Goal: Task Accomplishment & Management: Manage account settings

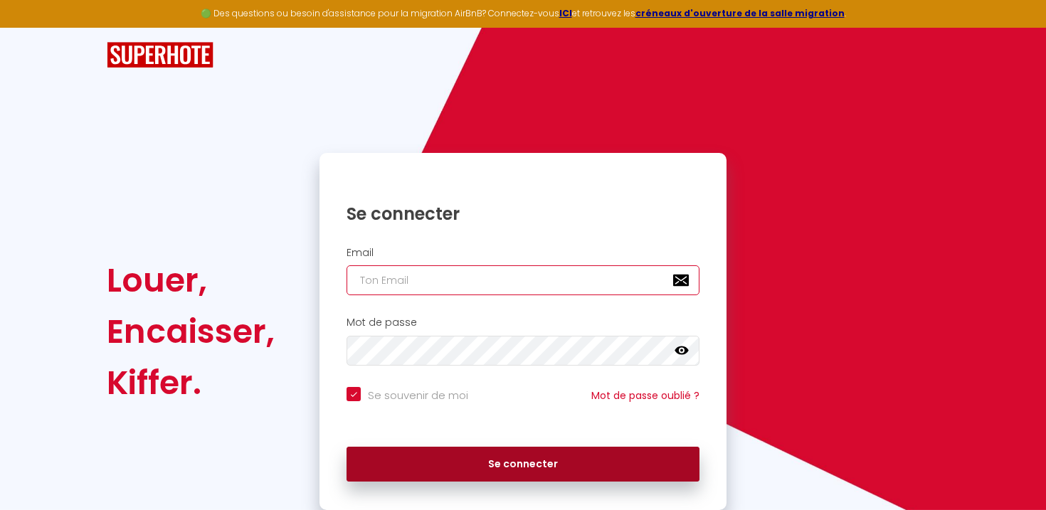
type input "[PERSON_NAME][EMAIL_ADDRESS][DOMAIN_NAME]"
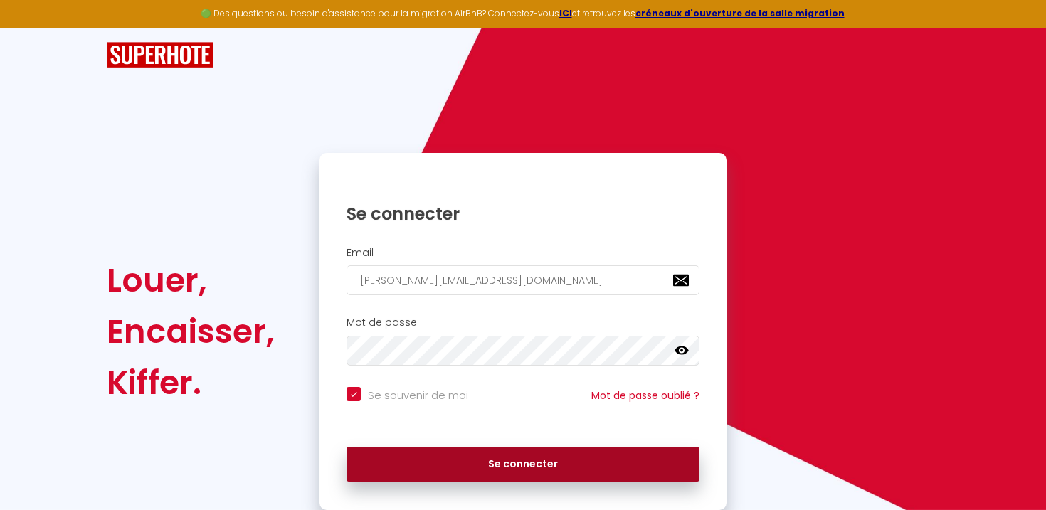
click at [490, 455] on button "Se connecter" at bounding box center [522, 465] width 353 height 36
checkbox input "true"
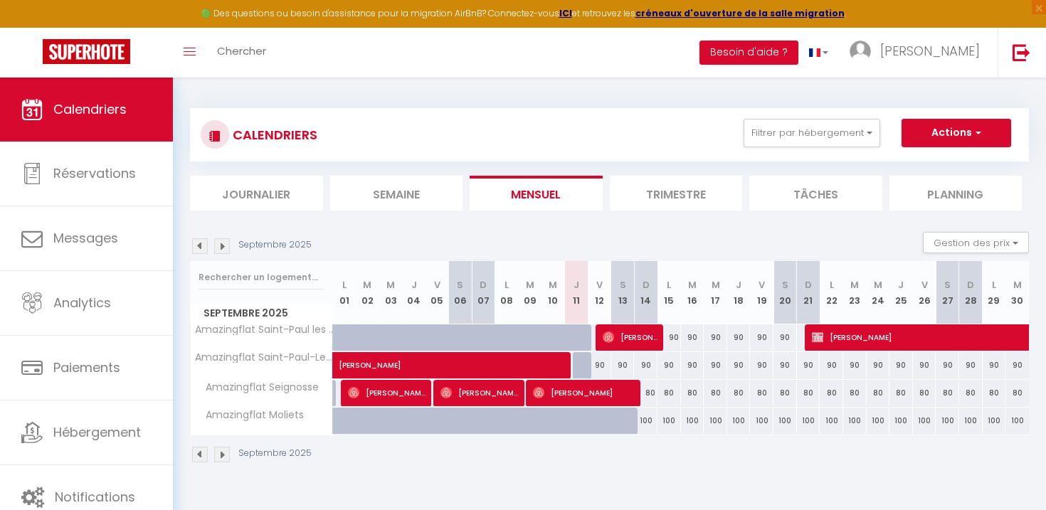
click at [669, 337] on div "90" at bounding box center [668, 337] width 23 height 26
type input "90"
type input "Lun 15 Septembre 2025"
type input "[DATE]"
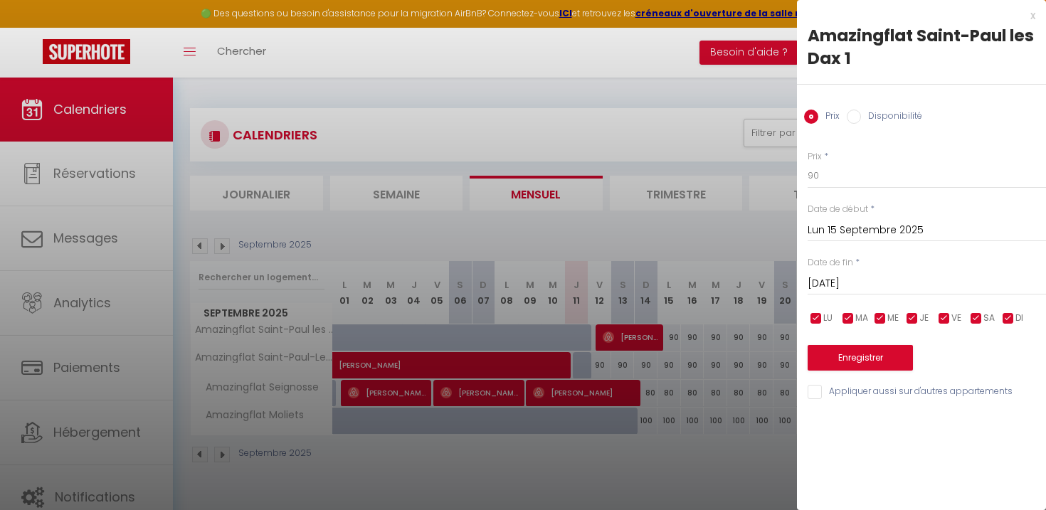
click at [704, 228] on div at bounding box center [523, 255] width 1046 height 510
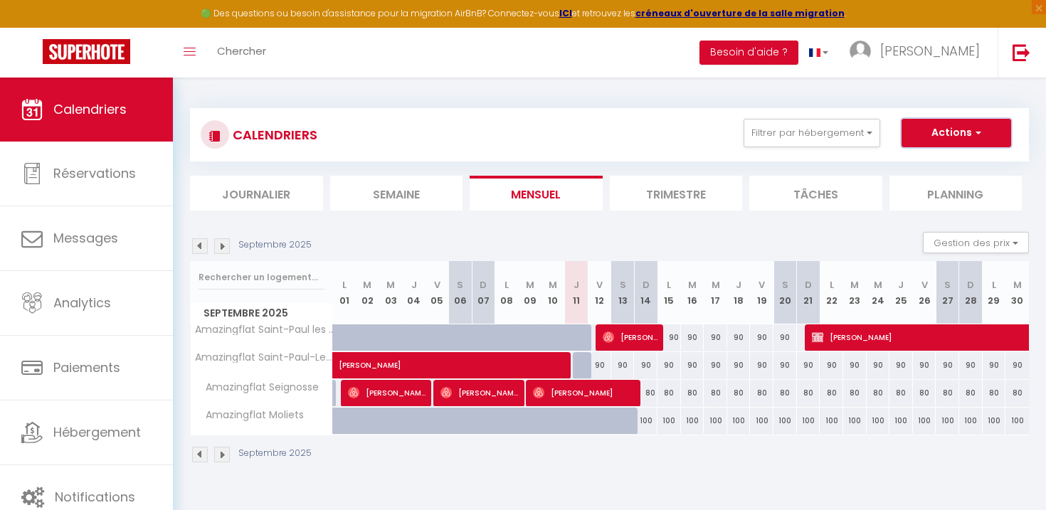
click at [974, 132] on span "button" at bounding box center [976, 132] width 9 height 14
click at [966, 93] on div "CALENDRIERS Filtrer par hébergement Appartements rez de chaussee Amazingflat [G…" at bounding box center [609, 286] width 873 height 417
click at [971, 245] on button "Gestion des prix" at bounding box center [976, 242] width 106 height 21
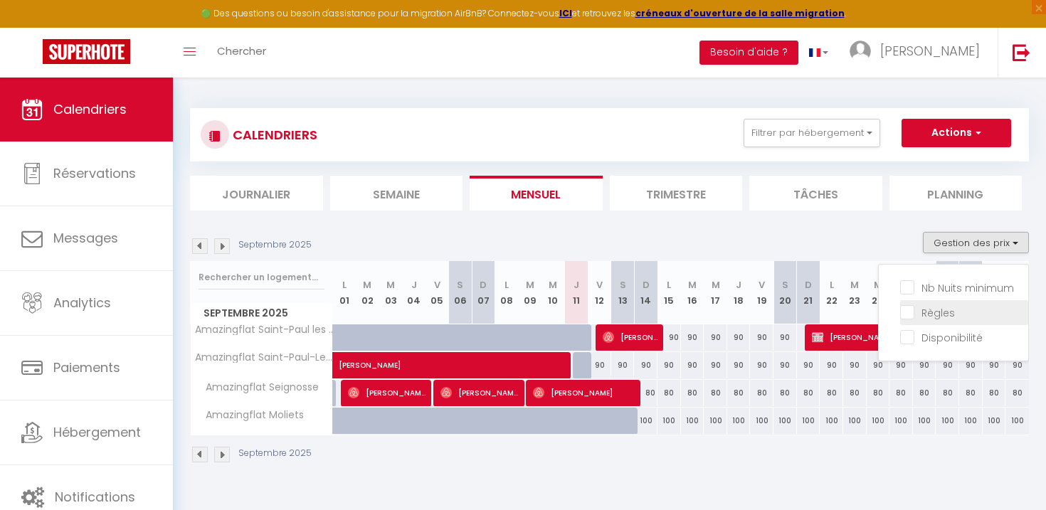
click at [907, 312] on input "Règles" at bounding box center [964, 311] width 128 height 14
checkbox input "true"
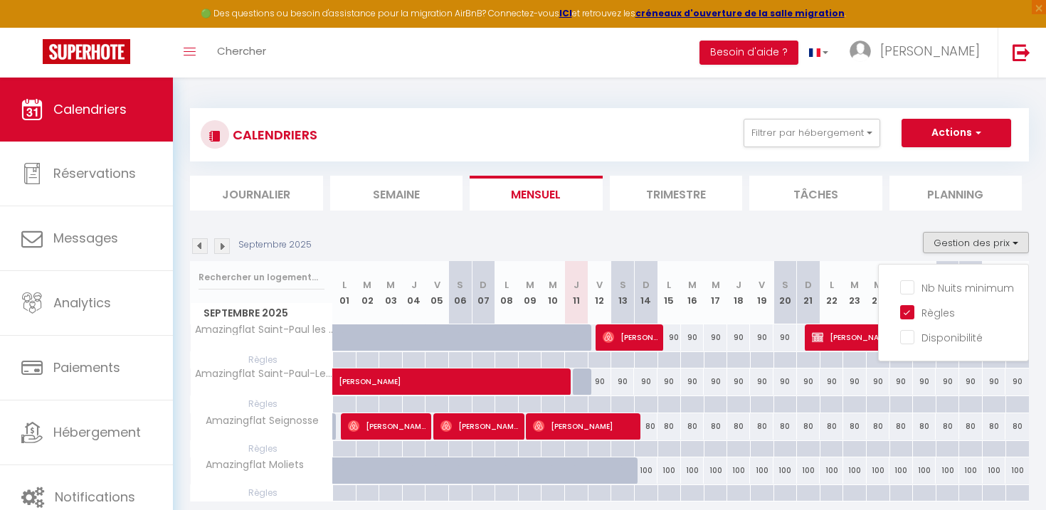
click at [677, 341] on div "90" at bounding box center [668, 337] width 23 height 26
type input "90"
type input "Lun 15 Septembre 2025"
type input "[DATE]"
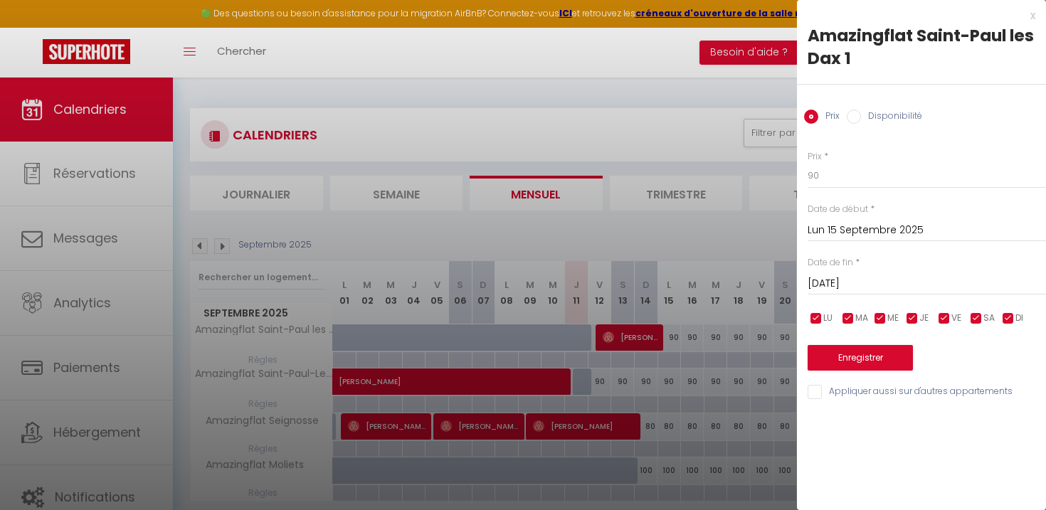
click at [627, 127] on div at bounding box center [523, 255] width 1046 height 510
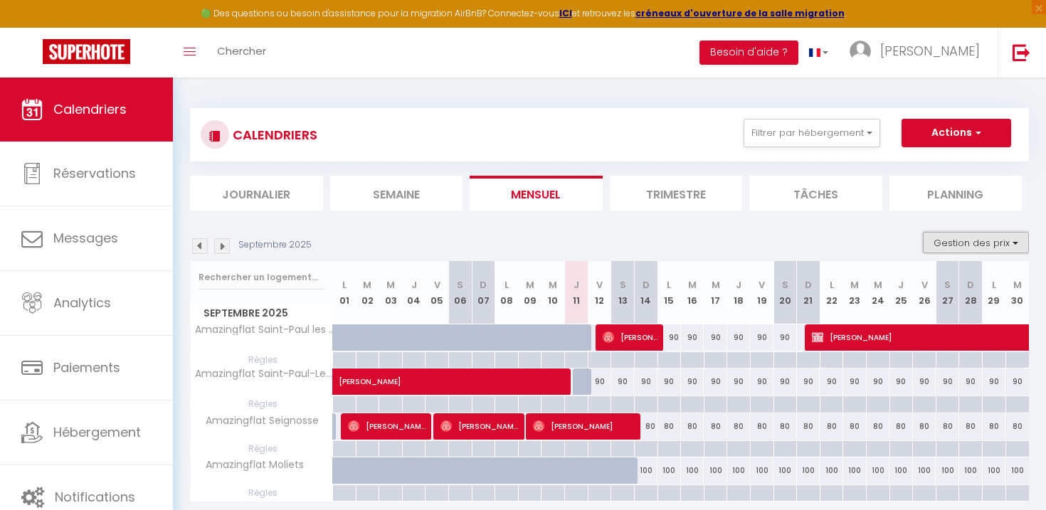
click at [950, 243] on button "Gestion des prix" at bounding box center [976, 242] width 106 height 21
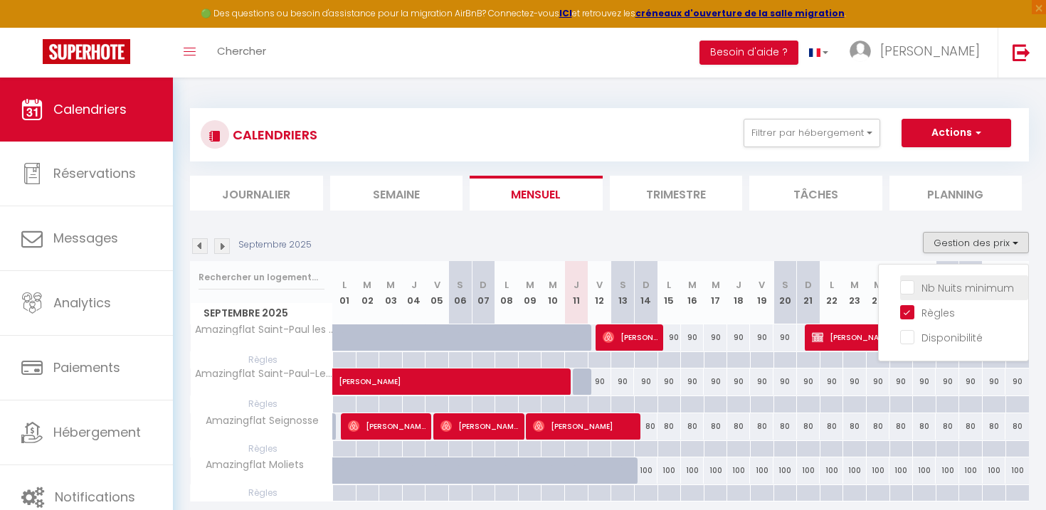
click at [906, 287] on input "Nb Nuits minimum" at bounding box center [964, 287] width 128 height 14
checkbox input "true"
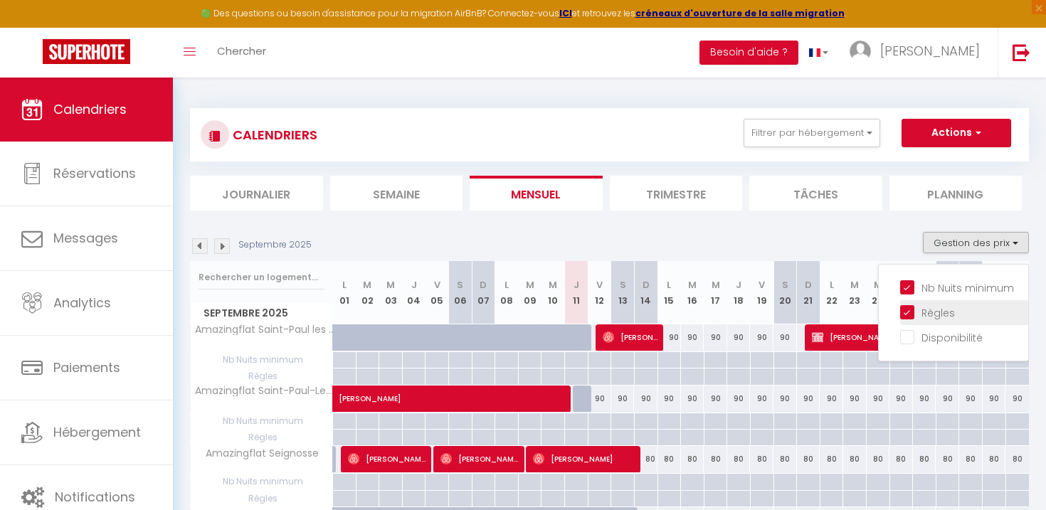
click at [906, 312] on input "Règles" at bounding box center [964, 311] width 128 height 14
checkbox input "false"
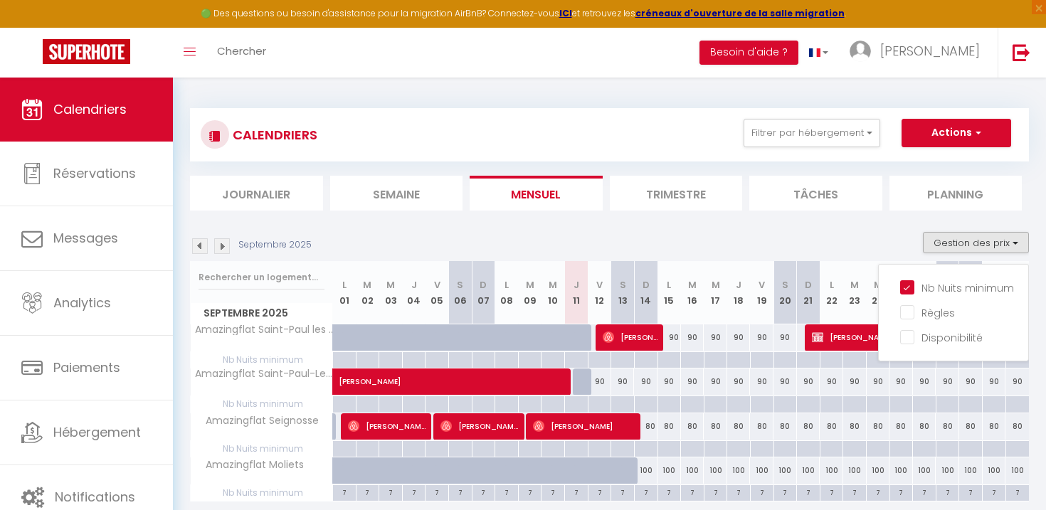
click at [672, 337] on div "90" at bounding box center [668, 337] width 23 height 26
type input "90"
type input "Lun 15 Septembre 2025"
type input "[DATE]"
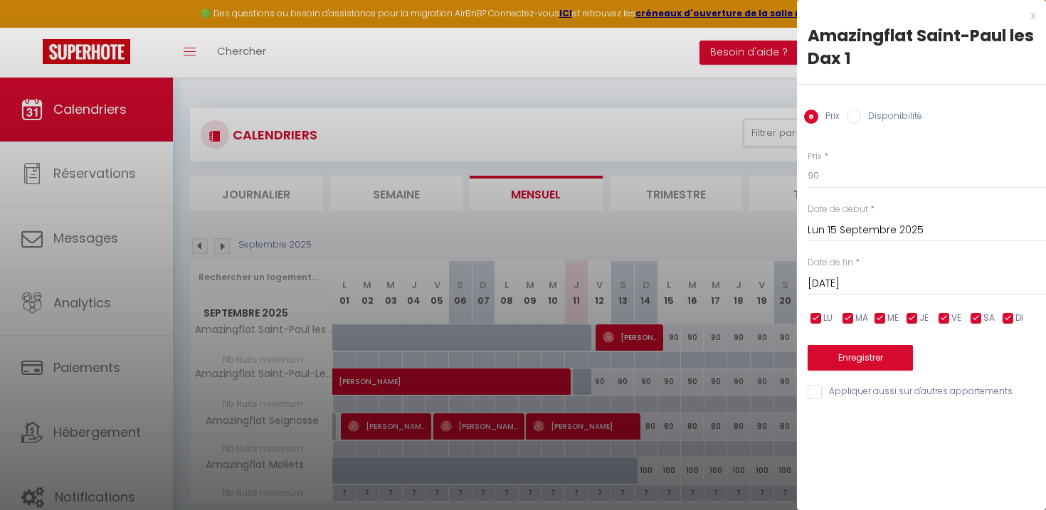
click at [721, 217] on div at bounding box center [523, 255] width 1046 height 510
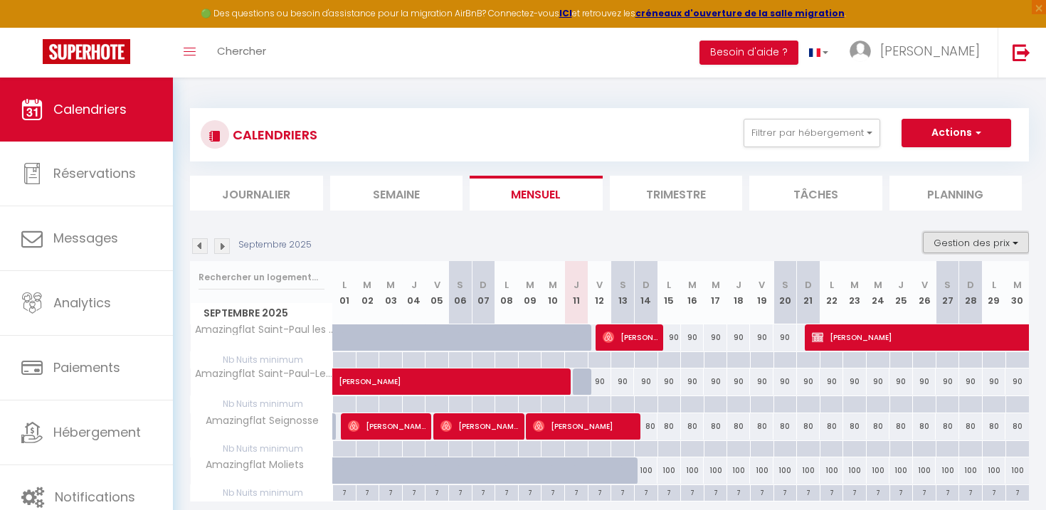
click at [970, 244] on button "Gestion des prix" at bounding box center [976, 242] width 106 height 21
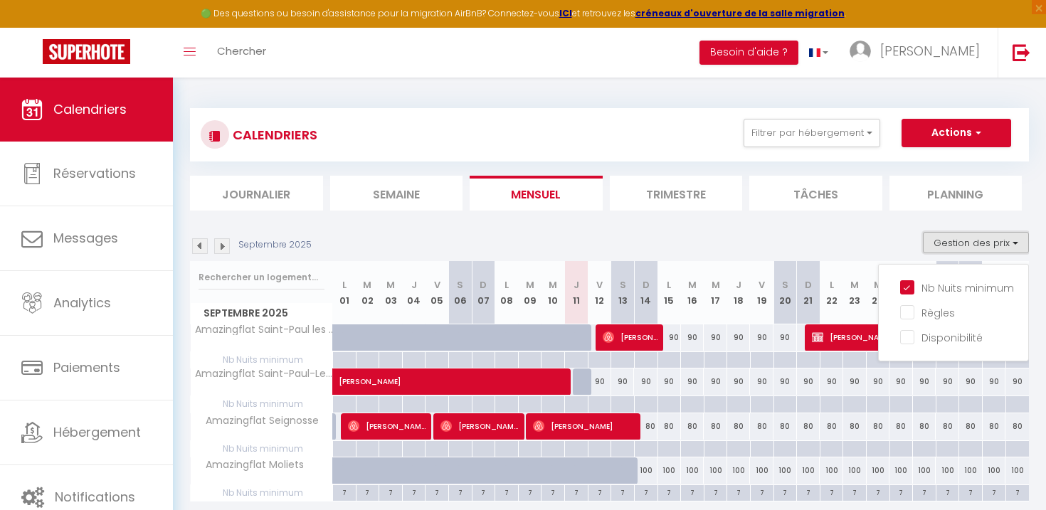
click at [1002, 250] on button "Gestion des prix" at bounding box center [976, 242] width 106 height 21
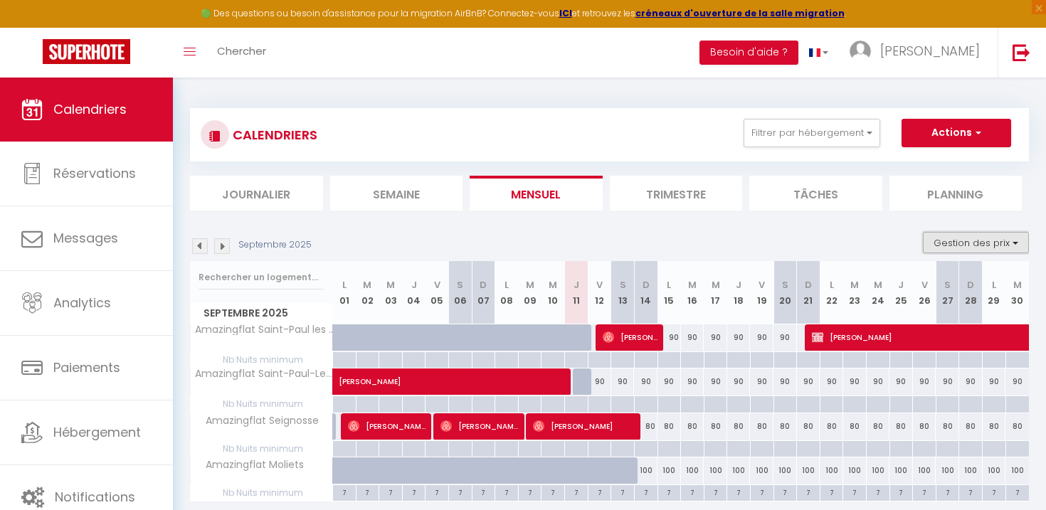
click at [995, 235] on button "Gestion des prix" at bounding box center [976, 242] width 106 height 21
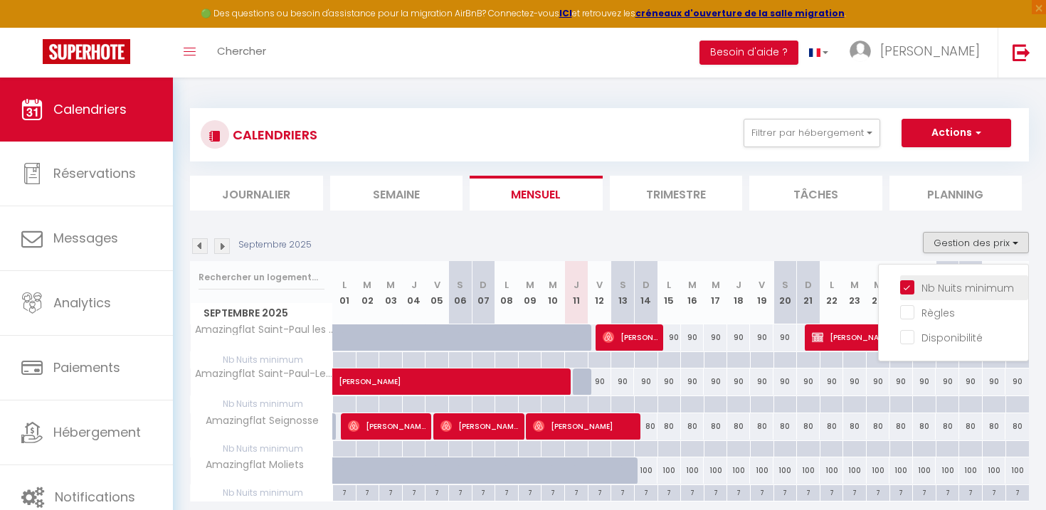
click at [949, 282] on input "Nb Nuits minimum" at bounding box center [964, 287] width 128 height 14
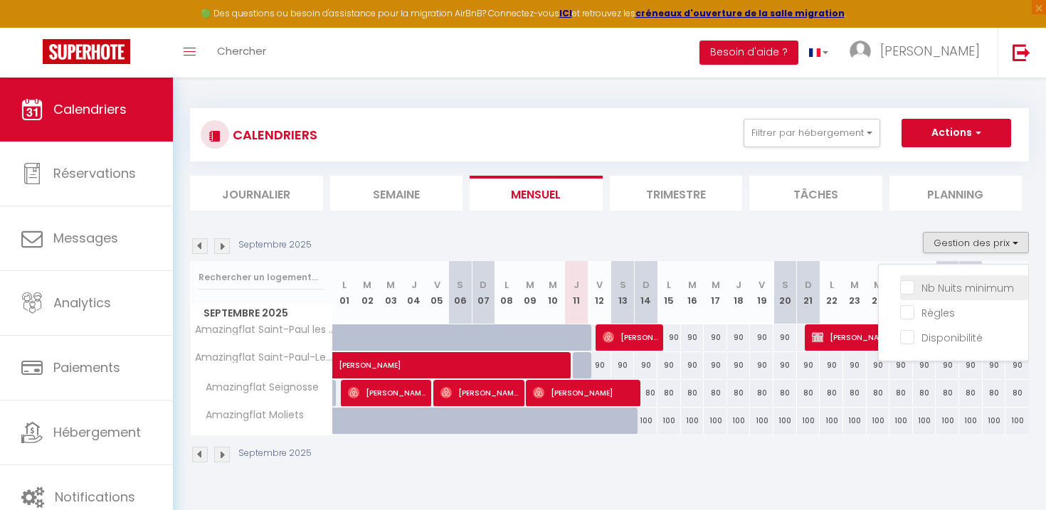
click at [949, 282] on input "Nb Nuits minimum" at bounding box center [964, 287] width 128 height 14
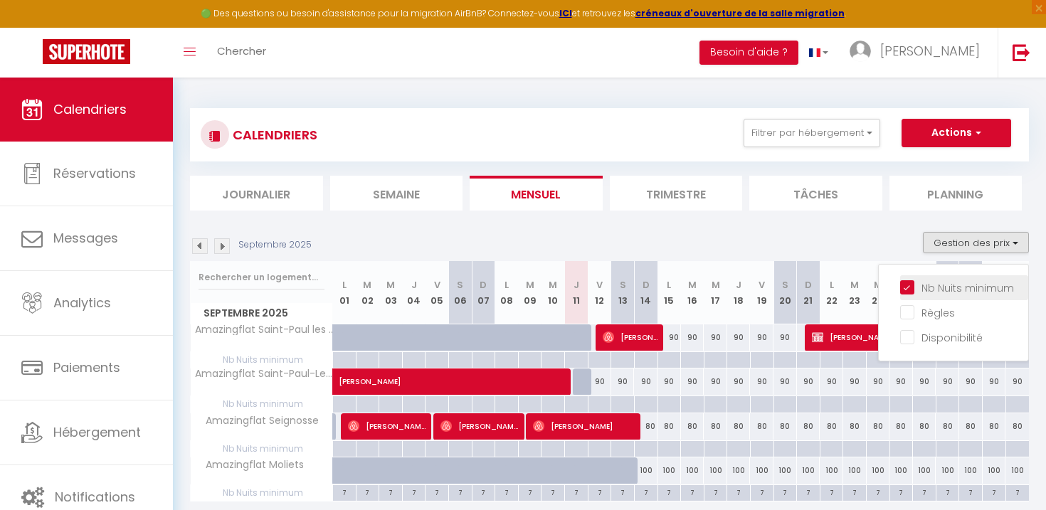
click at [949, 282] on input "Nb Nuits minimum" at bounding box center [964, 287] width 128 height 14
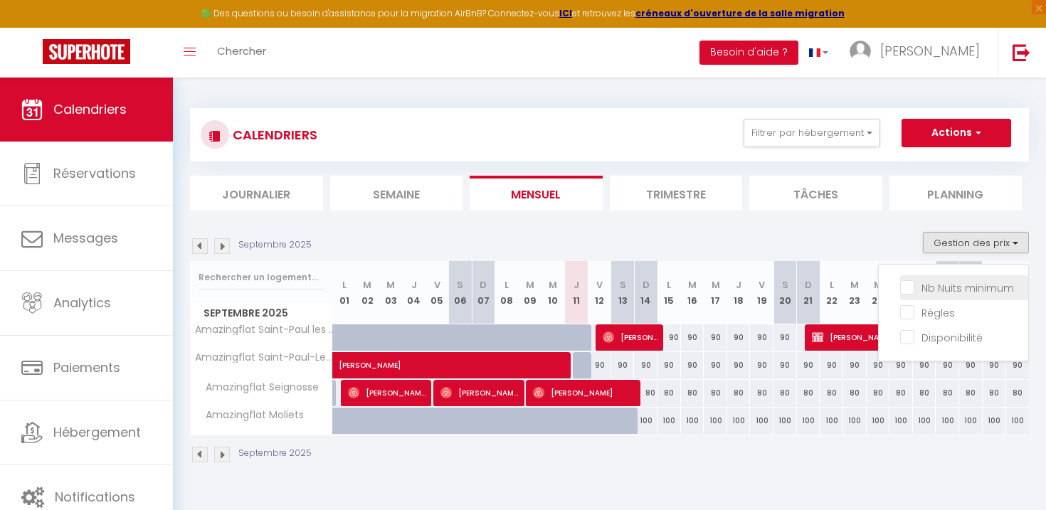
click at [949, 282] on input "Nb Nuits minimum" at bounding box center [964, 287] width 128 height 14
checkbox input "true"
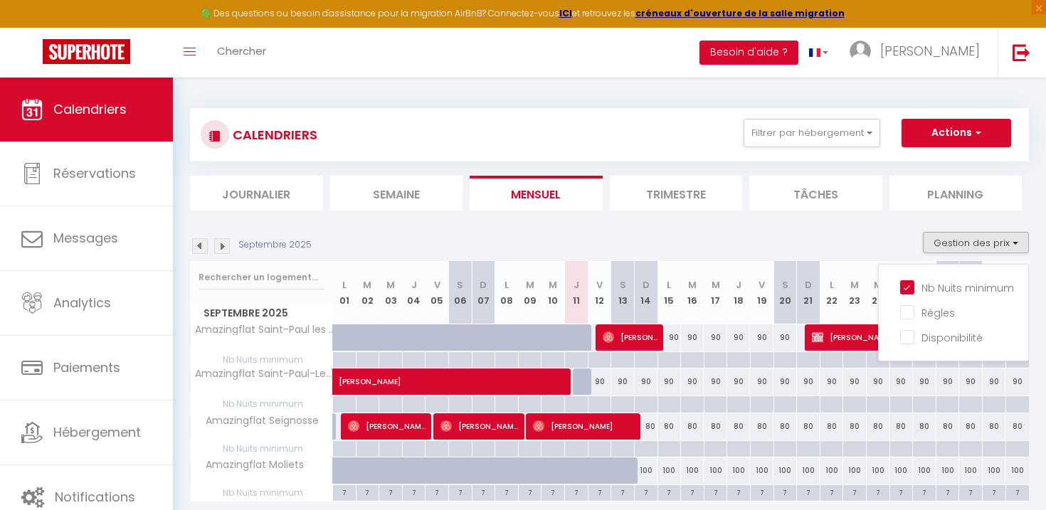
click at [668, 360] on div at bounding box center [668, 360] width 23 height 16
type input "Lun 15 Septembre 2025"
type input "[DATE]"
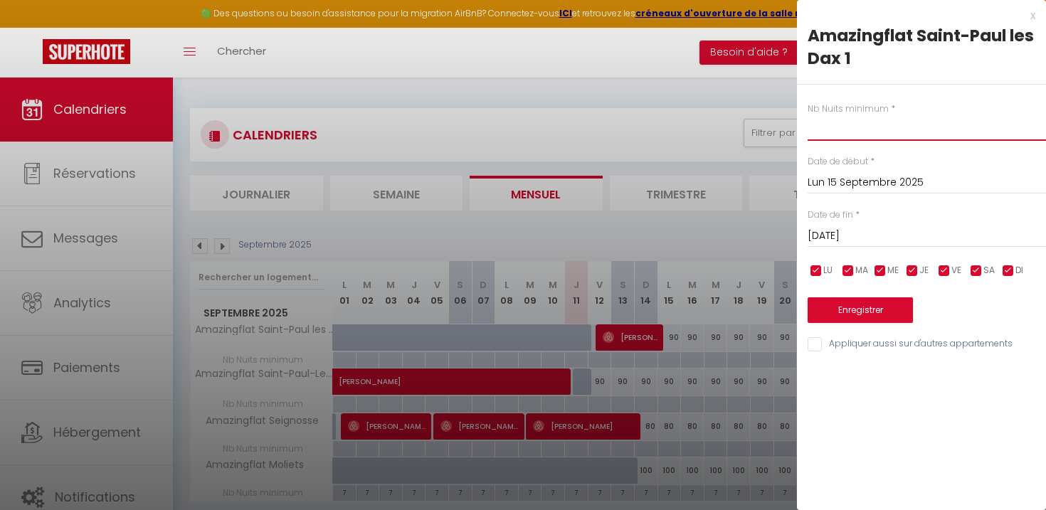
click at [857, 134] on input "text" at bounding box center [926, 128] width 238 height 26
type input "4"
click at [859, 235] on input "[DATE]" at bounding box center [926, 236] width 238 height 18
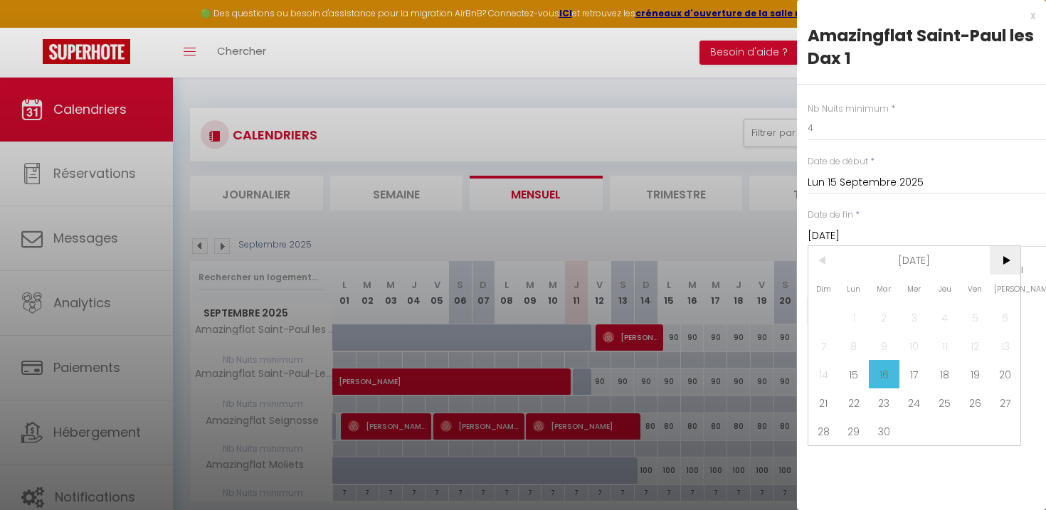
click at [1005, 264] on span ">" at bounding box center [1005, 260] width 31 height 28
click at [1005, 263] on span ">" at bounding box center [1005, 260] width 31 height 28
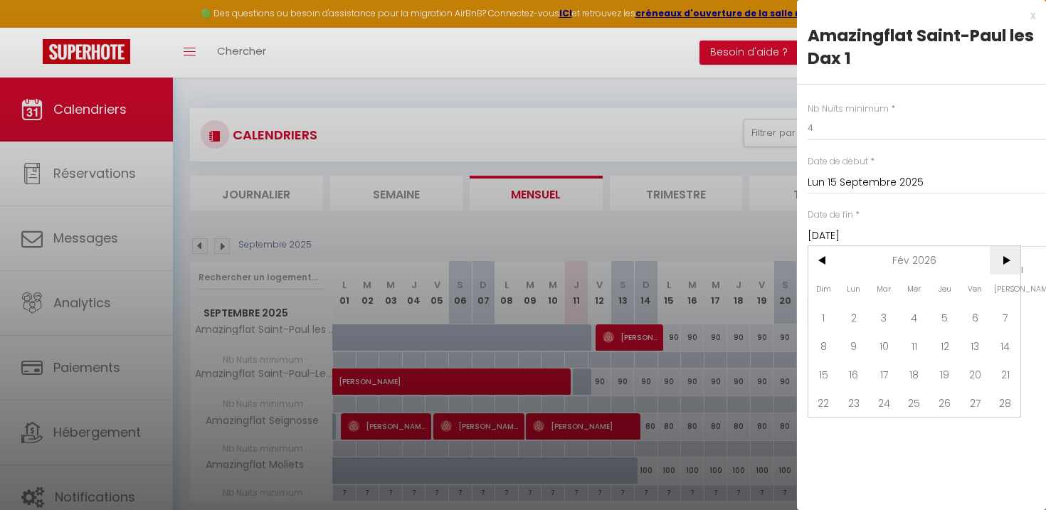
click at [1005, 263] on span ">" at bounding box center [1005, 260] width 31 height 28
click at [1002, 263] on span ">" at bounding box center [1005, 260] width 31 height 28
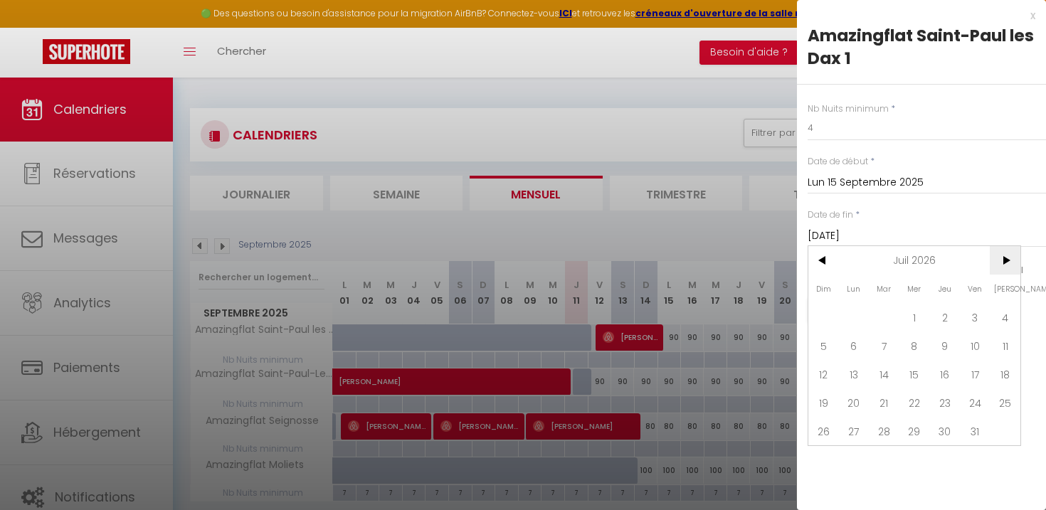
click at [1005, 263] on span ">" at bounding box center [1005, 260] width 31 height 28
click at [1008, 263] on span ">" at bounding box center [1005, 260] width 31 height 28
click at [825, 259] on span "<" at bounding box center [823, 260] width 31 height 28
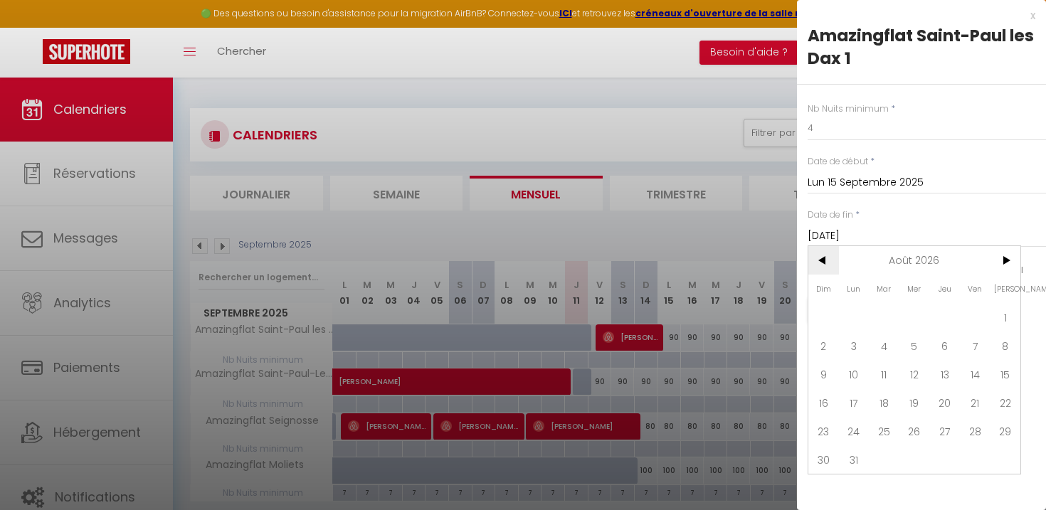
click at [825, 259] on span "<" at bounding box center [823, 260] width 31 height 28
click at [889, 430] on span "30" at bounding box center [884, 431] width 31 height 28
type input "[DATE]"
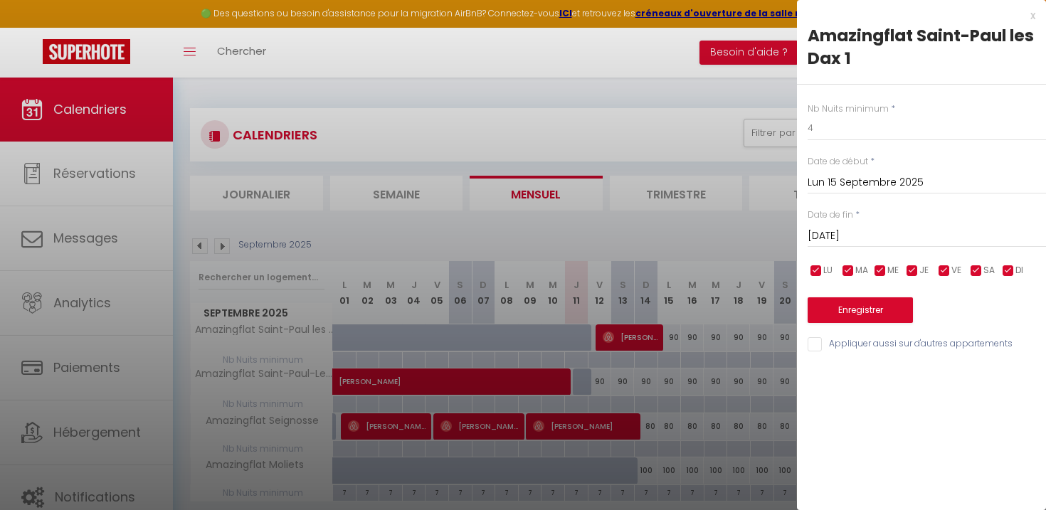
click at [817, 346] on input "Appliquer aussi sur d'autres appartements" at bounding box center [926, 344] width 238 height 14
checkbox input "true"
click at [916, 392] on div "x Amazingflat [GEOGRAPHIC_DATA] les Dax 1 Nb Nuits minimum * 4 Date de début * …" at bounding box center [921, 255] width 249 height 510
click at [887, 307] on button "Enregistrer" at bounding box center [859, 310] width 105 height 26
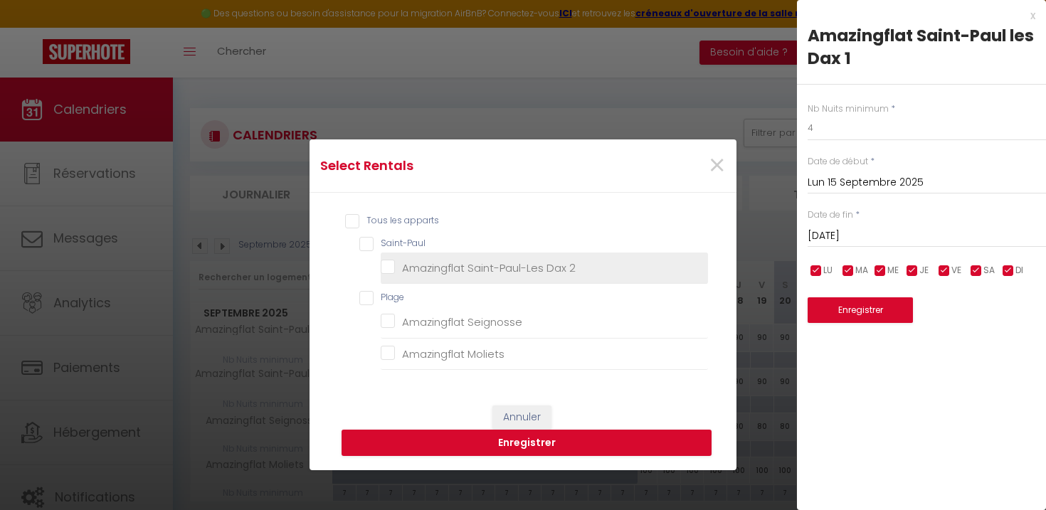
click at [388, 264] on 2 "Amazingflat Saint-Paul-Les Dax 2" at bounding box center [544, 267] width 327 height 14
checkbox 2 "true"
checkbox input "true"
checkbox Seignosse "false"
checkbox Moliets "false"
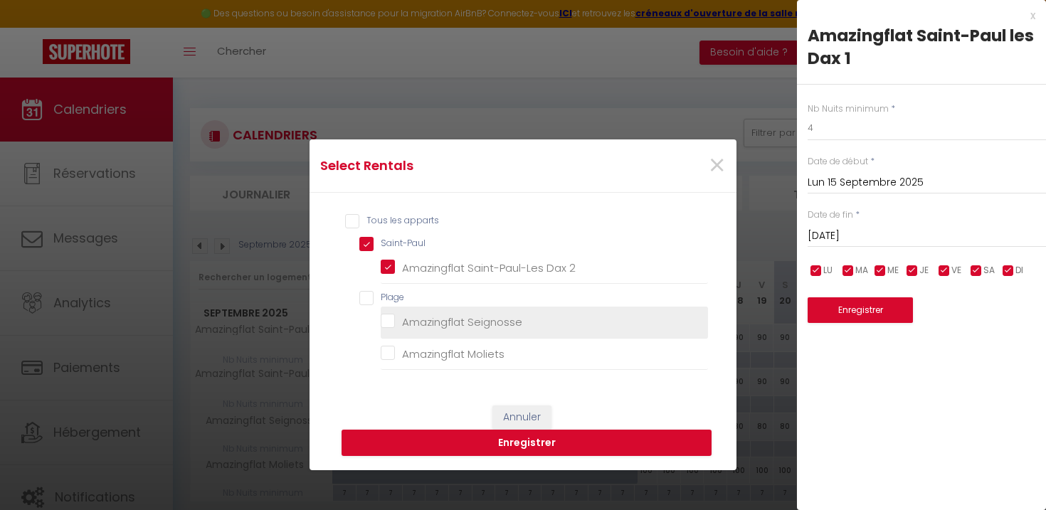
click at [388, 317] on Seignosse "Amazingflat Seignosse" at bounding box center [544, 322] width 327 height 14
checkbox Seignosse "true"
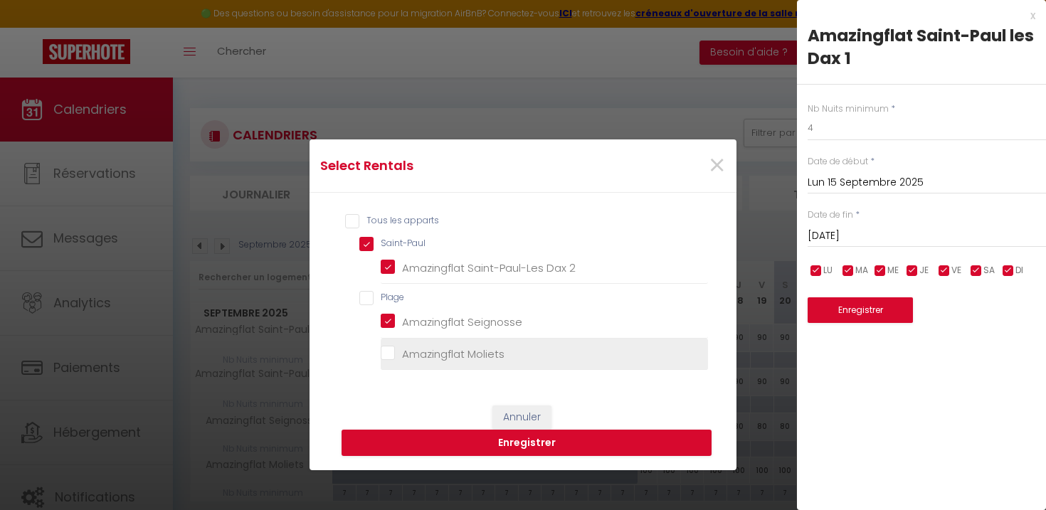
click at [386, 355] on Moliets "Amazingflat Moliets" at bounding box center [544, 354] width 327 height 14
checkbox Moliets "true"
checkbox input "true"
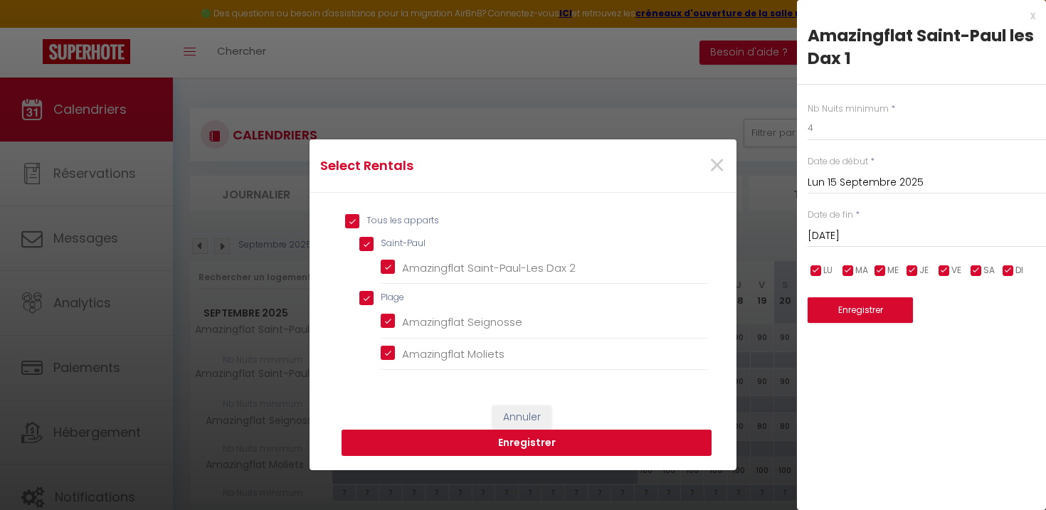
click at [511, 439] on button "Enregistrer" at bounding box center [526, 443] width 370 height 27
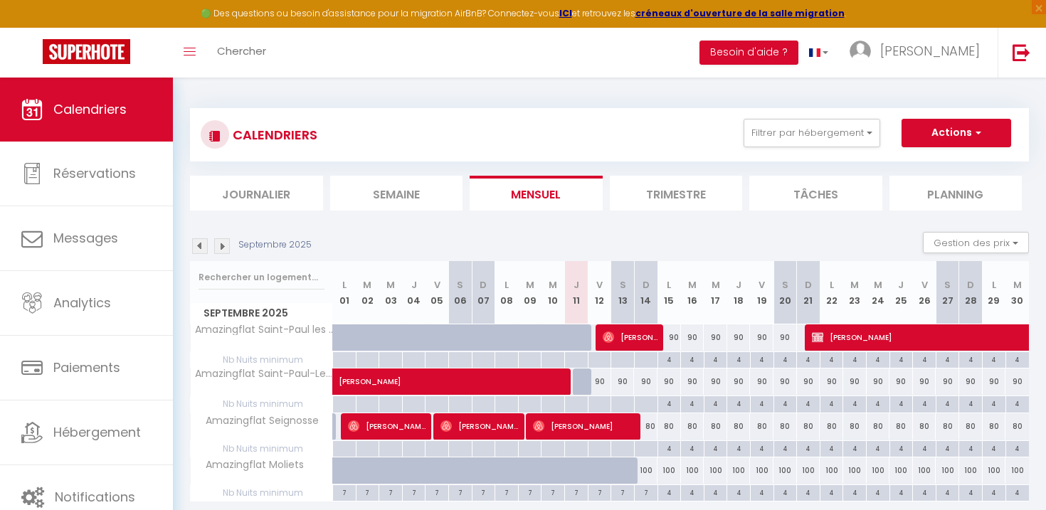
click at [223, 243] on img at bounding box center [222, 246] width 16 height 16
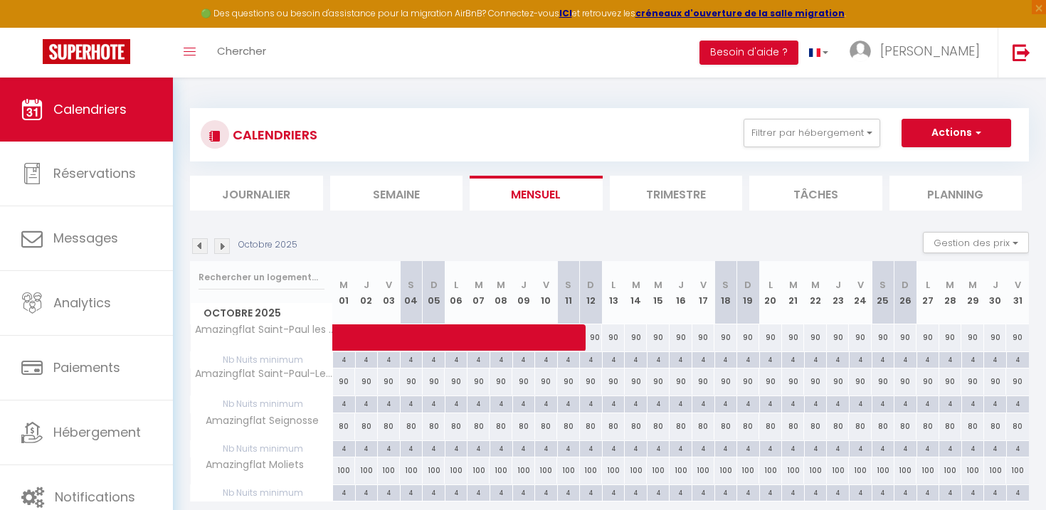
click at [223, 243] on img at bounding box center [222, 246] width 16 height 16
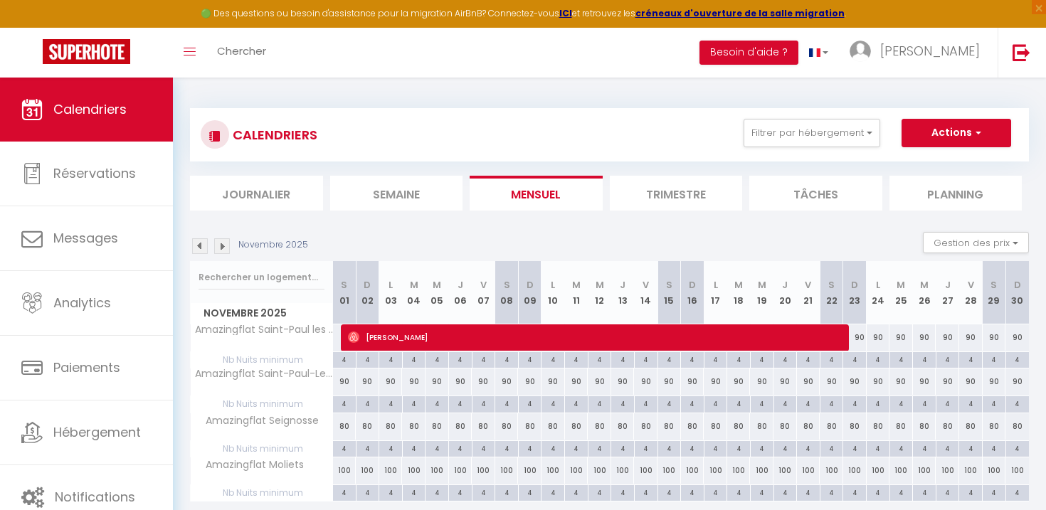
click at [223, 243] on img at bounding box center [222, 246] width 16 height 16
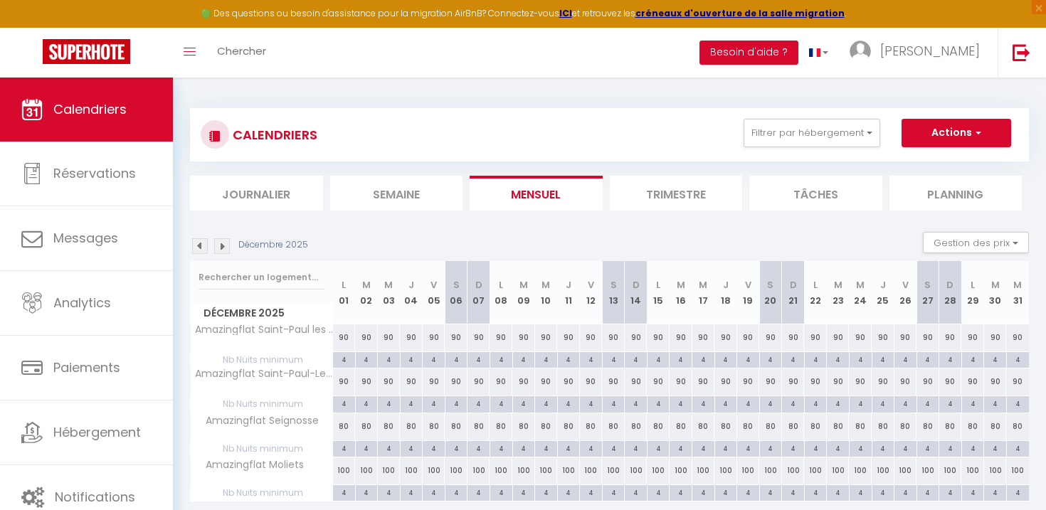
click at [223, 243] on img at bounding box center [222, 246] width 16 height 16
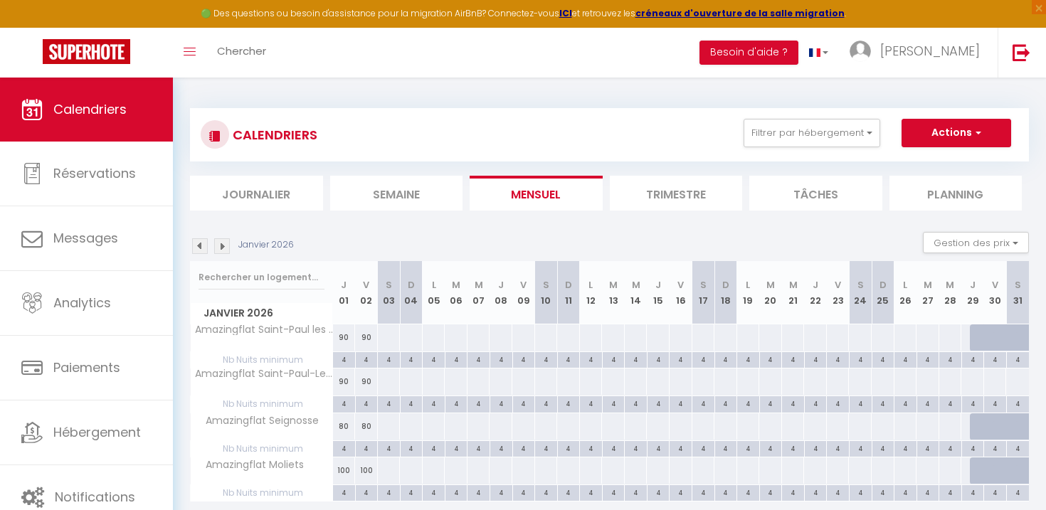
click at [391, 339] on div at bounding box center [388, 337] width 23 height 26
type input "[DATE]"
type input "Dim 04 Janvier 2026"
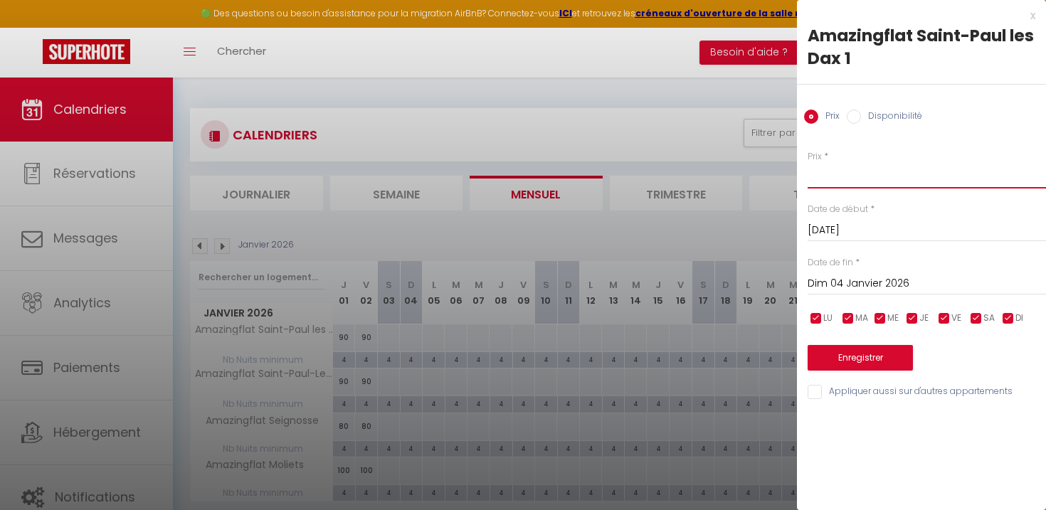
click at [829, 179] on input "Prix" at bounding box center [926, 176] width 238 height 26
type input "90"
click at [875, 285] on input "Dim 04 Janvier 2026" at bounding box center [926, 284] width 238 height 18
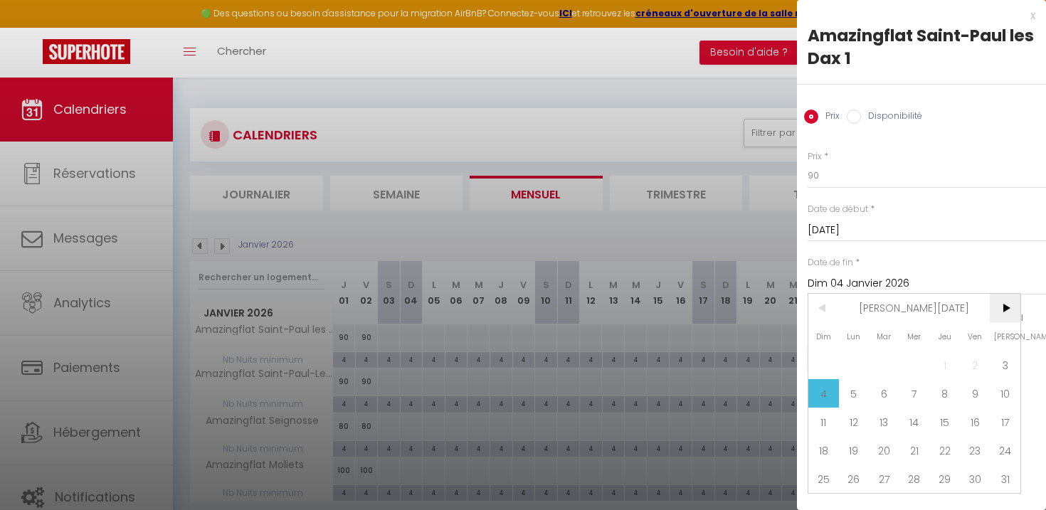
click at [1000, 301] on span ">" at bounding box center [1005, 308] width 31 height 28
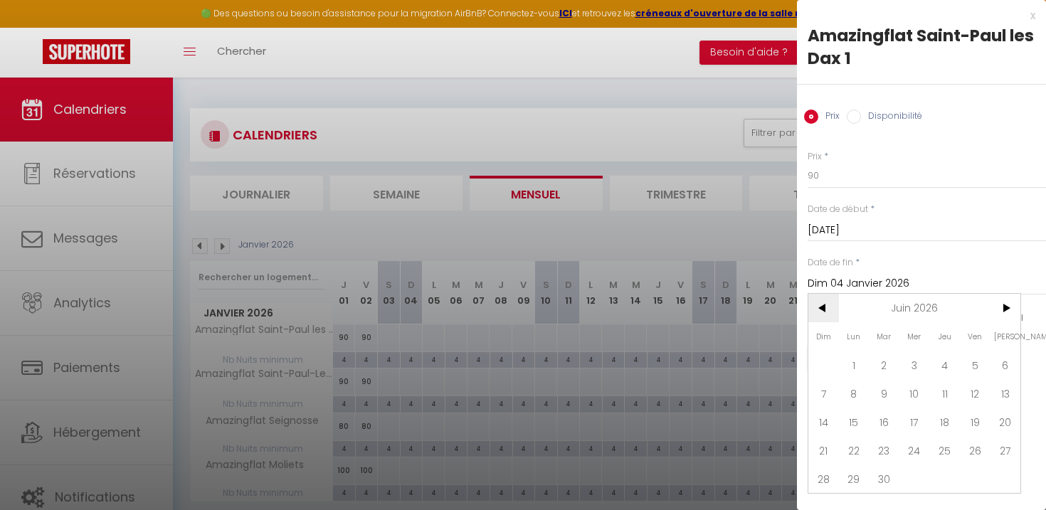
click at [822, 311] on span "<" at bounding box center [823, 308] width 31 height 28
click at [820, 500] on span "31" at bounding box center [823, 507] width 31 height 28
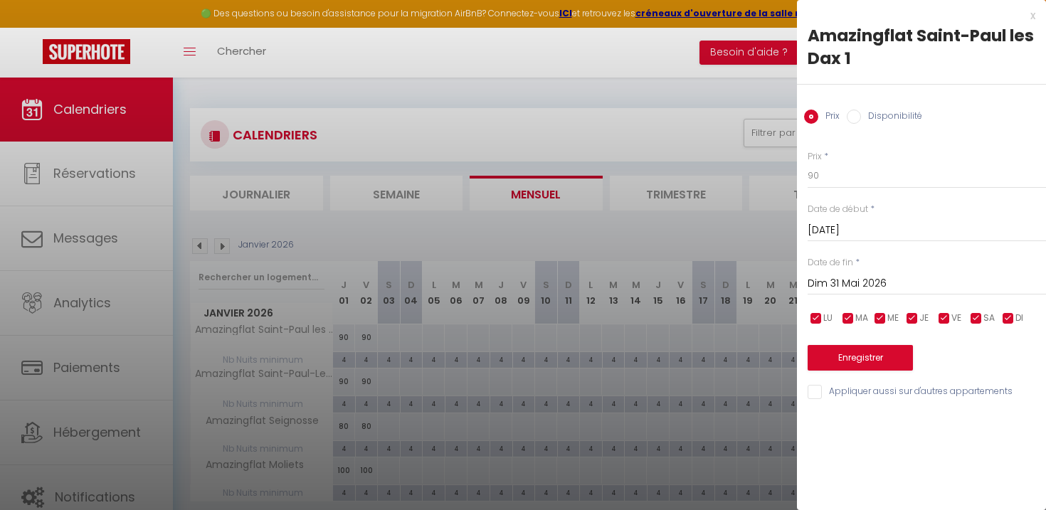
click at [863, 284] on input "Dim 31 Mai 2026" at bounding box center [926, 284] width 238 height 18
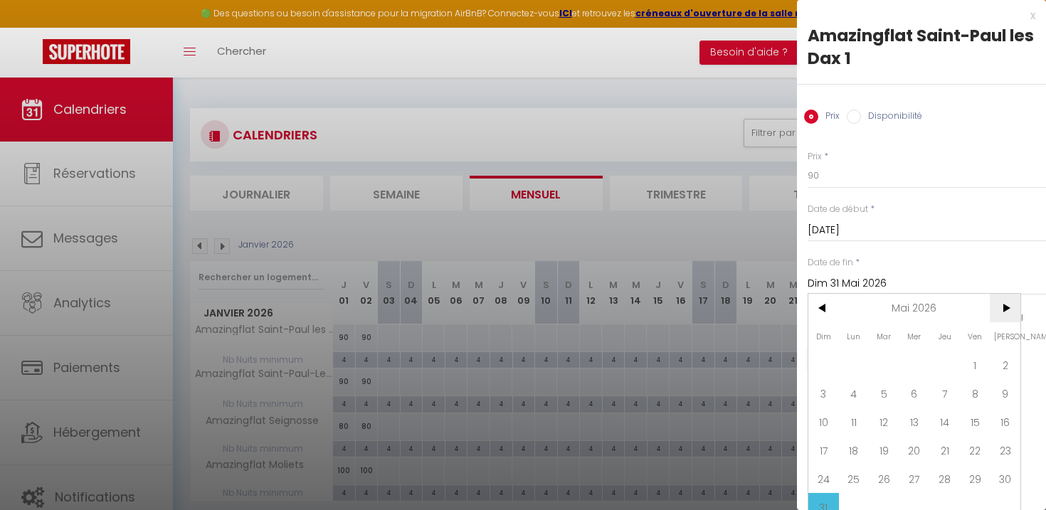
click at [1005, 310] on span ">" at bounding box center [1005, 308] width 31 height 28
click at [998, 309] on span ">" at bounding box center [1005, 308] width 31 height 28
click at [904, 365] on span "1" at bounding box center [914, 365] width 31 height 28
type input "Mer 01 Juillet 2026"
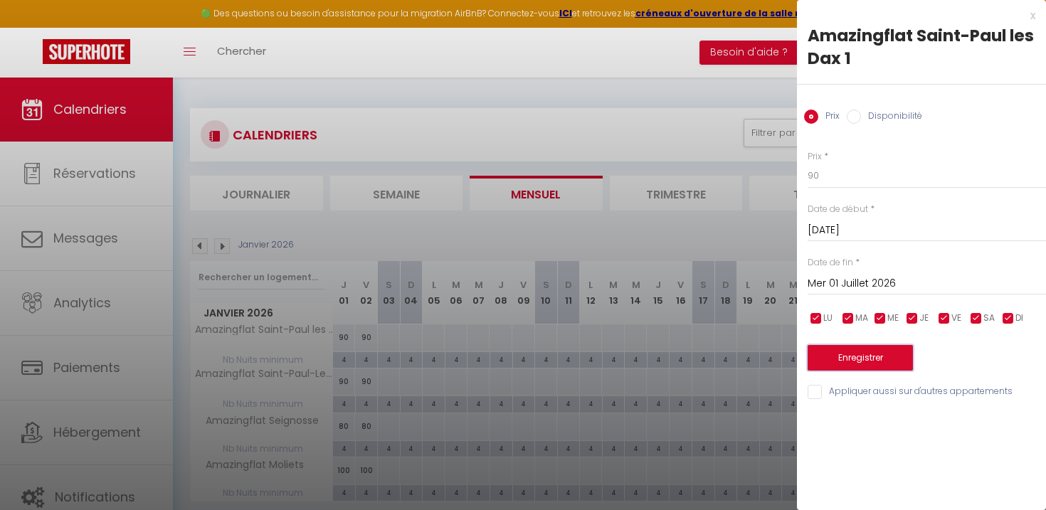
click at [895, 361] on button "Enregistrer" at bounding box center [859, 358] width 105 height 26
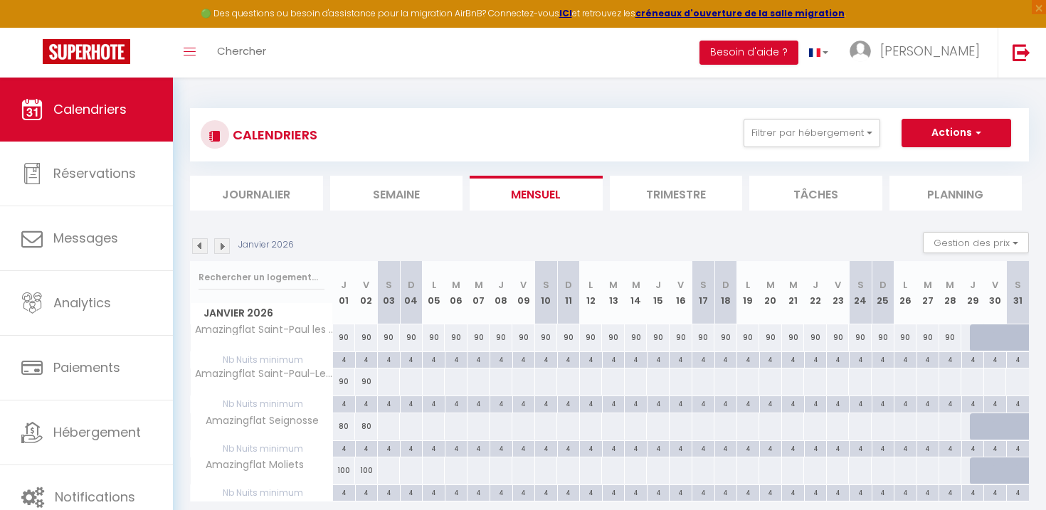
click at [385, 385] on div at bounding box center [388, 382] width 23 height 26
type input "[DATE]"
type input "Dim 04 Janvier 2026"
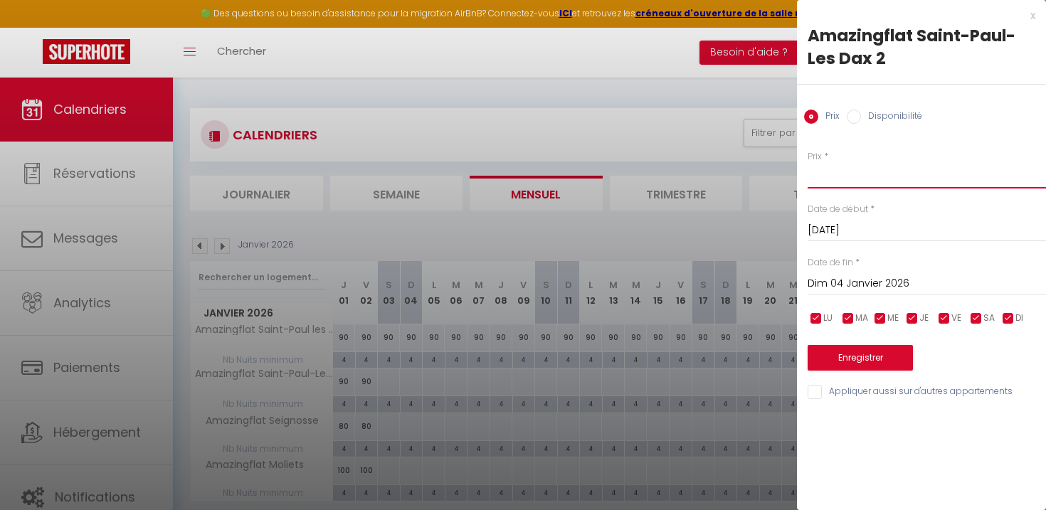
click at [828, 179] on input "Prix" at bounding box center [926, 176] width 238 height 26
type input "90"
click at [831, 283] on input "Dim 04 Janvier 2026" at bounding box center [926, 284] width 238 height 18
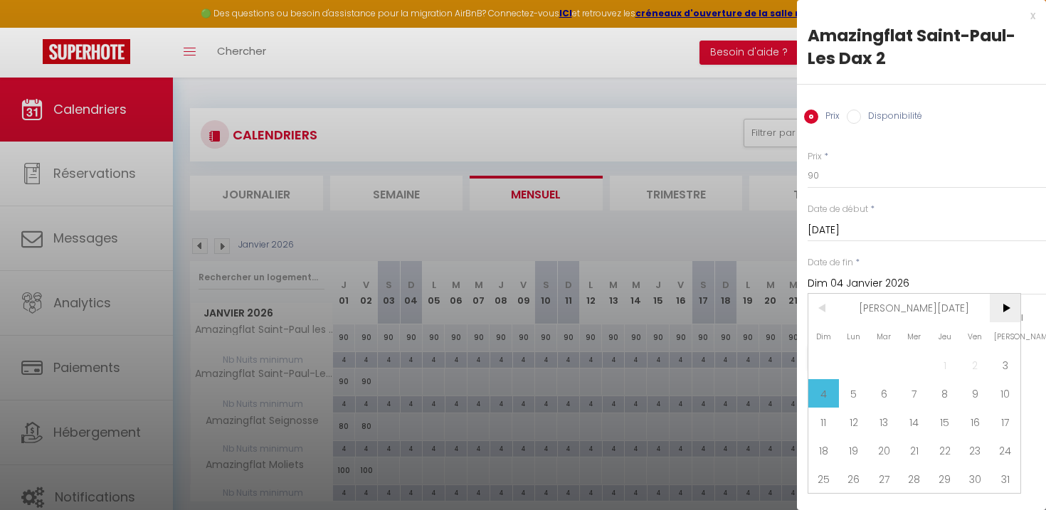
click at [1006, 308] on span ">" at bounding box center [1005, 308] width 31 height 28
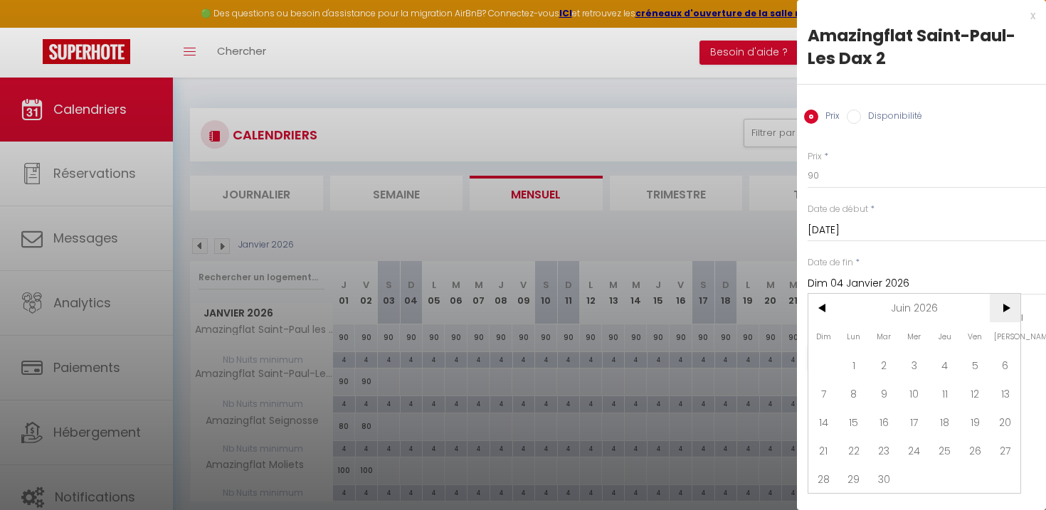
click at [1012, 308] on span ">" at bounding box center [1005, 308] width 31 height 28
click at [913, 357] on span "1" at bounding box center [914, 365] width 31 height 28
type input "Mer 01 Juillet 2026"
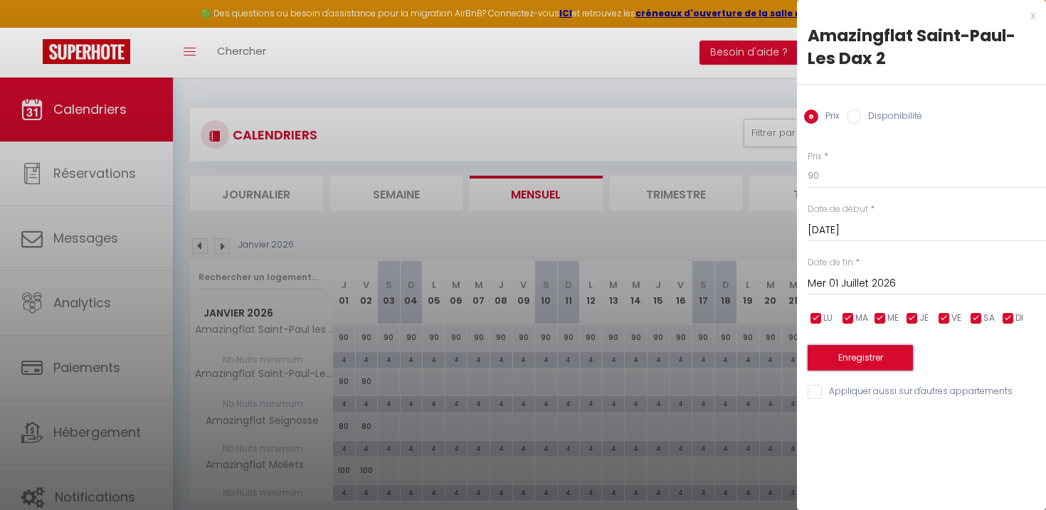
click at [884, 362] on button "Enregistrer" at bounding box center [859, 358] width 105 height 26
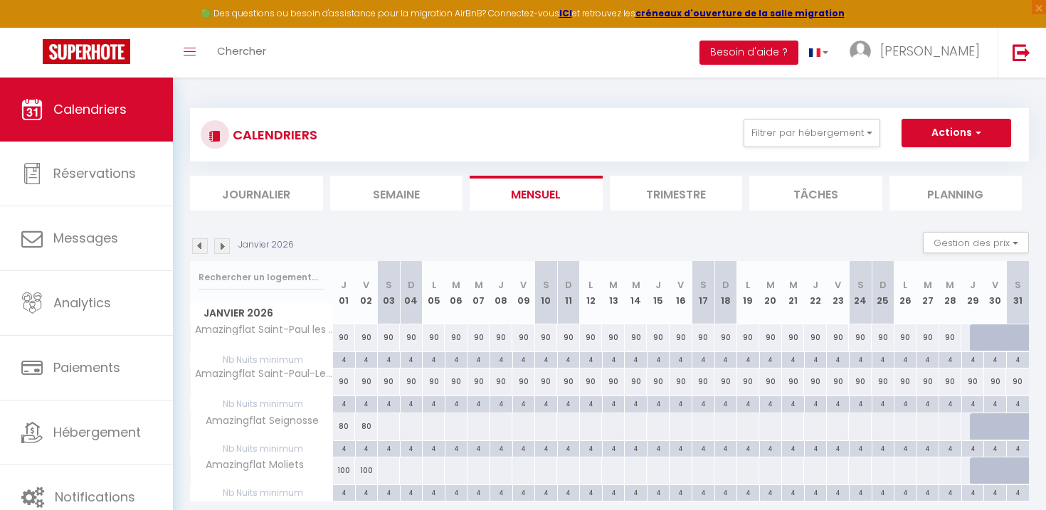
click at [386, 427] on div at bounding box center [388, 426] width 23 height 26
type input "[DATE]"
type input "Dim 04 Janvier 2026"
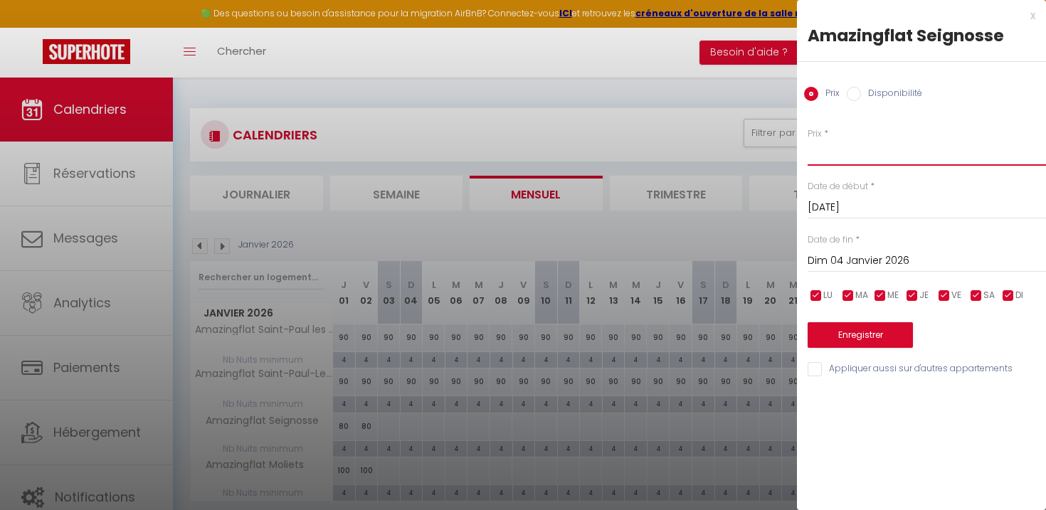
click at [838, 157] on input "Prix" at bounding box center [926, 153] width 238 height 26
type input "80"
click at [843, 258] on input "Dim 04 Janvier 2026" at bounding box center [926, 261] width 238 height 18
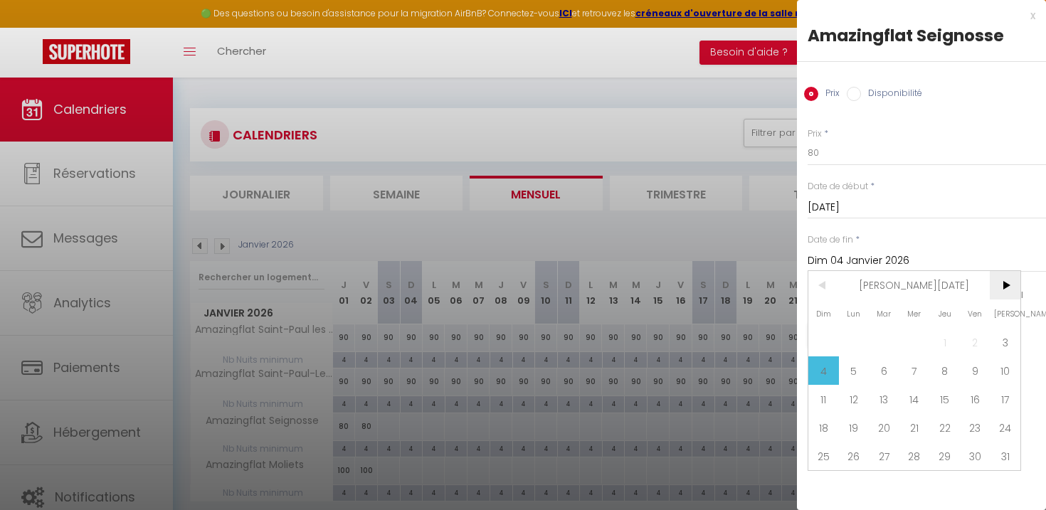
click at [1001, 286] on span ">" at bounding box center [1005, 285] width 31 height 28
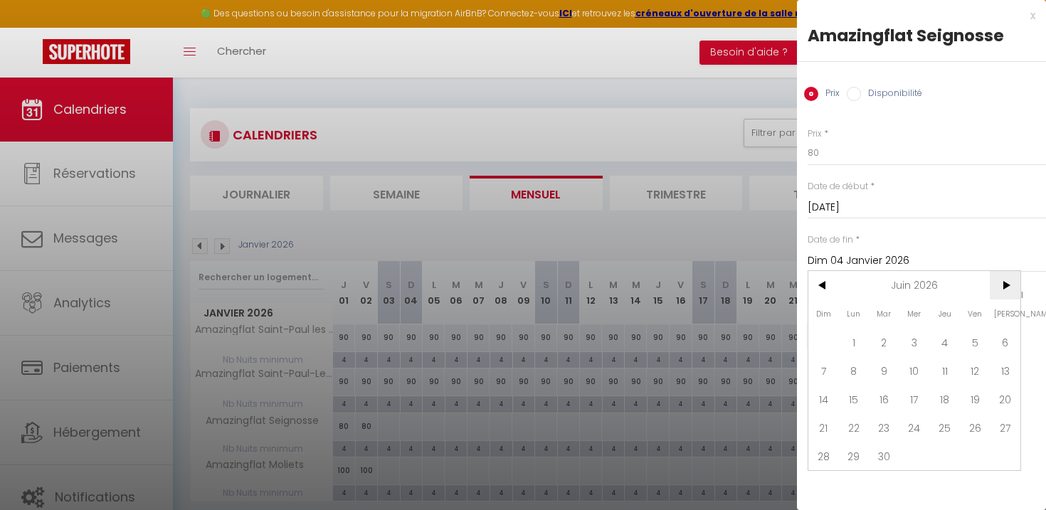
click at [1000, 286] on span ">" at bounding box center [1005, 285] width 31 height 28
click at [913, 341] on span "1" at bounding box center [914, 342] width 31 height 28
type input "Mer 01 Juillet 2026"
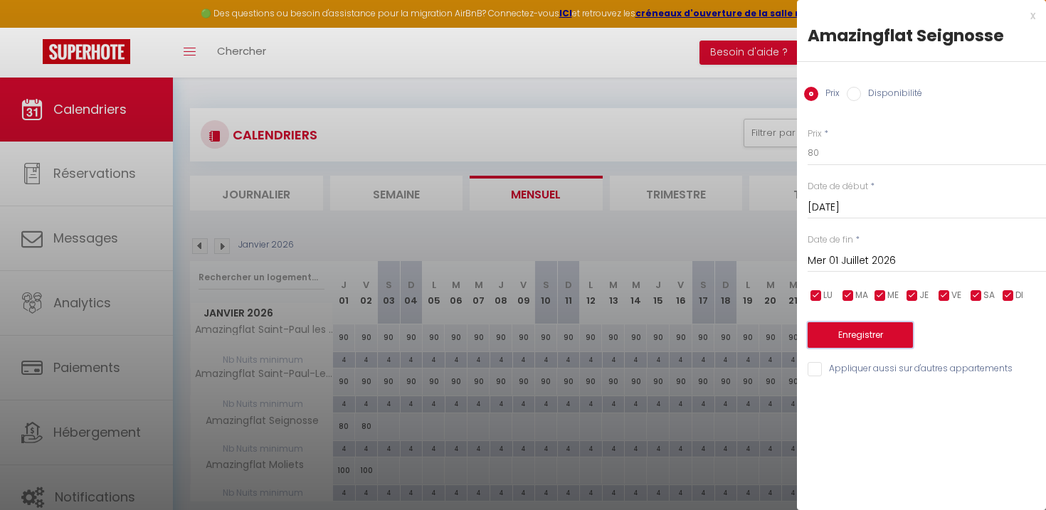
click at [896, 342] on button "Enregistrer" at bounding box center [859, 335] width 105 height 26
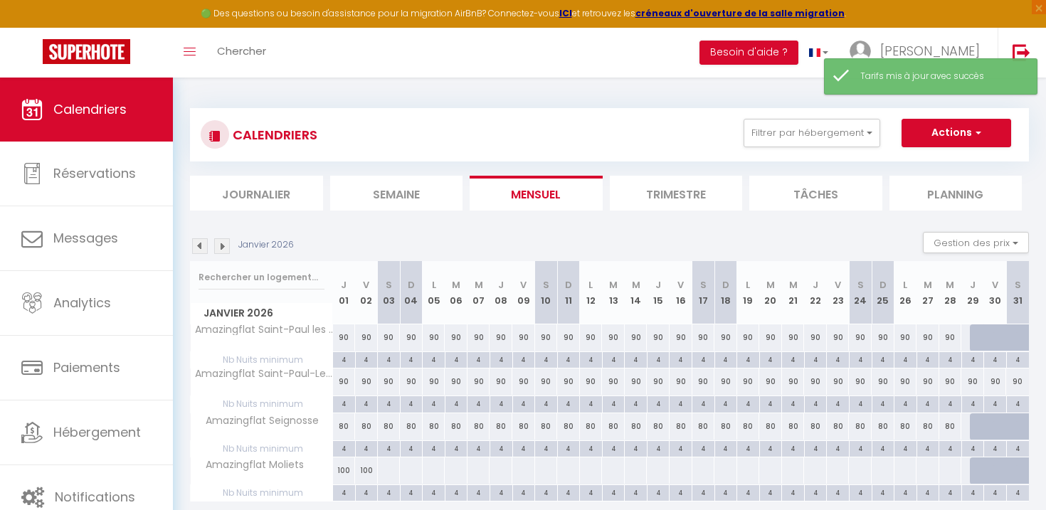
click at [384, 469] on div at bounding box center [388, 470] width 23 height 26
type input "[DATE]"
type input "Dim 04 Janvier 2026"
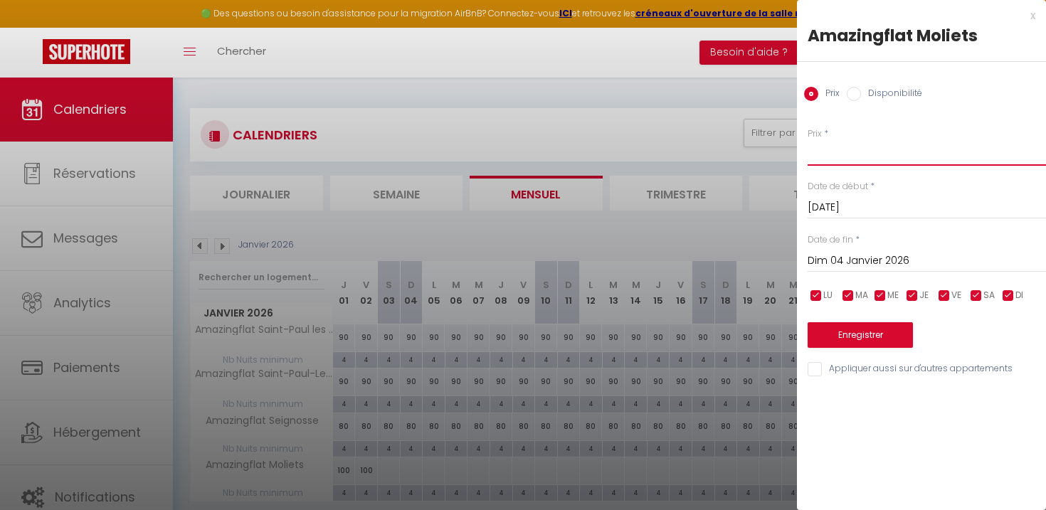
click at [854, 153] on input "Prix" at bounding box center [926, 153] width 238 height 26
type input "100"
click at [861, 259] on input "Dim 04 Janvier 2026" at bounding box center [926, 261] width 238 height 18
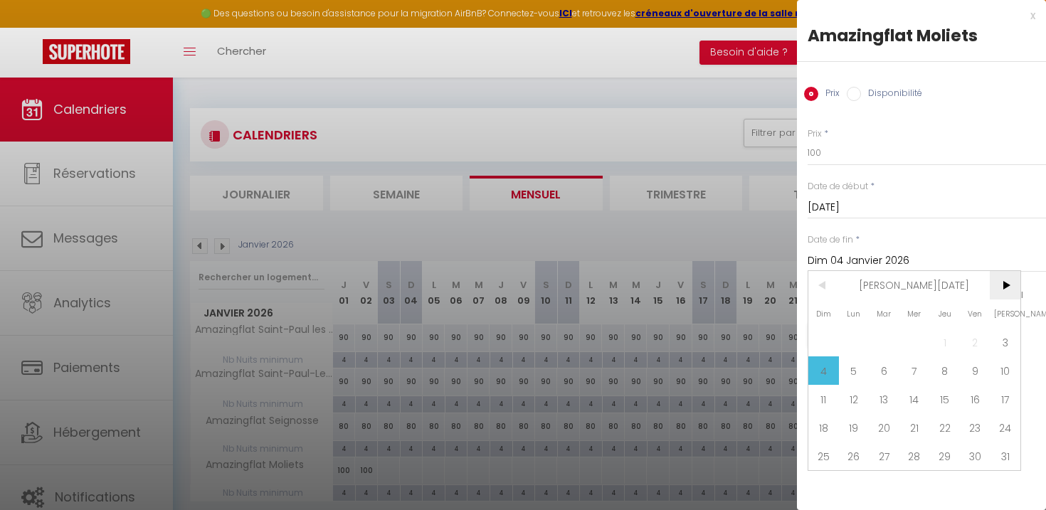
click at [1008, 287] on span ">" at bounding box center [1005, 285] width 31 height 28
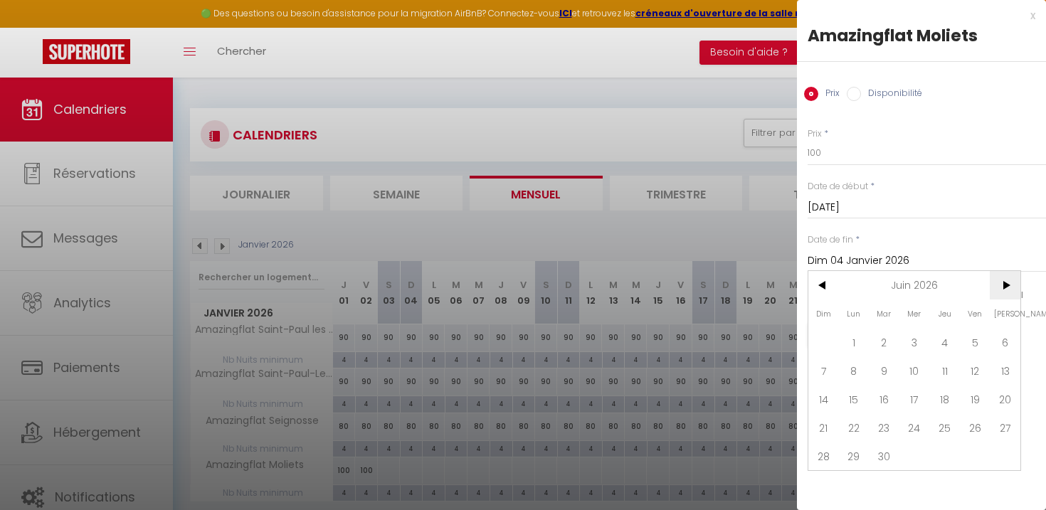
click at [1008, 287] on span ">" at bounding box center [1005, 285] width 31 height 28
click at [912, 336] on span "1" at bounding box center [914, 342] width 31 height 28
type input "Mer 01 Juillet 2026"
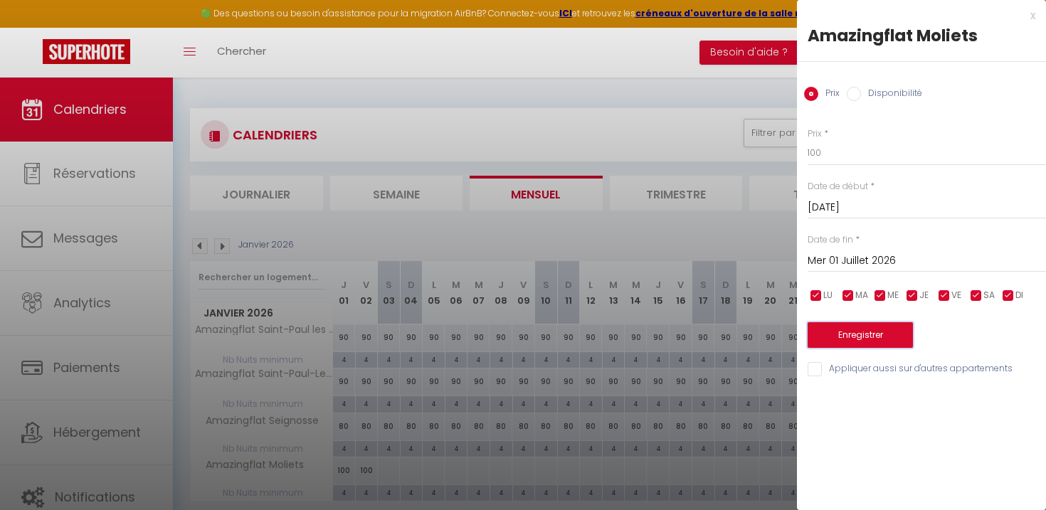
click at [905, 337] on button "Enregistrer" at bounding box center [859, 335] width 105 height 26
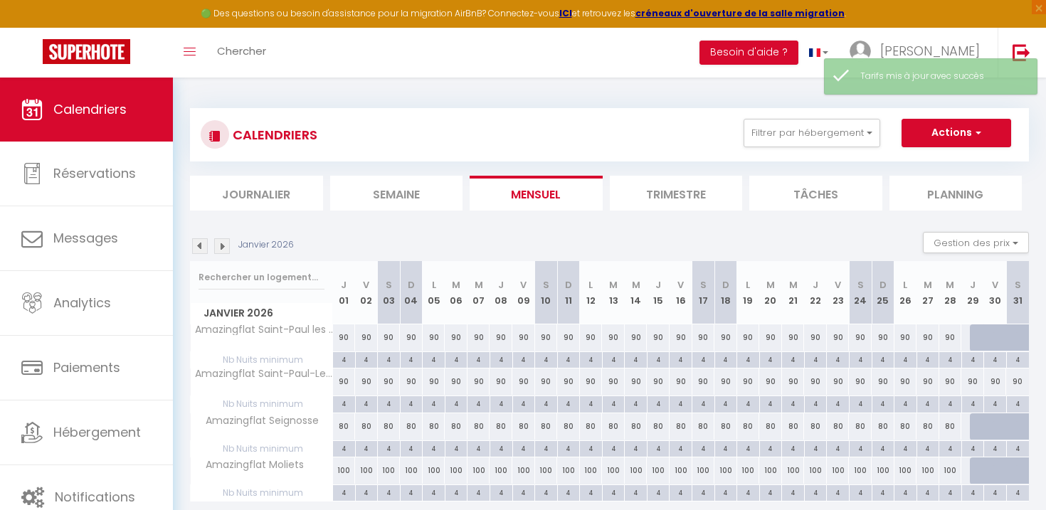
click at [219, 250] on img at bounding box center [222, 246] width 16 height 16
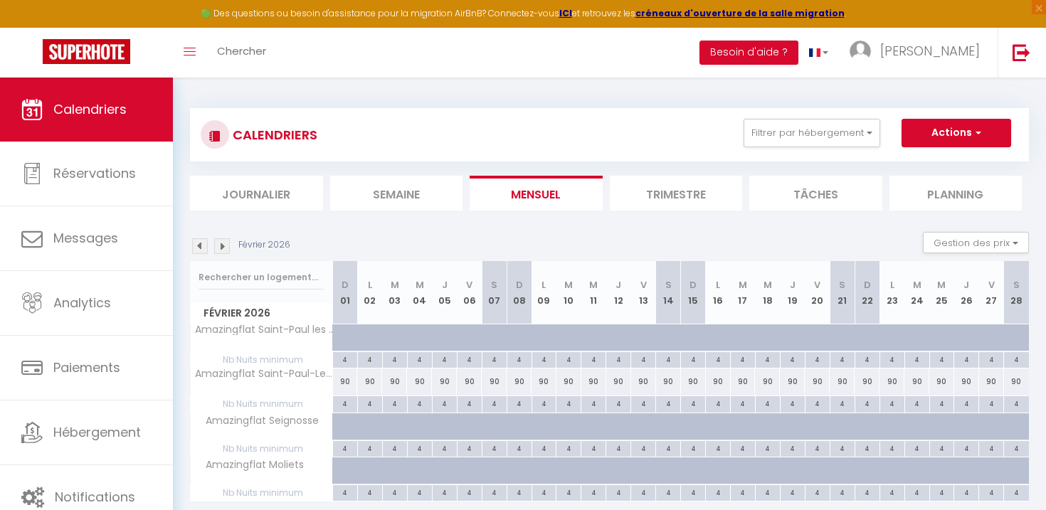
click at [219, 250] on img at bounding box center [222, 246] width 16 height 16
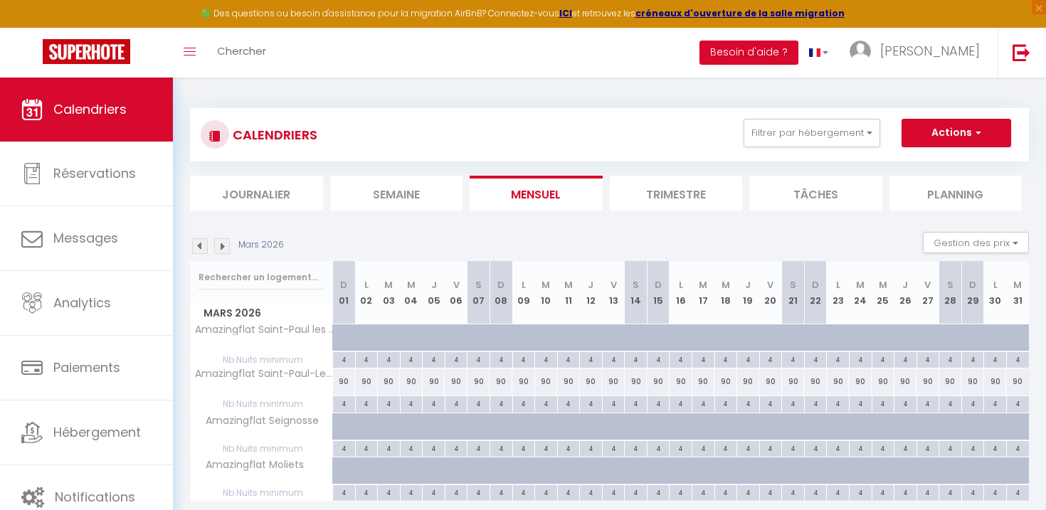
click at [221, 248] on img at bounding box center [222, 246] width 16 height 16
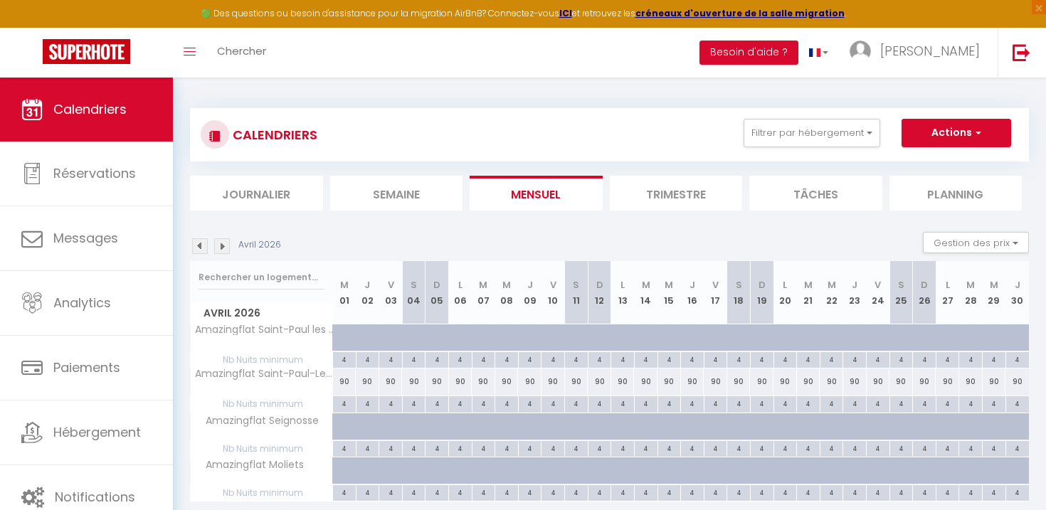
click at [221, 248] on img at bounding box center [222, 246] width 16 height 16
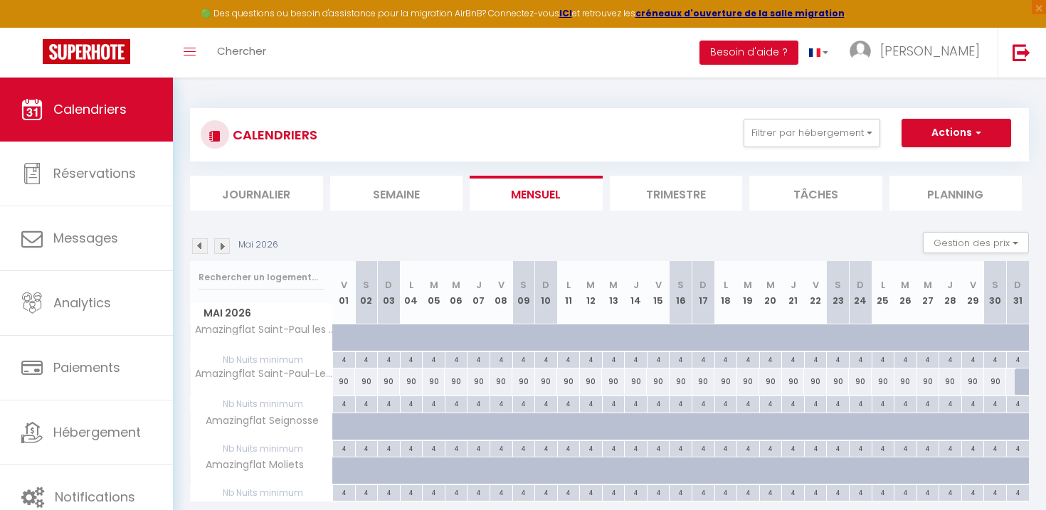
click at [221, 248] on img at bounding box center [222, 246] width 16 height 16
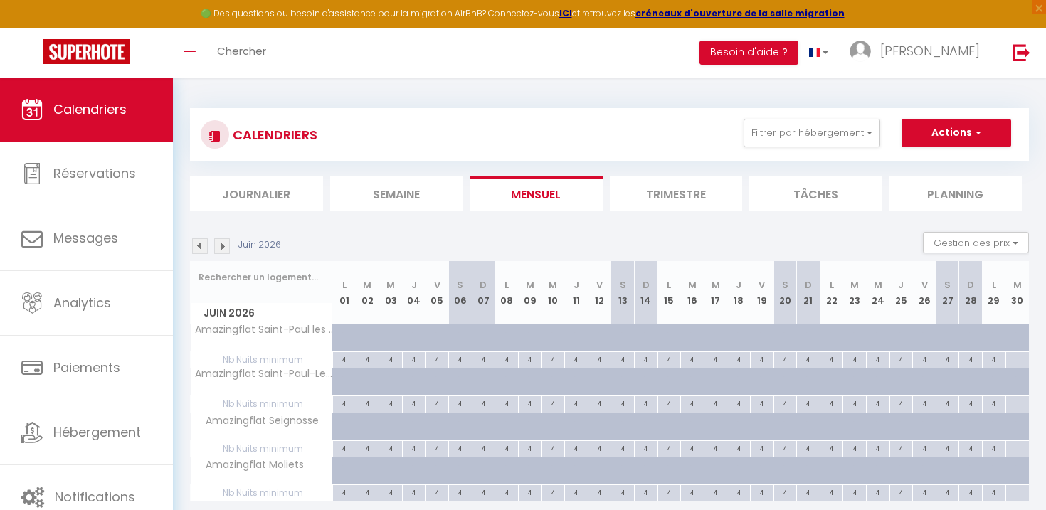
click at [221, 247] on img at bounding box center [222, 246] width 16 height 16
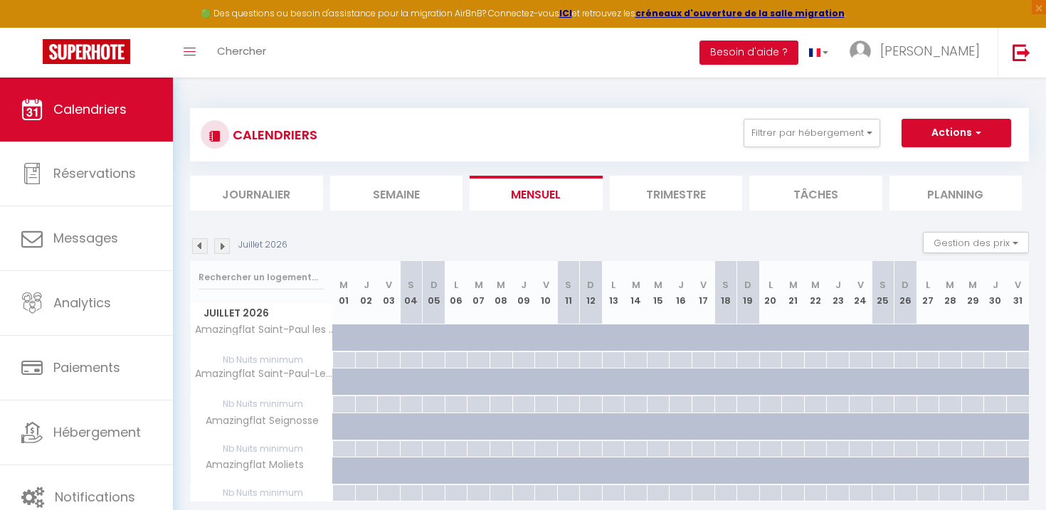
click at [221, 247] on img at bounding box center [222, 246] width 16 height 16
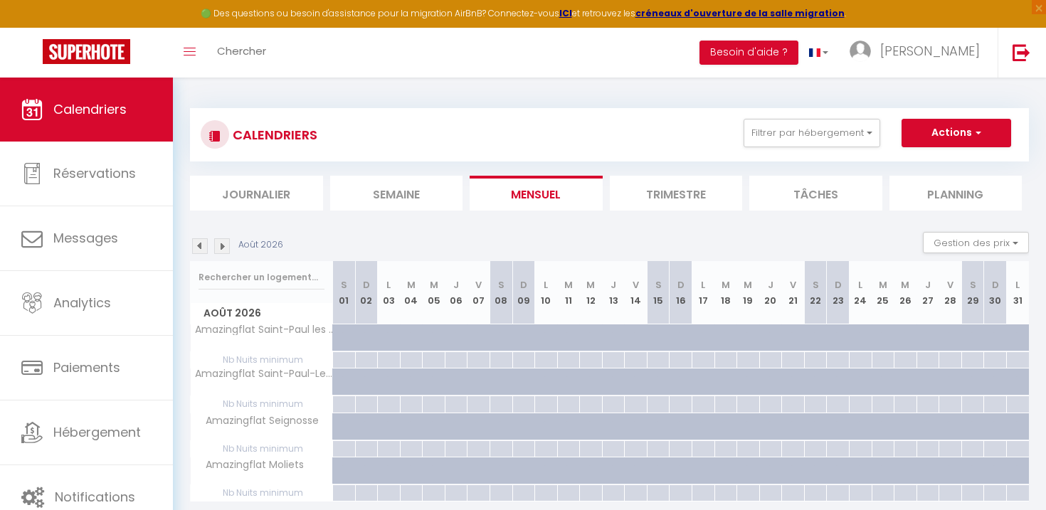
click at [615, 359] on div at bounding box center [613, 360] width 23 height 16
type input "Jeu 13 Août 2026"
type input "Ven 14 Août 2026"
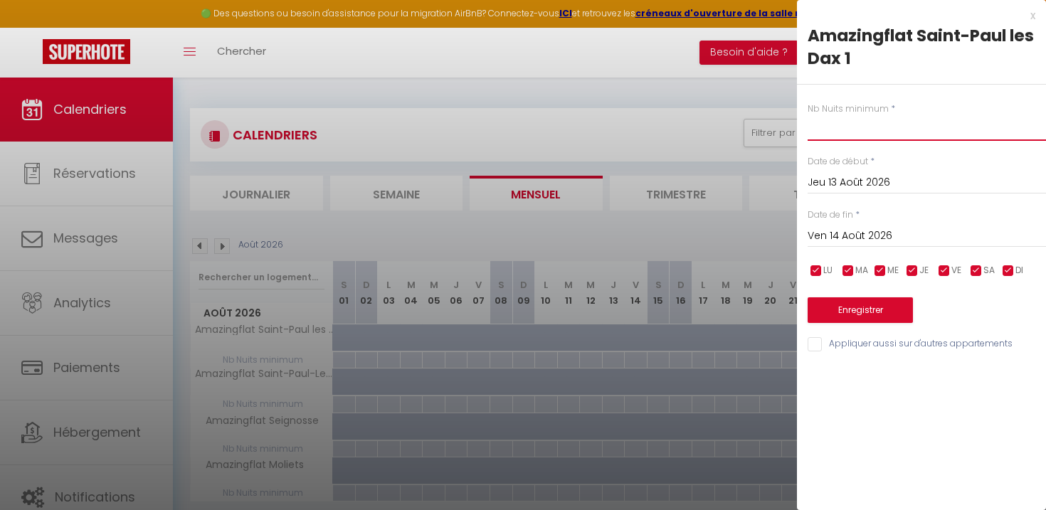
click at [840, 137] on input "text" at bounding box center [926, 128] width 238 height 26
type input "4"
type input "5"
click at [849, 233] on input "Ven 14 Août 2026" at bounding box center [926, 236] width 238 height 18
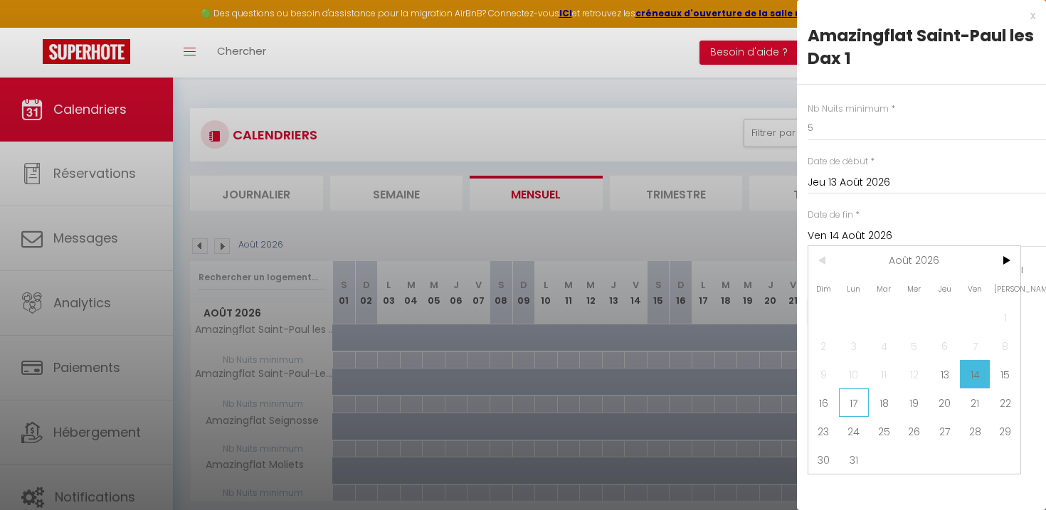
click at [858, 401] on span "17" at bounding box center [854, 402] width 31 height 28
type input "Lun 17 Août 2026"
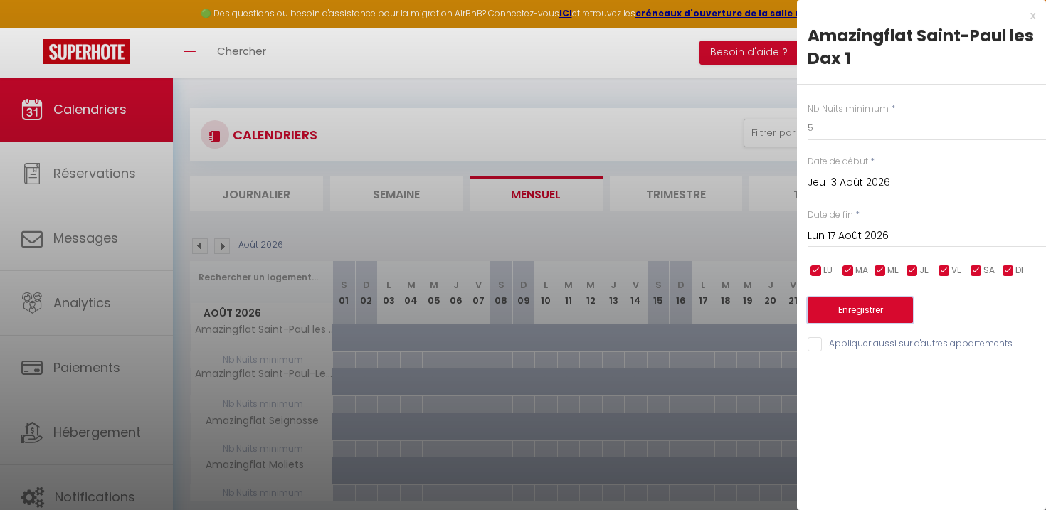
click at [859, 307] on button "Enregistrer" at bounding box center [859, 310] width 105 height 26
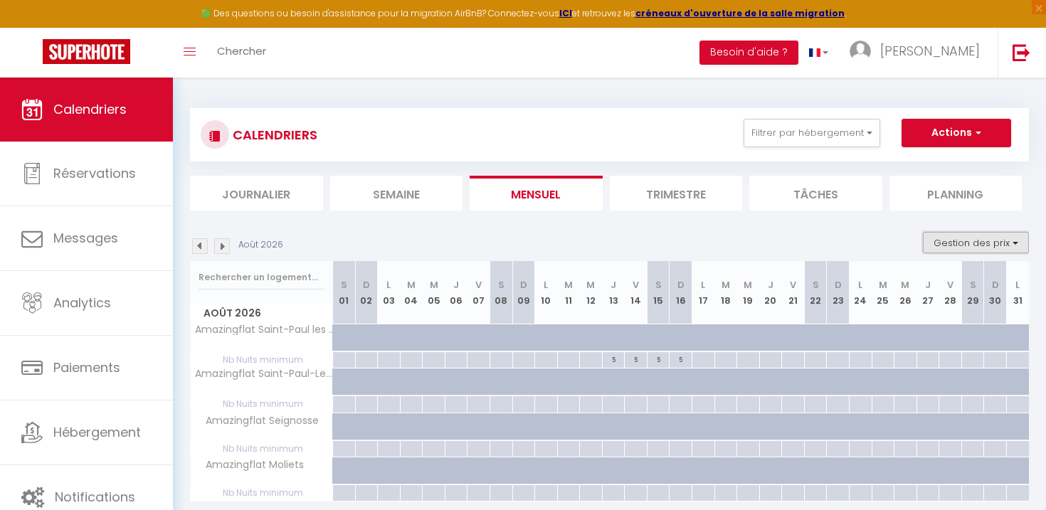
click at [972, 238] on button "Gestion des prix" at bounding box center [976, 242] width 106 height 21
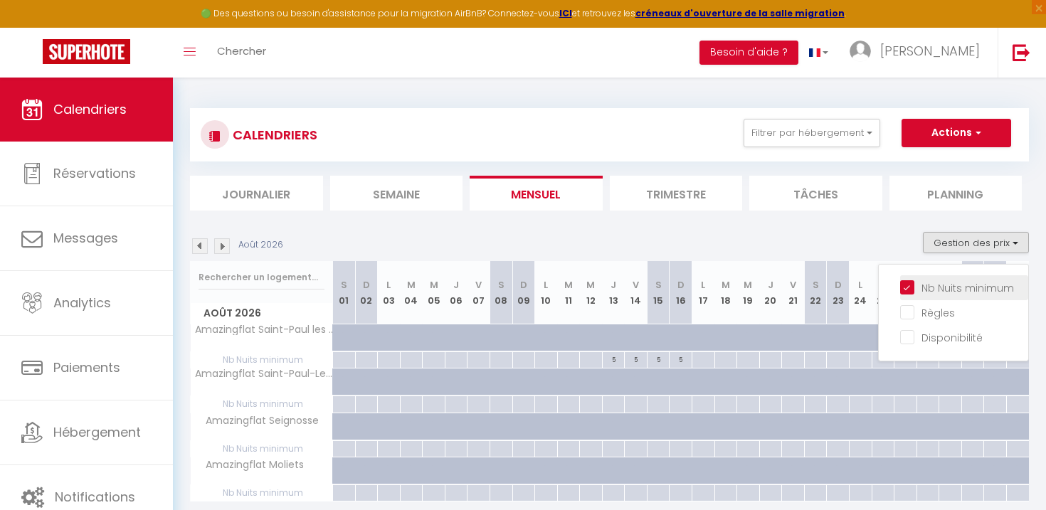
click at [904, 288] on input "Nb Nuits minimum" at bounding box center [964, 287] width 128 height 14
checkbox input "false"
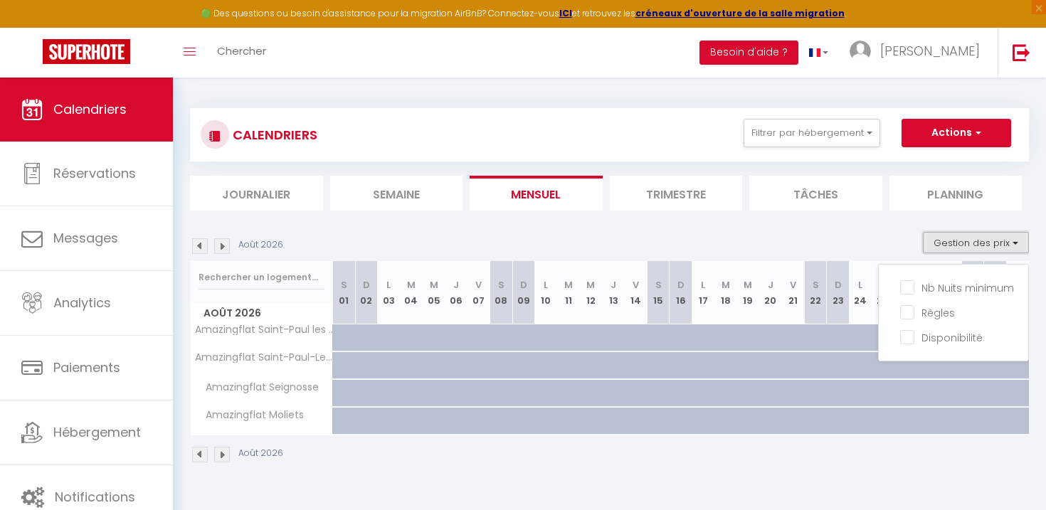
click at [979, 244] on button "Gestion des prix" at bounding box center [976, 242] width 106 height 21
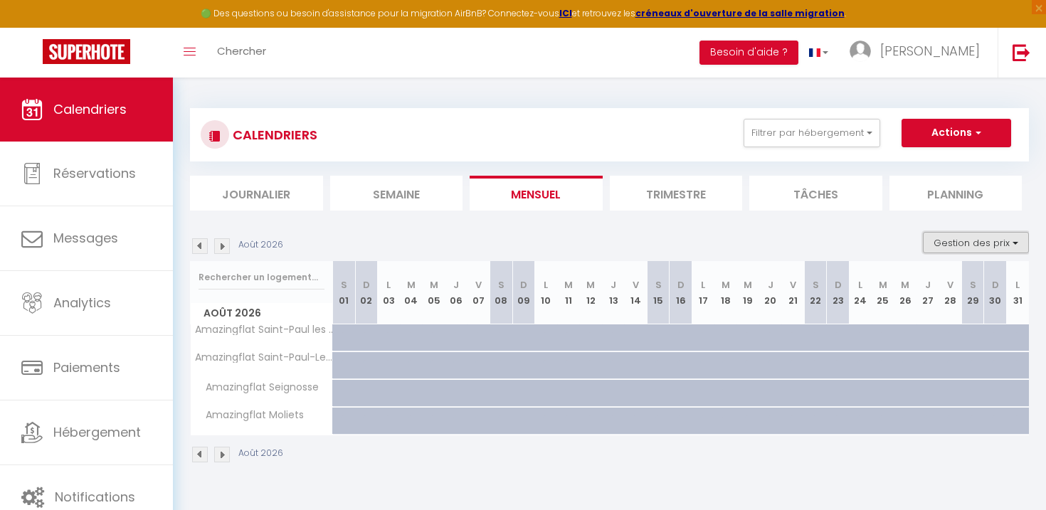
click at [979, 244] on button "Gestion des prix" at bounding box center [976, 242] width 106 height 21
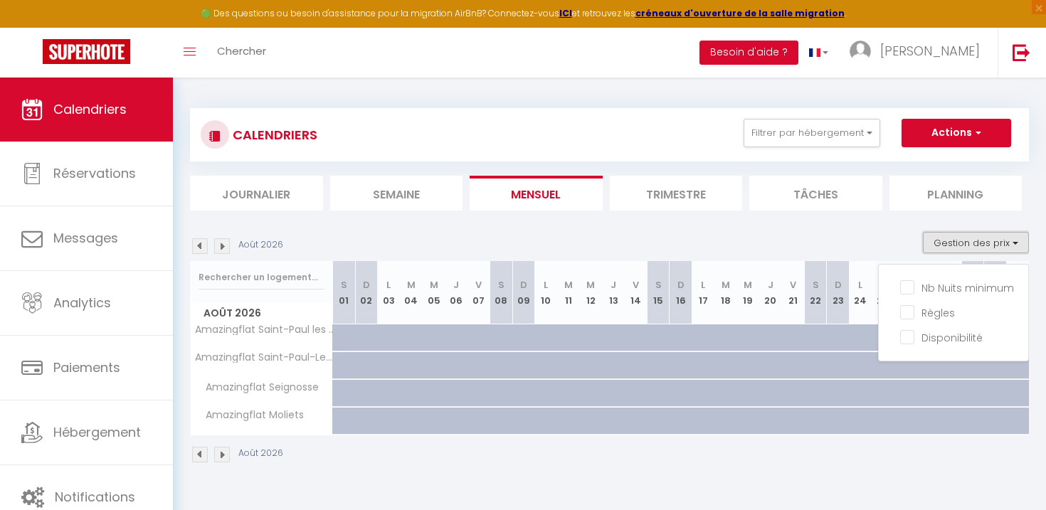
click at [947, 244] on button "Gestion des prix" at bounding box center [976, 242] width 106 height 21
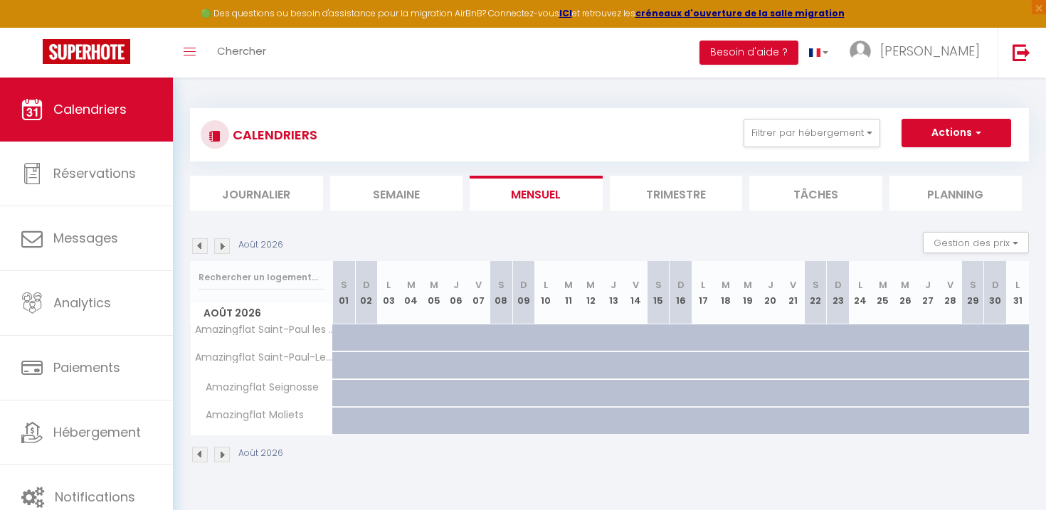
click at [610, 332] on div at bounding box center [613, 337] width 23 height 27
type input "Jeu 13 Août 2026"
type input "Ven 14 Août 2026"
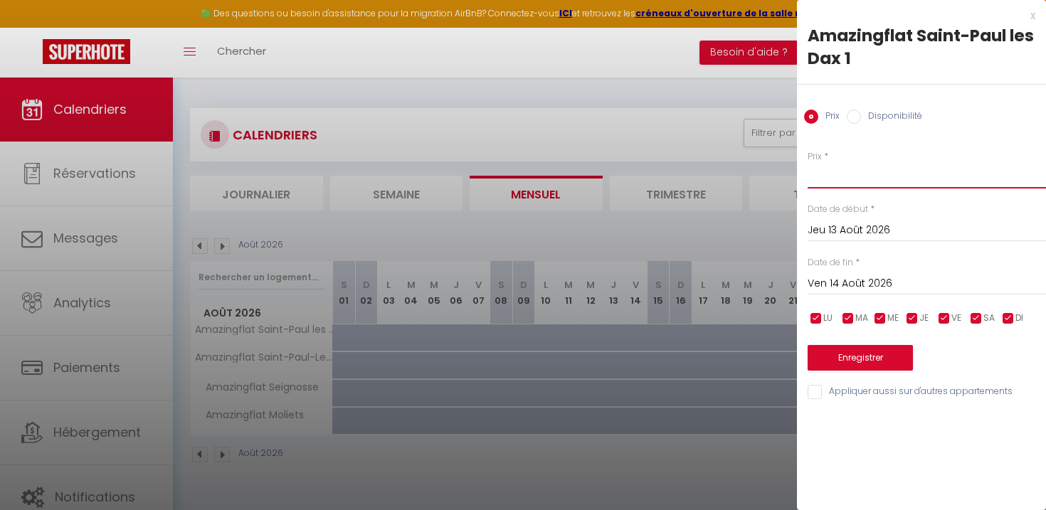
click at [835, 181] on input "Prix" at bounding box center [926, 176] width 238 height 26
type input "420"
click at [839, 285] on input "Ven 14 Août 2026" at bounding box center [926, 284] width 238 height 18
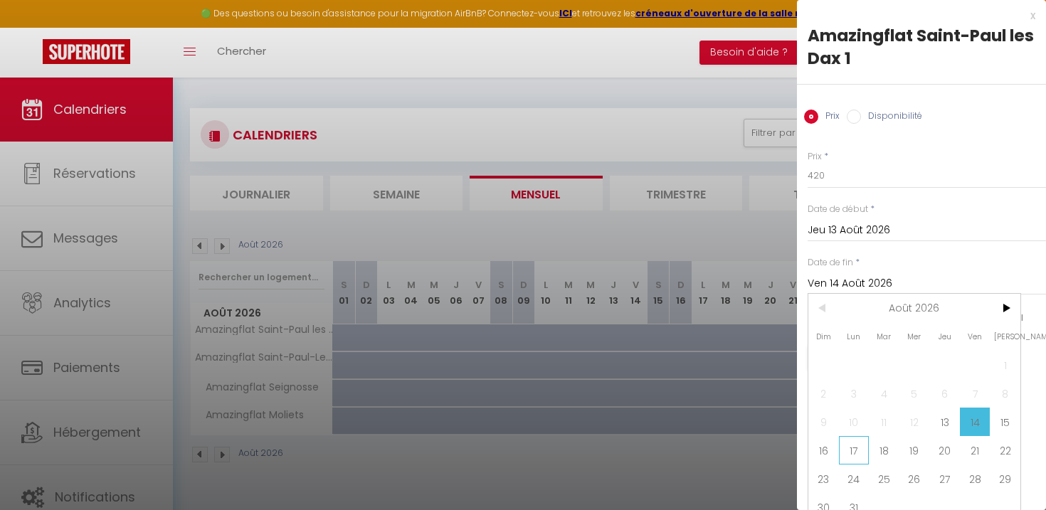
click at [859, 449] on span "17" at bounding box center [854, 450] width 31 height 28
type input "Lun 17 Août 2026"
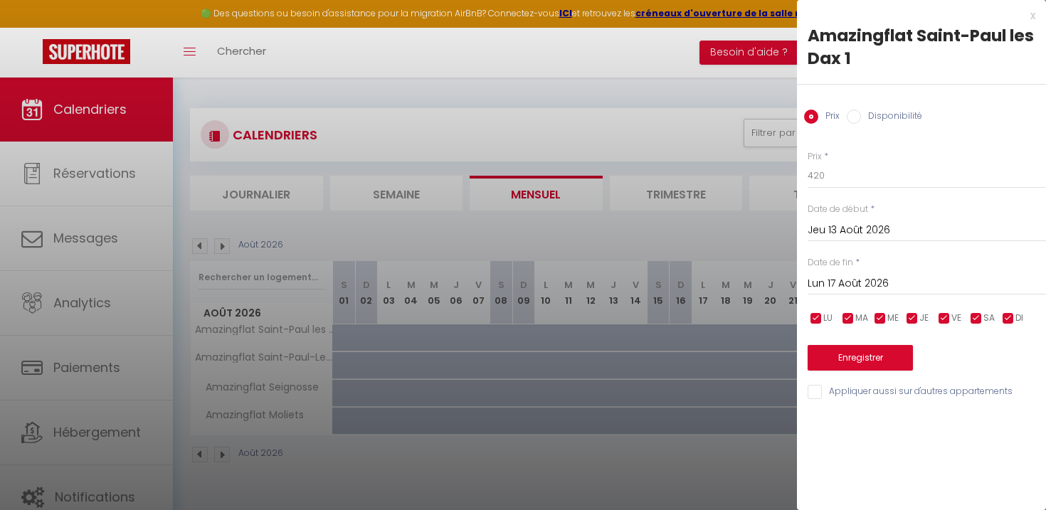
click at [846, 226] on input "Jeu 13 Août 2026" at bounding box center [926, 230] width 238 height 18
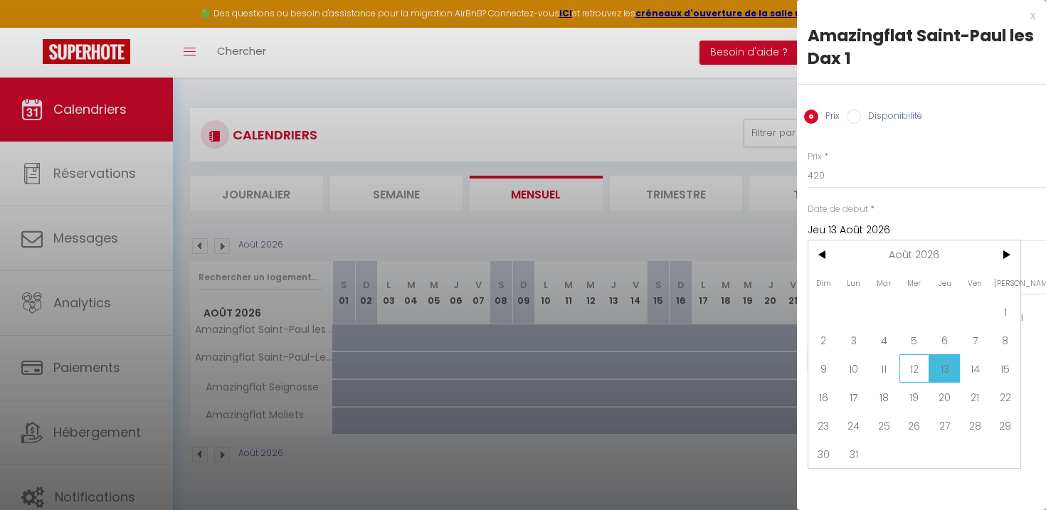
click at [912, 362] on span "12" at bounding box center [914, 368] width 31 height 28
type input "Mer 12 Août 2026"
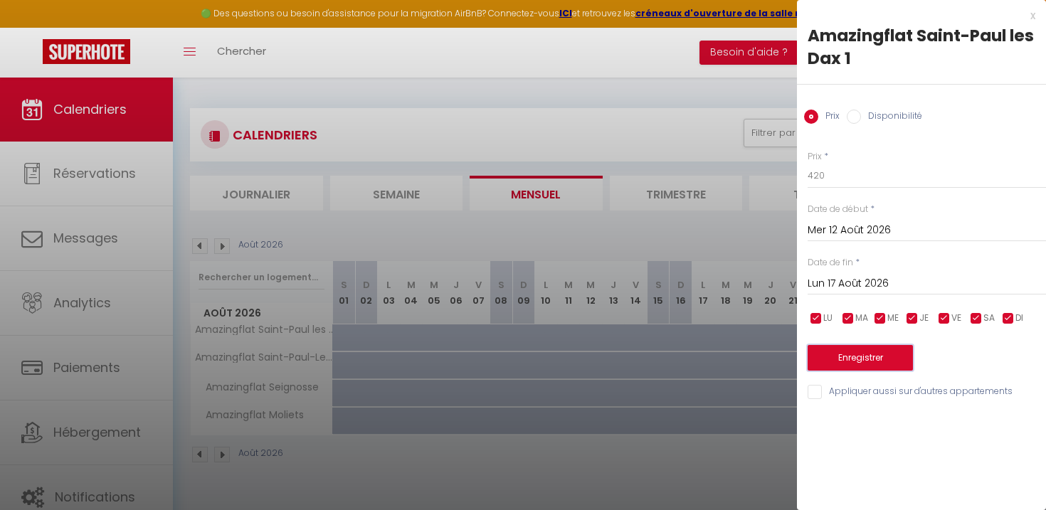
click at [872, 361] on button "Enregistrer" at bounding box center [859, 358] width 105 height 26
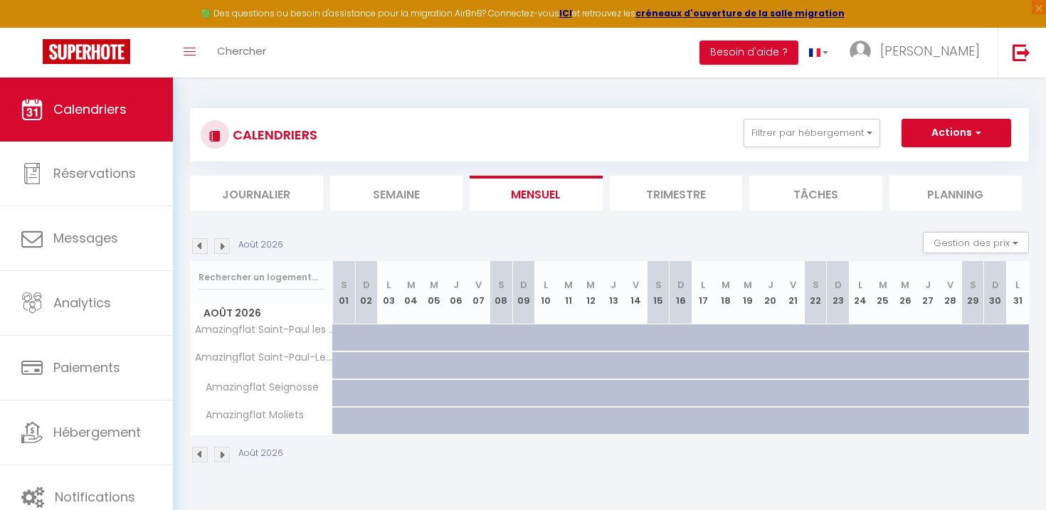
click at [605, 336] on div at bounding box center [613, 337] width 23 height 27
type input "420"
type input "Jeu 13 Août 2026"
type input "Ven 14 Août 2026"
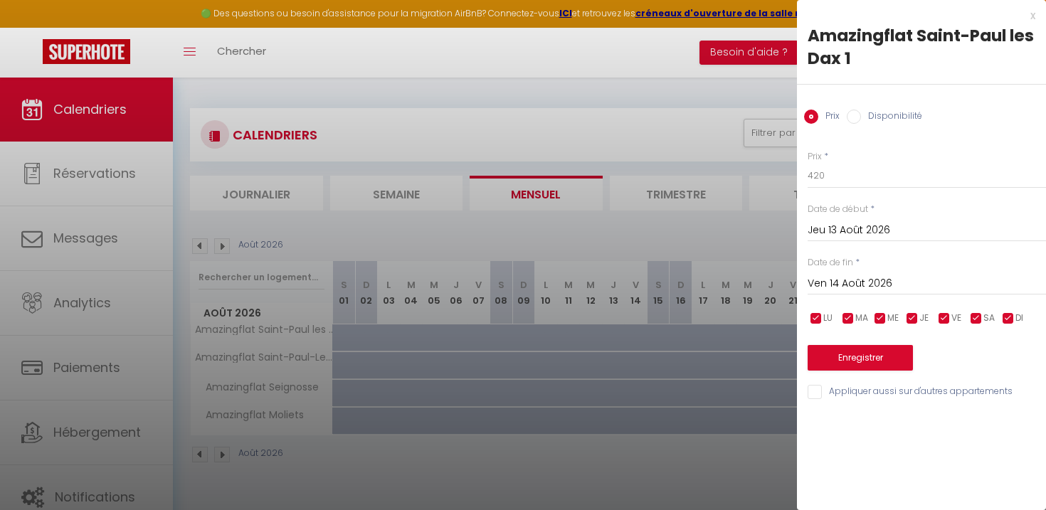
click at [372, 218] on div at bounding box center [523, 255] width 1046 height 510
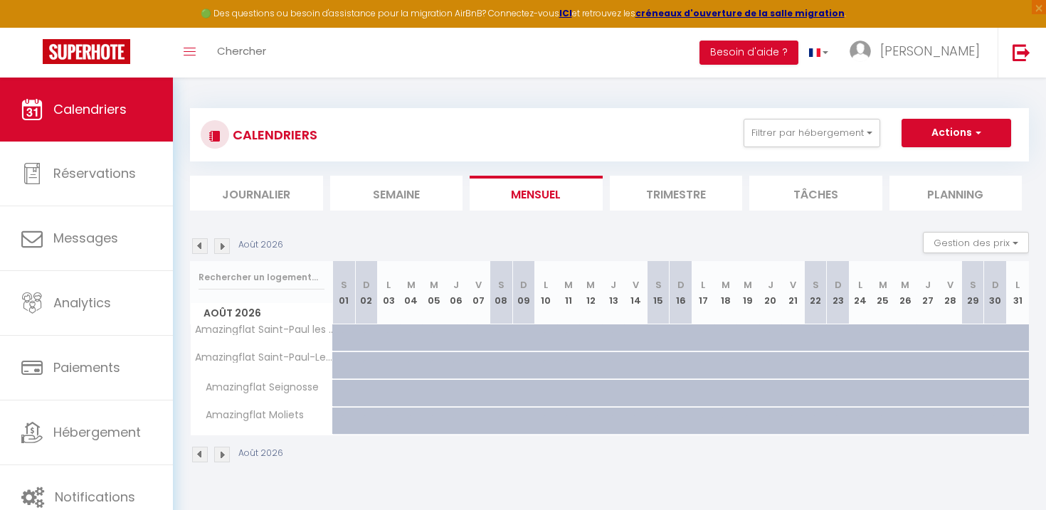
click at [197, 246] on img at bounding box center [200, 246] width 16 height 16
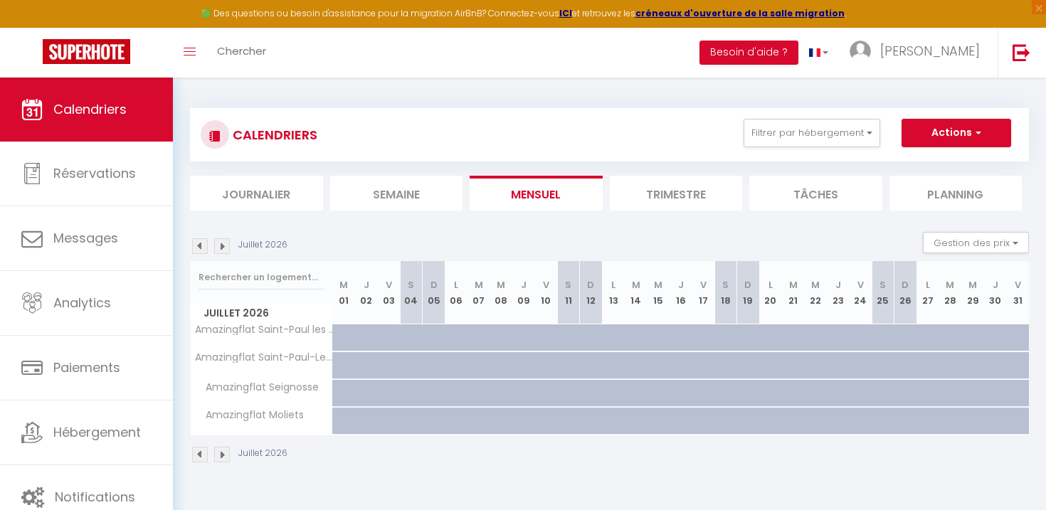
click at [197, 245] on img at bounding box center [200, 246] width 16 height 16
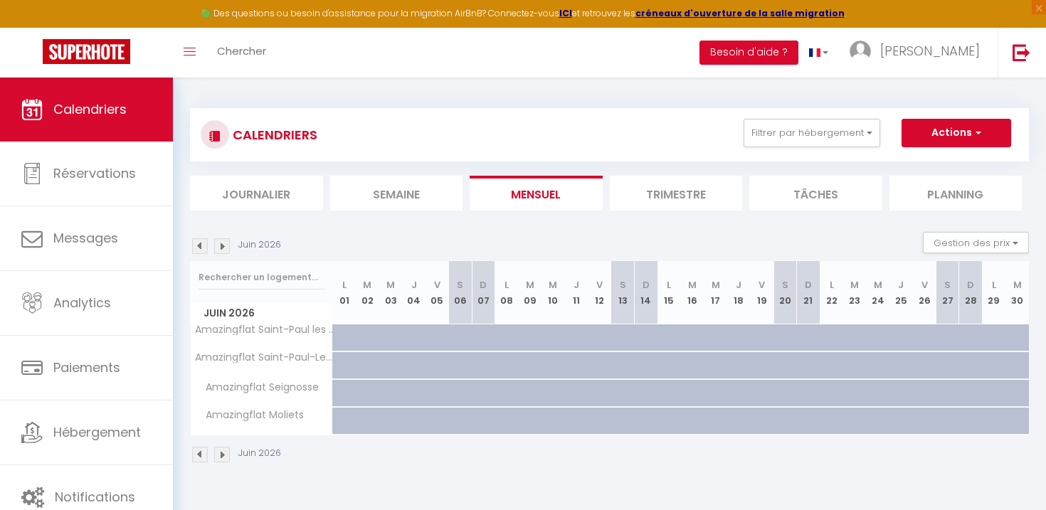
click at [197, 245] on img at bounding box center [200, 246] width 16 height 16
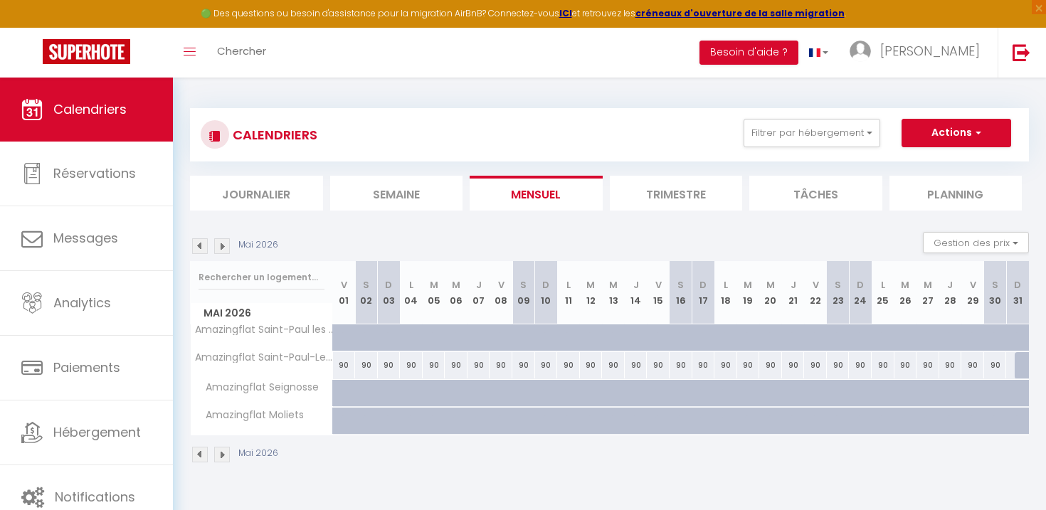
click at [197, 245] on img at bounding box center [200, 246] width 16 height 16
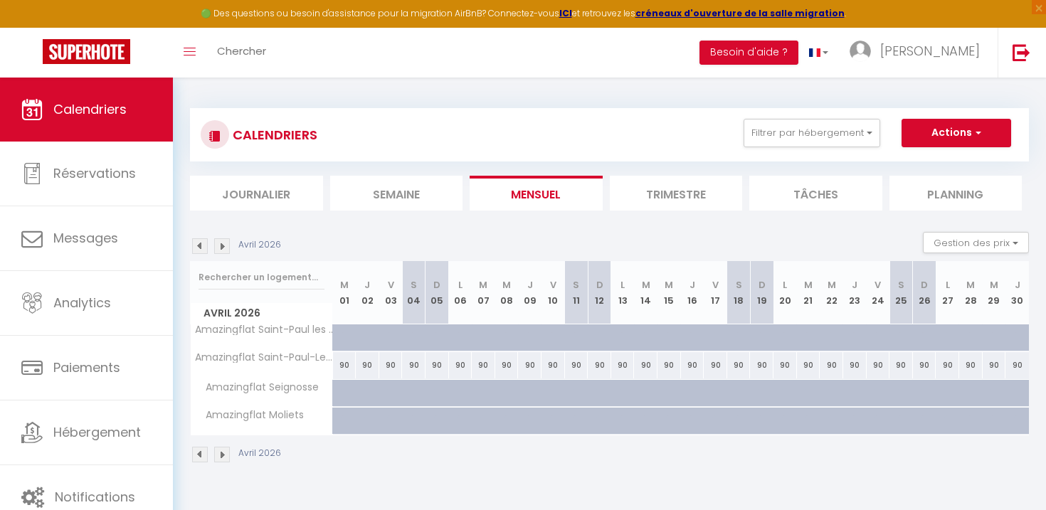
click at [196, 245] on img at bounding box center [200, 246] width 16 height 16
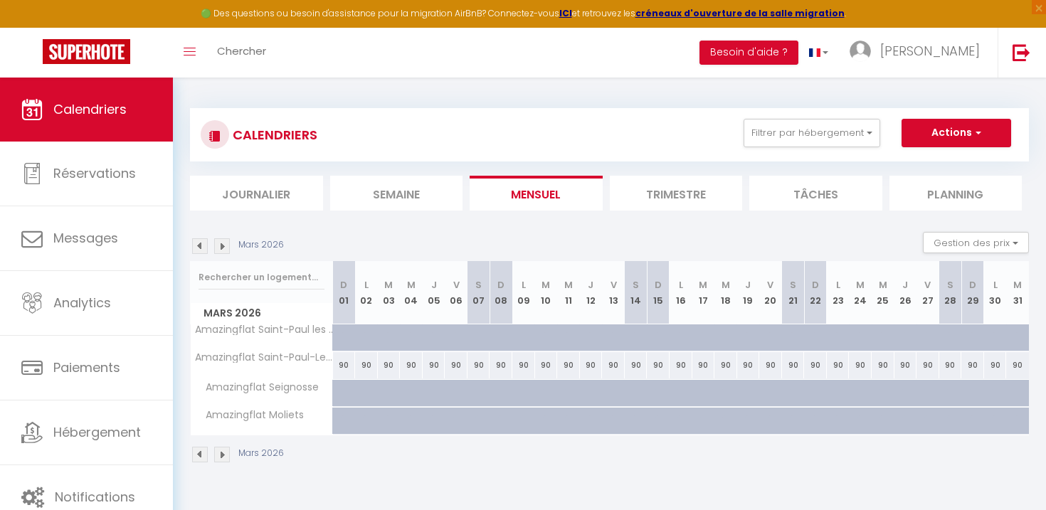
click at [203, 244] on img at bounding box center [200, 246] width 16 height 16
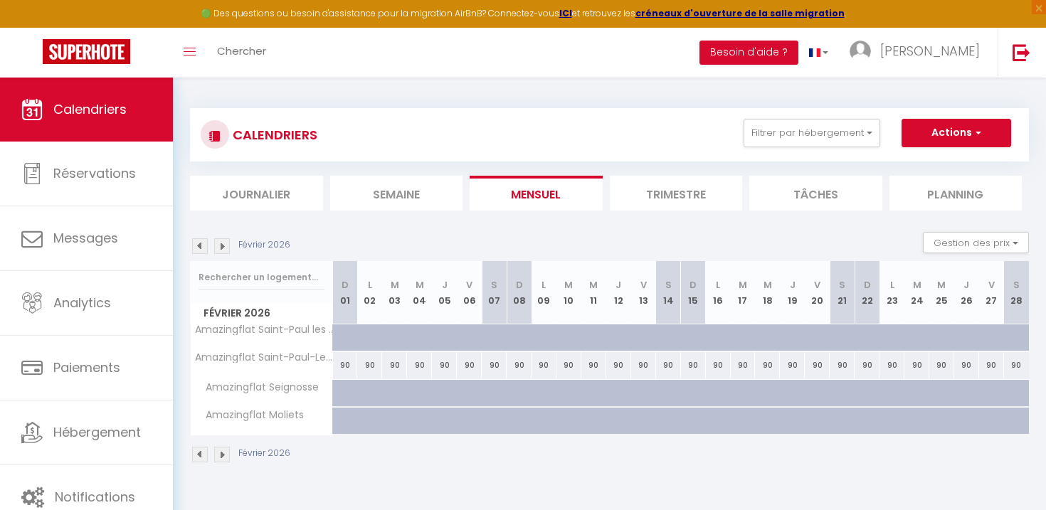
click at [203, 244] on img at bounding box center [200, 246] width 16 height 16
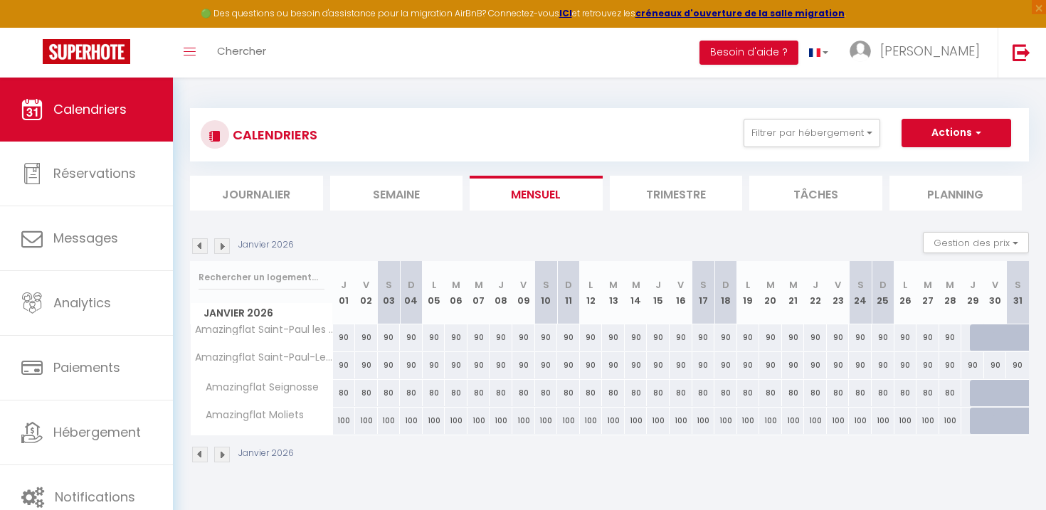
click at [974, 337] on div at bounding box center [981, 337] width 23 height 27
type input "90"
type input "Jeu 29 Janvier 2026"
type input "Ven 30 Janvier 2026"
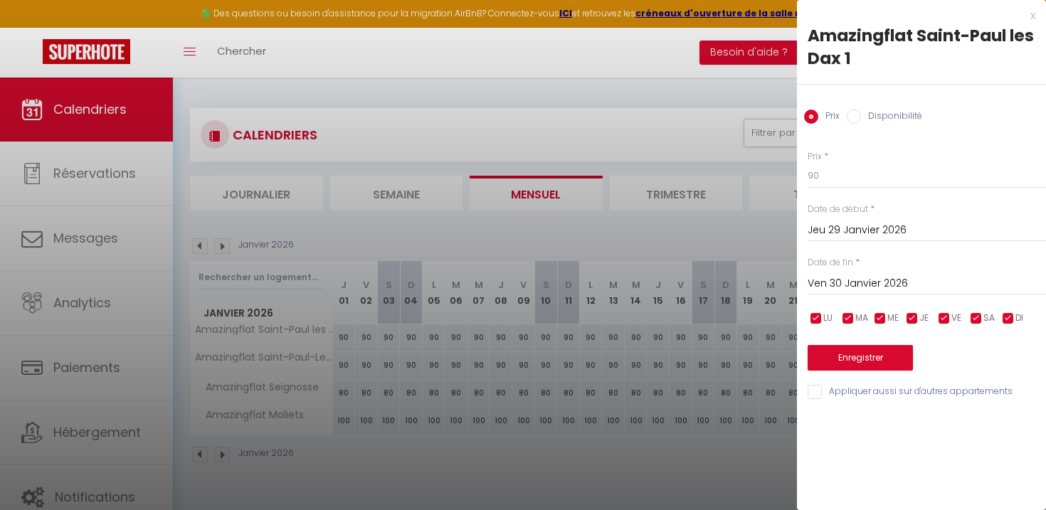
click at [867, 117] on label "Disponibilité" at bounding box center [891, 118] width 61 height 16
click at [861, 117] on input "Disponibilité" at bounding box center [854, 117] width 14 height 14
radio input "true"
radio input "false"
click at [749, 236] on div at bounding box center [523, 255] width 1046 height 510
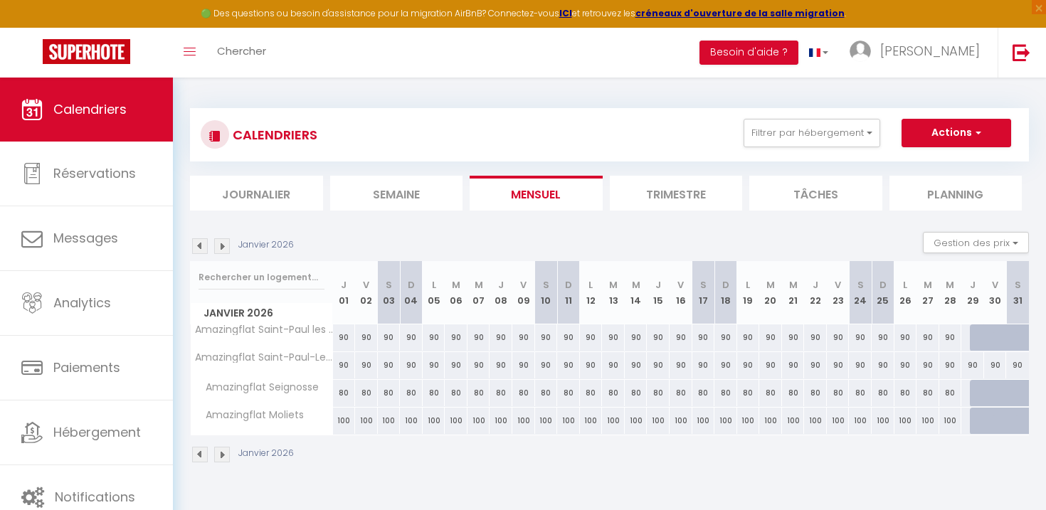
click at [973, 335] on div at bounding box center [981, 337] width 23 height 27
select select "1"
type input "Jeu 29 Janvier 2026"
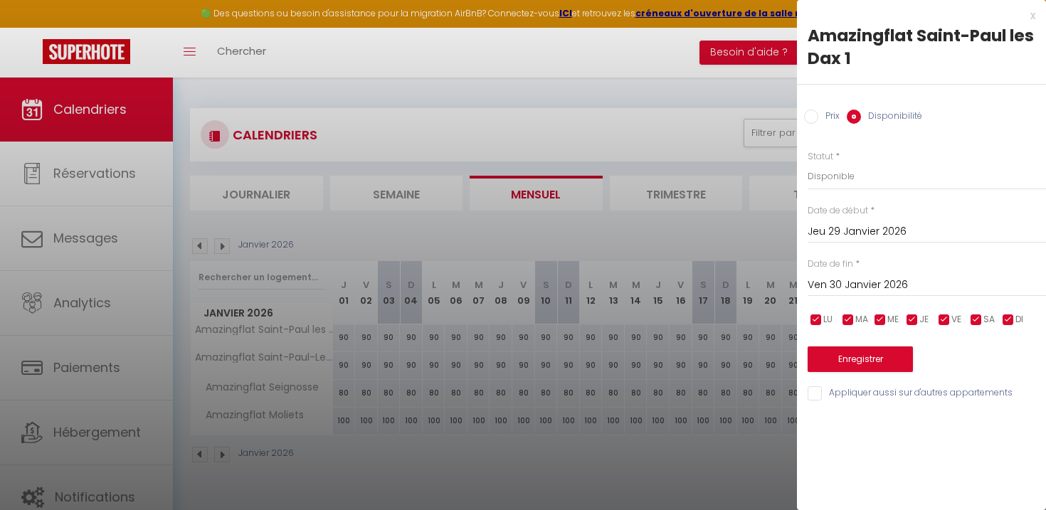
click at [830, 280] on input "Ven 30 Janvier 2026" at bounding box center [926, 285] width 238 height 18
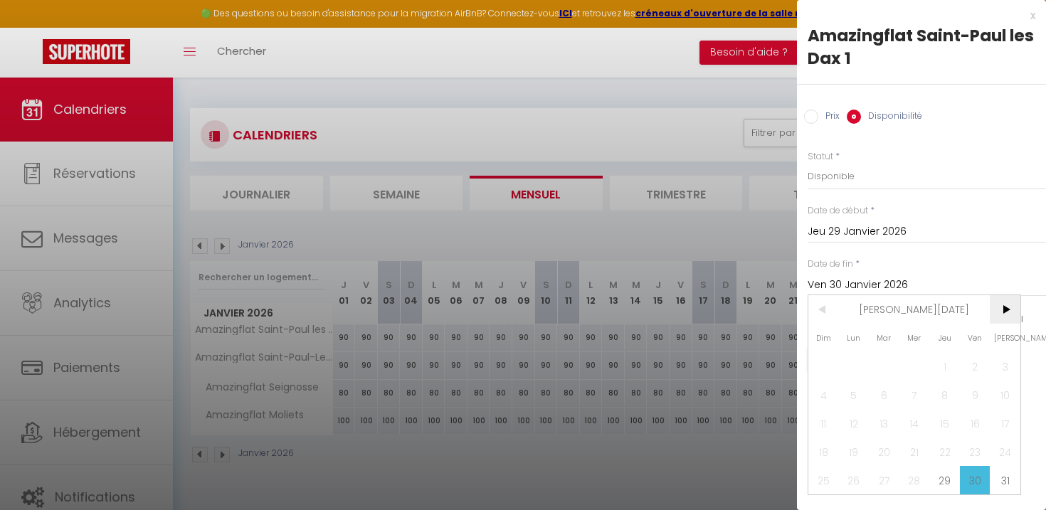
click at [1004, 312] on span ">" at bounding box center [1005, 309] width 31 height 28
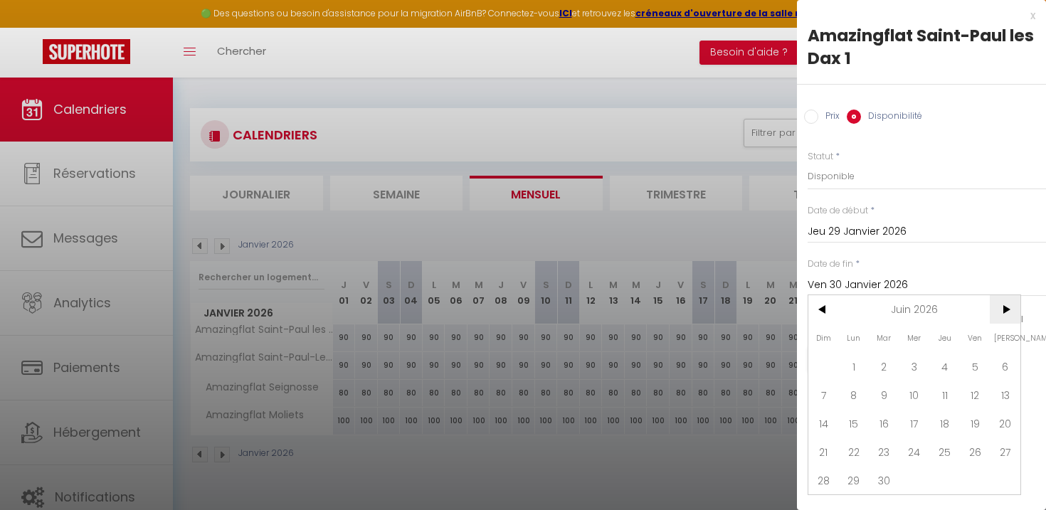
click at [1004, 312] on span ">" at bounding box center [1005, 309] width 31 height 28
click at [1003, 312] on span ">" at bounding box center [1005, 309] width 31 height 28
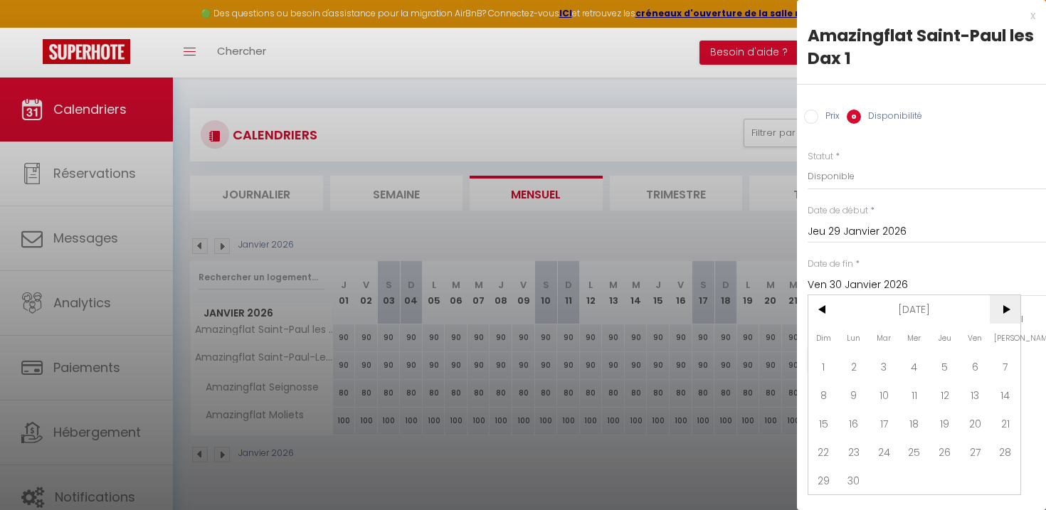
click at [1003, 312] on span ">" at bounding box center [1005, 309] width 31 height 28
click at [984, 364] on span "1" at bounding box center [975, 366] width 31 height 28
type input "Ven 01 Janvier 2027"
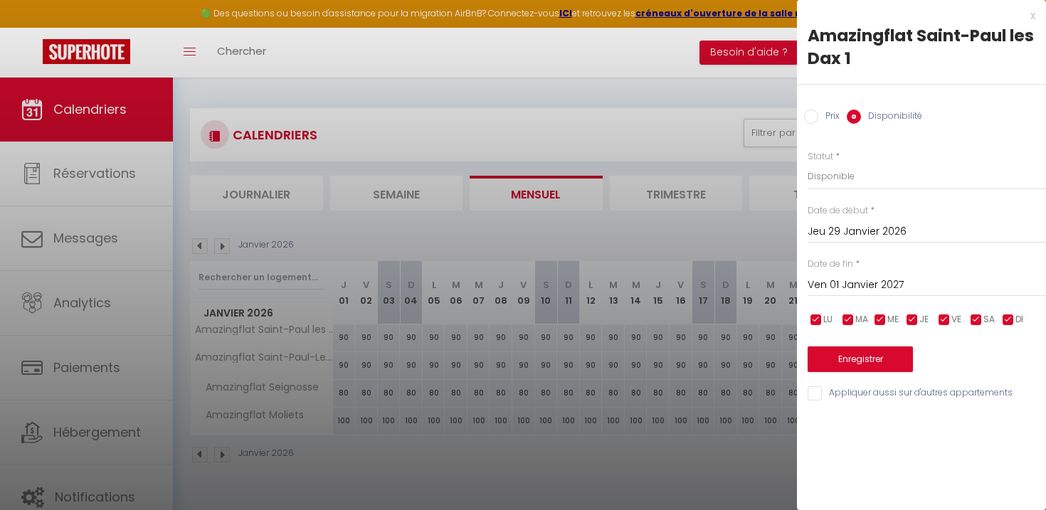
click at [837, 394] on input "Appliquer aussi sur d'autres appartements" at bounding box center [926, 393] width 238 height 14
checkbox input "true"
click at [897, 367] on button "Enregistrer" at bounding box center [859, 359] width 105 height 26
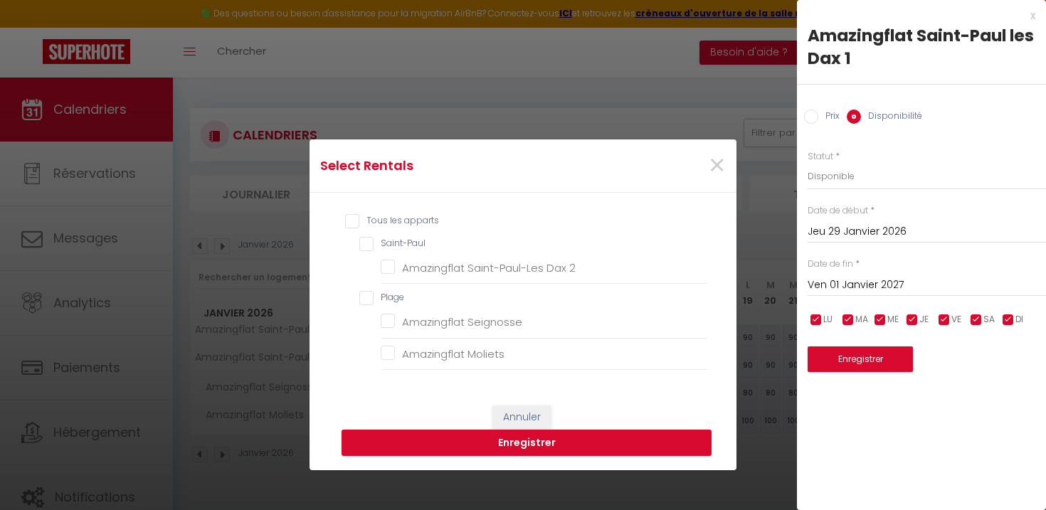
click at [366, 243] on input "Saint-Paul" at bounding box center [533, 244] width 349 height 14
checkbox input "true"
checkbox 2 "true"
checkbox input "false"
checkbox Seignosse "false"
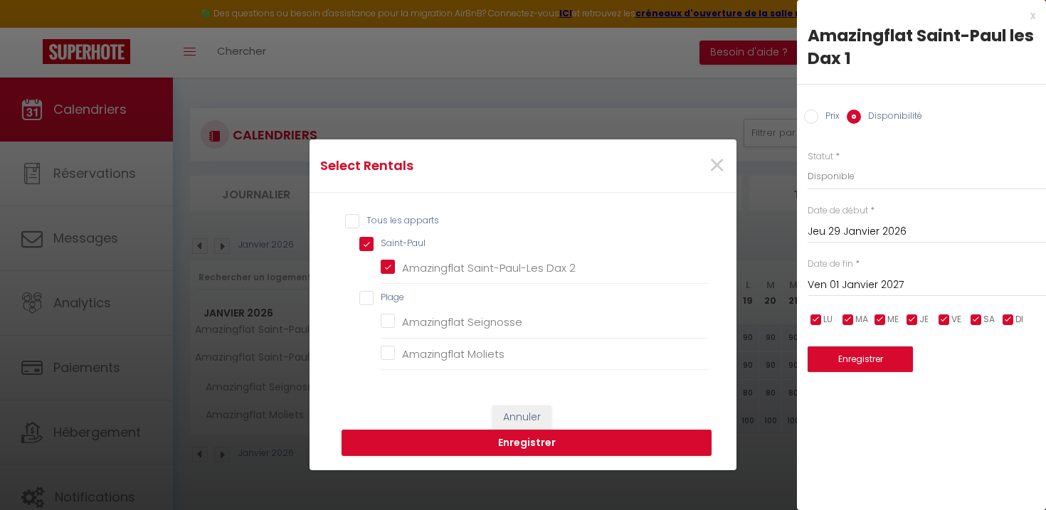
checkbox Moliets "false"
click at [369, 299] on input "Plage" at bounding box center [533, 298] width 349 height 14
checkbox input "true"
checkbox Seignosse "true"
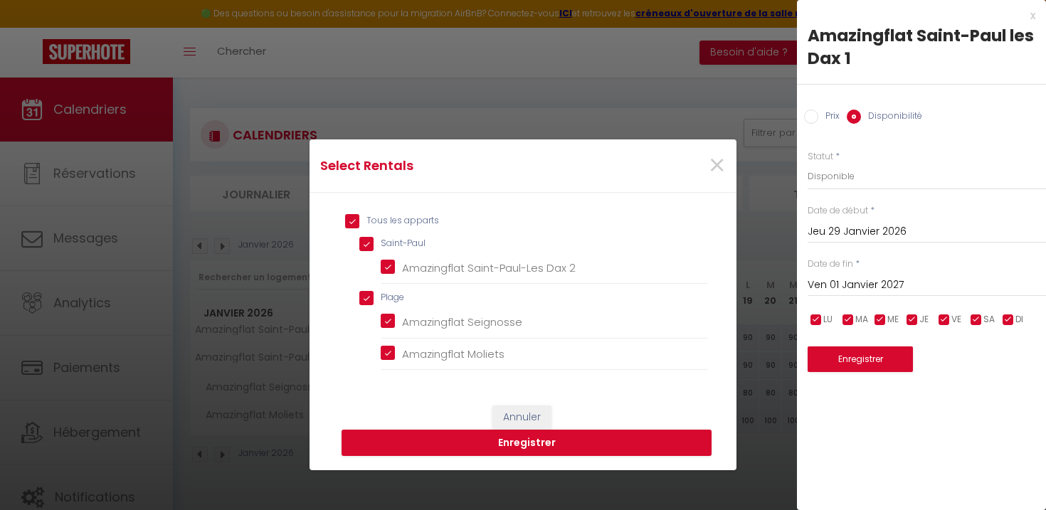
checkbox Moliets "true"
click at [505, 446] on button "Enregistrer" at bounding box center [526, 443] width 370 height 27
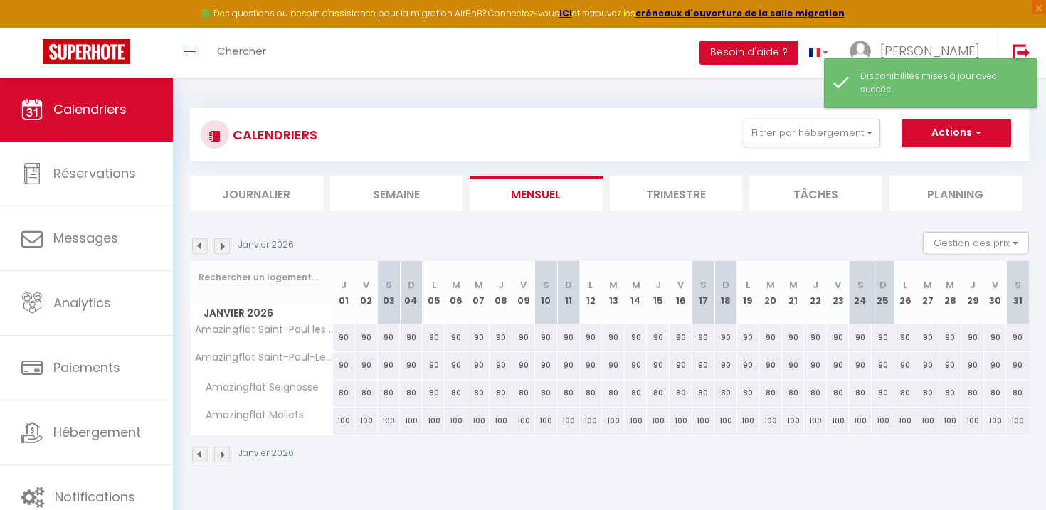
click at [217, 250] on img at bounding box center [222, 246] width 16 height 16
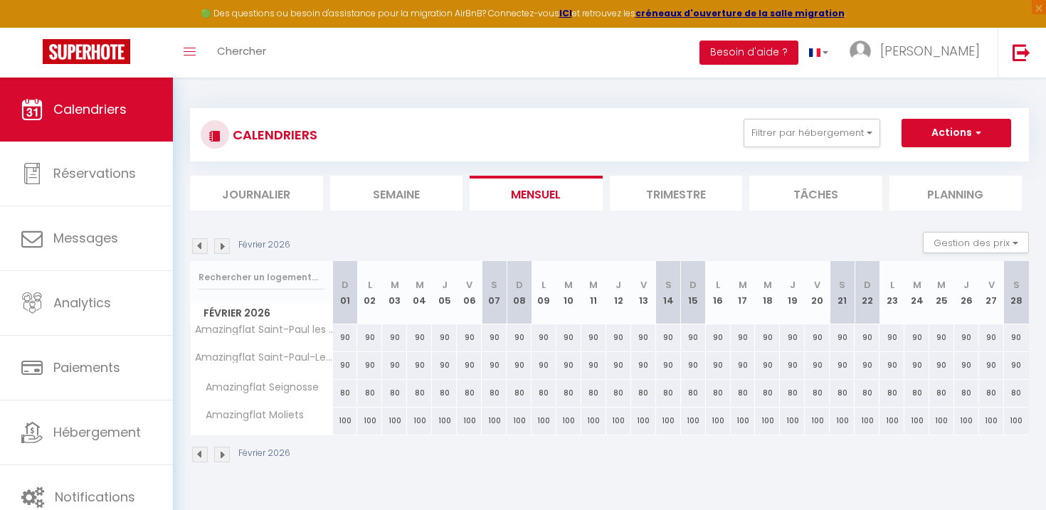
click at [217, 250] on img at bounding box center [222, 246] width 16 height 16
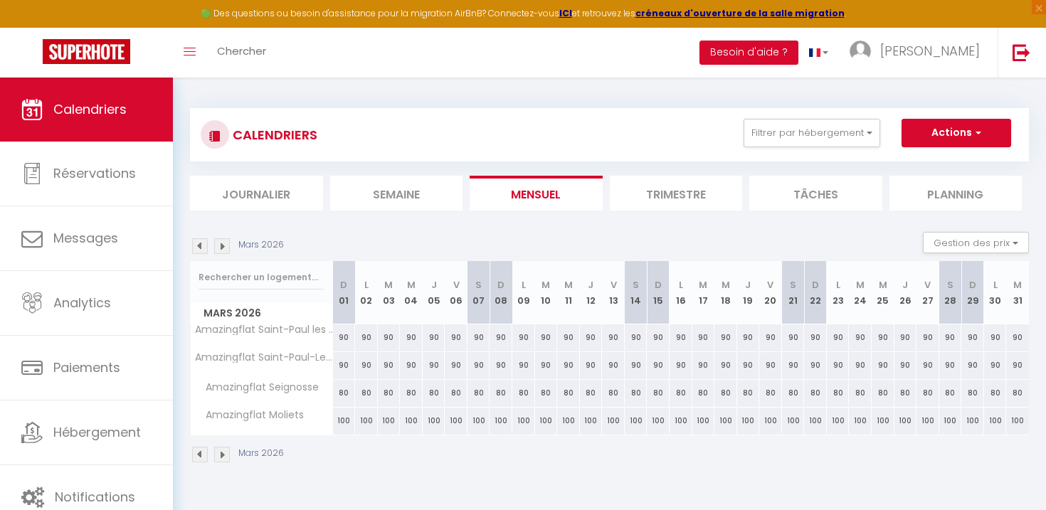
click at [217, 250] on img at bounding box center [222, 246] width 16 height 16
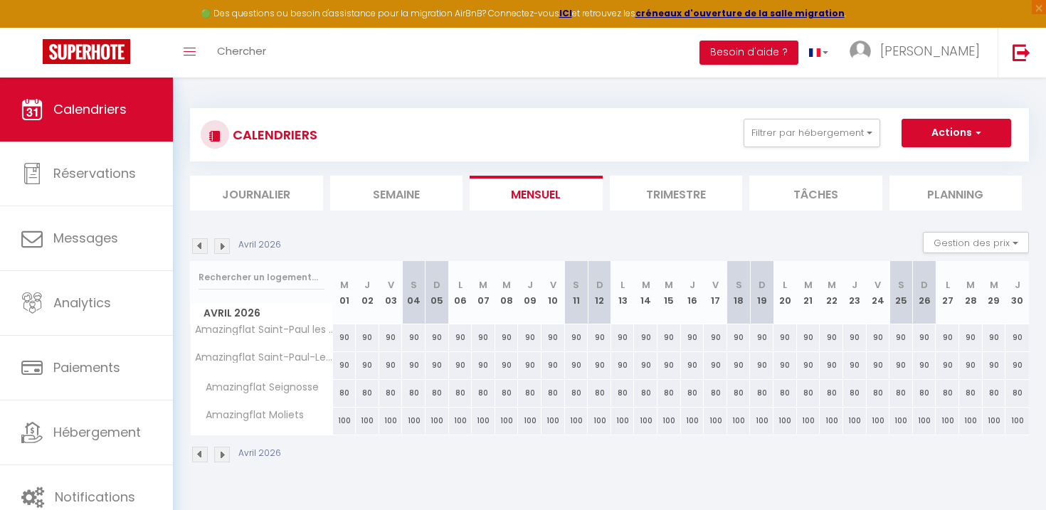
click at [217, 250] on img at bounding box center [222, 246] width 16 height 16
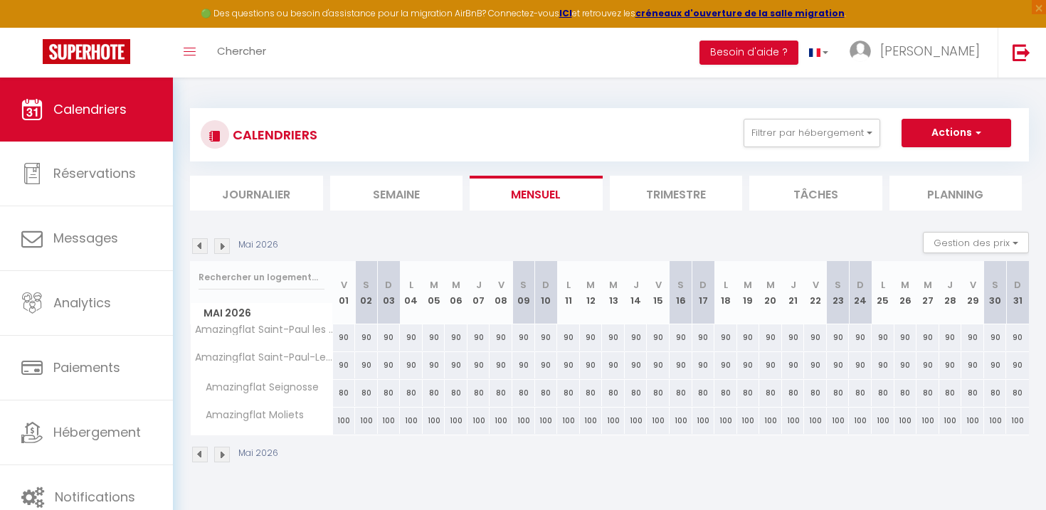
click at [217, 250] on img at bounding box center [222, 246] width 16 height 16
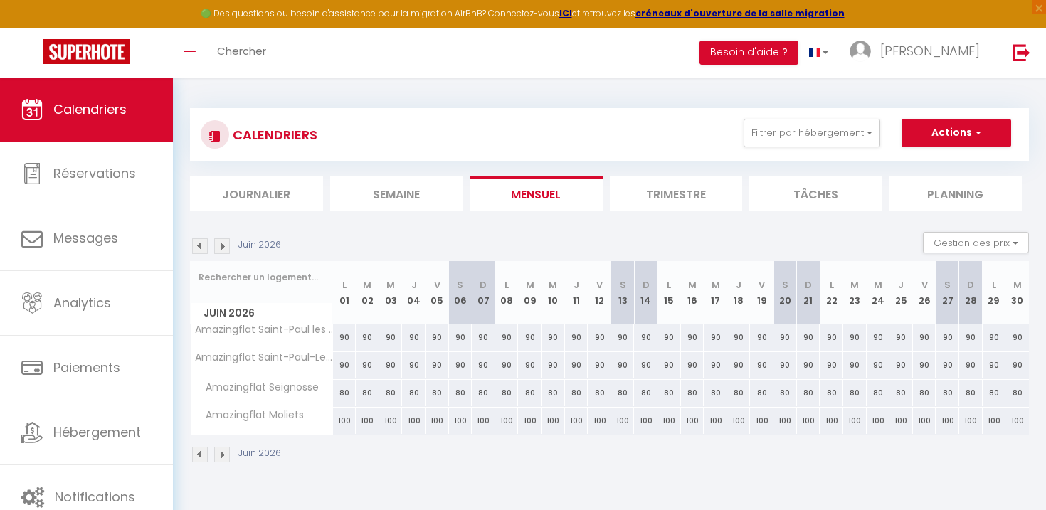
click at [217, 250] on img at bounding box center [222, 246] width 16 height 16
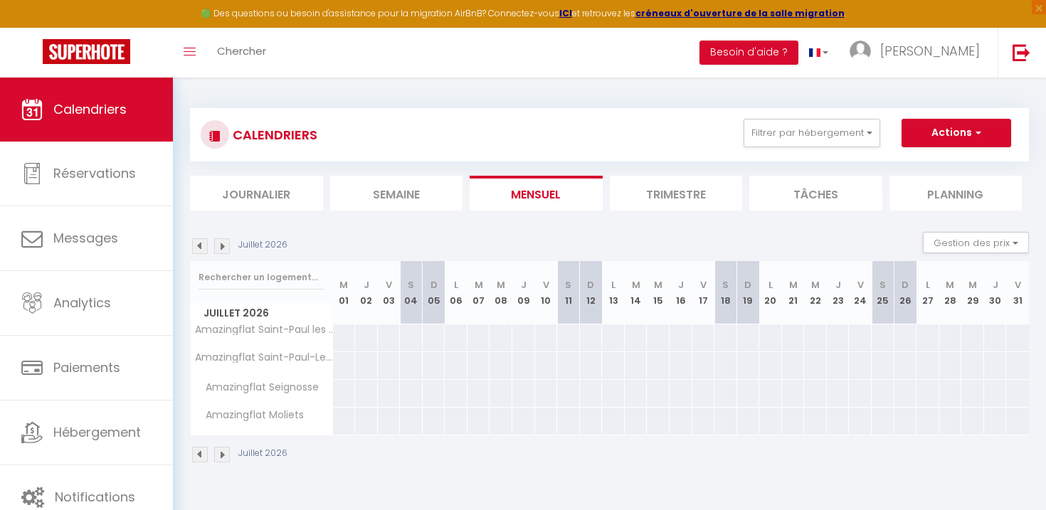
click at [203, 251] on img at bounding box center [200, 246] width 16 height 16
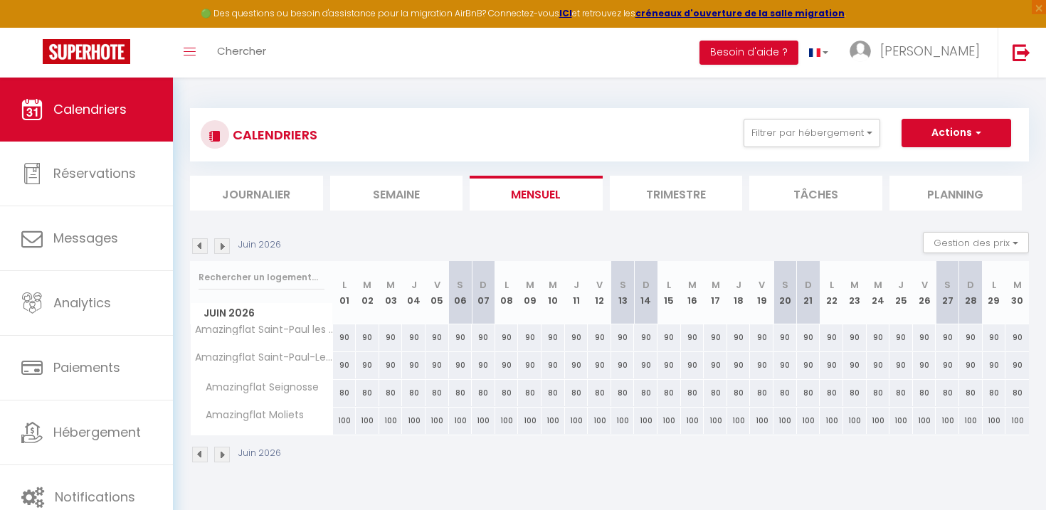
click at [223, 245] on img at bounding box center [222, 246] width 16 height 16
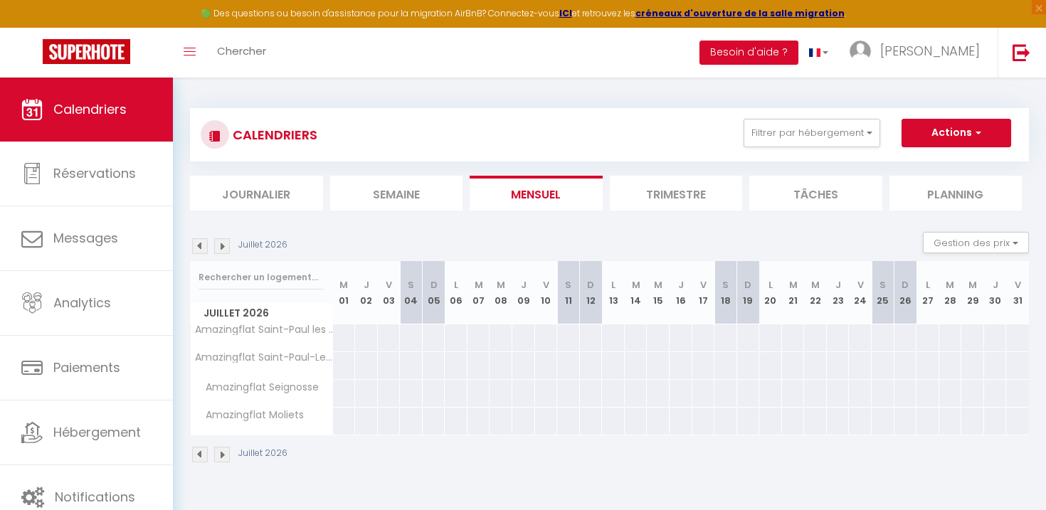
click at [344, 336] on div at bounding box center [343, 337] width 23 height 26
select select "1"
type input "Mer 01 Juillet 2026"
type input "Jeu 02 Juillet 2026"
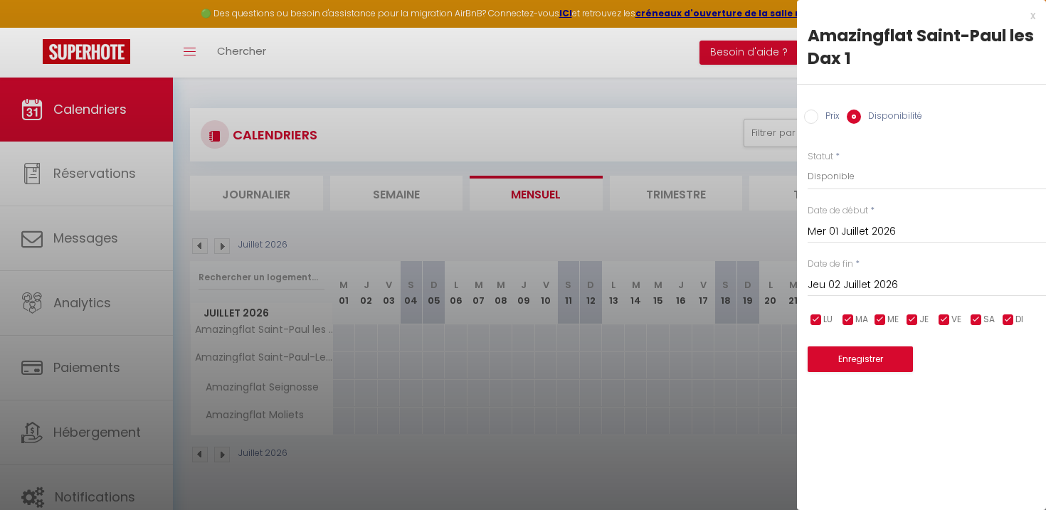
click at [810, 115] on input "Prix" at bounding box center [811, 117] width 14 height 14
radio input "true"
radio input "false"
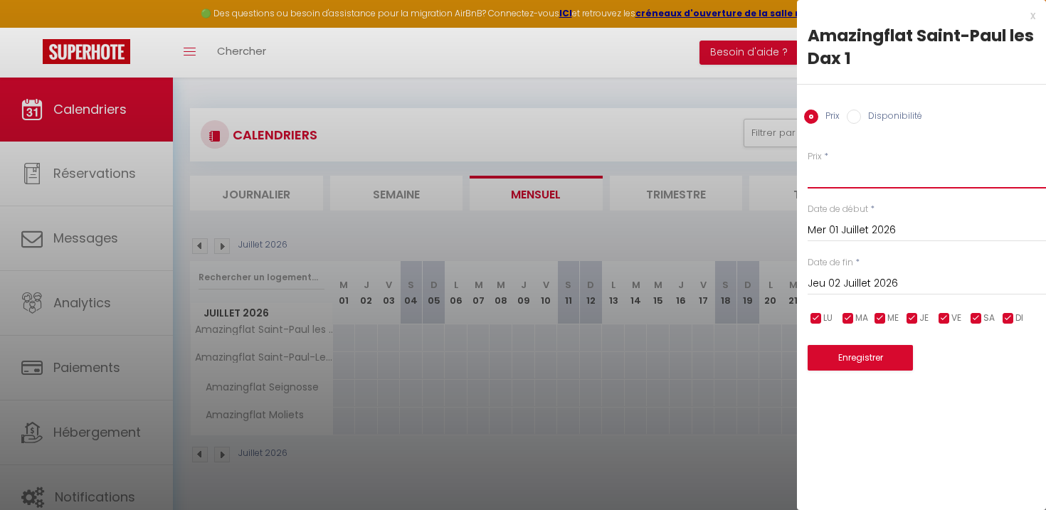
click at [827, 184] on input "Prix" at bounding box center [926, 176] width 238 height 26
type input "120"
click at [852, 282] on input "Jeu 02 Juillet 2026" at bounding box center [926, 284] width 238 height 18
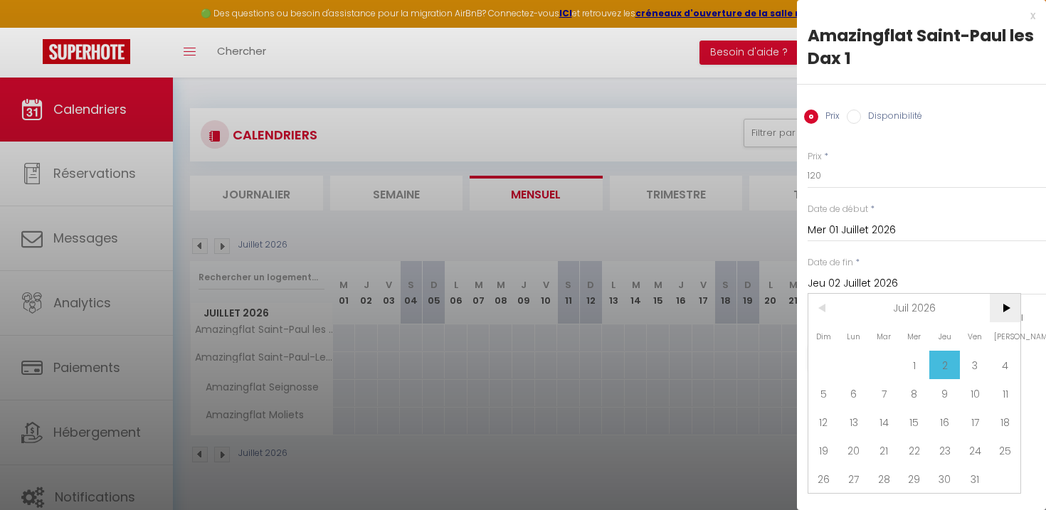
click at [1001, 309] on span ">" at bounding box center [1005, 308] width 31 height 28
click at [882, 423] on span "11" at bounding box center [884, 422] width 31 height 28
type input "[DATE]"
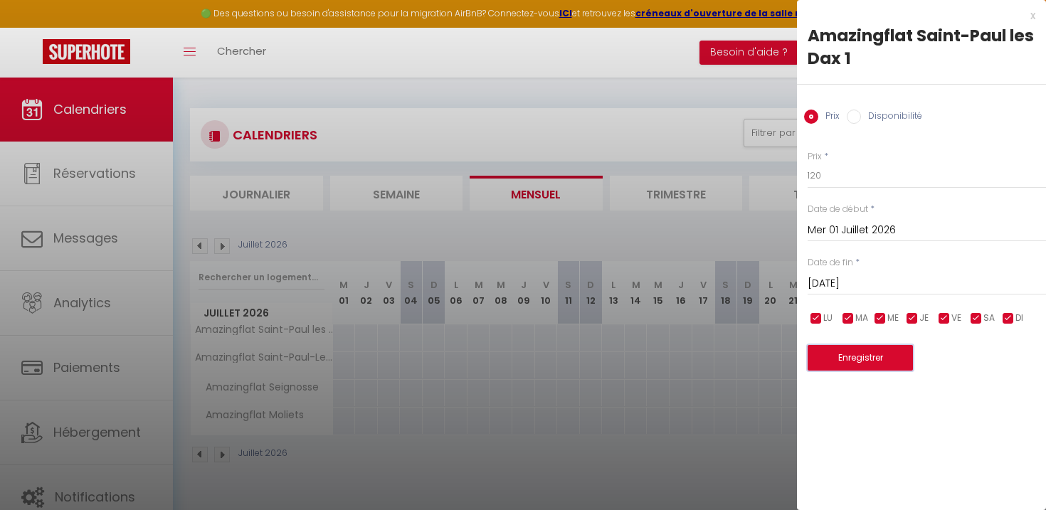
click at [885, 356] on button "Enregistrer" at bounding box center [859, 358] width 105 height 26
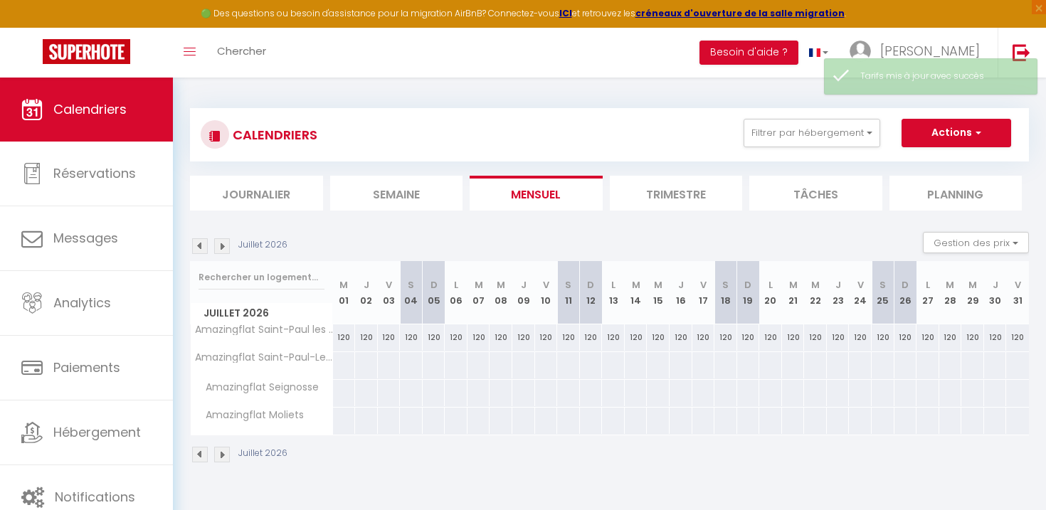
click at [345, 363] on div at bounding box center [343, 365] width 23 height 26
type input "Mer 01 Juillet 2026"
type input "Jeu 02 Juillet 2026"
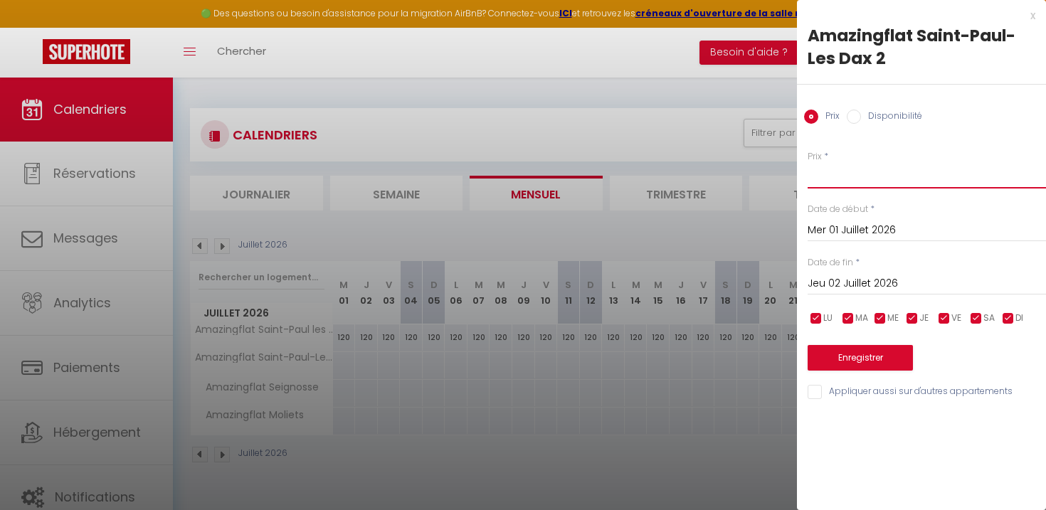
click at [838, 174] on input "Prix" at bounding box center [926, 176] width 238 height 26
type input "120"
click at [850, 286] on input "Jeu 02 Juillet 2026" at bounding box center [926, 284] width 238 height 18
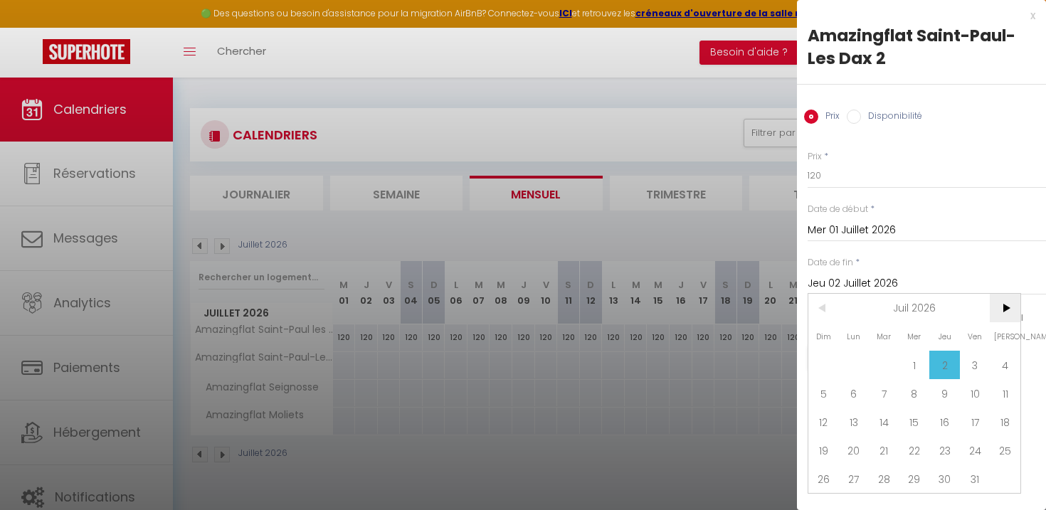
click at [1005, 307] on span ">" at bounding box center [1005, 308] width 31 height 28
click at [881, 420] on span "11" at bounding box center [884, 422] width 31 height 28
type input "[DATE]"
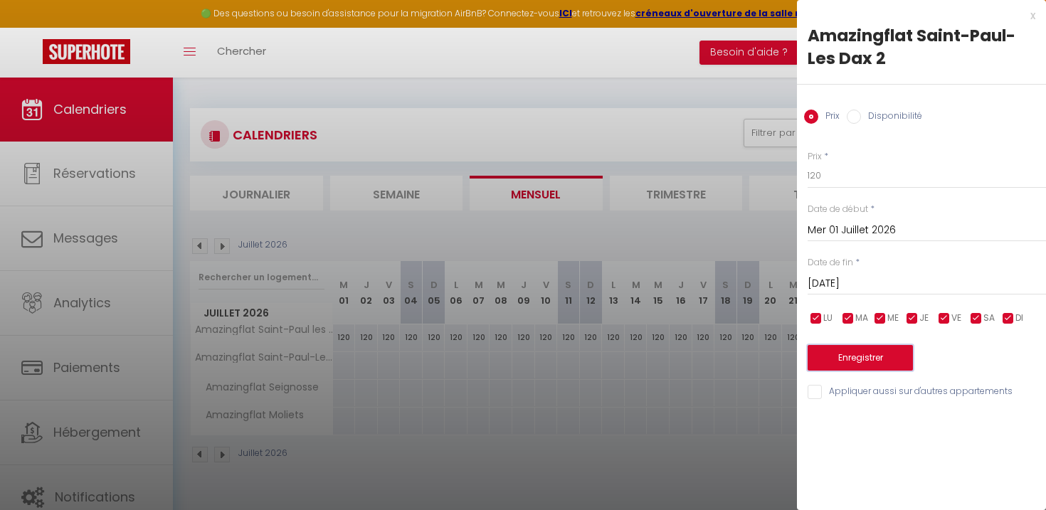
drag, startPoint x: 870, startPoint y: 356, endPoint x: 822, endPoint y: 398, distance: 63.5
click at [822, 401] on div "x Amazingflat Saint-Paul-Les Dax 2 Prix Disponibilité Prix * 120 Statut * Dispo…" at bounding box center [921, 207] width 249 height 415
click at [827, 351] on button "Enregistrer" at bounding box center [859, 358] width 105 height 26
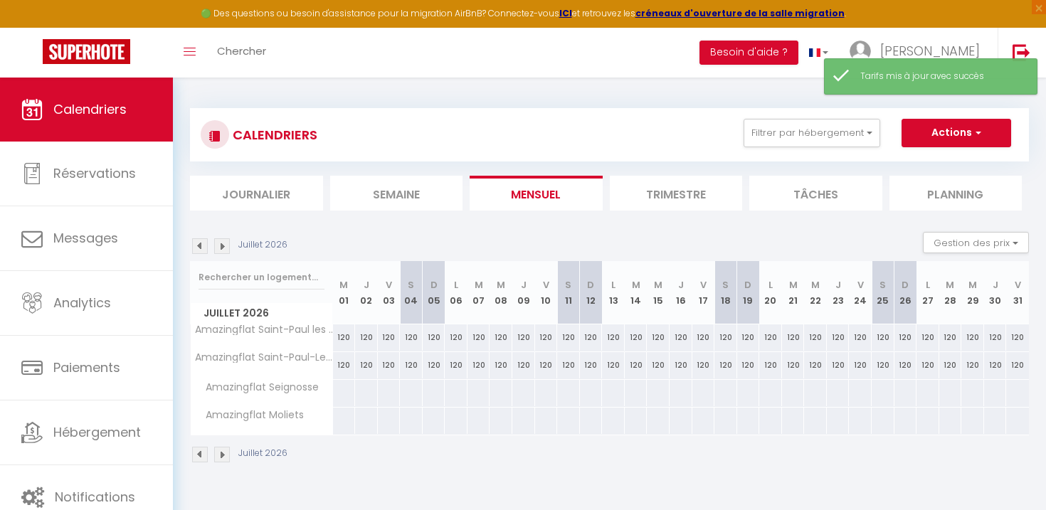
click at [344, 388] on div at bounding box center [343, 393] width 23 height 26
type input "Mer 01 Juillet 2026"
type input "Jeu 02 Juillet 2026"
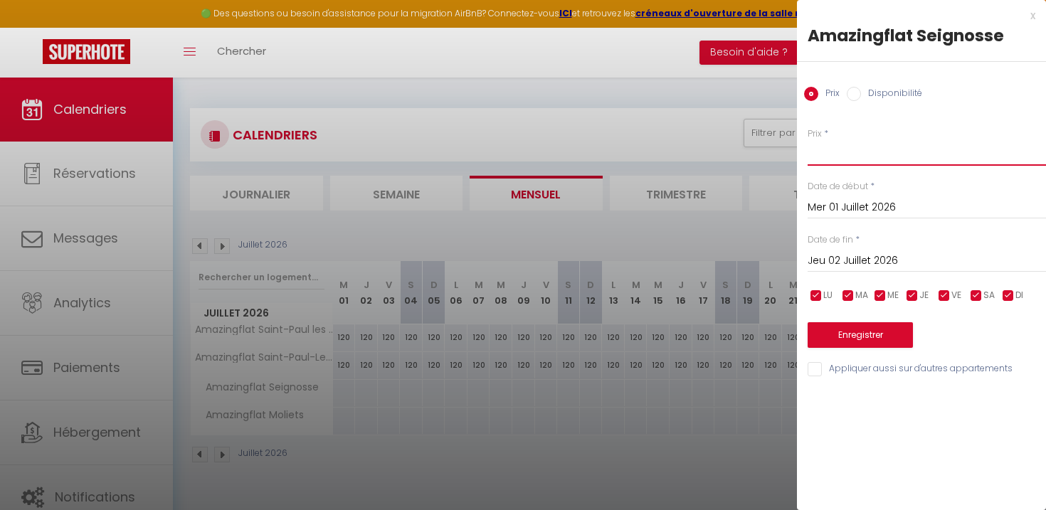
click at [842, 155] on input "Prix" at bounding box center [926, 153] width 238 height 26
type input "110"
click at [860, 327] on button "Enregistrer" at bounding box center [859, 335] width 105 height 26
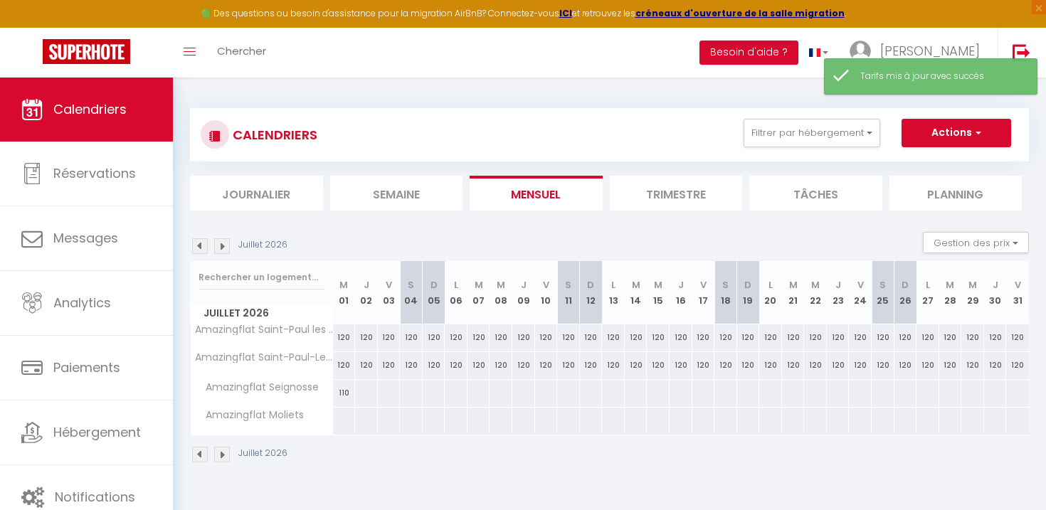
click at [367, 391] on div at bounding box center [365, 393] width 23 height 26
type input "Jeu 02 Juillet 2026"
type input "Ven 03 Juillet 2026"
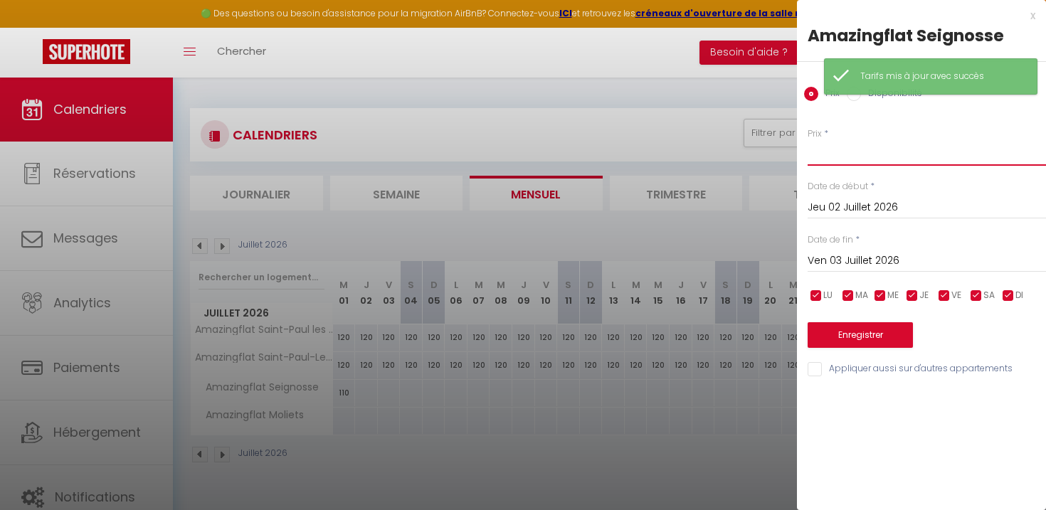
click at [850, 146] on input "Prix" at bounding box center [926, 153] width 238 height 26
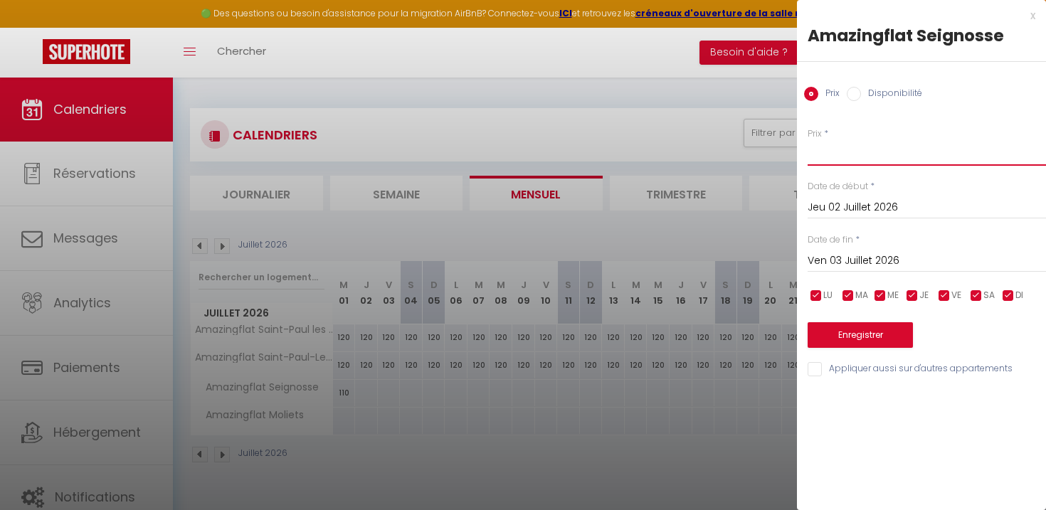
type input "110"
click at [867, 258] on input "Ven 03 Juillet 2026" at bounding box center [926, 261] width 238 height 18
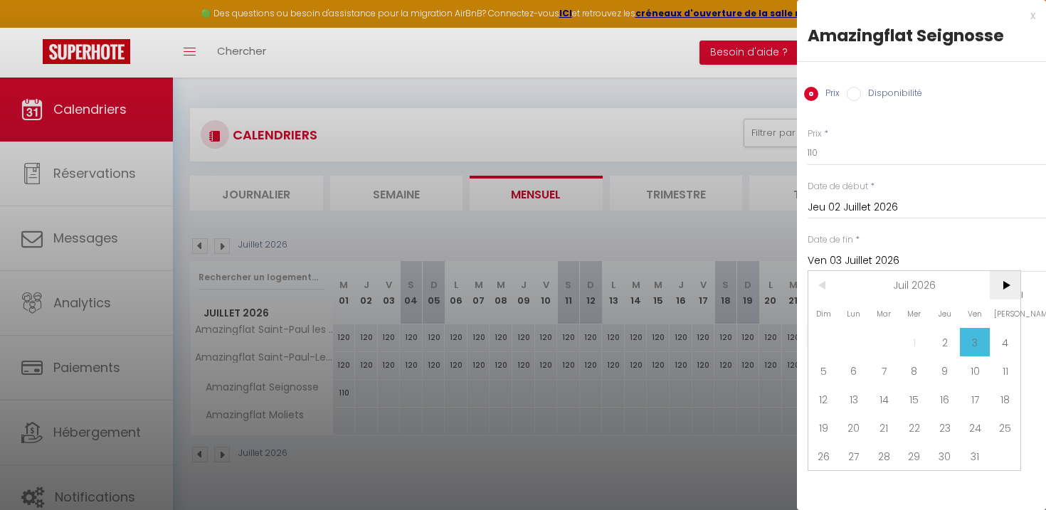
click at [1000, 279] on span ">" at bounding box center [1005, 285] width 31 height 28
click at [891, 398] on span "11" at bounding box center [884, 399] width 31 height 28
type input "[DATE]"
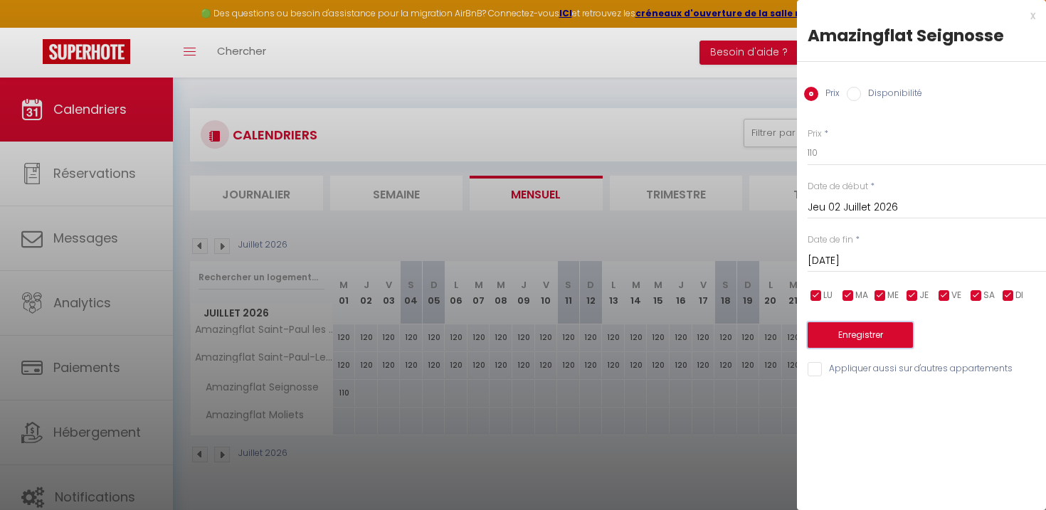
click at [855, 341] on button "Enregistrer" at bounding box center [859, 335] width 105 height 26
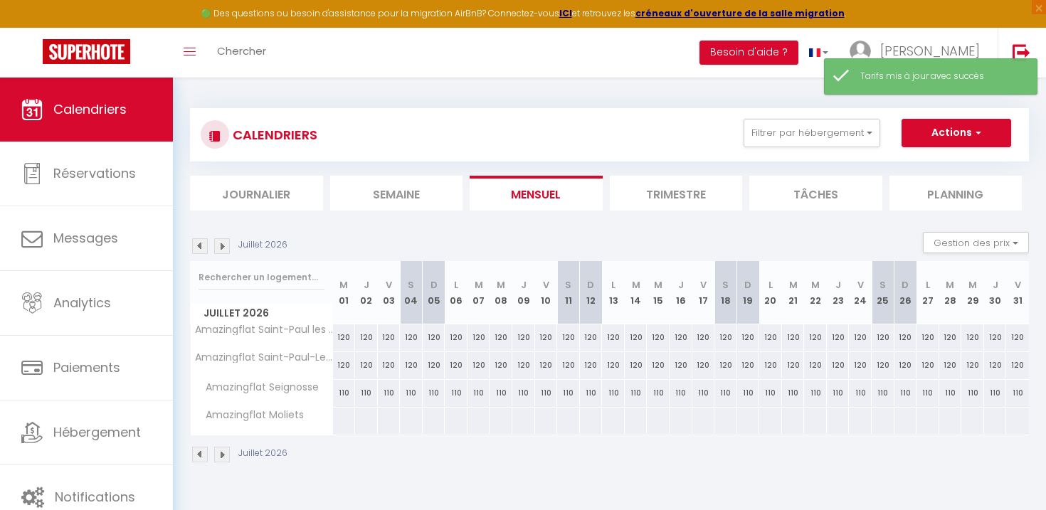
click at [344, 418] on div at bounding box center [343, 421] width 23 height 26
type input "Mer 01 Juillet 2026"
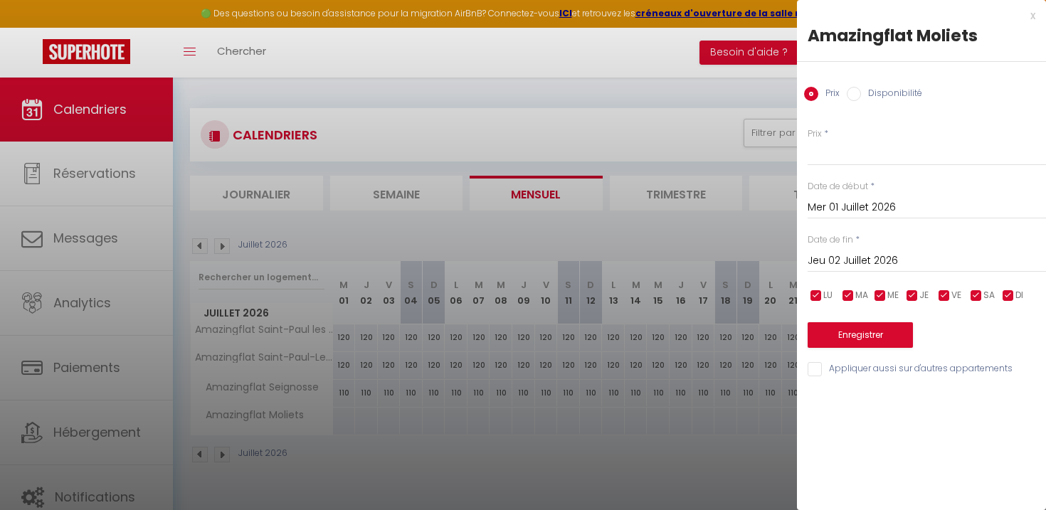
click at [845, 261] on input "Jeu 02 Juillet 2026" at bounding box center [926, 261] width 238 height 18
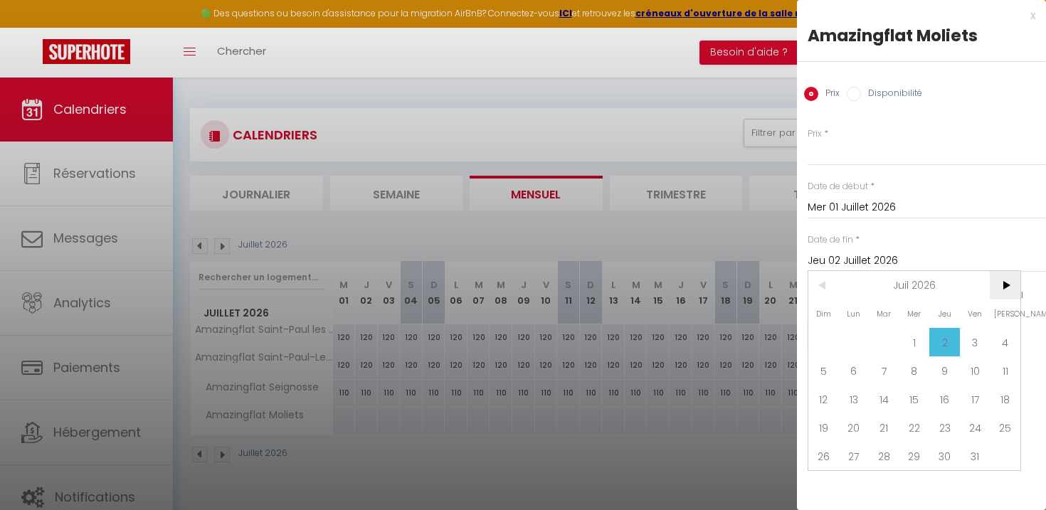
click at [1012, 288] on span ">" at bounding box center [1005, 285] width 31 height 28
click at [860, 487] on span "31" at bounding box center [854, 484] width 31 height 28
type input "Lun 31 Août 2026"
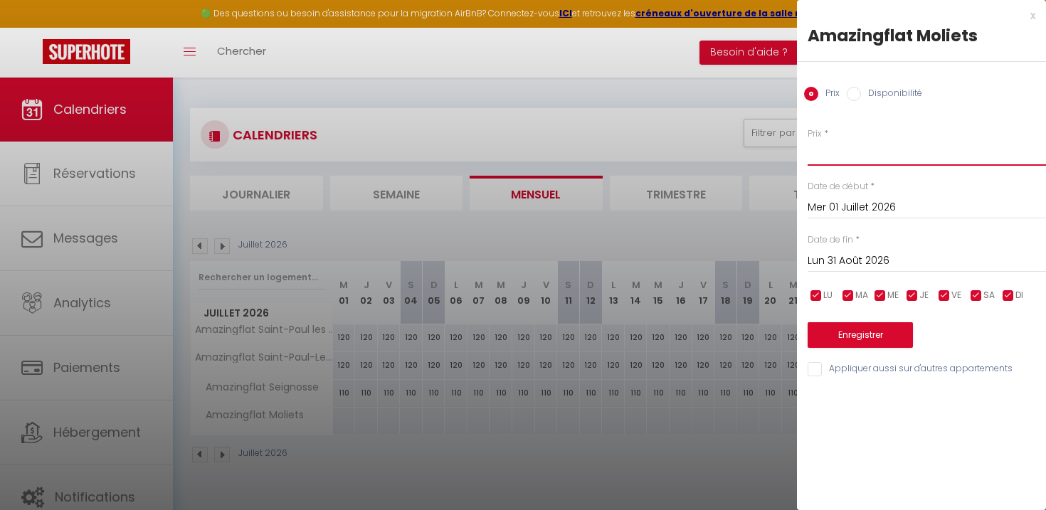
click at [847, 156] on input "Prix" at bounding box center [926, 153] width 238 height 26
type input "120"
click at [892, 339] on button "Enregistrer" at bounding box center [859, 335] width 105 height 26
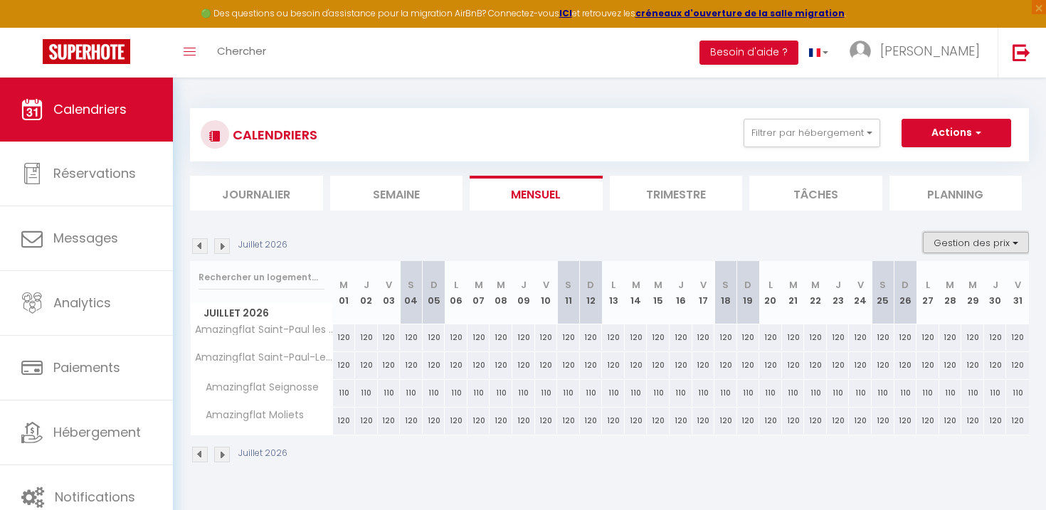
click at [988, 239] on button "Gestion des prix" at bounding box center [976, 242] width 106 height 21
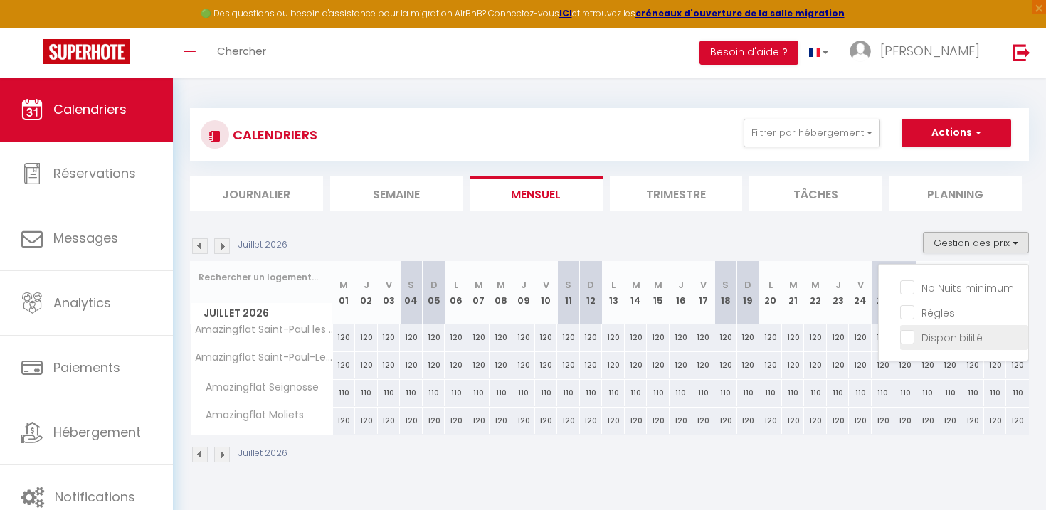
click at [941, 336] on input "Disponibilité" at bounding box center [964, 336] width 128 height 14
checkbox input "true"
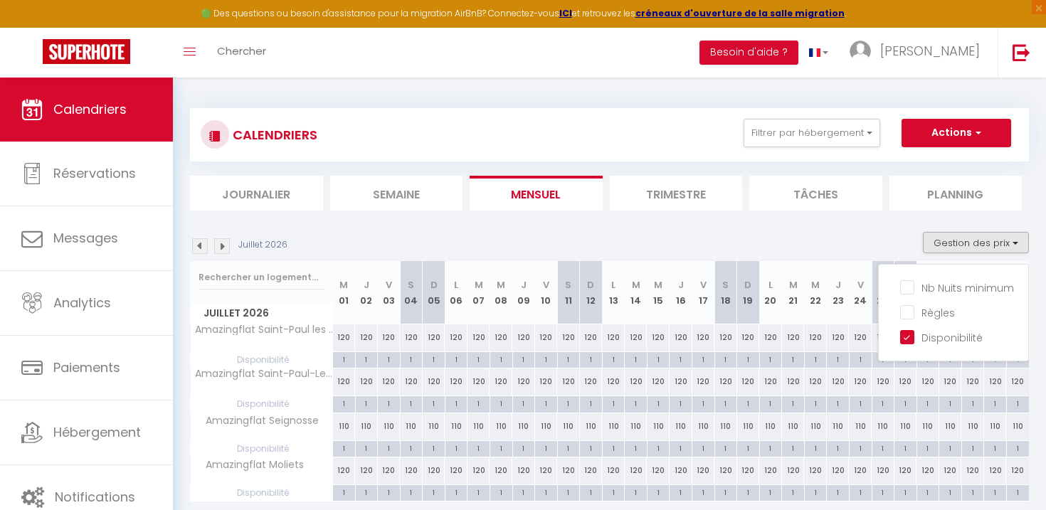
click at [340, 489] on div "1" at bounding box center [344, 492] width 22 height 14
select select "1"
type input "Mer 01 Juillet 2026"
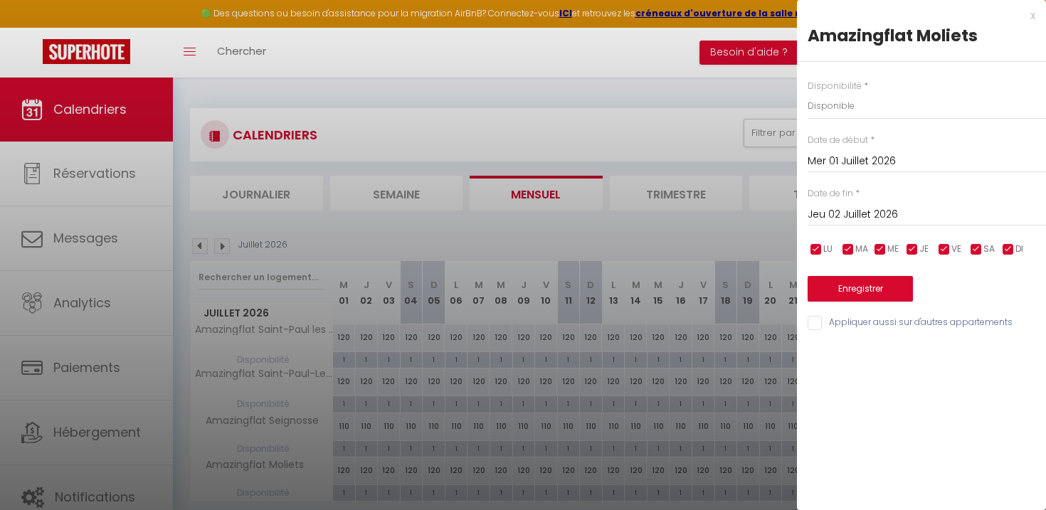
click at [858, 216] on input "Jeu 02 Juillet 2026" at bounding box center [926, 215] width 238 height 18
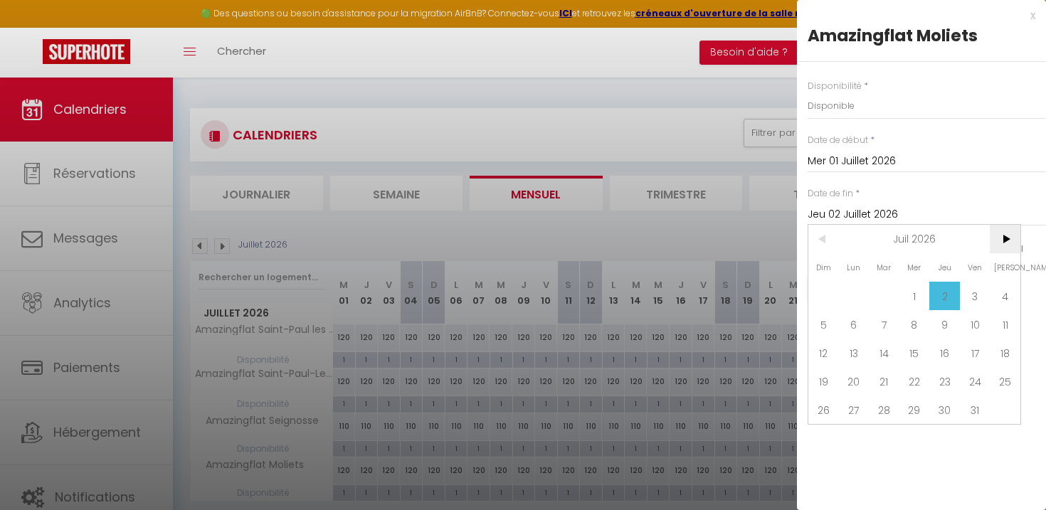
click at [999, 238] on span ">" at bounding box center [1005, 239] width 31 height 28
click at [854, 437] on span "31" at bounding box center [854, 438] width 31 height 28
type input "Lun 31 Août 2026"
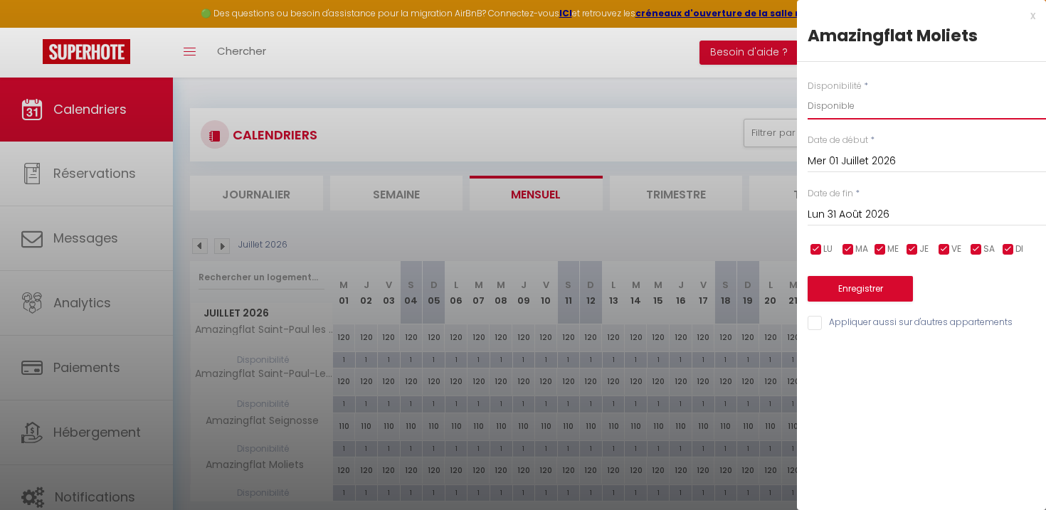
click at [852, 102] on select "Disponible Indisponible" at bounding box center [926, 105] width 238 height 27
select select "0"
click at [807, 92] on select "Disponible Indisponible" at bounding box center [926, 105] width 238 height 27
click at [875, 290] on button "Enregistrer" at bounding box center [859, 289] width 105 height 26
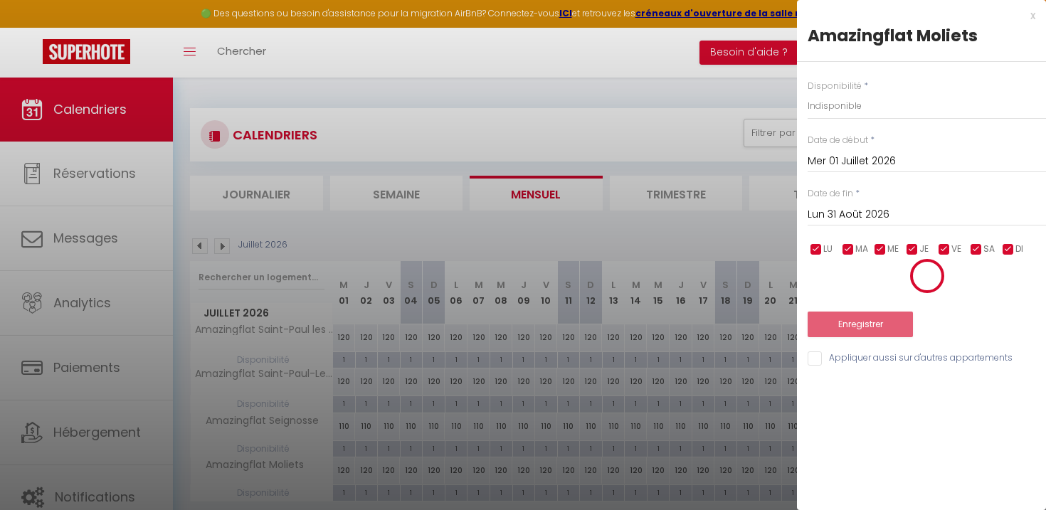
select select "0"
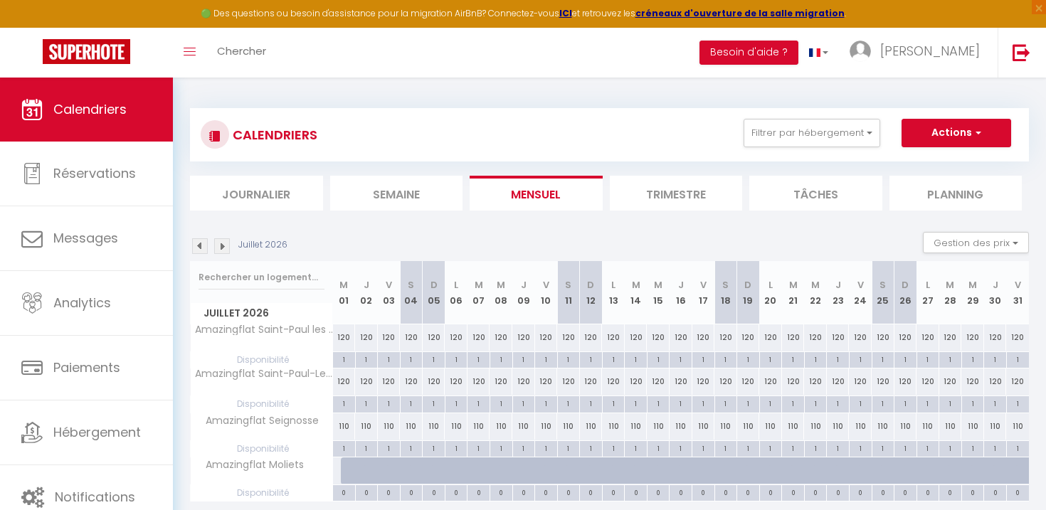
click at [223, 245] on img at bounding box center [222, 246] width 16 height 16
select select "0"
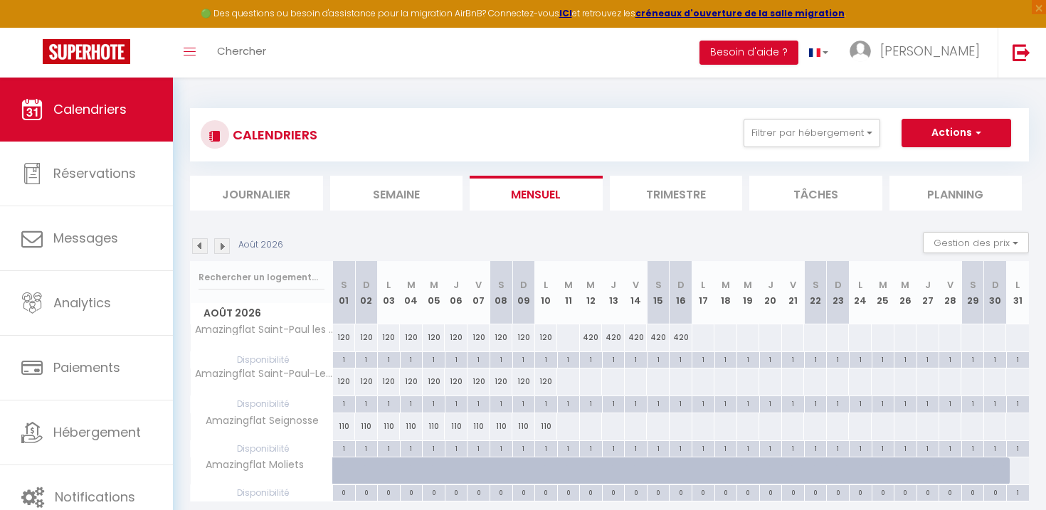
click at [564, 341] on div at bounding box center [567, 337] width 23 height 26
type input "[DATE]"
type input "Mer 12 Août 2026"
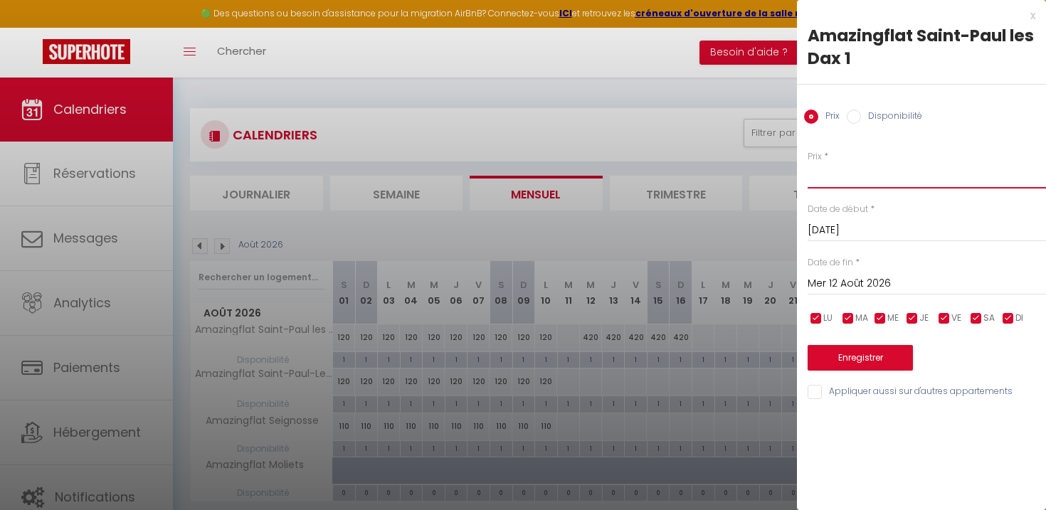
click at [836, 169] on input "Prix" at bounding box center [926, 176] width 238 height 26
type input "120"
click at [849, 279] on input "Mer 12 Août 2026" at bounding box center [926, 284] width 238 height 18
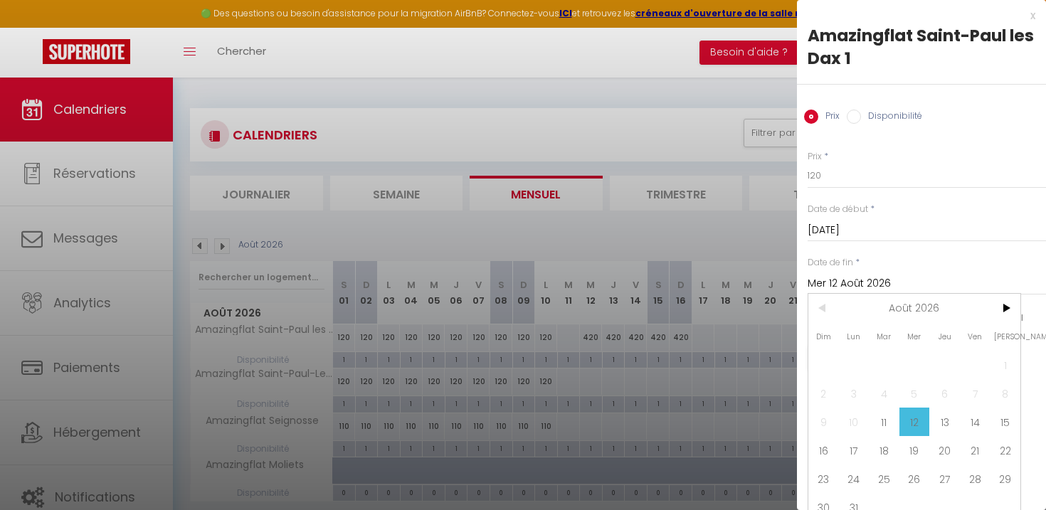
click at [914, 418] on span "12" at bounding box center [914, 422] width 31 height 28
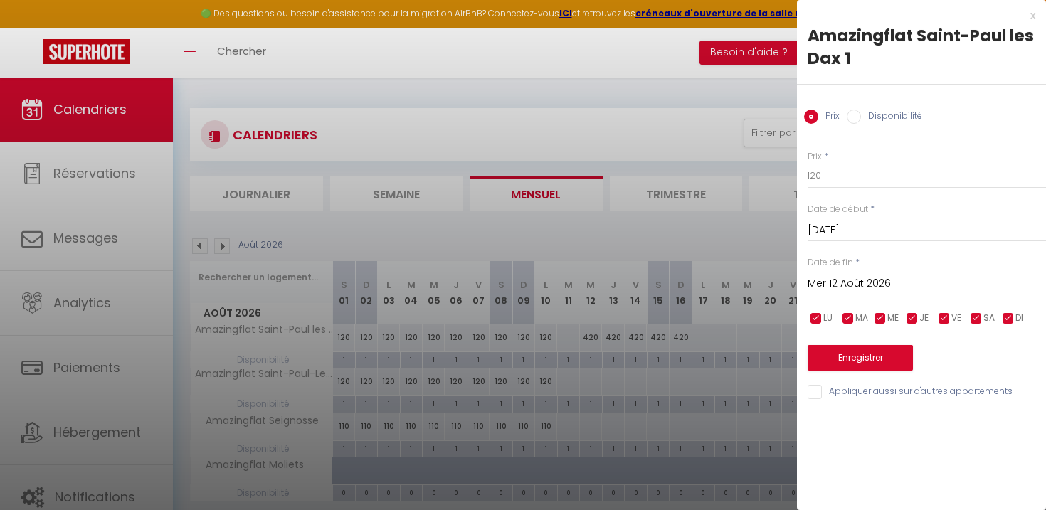
click at [818, 386] on input "Appliquer aussi sur d'autres appartements" at bounding box center [926, 392] width 238 height 14
checkbox input "true"
click at [849, 351] on button "Enregistrer" at bounding box center [859, 358] width 105 height 26
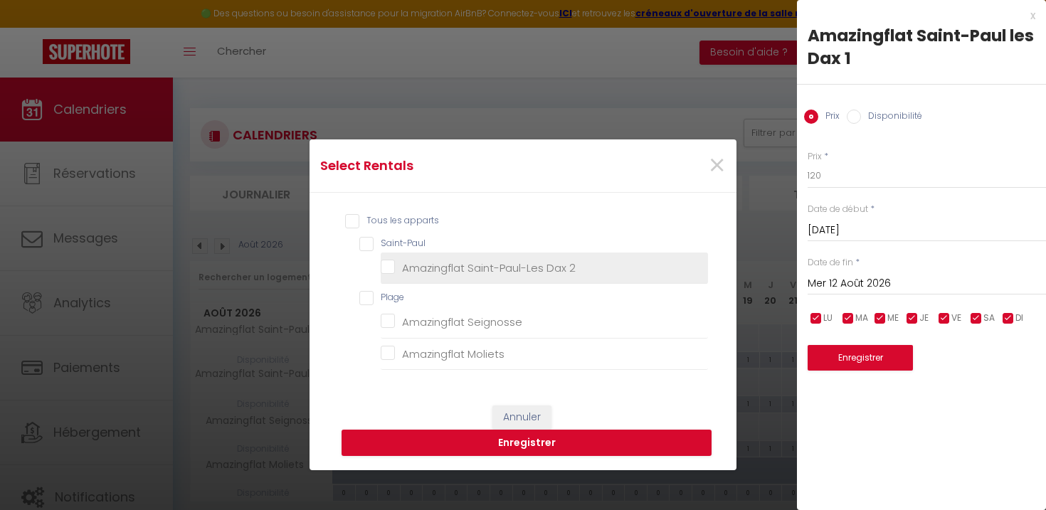
click at [391, 266] on 2 "Amazingflat Saint-Paul-Les Dax 2" at bounding box center [544, 267] width 327 height 14
checkbox 2 "true"
checkbox input "true"
checkbox Seignosse "false"
checkbox Moliets "false"
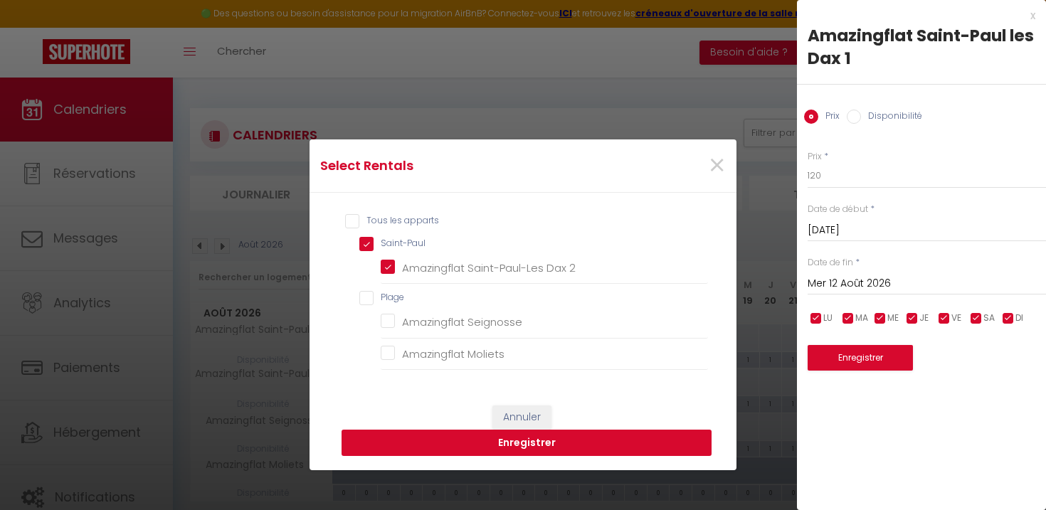
click at [563, 440] on button "Enregistrer" at bounding box center [526, 443] width 370 height 27
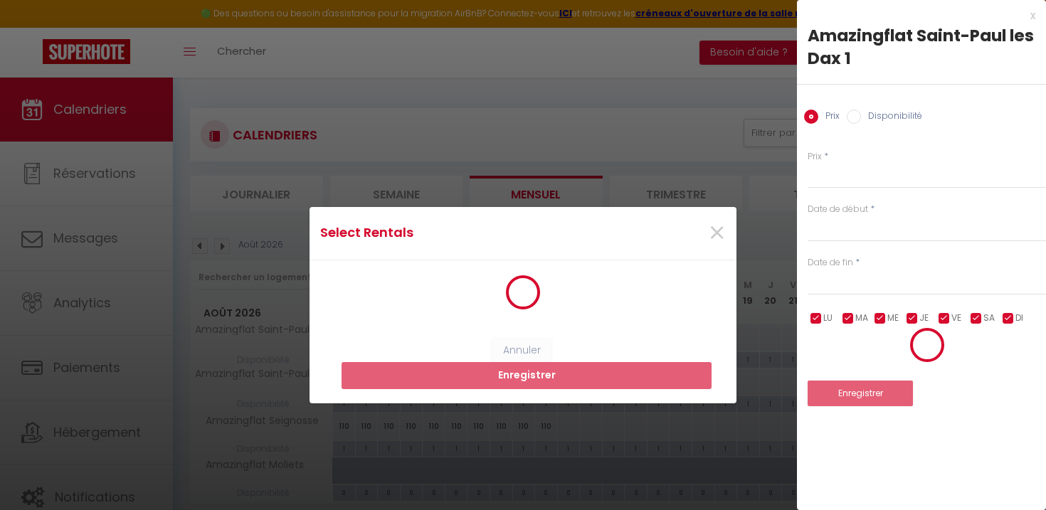
select select "0"
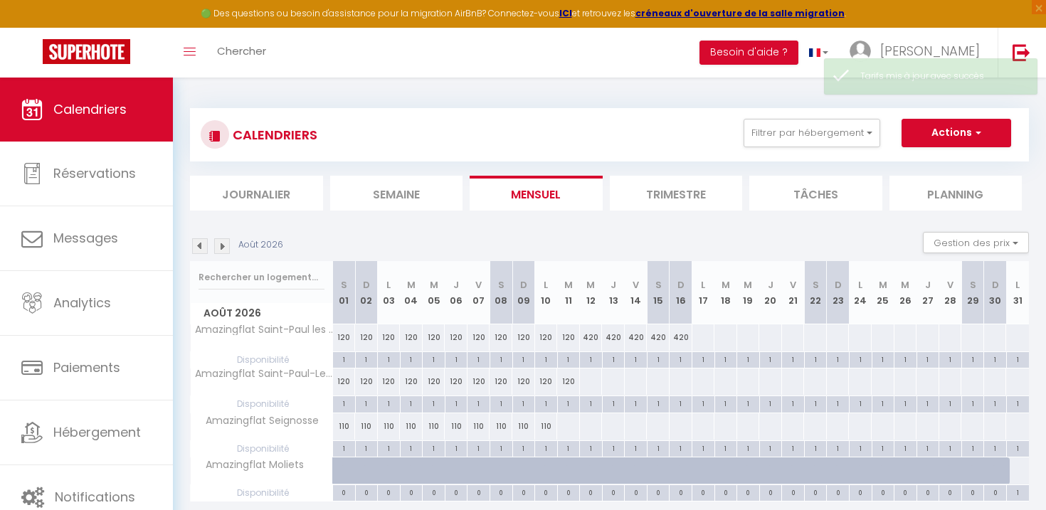
click at [587, 385] on div at bounding box center [590, 382] width 23 height 26
type input "Mer 12 Août 2026"
type input "Jeu 13 Août 2026"
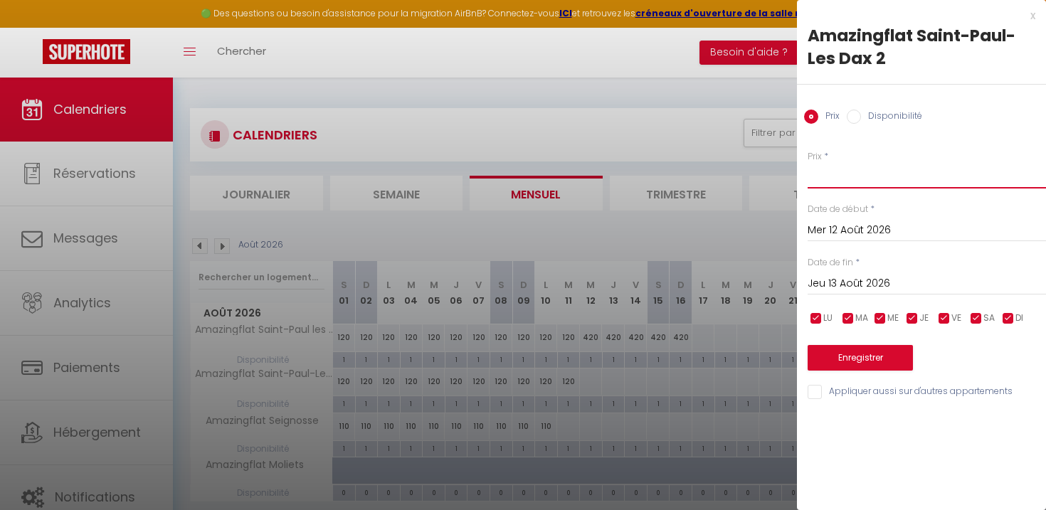
click at [844, 177] on input "Prix" at bounding box center [926, 176] width 238 height 26
type input "420"
click at [865, 286] on input "Jeu 13 Août 2026" at bounding box center [926, 284] width 238 height 18
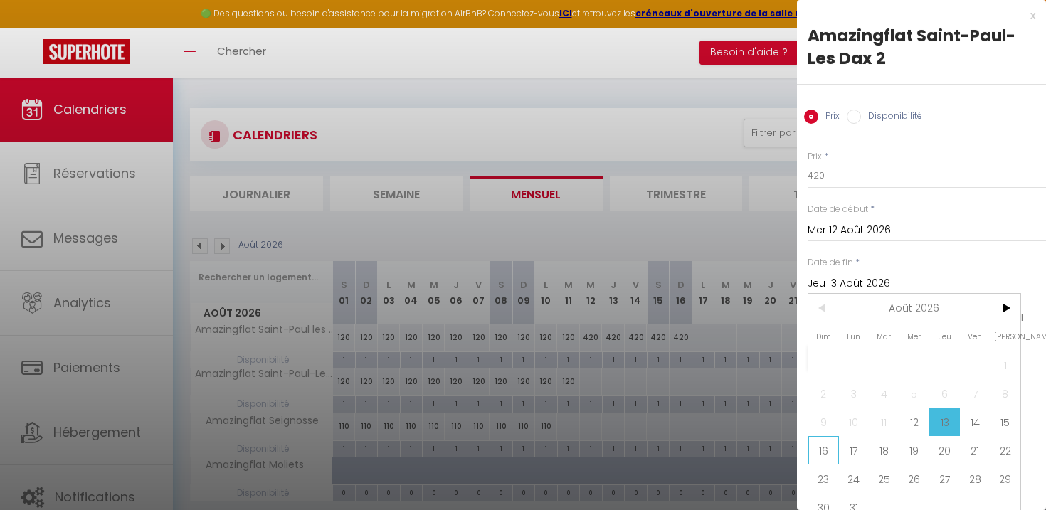
click at [813, 451] on span "16" at bounding box center [823, 450] width 31 height 28
type input "Dim 16 Août 2026"
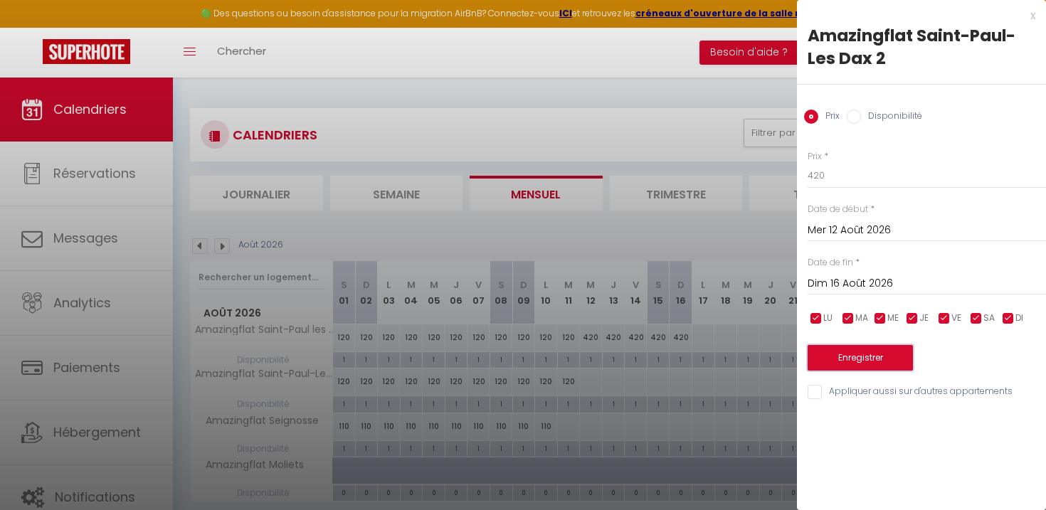
click at [870, 359] on button "Enregistrer" at bounding box center [859, 358] width 105 height 26
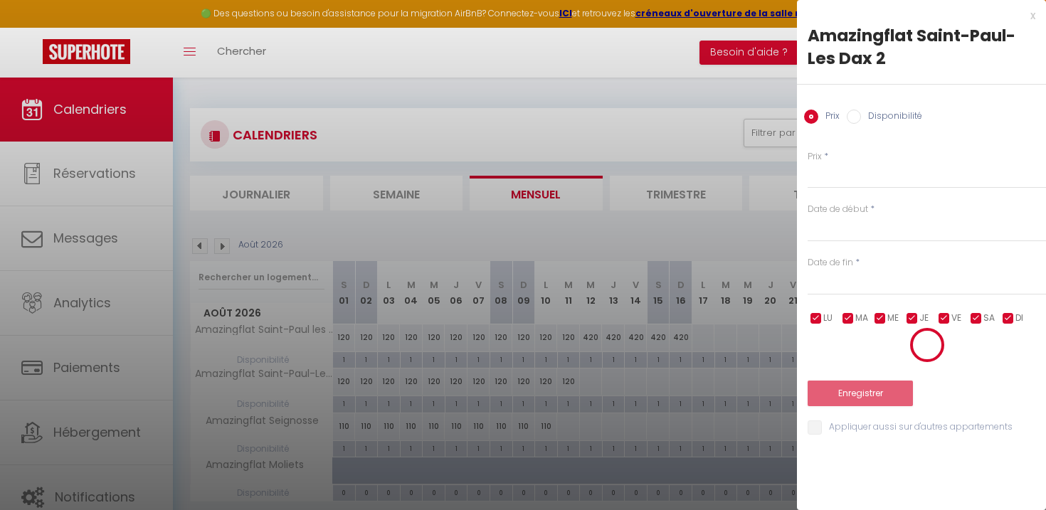
select select "0"
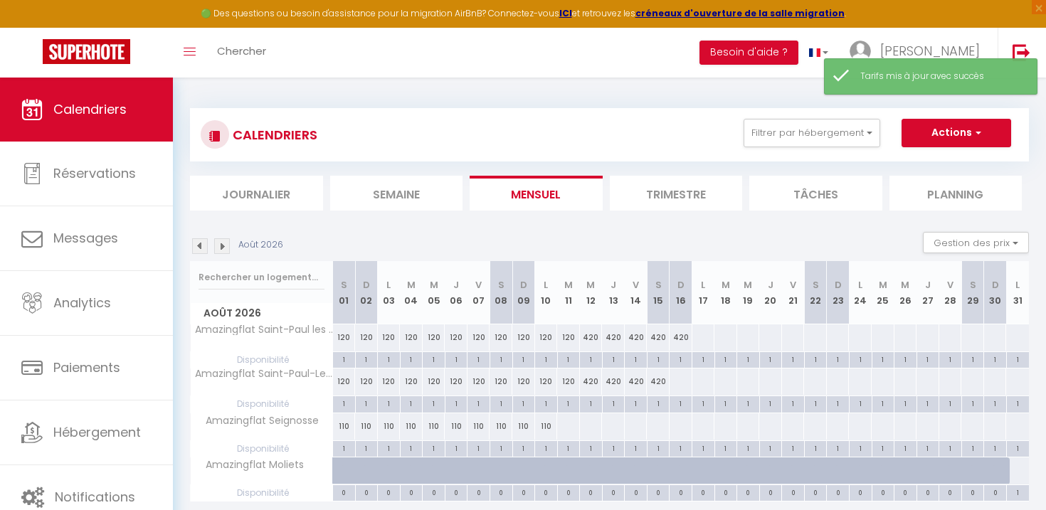
click at [673, 386] on div at bounding box center [680, 382] width 23 height 26
type input "Dim 16 Août 2026"
type input "Lun 17 Août 2026"
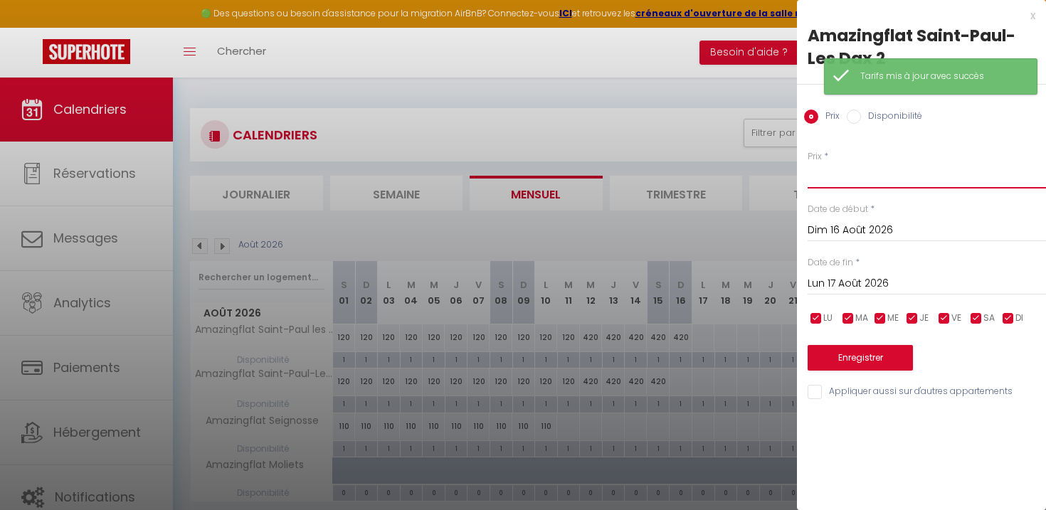
click at [837, 181] on input "Prix" at bounding box center [926, 176] width 238 height 26
type input "420"
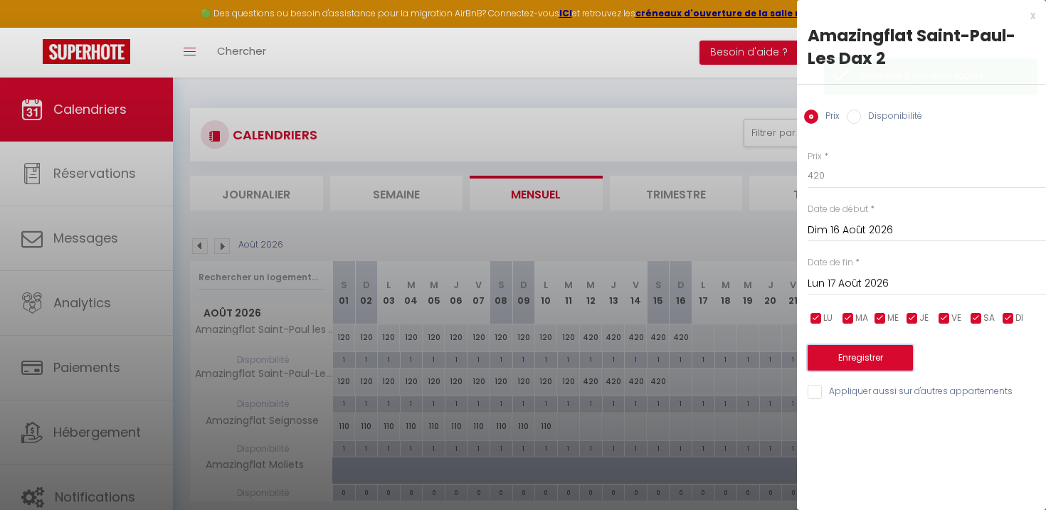
click at [876, 357] on button "Enregistrer" at bounding box center [859, 358] width 105 height 26
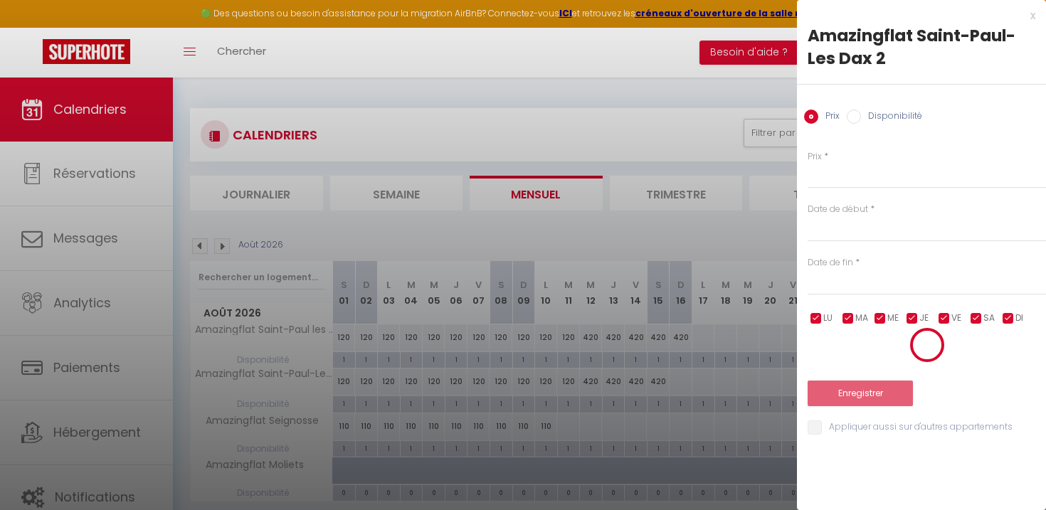
select select "0"
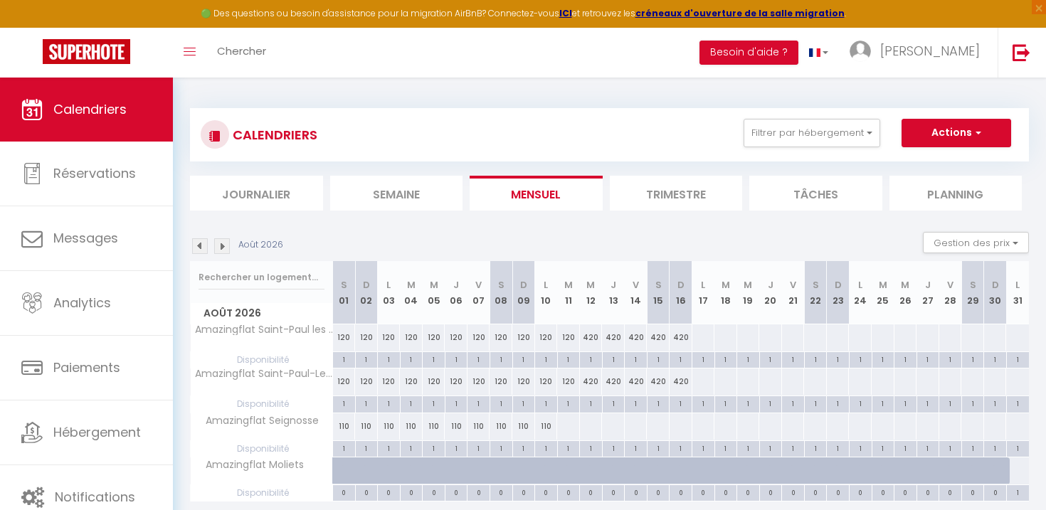
click at [566, 425] on div at bounding box center [567, 426] width 23 height 26
type input "[DATE]"
type input "Mer 12 Août 2026"
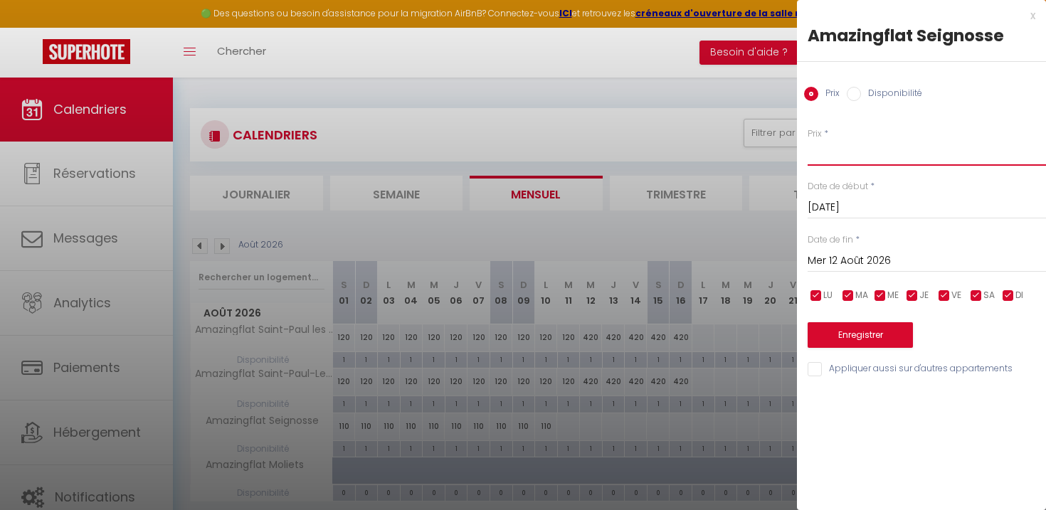
click at [871, 144] on input "Prix" at bounding box center [926, 153] width 238 height 26
type input "110"
click at [842, 258] on input "Mer 12 Août 2026" at bounding box center [926, 261] width 238 height 18
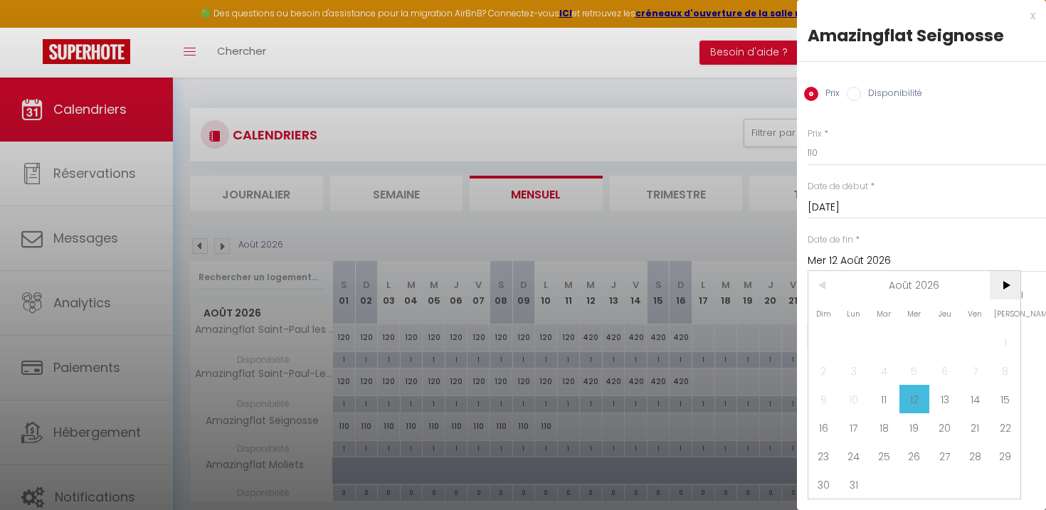
click at [1002, 280] on span ">" at bounding box center [1005, 285] width 31 height 28
click at [823, 373] on span "6" at bounding box center [823, 370] width 31 height 28
type input "Dim 06 Septembre 2026"
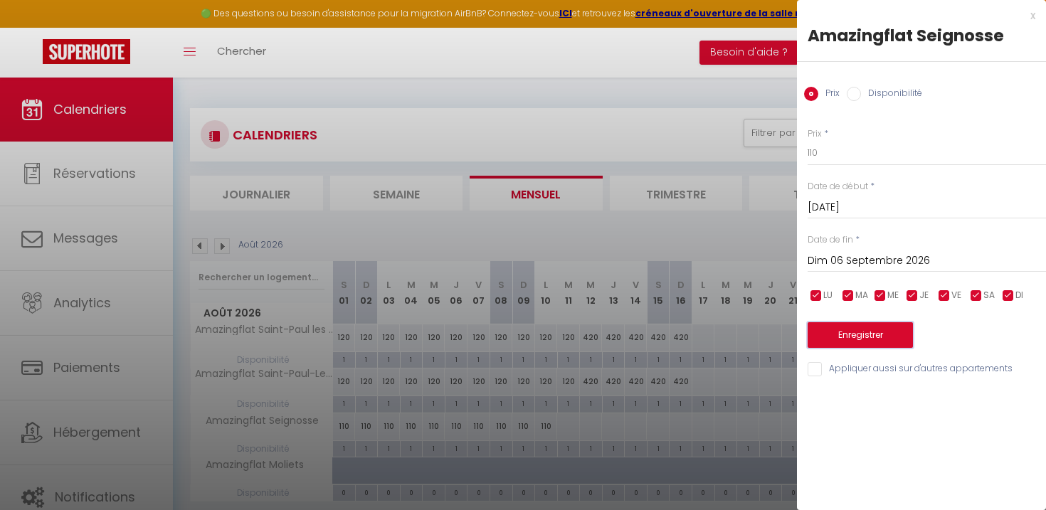
click at [868, 343] on button "Enregistrer" at bounding box center [859, 335] width 105 height 26
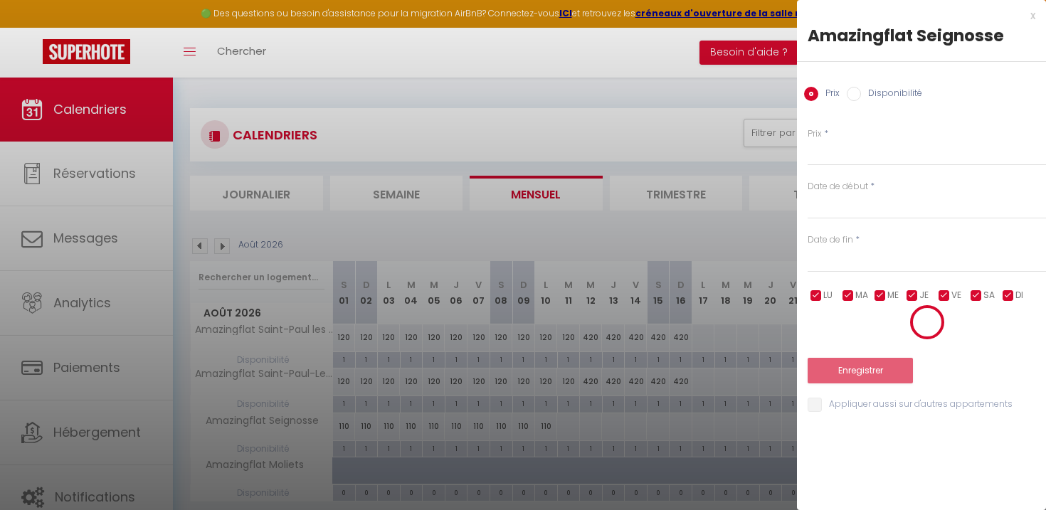
select select "0"
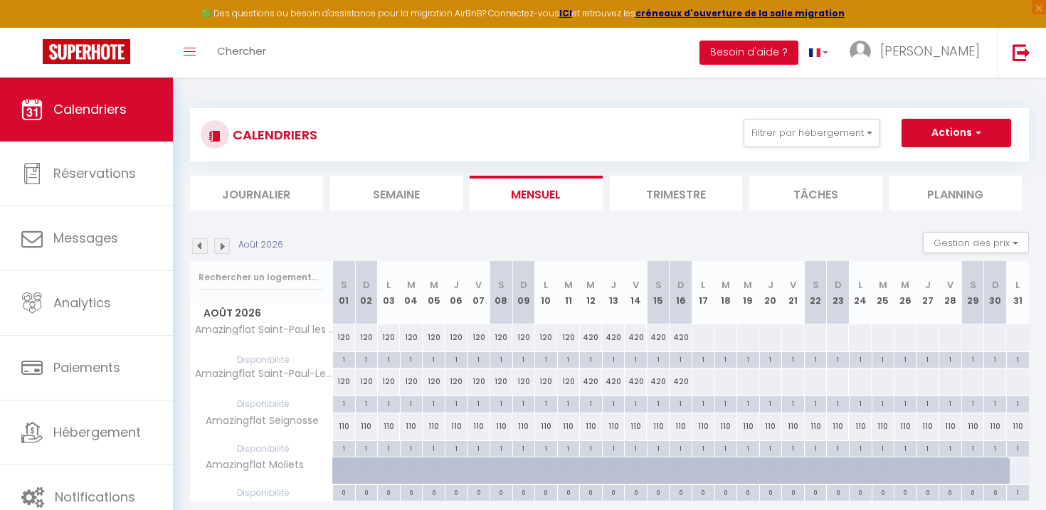
click at [704, 337] on div at bounding box center [703, 337] width 23 height 26
type input "Lun 17 Août 2026"
type input "[DATE]"
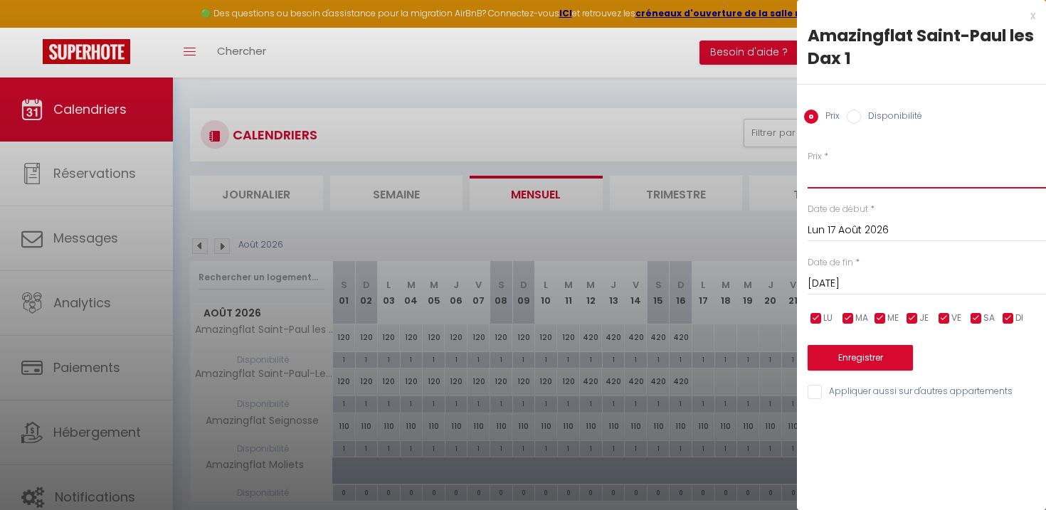
click at [820, 175] on input "Prix" at bounding box center [926, 176] width 238 height 26
type input "120"
click at [844, 279] on input "[DATE]" at bounding box center [926, 284] width 238 height 18
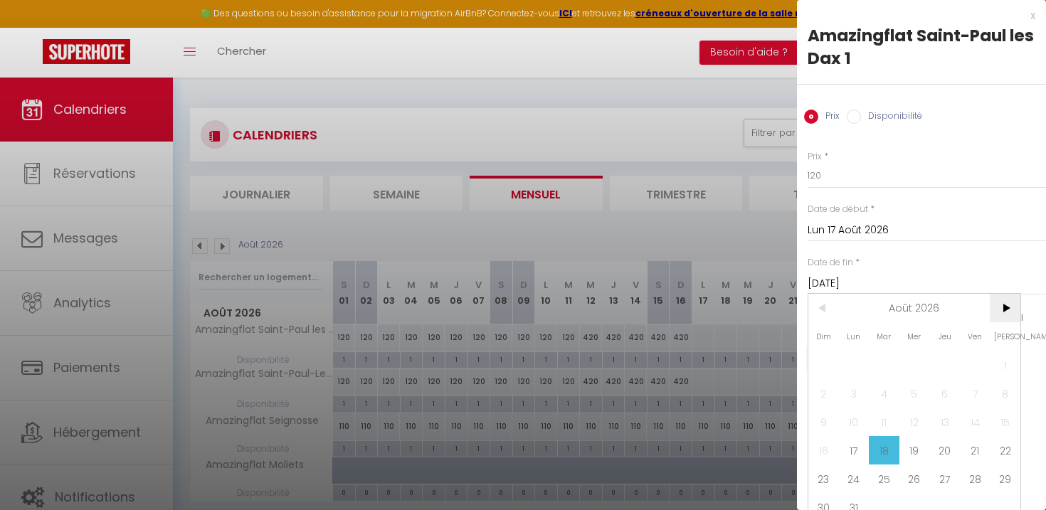
click at [997, 302] on span ">" at bounding box center [1005, 308] width 31 height 28
click at [1002, 361] on span "5" at bounding box center [1005, 365] width 31 height 28
type input "[DATE]"
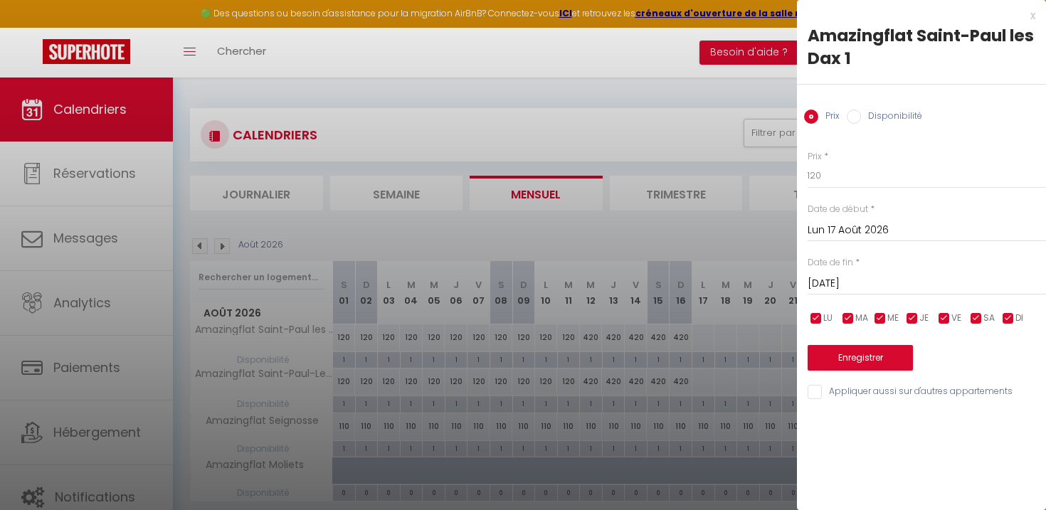
click at [821, 393] on input "Appliquer aussi sur d'autres appartements" at bounding box center [926, 392] width 238 height 14
checkbox input "true"
click at [848, 353] on button "Enregistrer" at bounding box center [859, 358] width 105 height 26
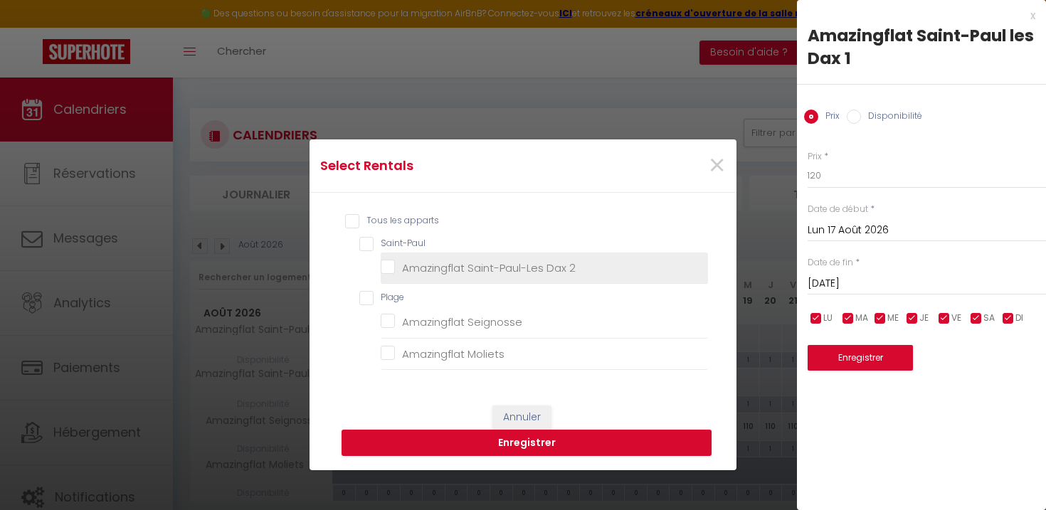
click at [397, 265] on 2 "Amazingflat Saint-Paul-Les Dax 2" at bounding box center [544, 267] width 327 height 14
checkbox 2 "true"
checkbox input "true"
checkbox Seignosse "false"
checkbox Moliets "false"
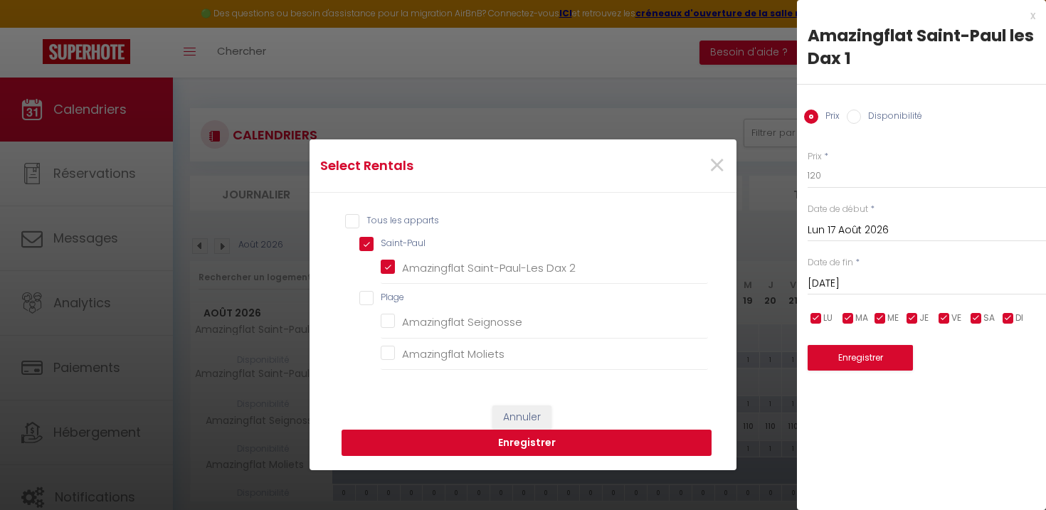
click at [507, 447] on button "Enregistrer" at bounding box center [526, 443] width 370 height 27
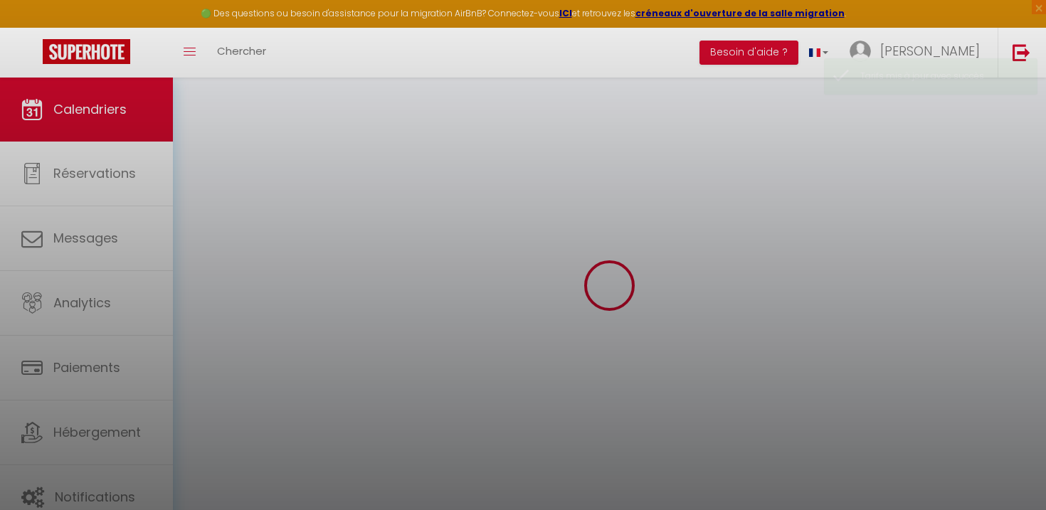
select select "0"
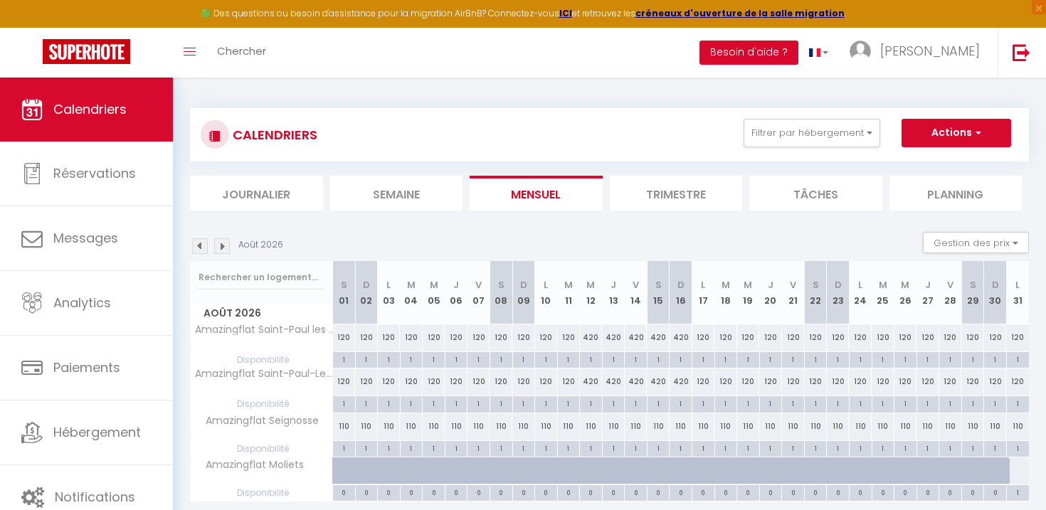
click at [1020, 467] on div at bounding box center [1016, 470] width 23 height 26
type input "Lun 31 Août 2026"
type input "[DATE]"
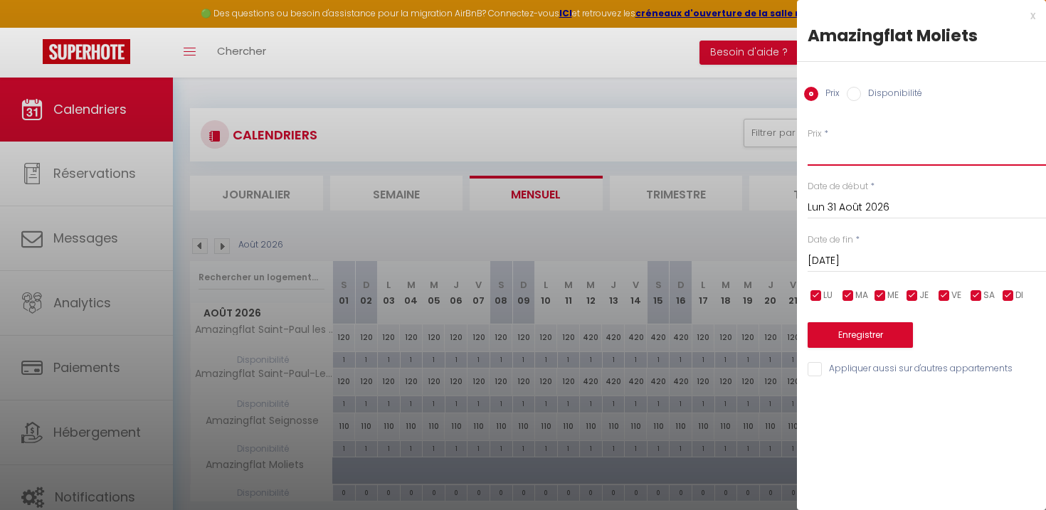
click at [820, 159] on input "Prix" at bounding box center [926, 153] width 238 height 26
type input "120"
click at [864, 258] on input "[DATE]" at bounding box center [926, 261] width 238 height 18
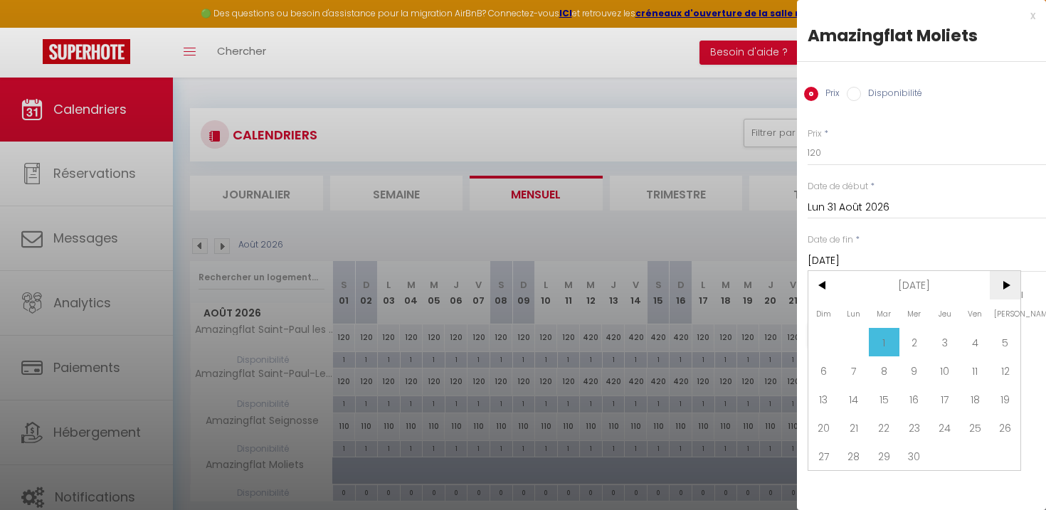
click at [1006, 283] on span ">" at bounding box center [1005, 285] width 31 height 28
click at [823, 367] on span "4" at bounding box center [823, 370] width 31 height 28
type input "Dim 04 Octobre 2026"
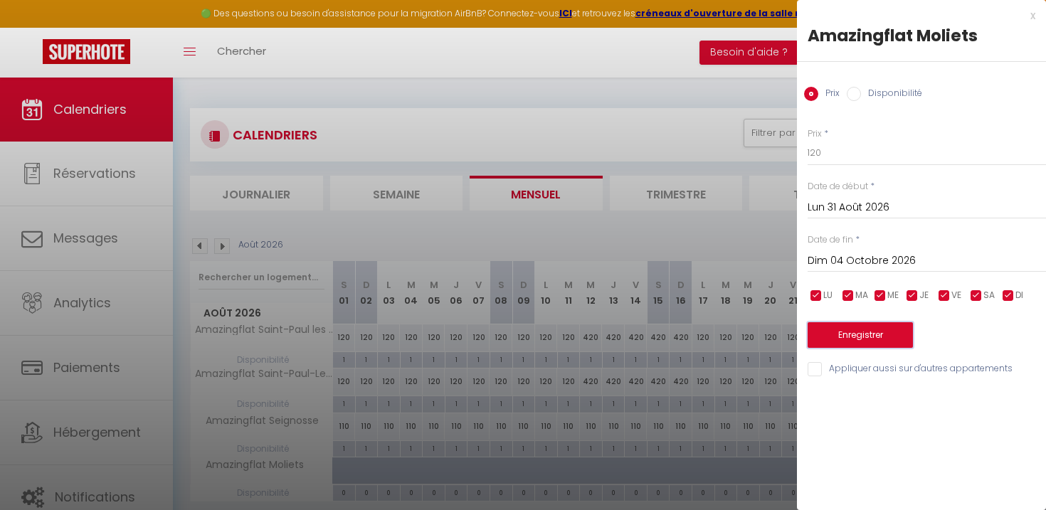
click at [881, 337] on button "Enregistrer" at bounding box center [859, 335] width 105 height 26
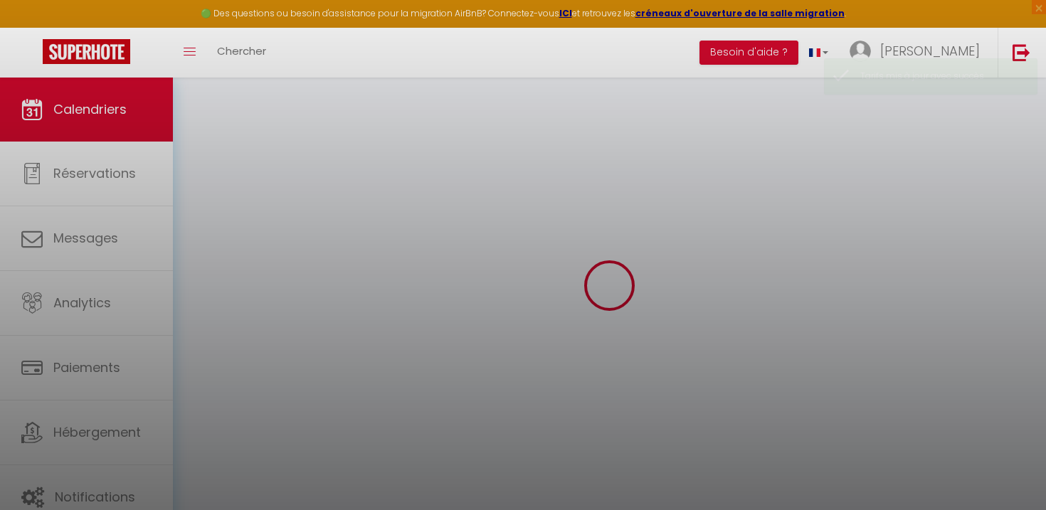
select select "0"
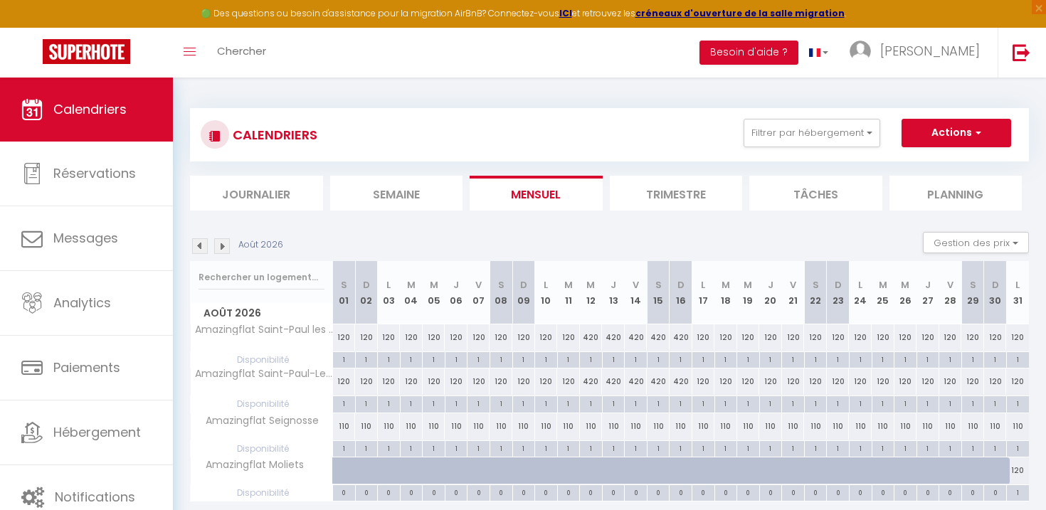
click at [218, 248] on img at bounding box center [222, 246] width 16 height 16
select select "0"
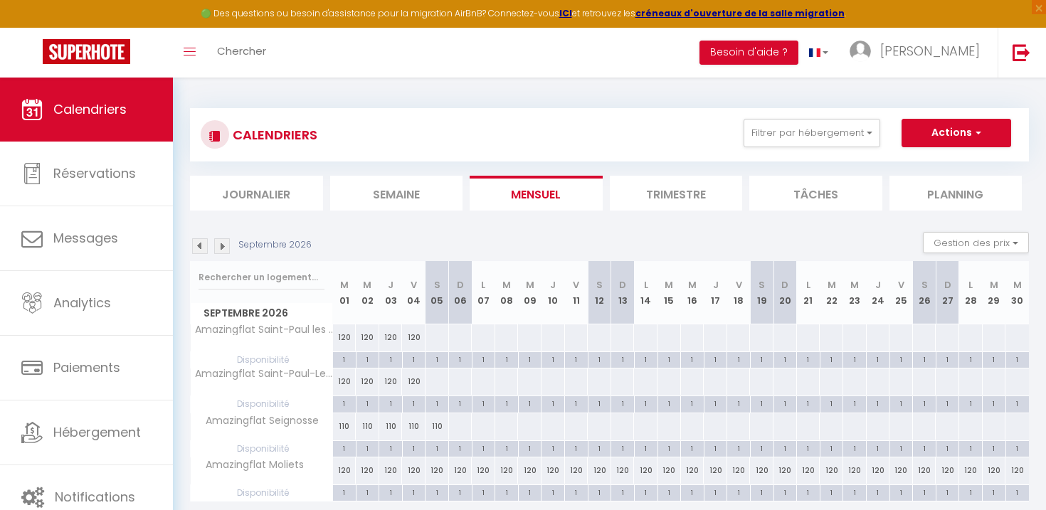
click at [440, 332] on div at bounding box center [437, 337] width 24 height 26
type input "[DATE]"
type input "Dim 06 Septembre 2026"
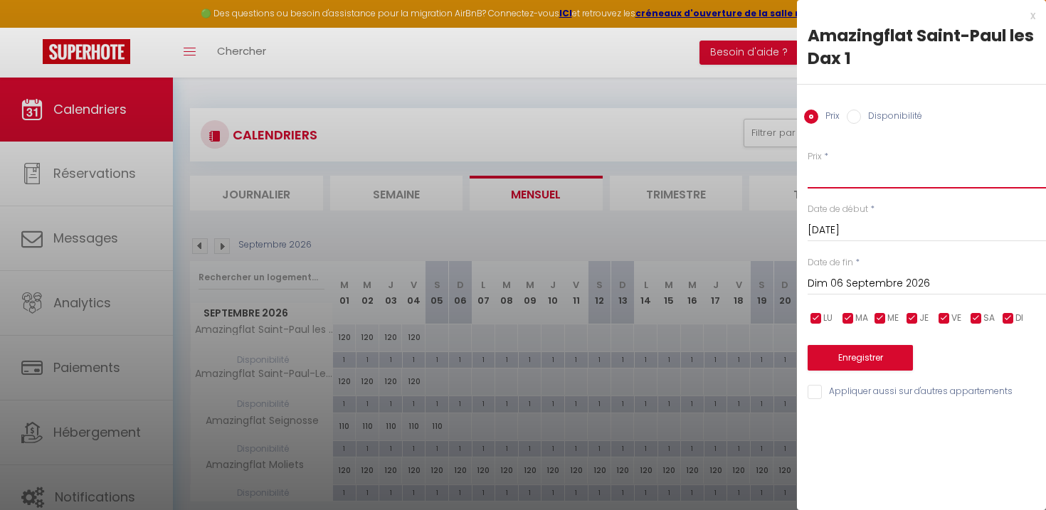
click at [837, 176] on input "Prix" at bounding box center [926, 176] width 238 height 26
type input "120"
click at [860, 384] on div "Prix * 120 Statut * Disponible Indisponible Date de début * [DATE] < [DATE] > D…" at bounding box center [921, 266] width 249 height 269
click at [847, 391] on input "Appliquer aussi sur d'autres appartements" at bounding box center [926, 392] width 238 height 14
checkbox input "true"
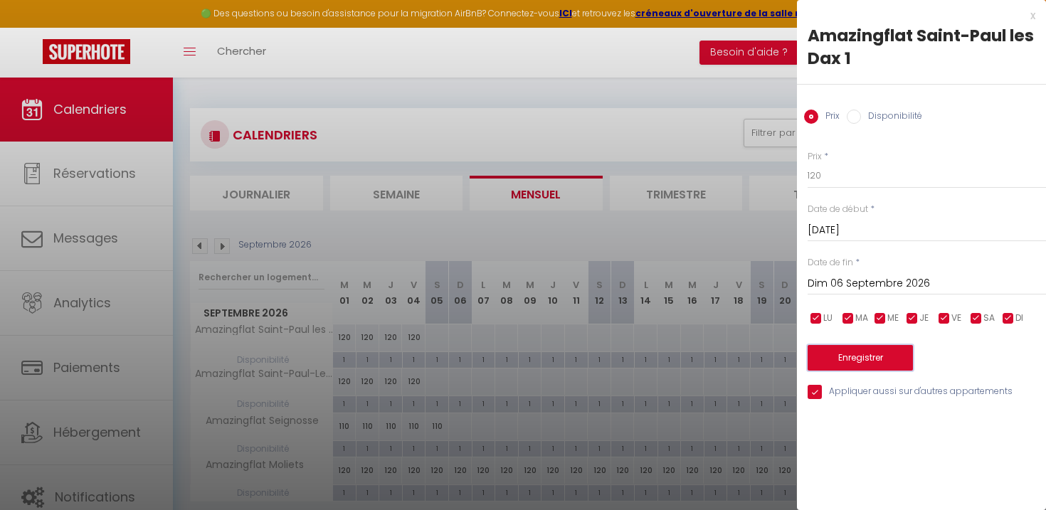
click at [857, 366] on button "Enregistrer" at bounding box center [859, 358] width 105 height 26
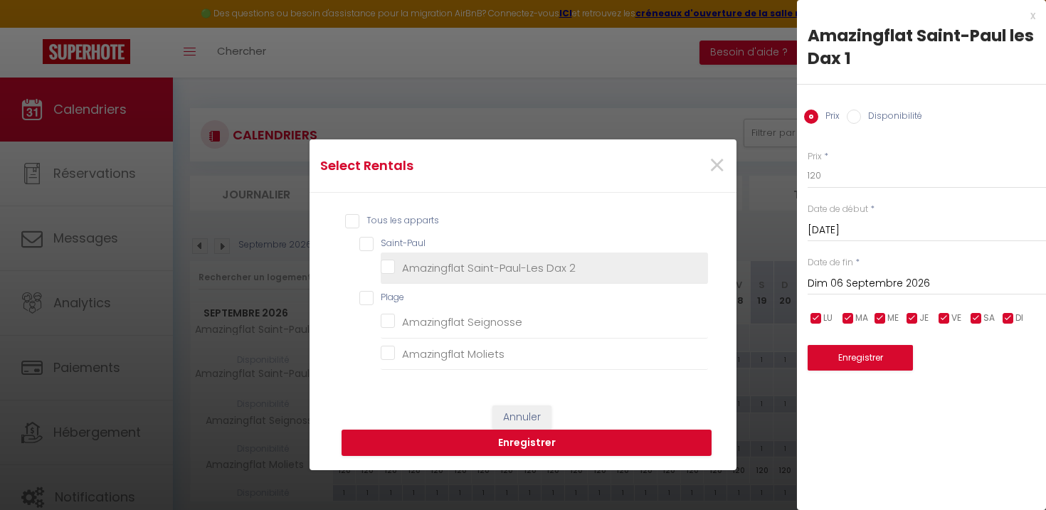
click at [410, 270] on 2 "Amazingflat Saint-Paul-Les Dax 2" at bounding box center [544, 267] width 327 height 14
checkbox 2 "true"
checkbox input "true"
checkbox Seignosse "false"
checkbox Moliets "false"
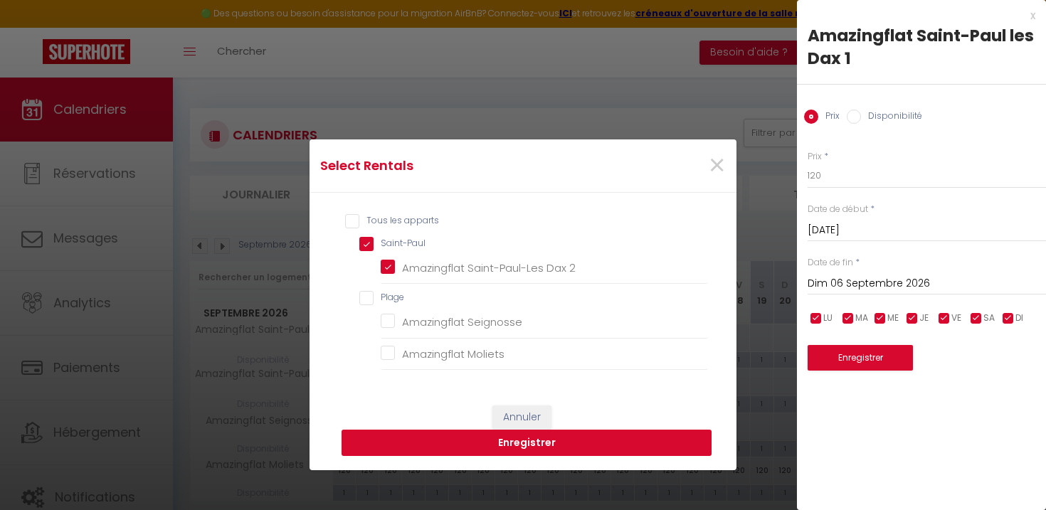
click at [521, 447] on button "Enregistrer" at bounding box center [526, 443] width 370 height 27
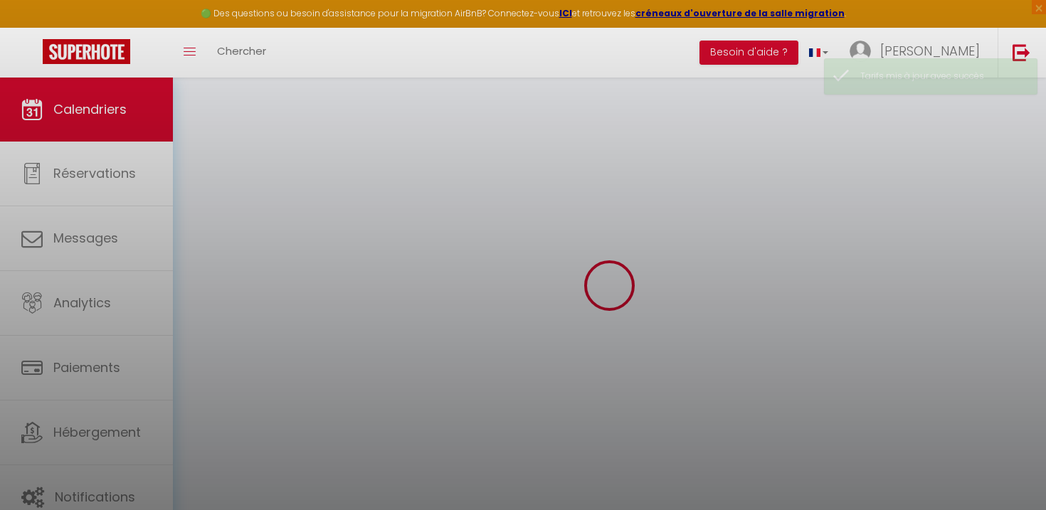
select select "0"
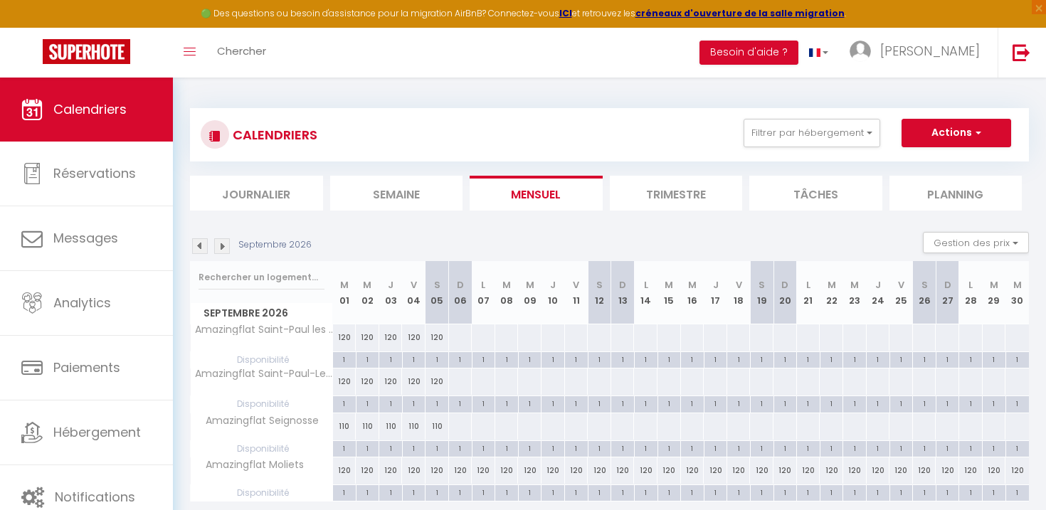
click at [464, 343] on div at bounding box center [460, 337] width 24 height 26
type input "Dim 06 Septembre 2026"
type input "Lun 07 Septembre 2026"
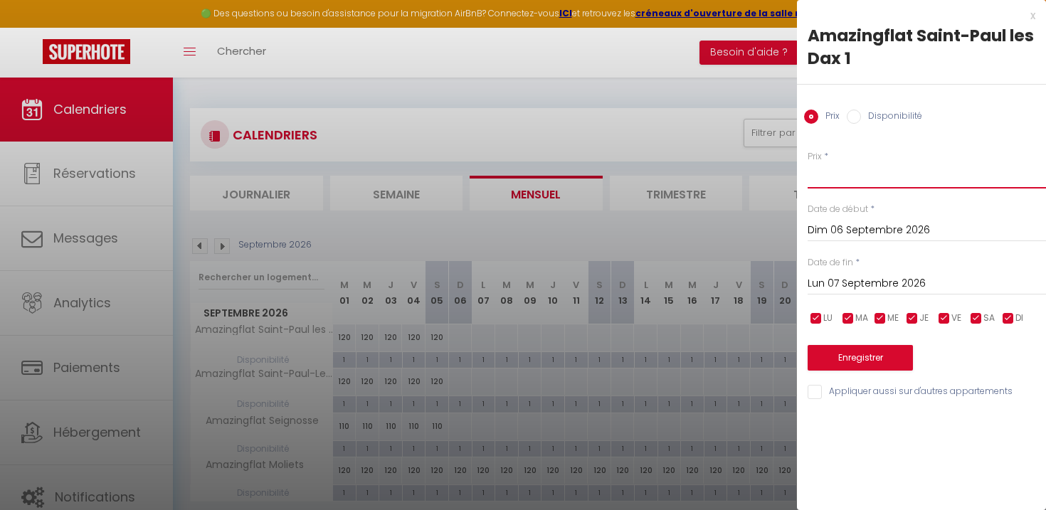
click at [842, 186] on input "Prix" at bounding box center [926, 176] width 238 height 26
type input "90"
click at [835, 279] on input "Lun 07 Septembre 2026" at bounding box center [926, 284] width 238 height 18
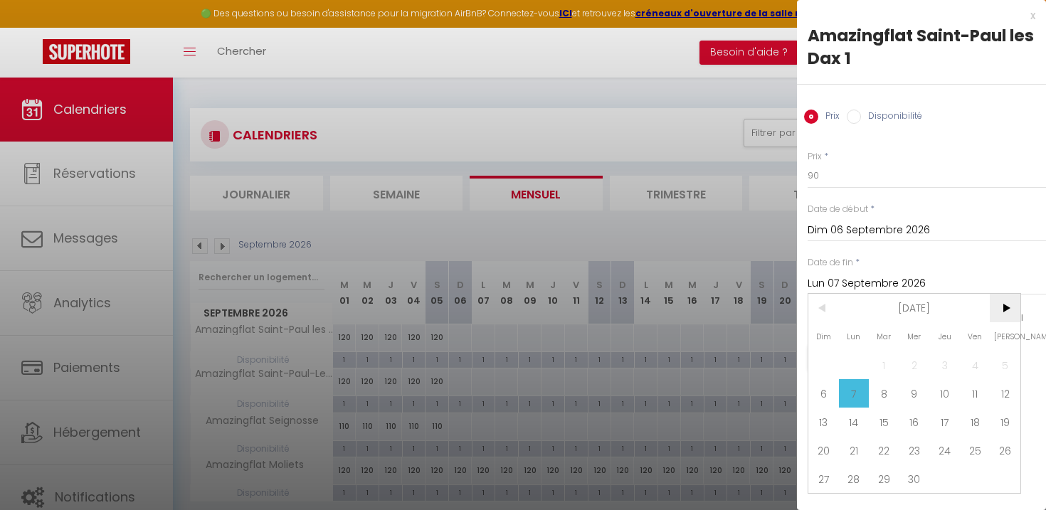
click at [1010, 315] on span ">" at bounding box center [1005, 308] width 31 height 28
click at [830, 300] on span "<" at bounding box center [823, 308] width 31 height 28
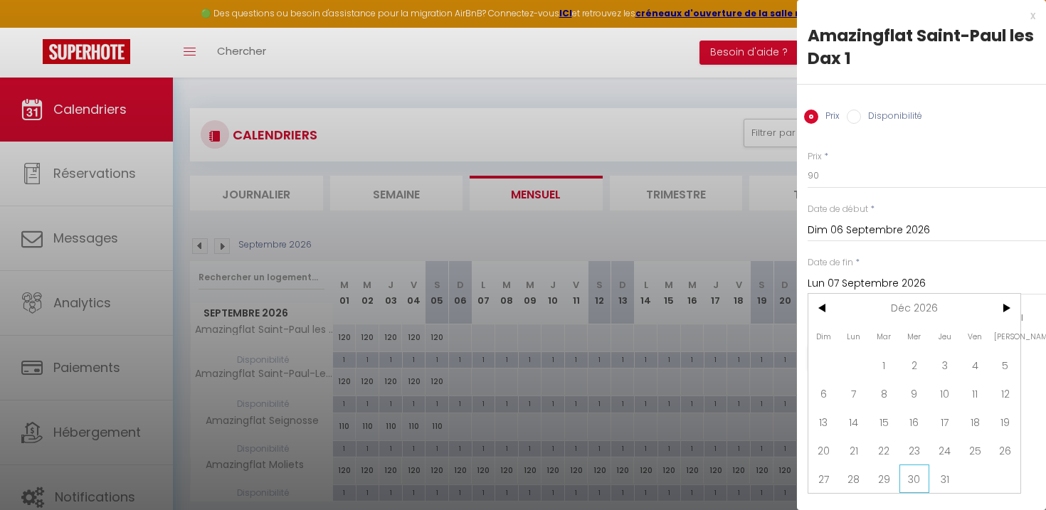
click at [918, 479] on span "30" at bounding box center [914, 479] width 31 height 28
type input "[DATE]"
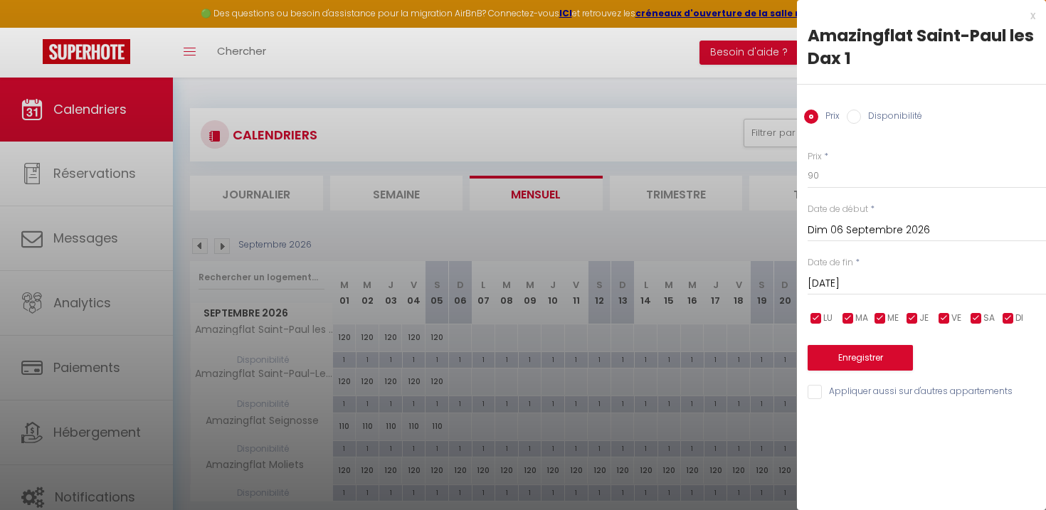
click at [844, 387] on input "Appliquer aussi sur d'autres appartements" at bounding box center [926, 392] width 238 height 14
checkbox input "true"
click at [889, 364] on button "Enregistrer" at bounding box center [859, 358] width 105 height 26
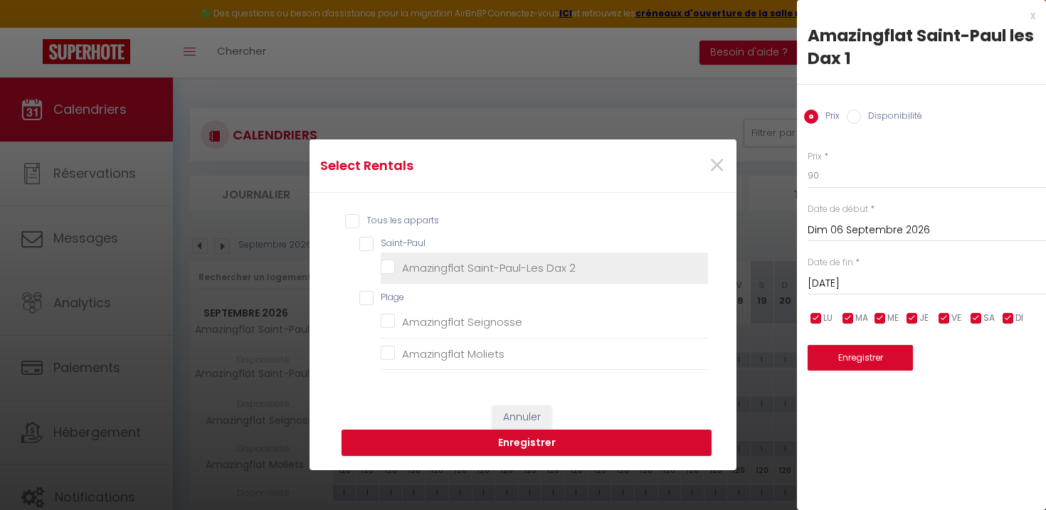
click at [552, 270] on 2 "Amazingflat Saint-Paul-Les Dax 2" at bounding box center [544, 267] width 327 height 14
checkbox 2 "true"
checkbox input "true"
checkbox Seignosse "false"
checkbox Moliets "false"
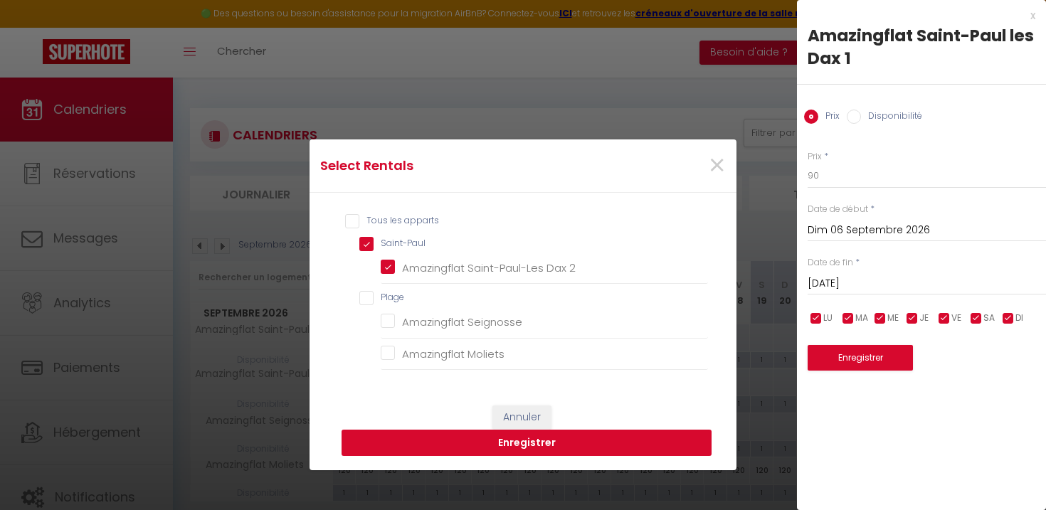
click at [537, 443] on button "Enregistrer" at bounding box center [526, 443] width 370 height 27
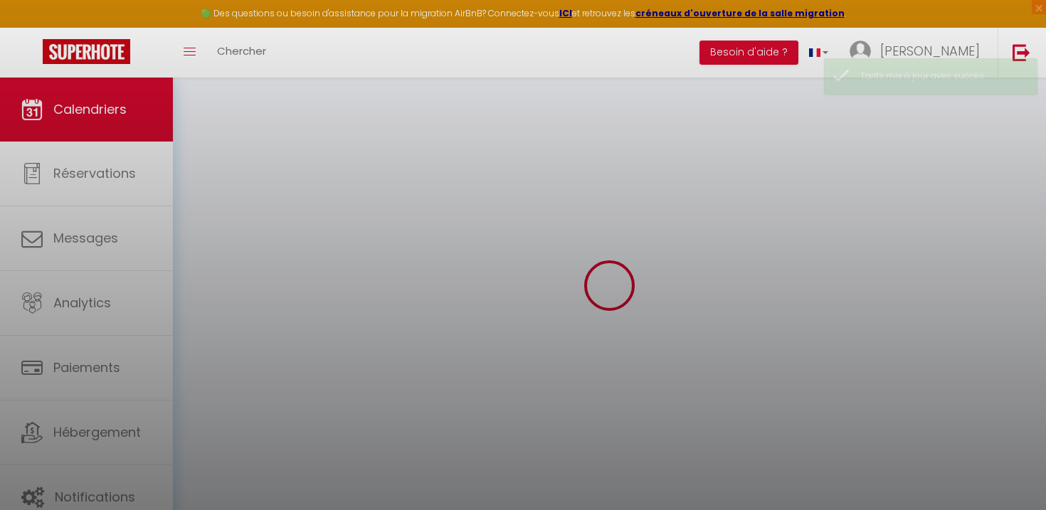
select select "0"
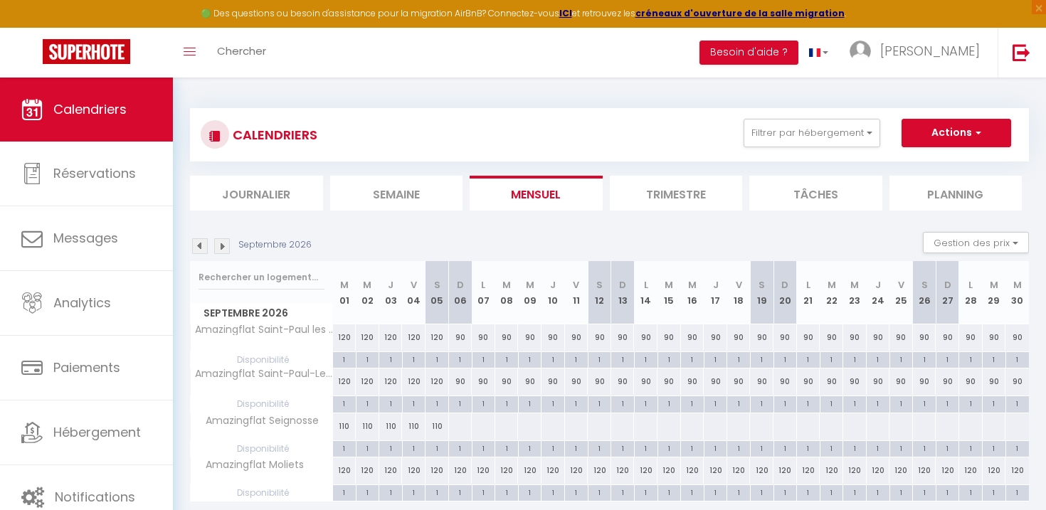
click at [462, 429] on div at bounding box center [460, 426] width 24 height 26
type input "Dim 06 Septembre 2026"
type input "Lun 07 Septembre 2026"
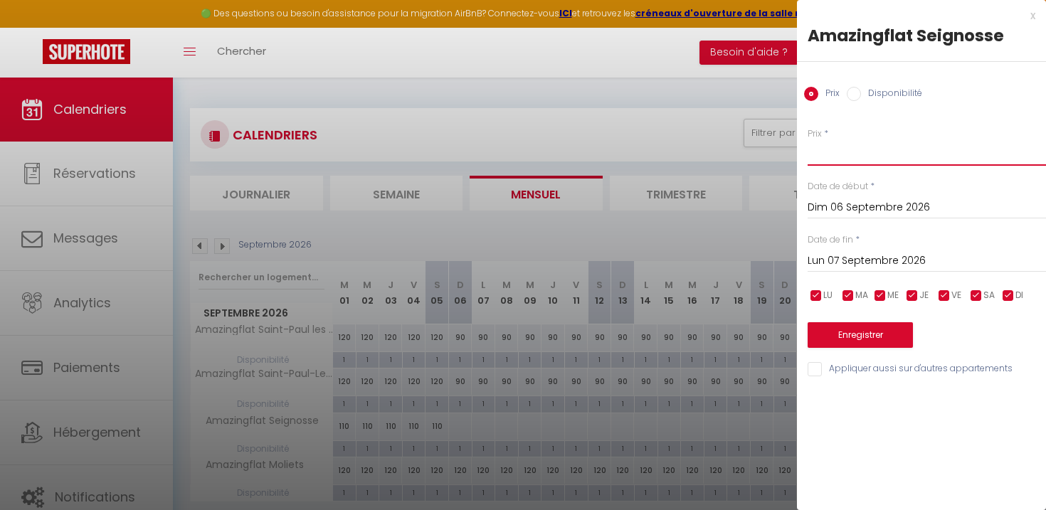
click at [884, 160] on input "Prix" at bounding box center [926, 153] width 238 height 26
click at [458, 335] on div at bounding box center [523, 255] width 1046 height 510
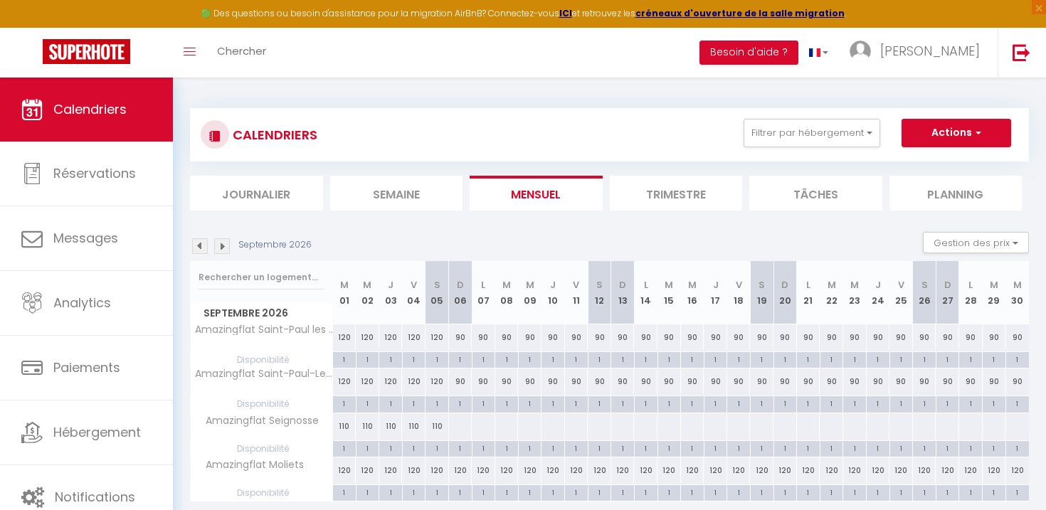
click at [459, 335] on div "90" at bounding box center [460, 337] width 23 height 26
type input "90"
type input "Dim 06 Septembre 2026"
type input "Lun 07 Septembre 2026"
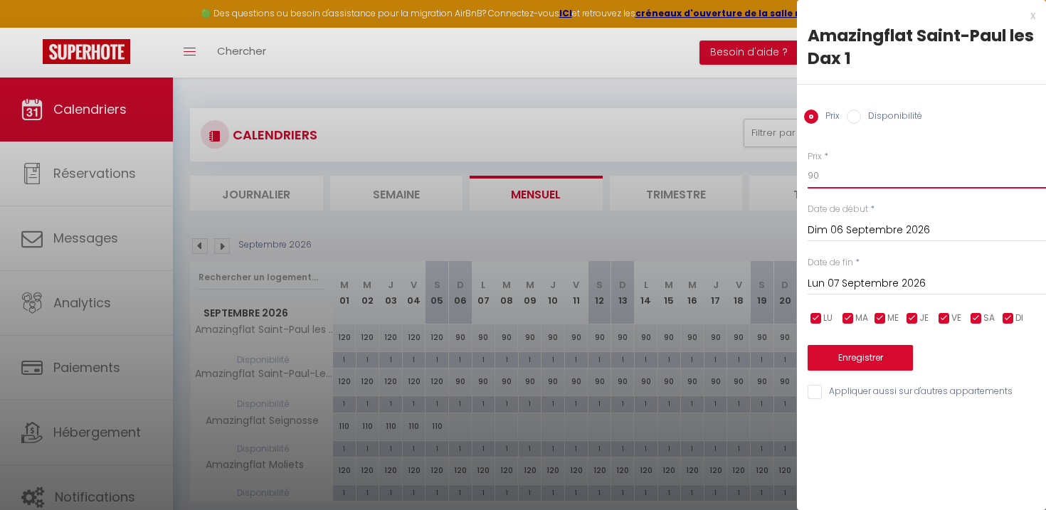
click at [852, 168] on input "90" at bounding box center [926, 176] width 238 height 26
drag, startPoint x: 835, startPoint y: 181, endPoint x: 762, endPoint y: 181, distance: 72.6
click at [761, 180] on body "🟢 Des questions ou besoin d'assistance pour la migration AirBnB? Connectez-vous…" at bounding box center [523, 333] width 1046 height 510
type input "100"
click at [858, 282] on input "Lun 07 Septembre 2026" at bounding box center [926, 284] width 238 height 18
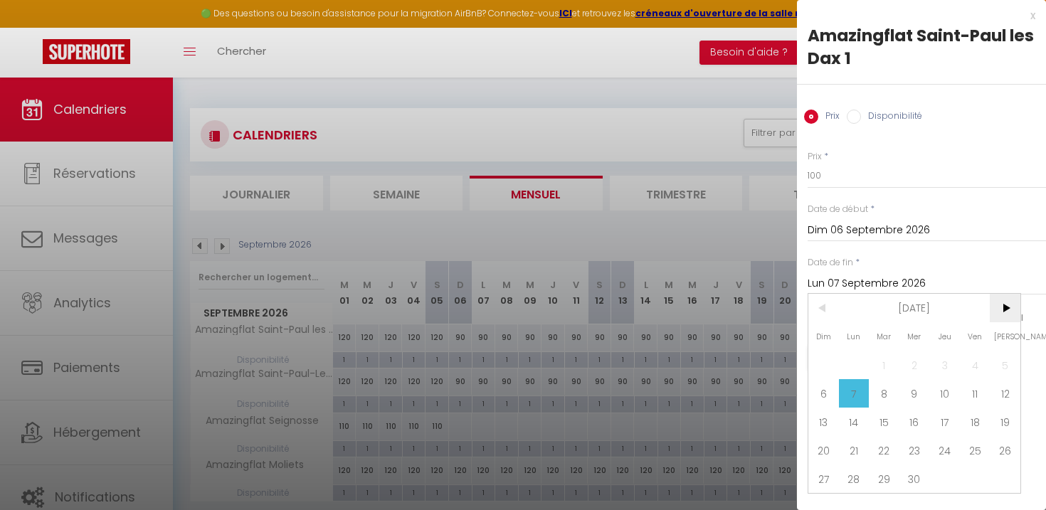
click at [1005, 308] on span ">" at bounding box center [1005, 308] width 31 height 28
click at [912, 476] on span "30" at bounding box center [914, 479] width 31 height 28
type input "[DATE]"
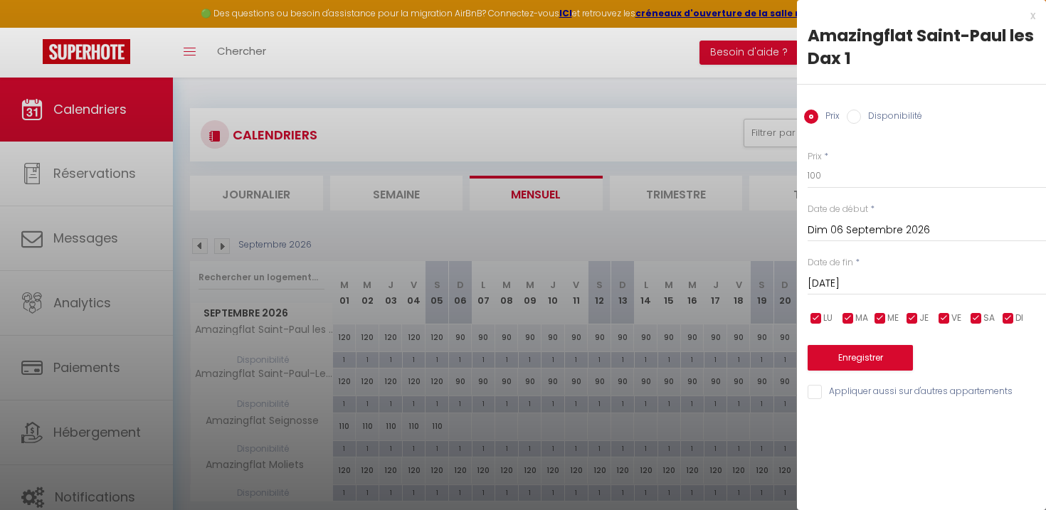
click at [843, 386] on input "Appliquer aussi sur d'autres appartements" at bounding box center [926, 392] width 238 height 14
checkbox input "true"
click at [875, 371] on div "Prix * 100 Statut * Disponible Indisponible Date de début * [DATE] < [DATE] > D…" at bounding box center [921, 266] width 249 height 269
click at [876, 366] on button "Enregistrer" at bounding box center [859, 358] width 105 height 26
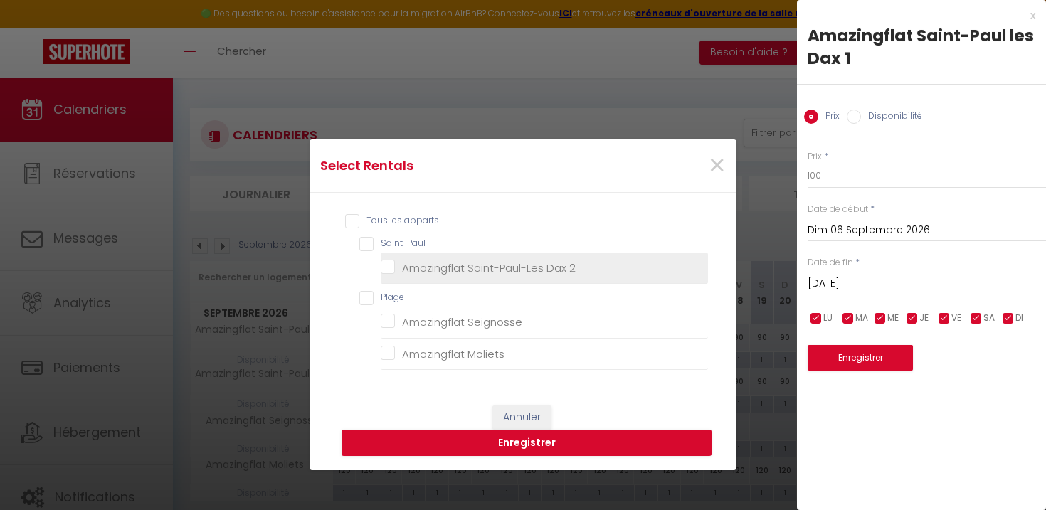
click at [503, 266] on 2 "Amazingflat Saint-Paul-Les Dax 2" at bounding box center [544, 267] width 327 height 14
checkbox 2 "true"
checkbox input "true"
checkbox Seignosse "false"
checkbox Moliets "false"
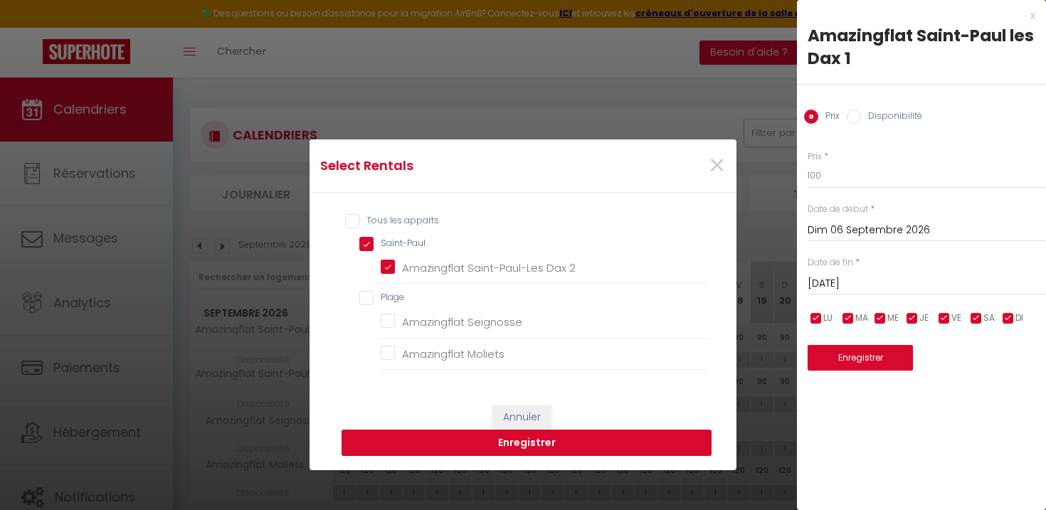
click at [508, 440] on button "Enregistrer" at bounding box center [526, 443] width 370 height 27
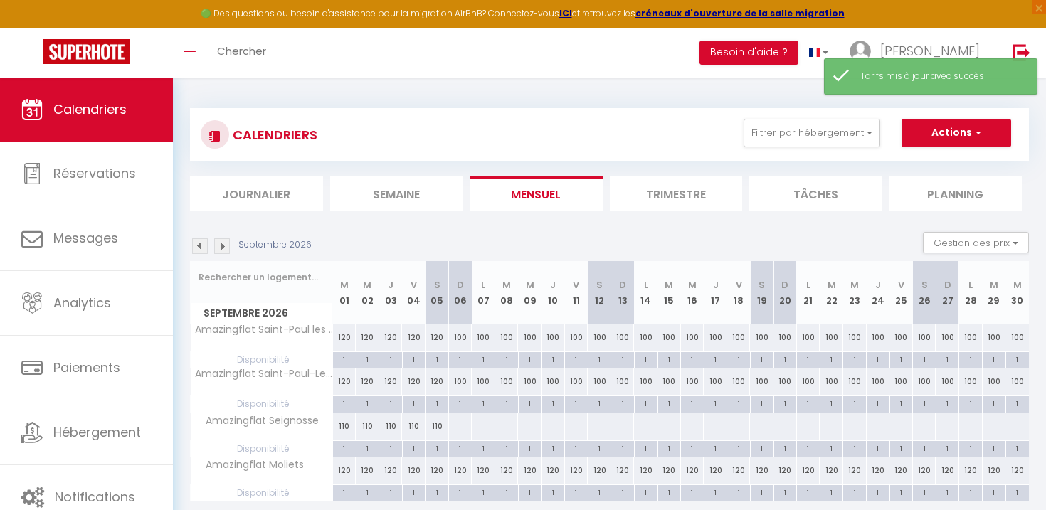
click at [460, 429] on div at bounding box center [460, 426] width 24 height 26
type input "Dim 06 Septembre 2026"
type input "Lun 07 Septembre 2026"
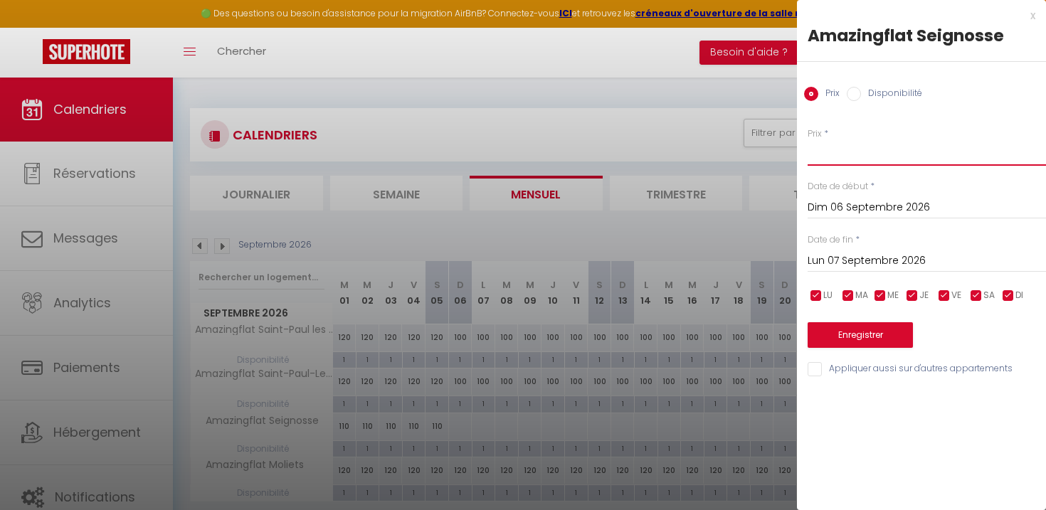
click at [880, 159] on input "Prix" at bounding box center [926, 153] width 238 height 26
type input "90"
click at [837, 208] on input "Dim 06 Septembre 2026" at bounding box center [926, 207] width 238 height 18
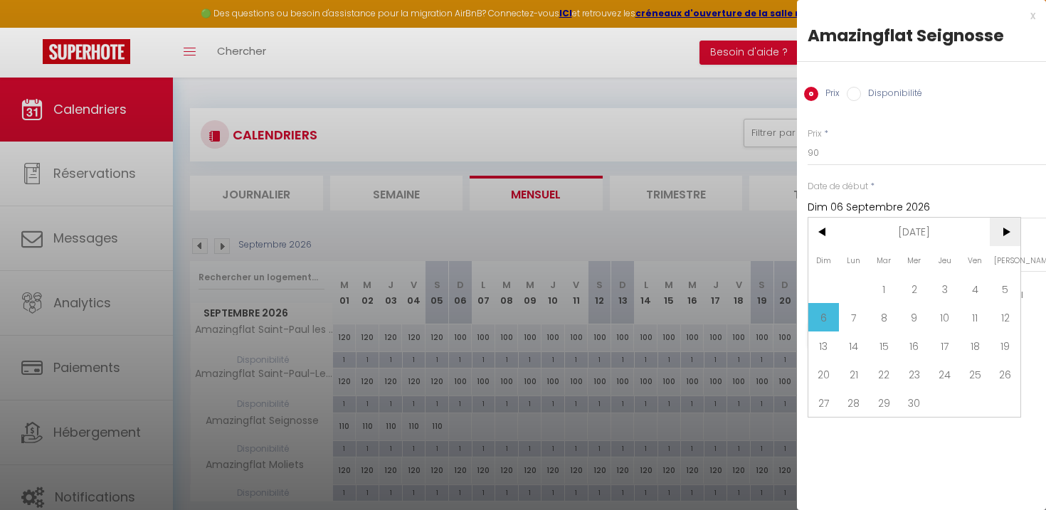
click at [1003, 240] on span ">" at bounding box center [1005, 232] width 31 height 28
click at [904, 401] on span "30" at bounding box center [914, 402] width 31 height 28
type input "[DATE]"
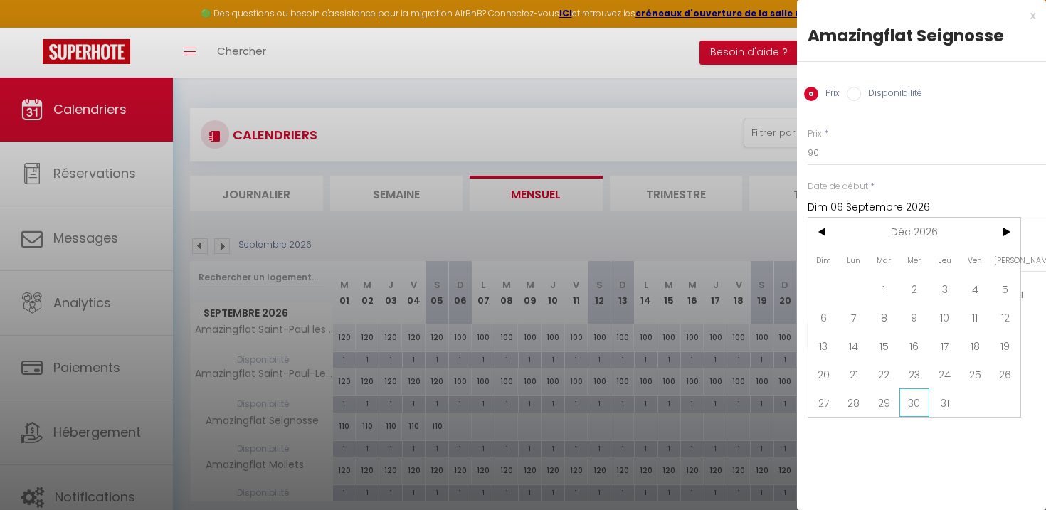
type input "Jeu 31 Décembre 2026"
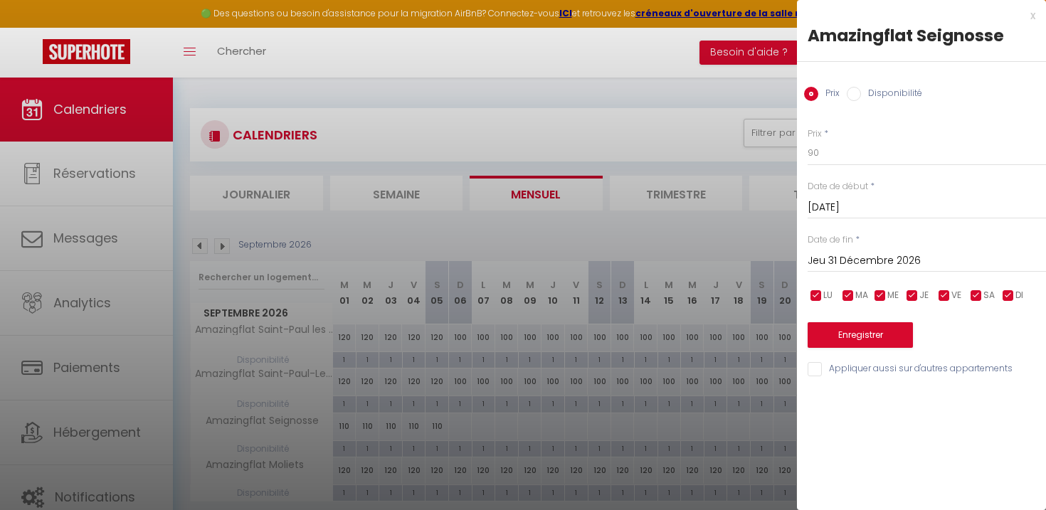
click at [904, 401] on div "x Amazingflat Seignosse Prix Disponibilité Prix * 90 Statut * Disponible Indisp…" at bounding box center [921, 255] width 249 height 510
click at [864, 334] on button "Enregistrer" at bounding box center [859, 335] width 105 height 26
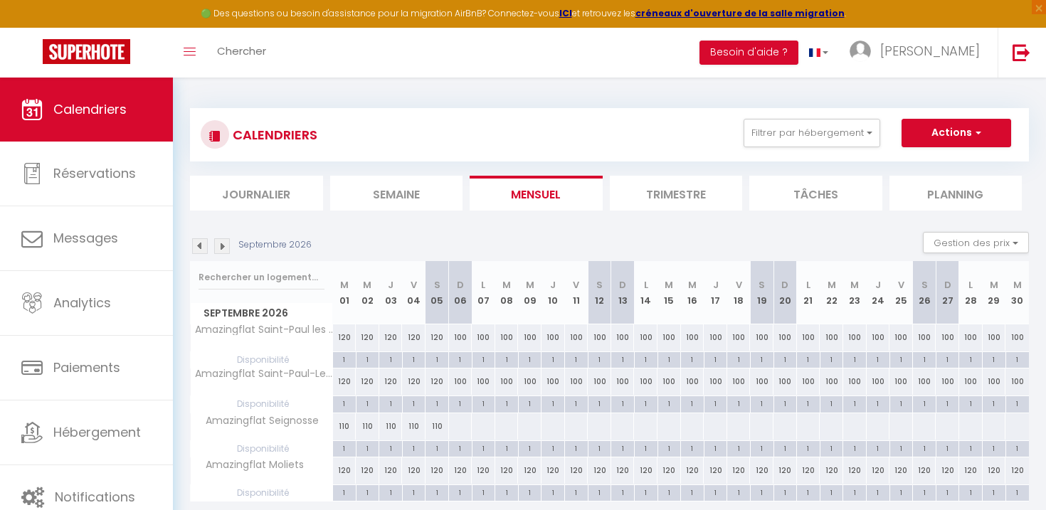
click at [457, 428] on div at bounding box center [460, 426] width 24 height 26
type input "Dim 06 Septembre 2026"
type input "Lun 07 Septembre 2026"
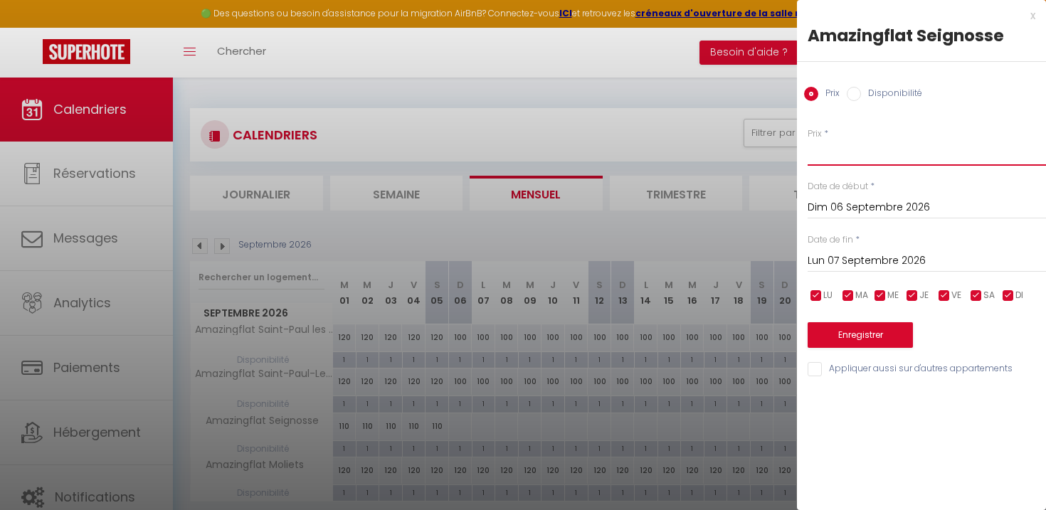
click at [872, 155] on input "Prix" at bounding box center [926, 153] width 238 height 26
type input "90"
click at [849, 263] on input "Lun 07 Septembre 2026" at bounding box center [926, 261] width 238 height 18
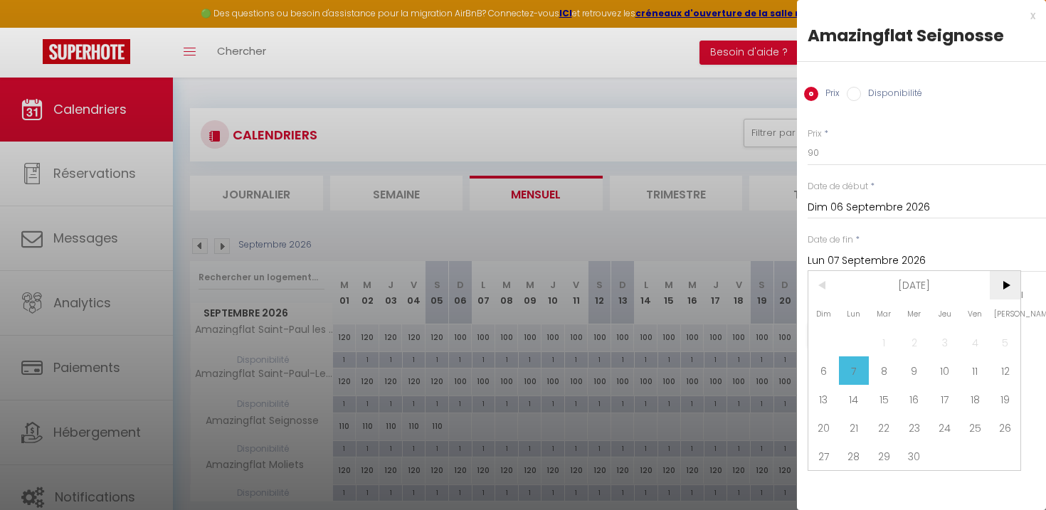
click at [997, 281] on span ">" at bounding box center [1005, 285] width 31 height 28
click at [825, 287] on span "<" at bounding box center [823, 285] width 31 height 28
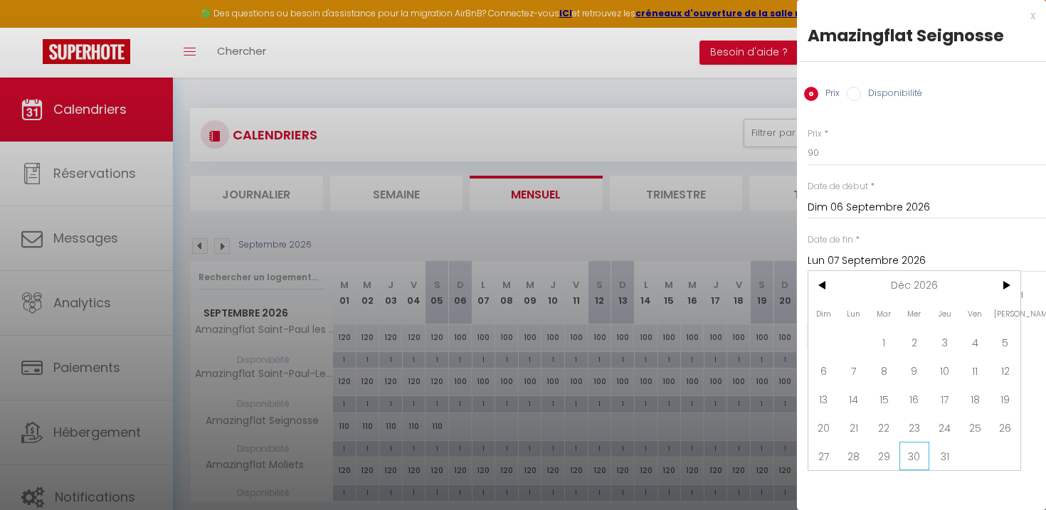
click at [908, 450] on span "30" at bounding box center [914, 456] width 31 height 28
type input "[DATE]"
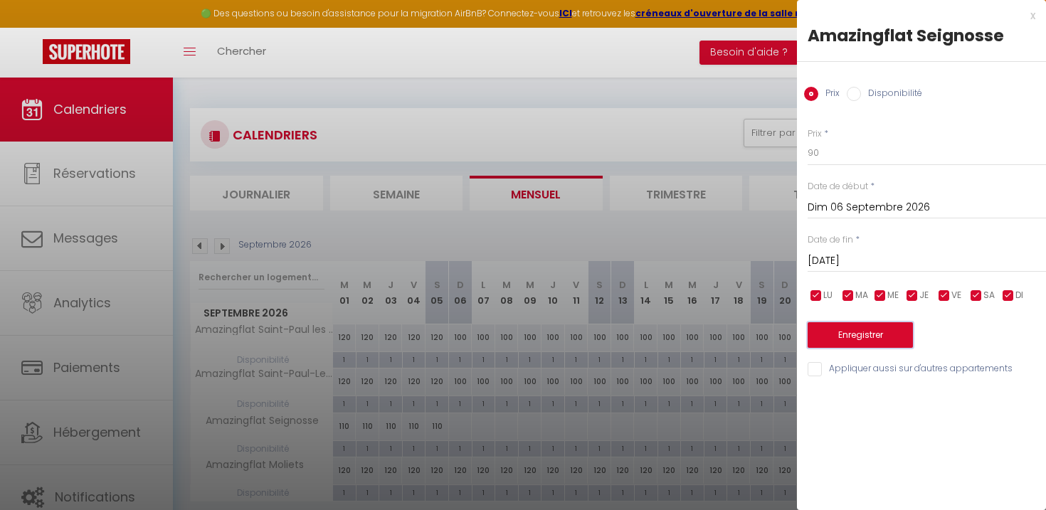
click at [866, 339] on button "Enregistrer" at bounding box center [859, 335] width 105 height 26
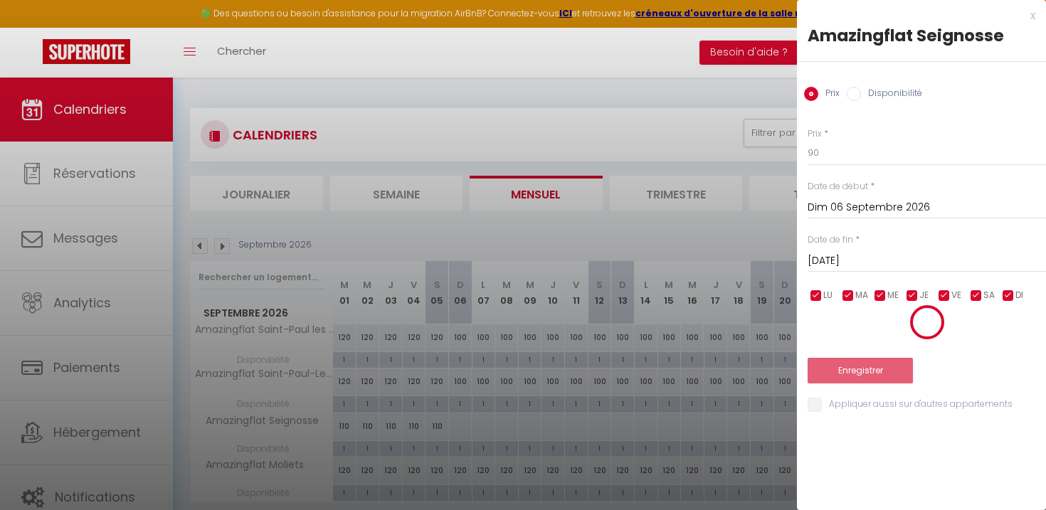
click at [866, 339] on div at bounding box center [926, 322] width 238 height 36
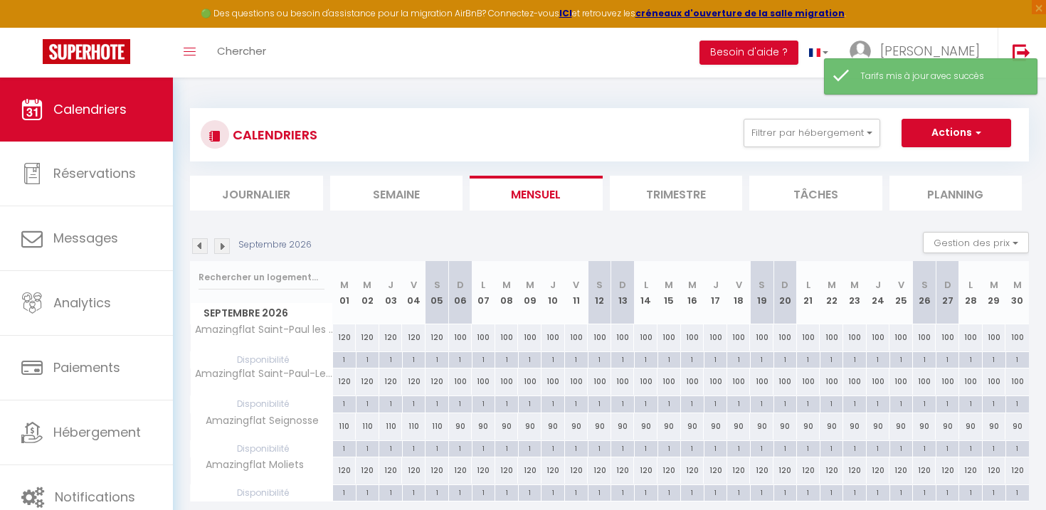
click at [218, 248] on img at bounding box center [222, 246] width 16 height 16
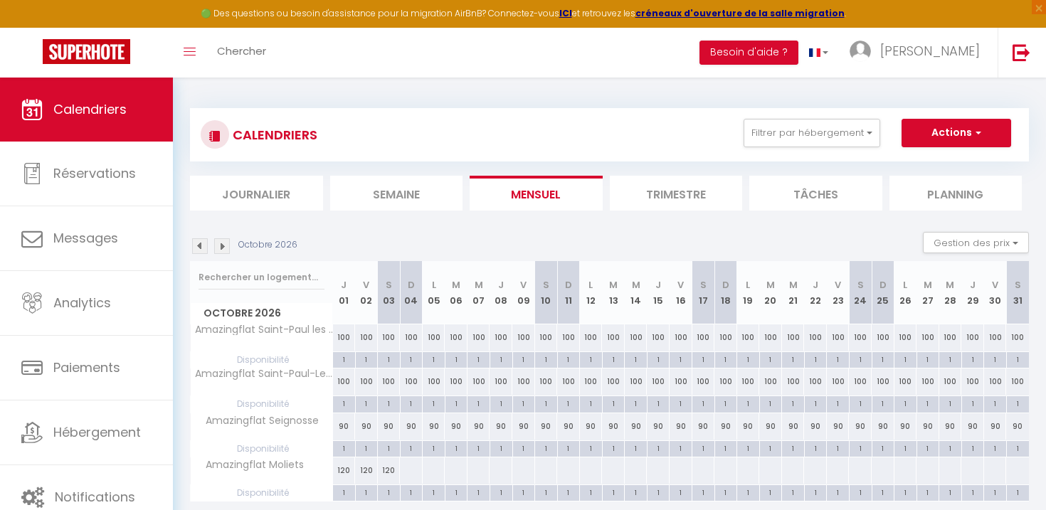
click at [413, 470] on div at bounding box center [410, 470] width 23 height 26
type input "Dim 04 Octobre 2026"
type input "[DATE]"
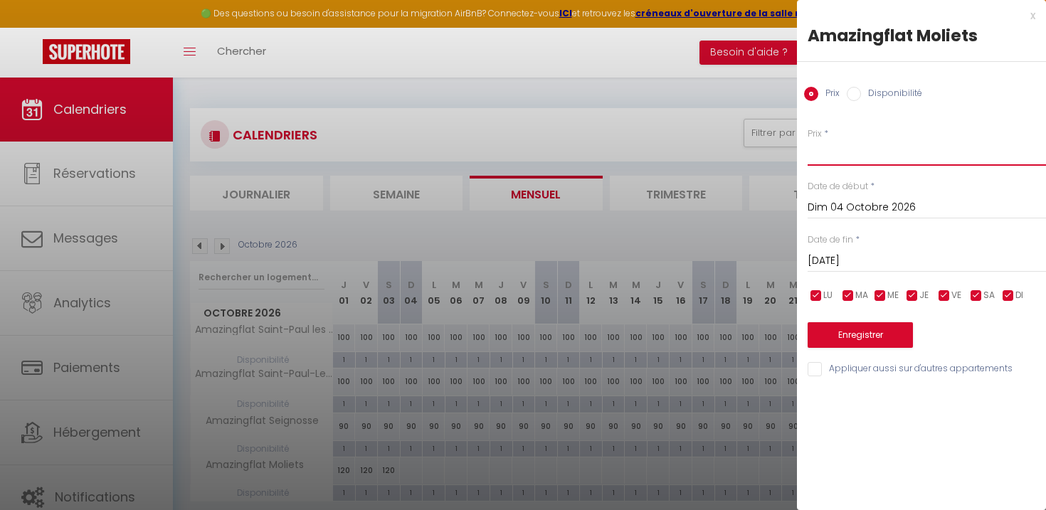
click at [827, 154] on input "Prix" at bounding box center [926, 153] width 238 height 26
type input "100"
click at [862, 252] on input "[DATE]" at bounding box center [926, 261] width 238 height 18
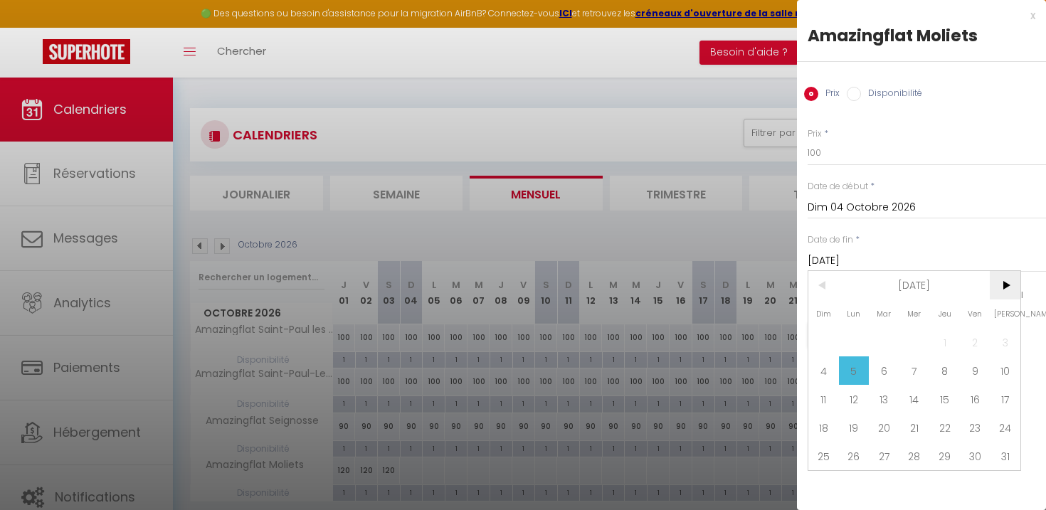
click at [1002, 290] on span ">" at bounding box center [1005, 285] width 31 height 28
click at [997, 287] on span ">" at bounding box center [1005, 285] width 31 height 28
click at [913, 454] on span "30" at bounding box center [914, 456] width 31 height 28
type input "[DATE]"
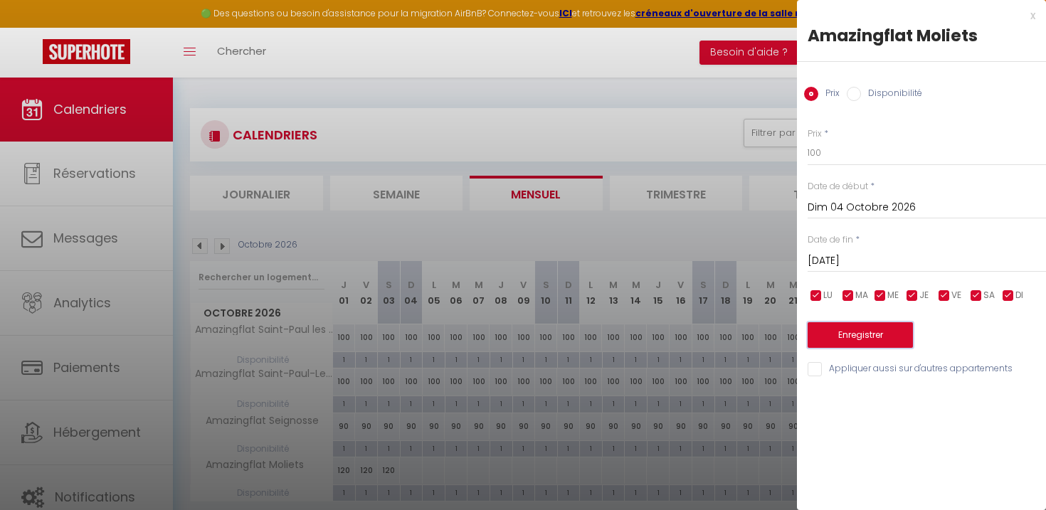
click at [897, 336] on button "Enregistrer" at bounding box center [859, 335] width 105 height 26
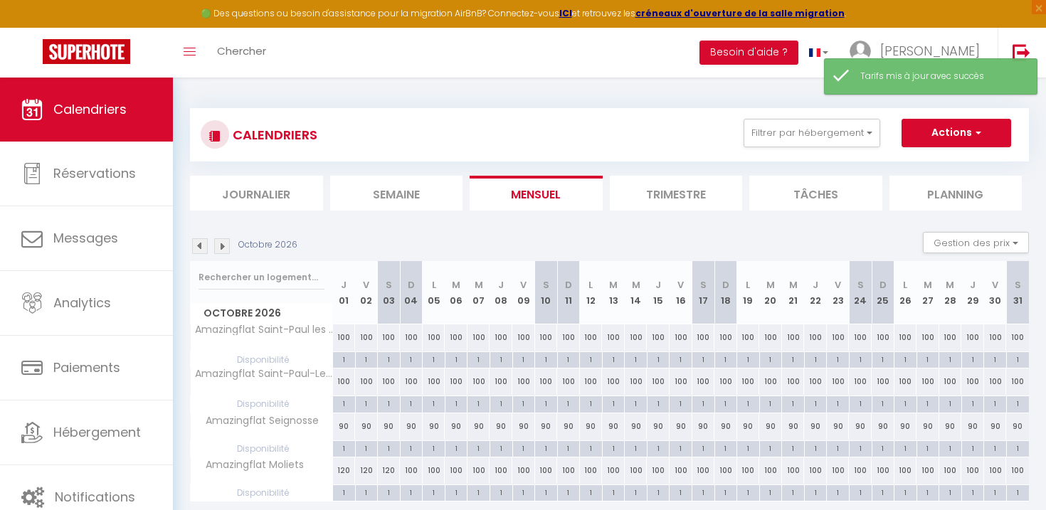
click at [218, 245] on img at bounding box center [222, 246] width 16 height 16
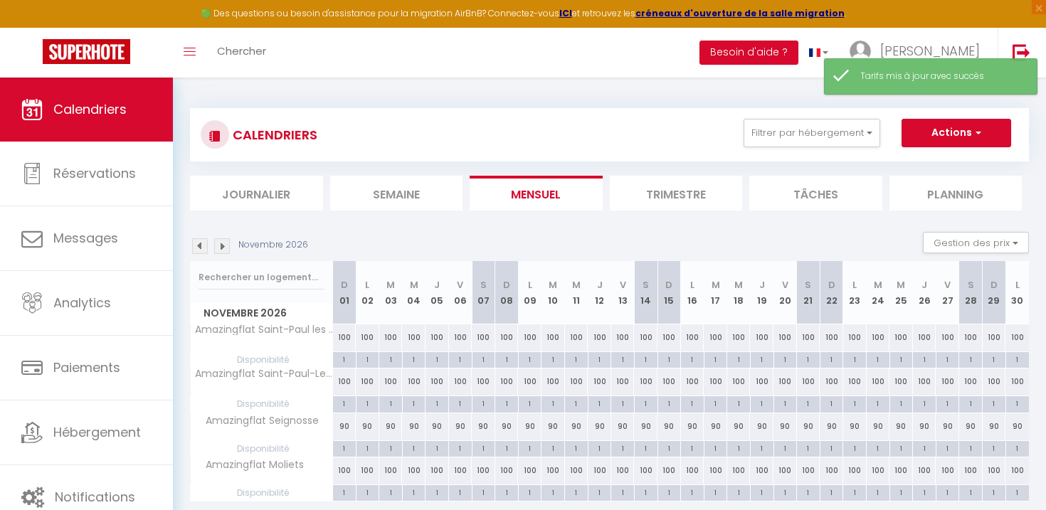
click at [218, 245] on img at bounding box center [222, 246] width 16 height 16
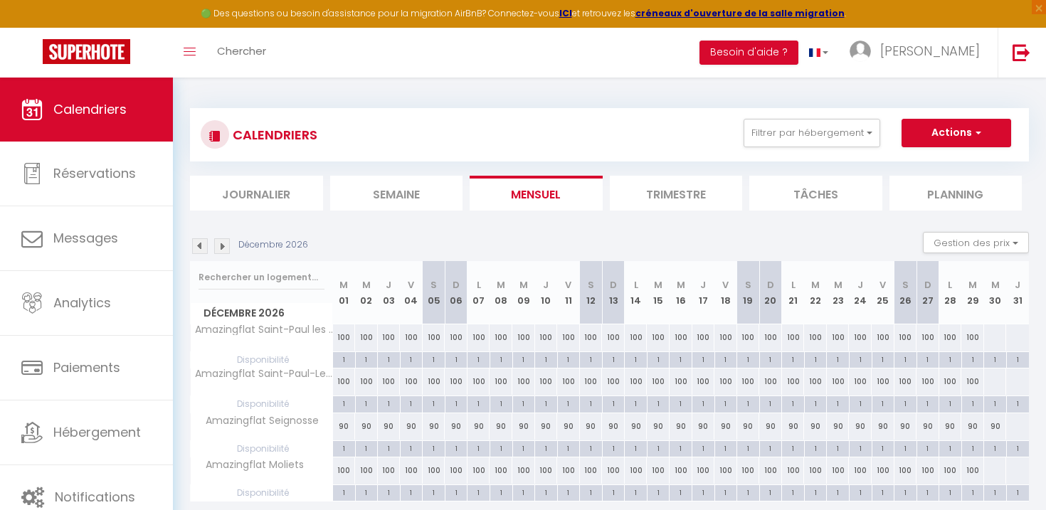
click at [995, 337] on div at bounding box center [994, 337] width 23 height 26
type input "[DATE]"
type input "Jeu 31 Décembre 2026"
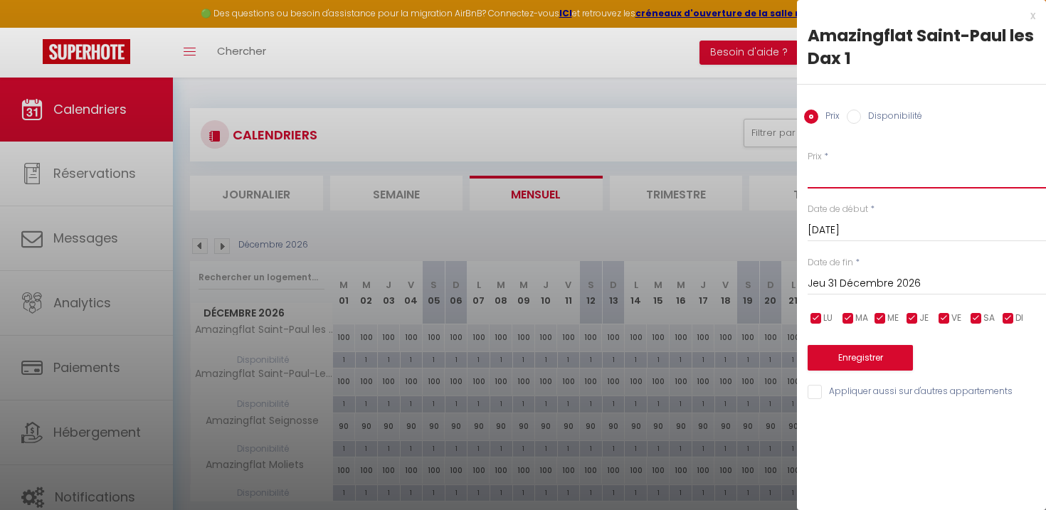
click at [832, 175] on input "Prix" at bounding box center [926, 176] width 238 height 26
type input "120"
click at [852, 279] on input "Jeu 31 Décembre 2026" at bounding box center [926, 284] width 238 height 18
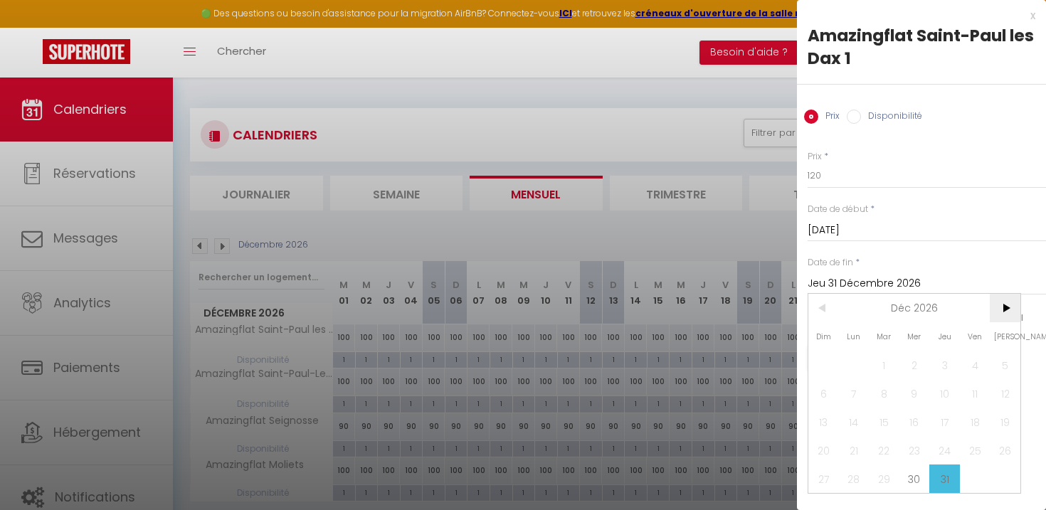
click at [1005, 309] on span ">" at bounding box center [1005, 308] width 31 height 28
click at [821, 387] on span "3" at bounding box center [823, 393] width 31 height 28
type input "Dim 03 Janvier 2027"
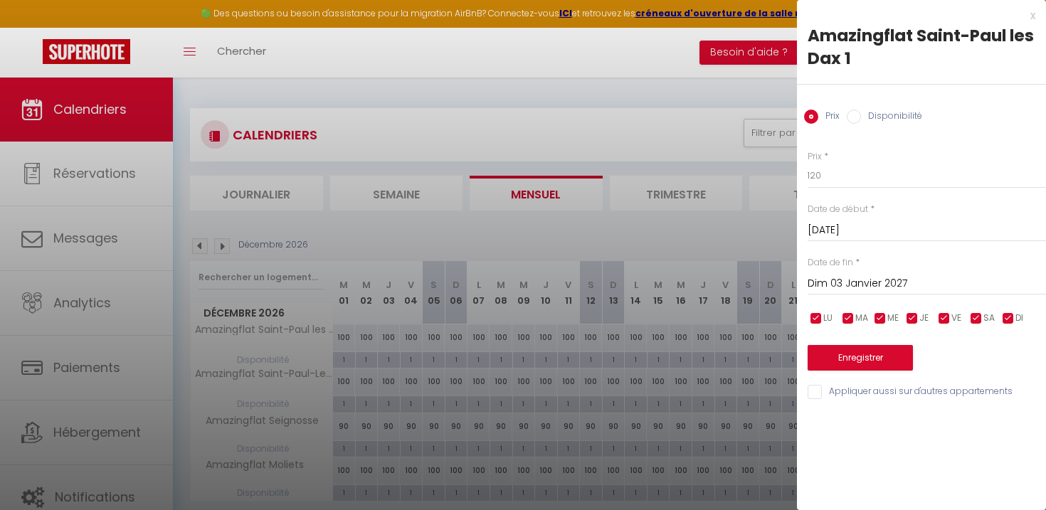
click at [906, 389] on input "Appliquer aussi sur d'autres appartements" at bounding box center [926, 392] width 238 height 14
checkbox input "true"
click at [839, 358] on button "Enregistrer" at bounding box center [859, 358] width 105 height 26
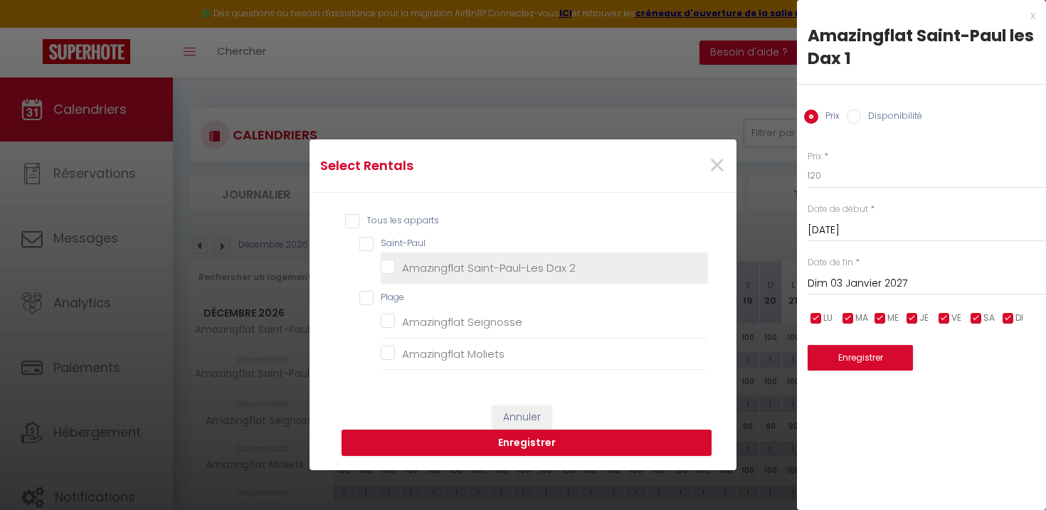
click at [484, 270] on 2 "Amazingflat Saint-Paul-Les Dax 2" at bounding box center [544, 267] width 327 height 14
checkbox 2 "true"
checkbox input "true"
checkbox Seignosse "false"
checkbox Moliets "false"
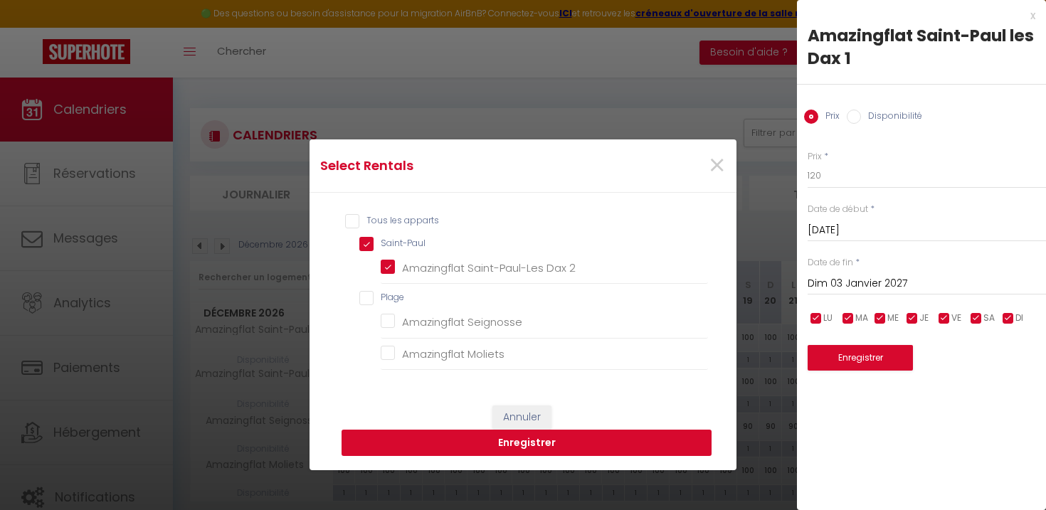
click at [524, 450] on button "Enregistrer" at bounding box center [526, 443] width 370 height 27
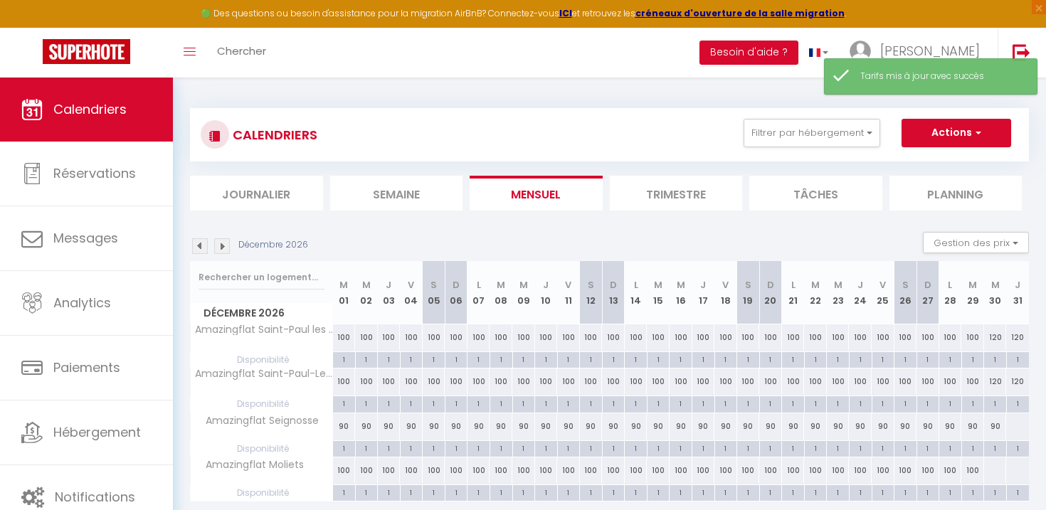
click at [1012, 428] on div at bounding box center [1016, 426] width 23 height 26
type input "Jeu 31 Décembre 2026"
type input "Ven 01 Janvier 2027"
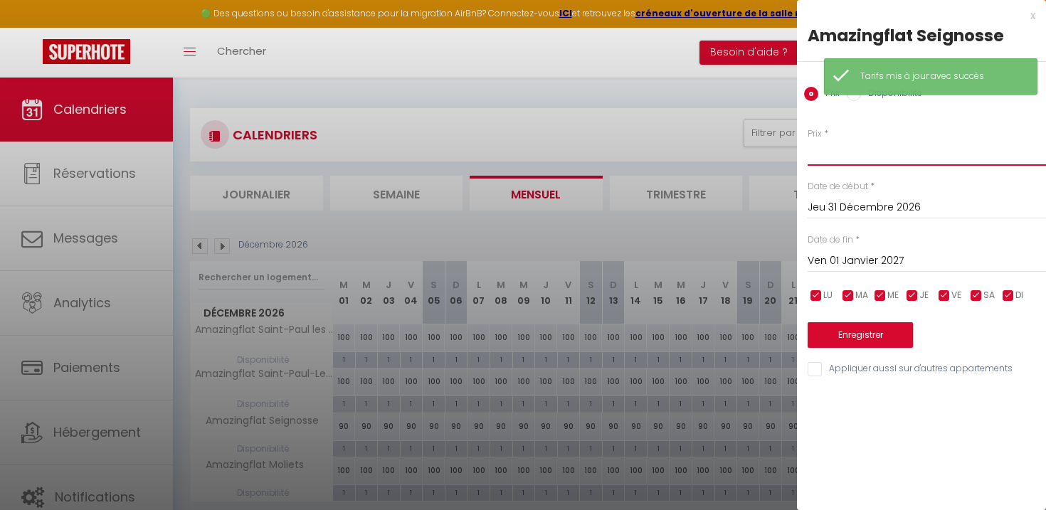
click at [830, 157] on input "Prix" at bounding box center [926, 153] width 238 height 26
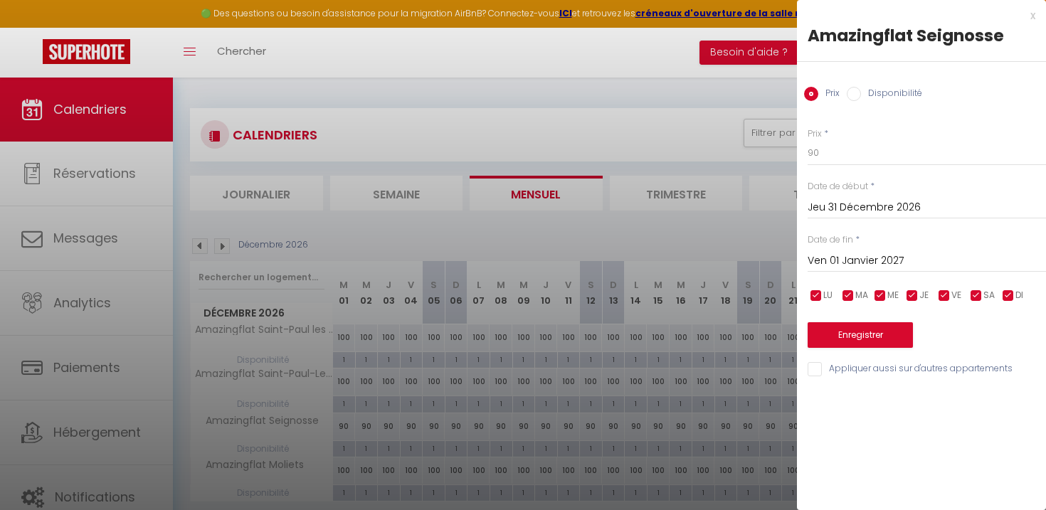
click at [853, 259] on input "Ven 01 Janvier 2027" at bounding box center [926, 261] width 238 height 18
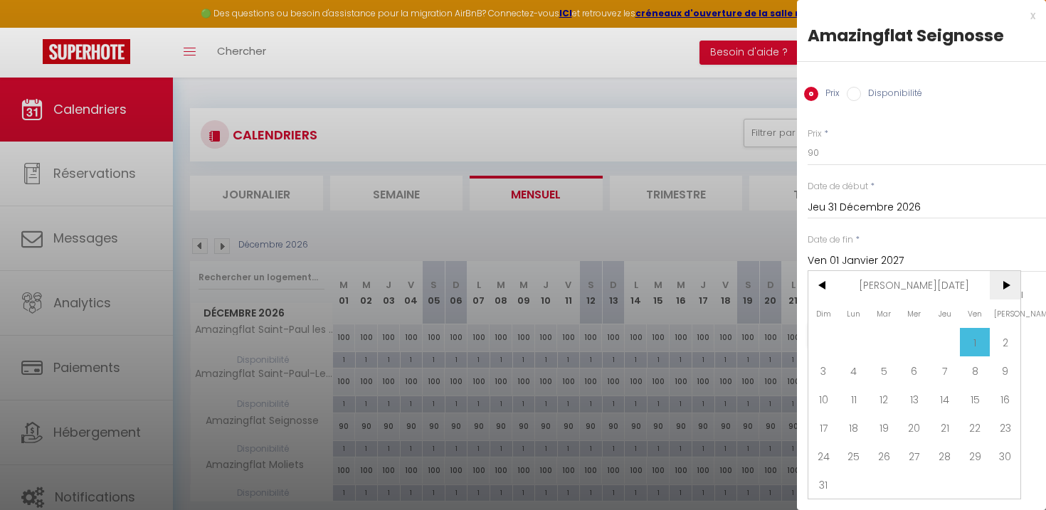
click at [1007, 282] on span ">" at bounding box center [1005, 285] width 31 height 28
click at [822, 278] on span "<" at bounding box center [823, 285] width 31 height 28
click at [822, 371] on span "3" at bounding box center [823, 370] width 31 height 28
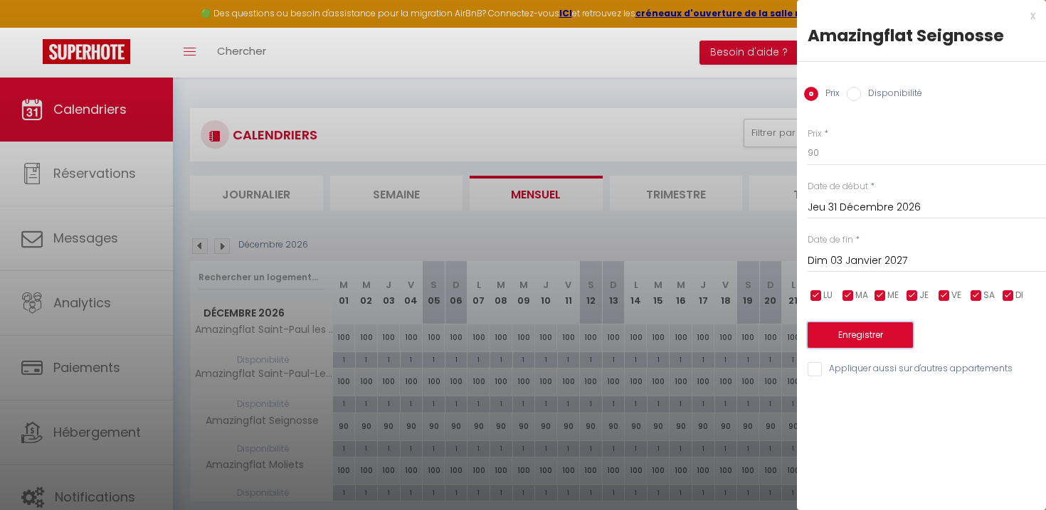
click at [869, 342] on button "Enregistrer" at bounding box center [859, 335] width 105 height 26
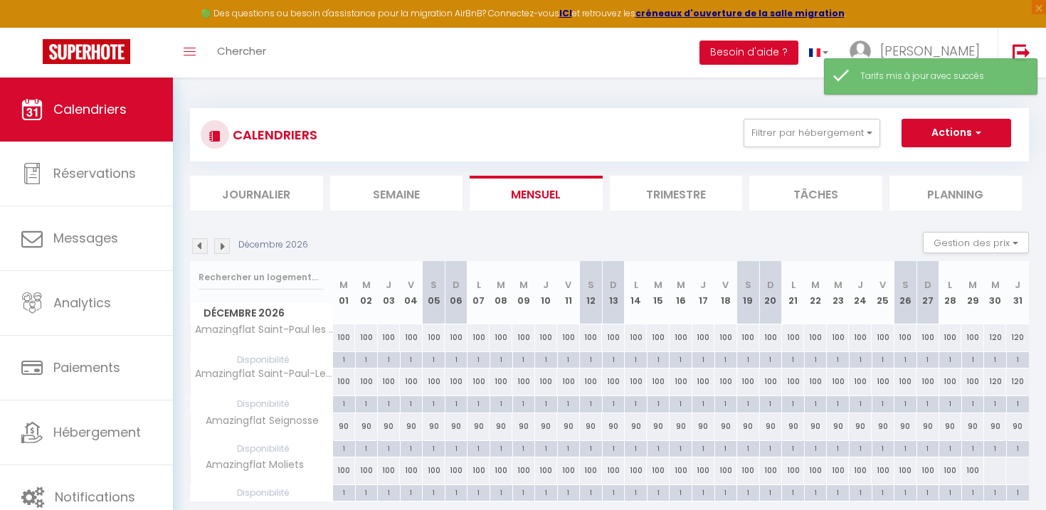
click at [990, 474] on div at bounding box center [994, 470] width 23 height 26
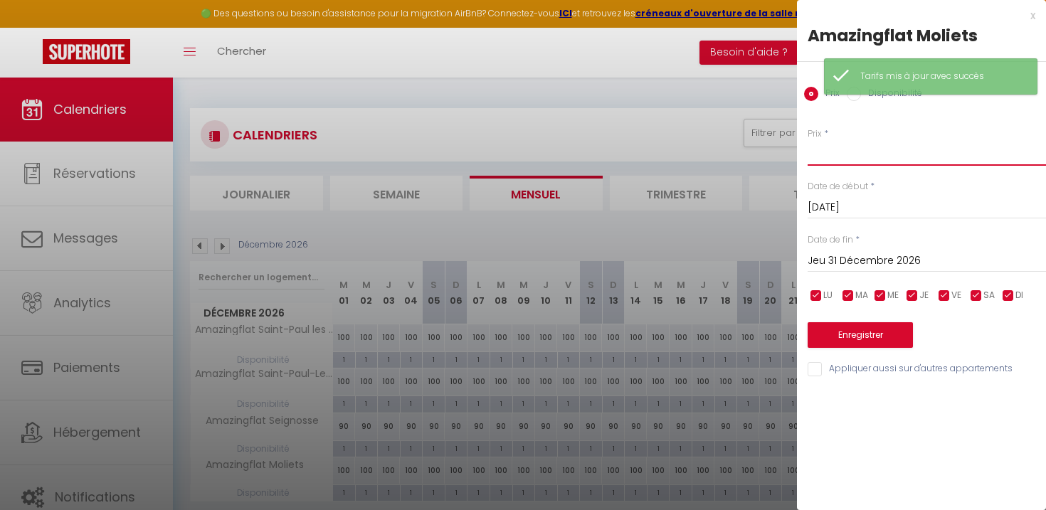
click at [841, 152] on input "Prix" at bounding box center [926, 153] width 238 height 26
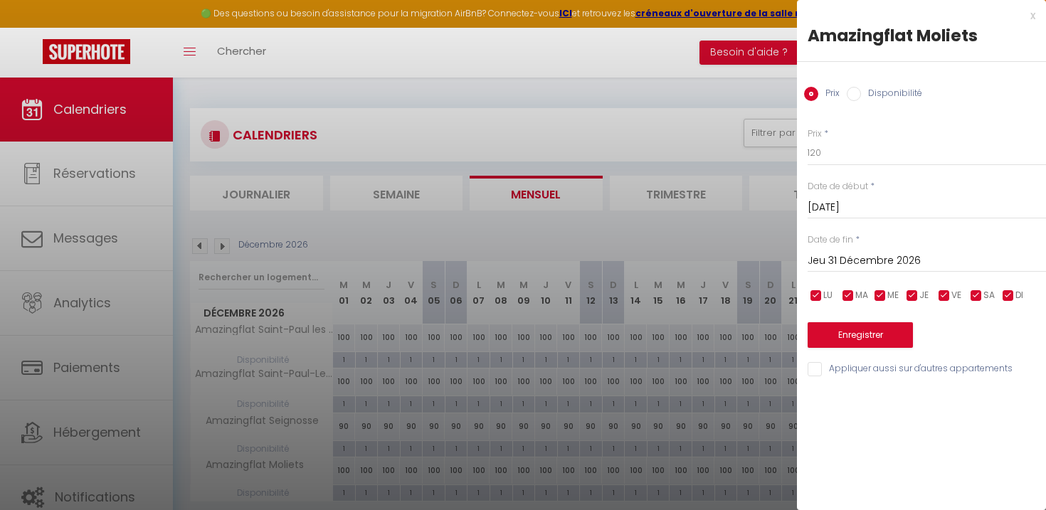
click at [868, 258] on input "Jeu 31 Décembre 2026" at bounding box center [926, 261] width 238 height 18
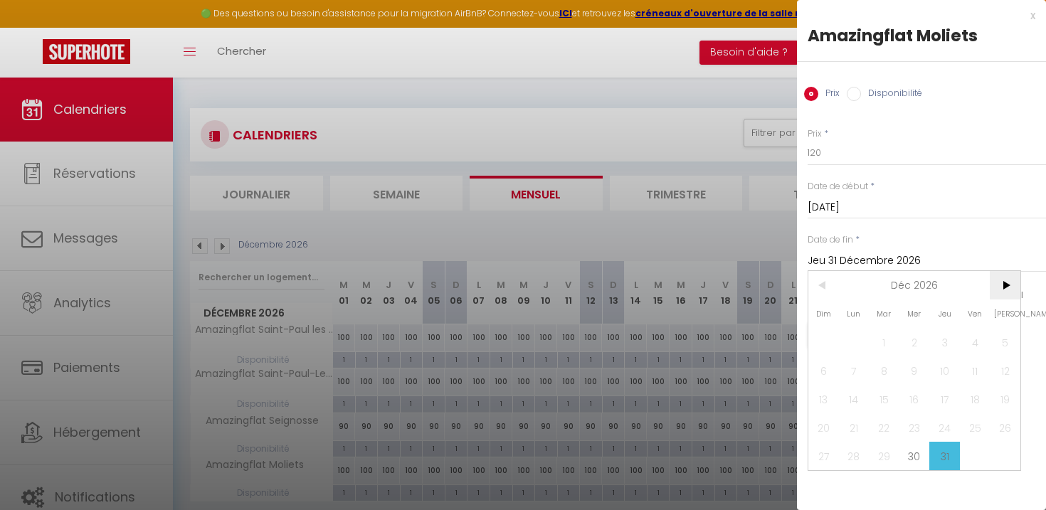
click at [998, 284] on span ">" at bounding box center [1005, 285] width 31 height 28
click at [850, 369] on span "4" at bounding box center [854, 370] width 31 height 28
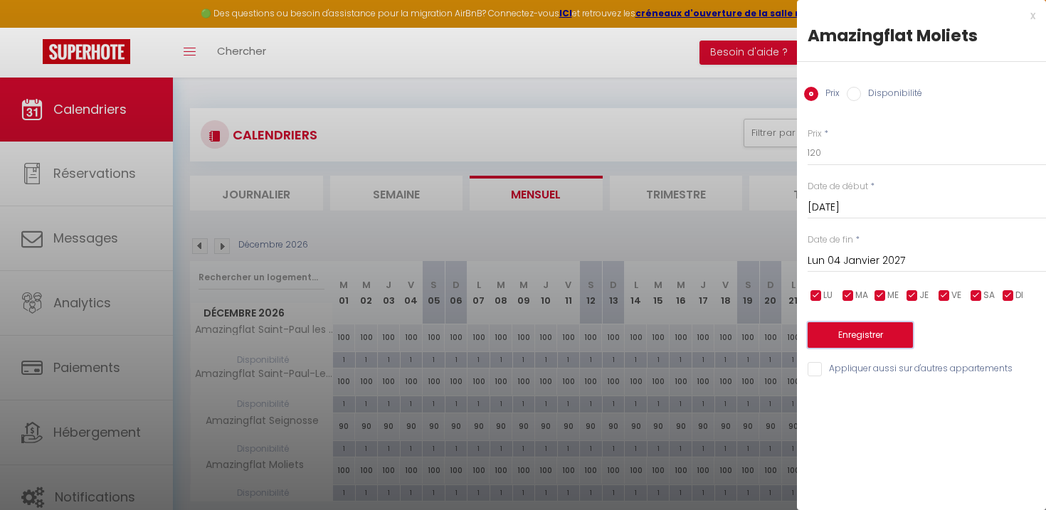
click at [879, 333] on button "Enregistrer" at bounding box center [859, 335] width 105 height 26
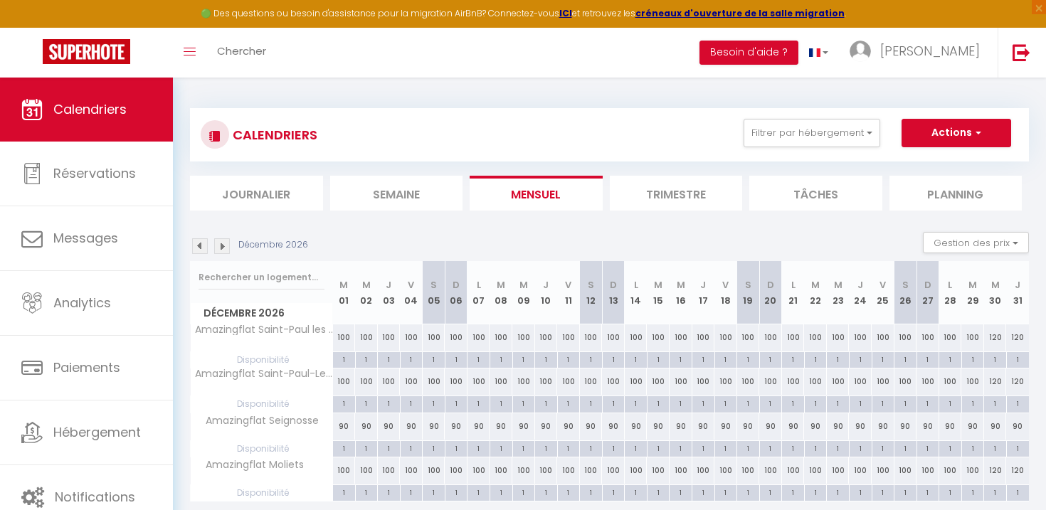
click at [201, 251] on img at bounding box center [200, 246] width 16 height 16
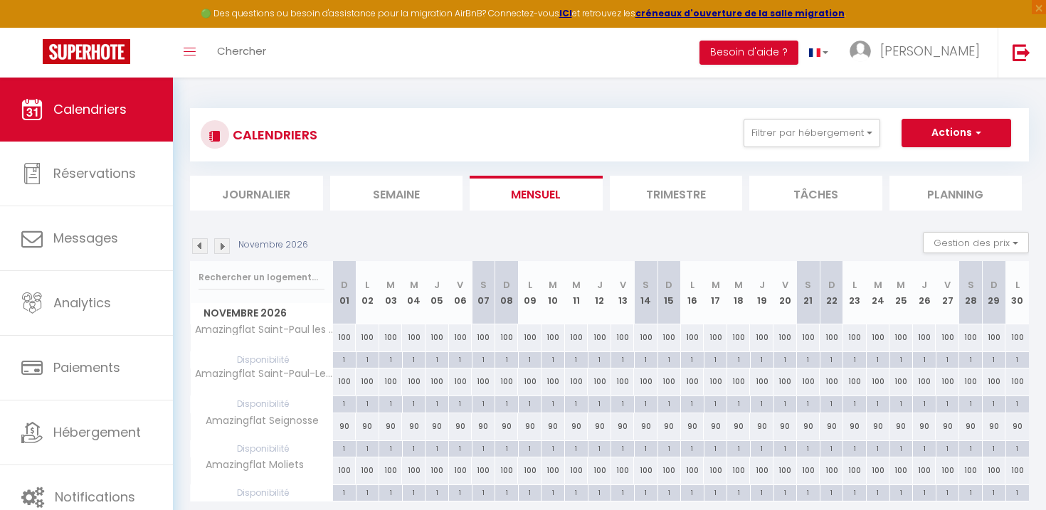
click at [201, 251] on img at bounding box center [200, 246] width 16 height 16
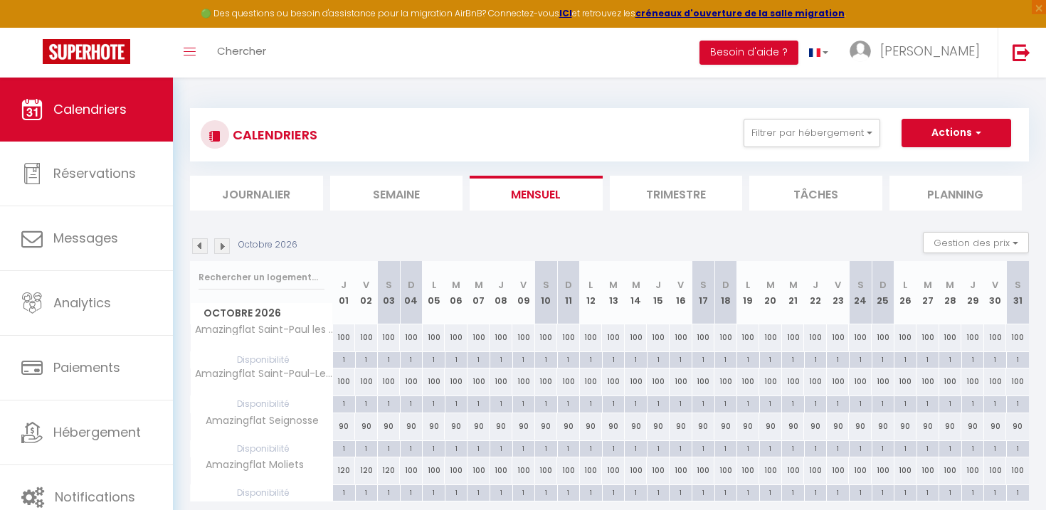
click at [201, 251] on img at bounding box center [200, 246] width 16 height 16
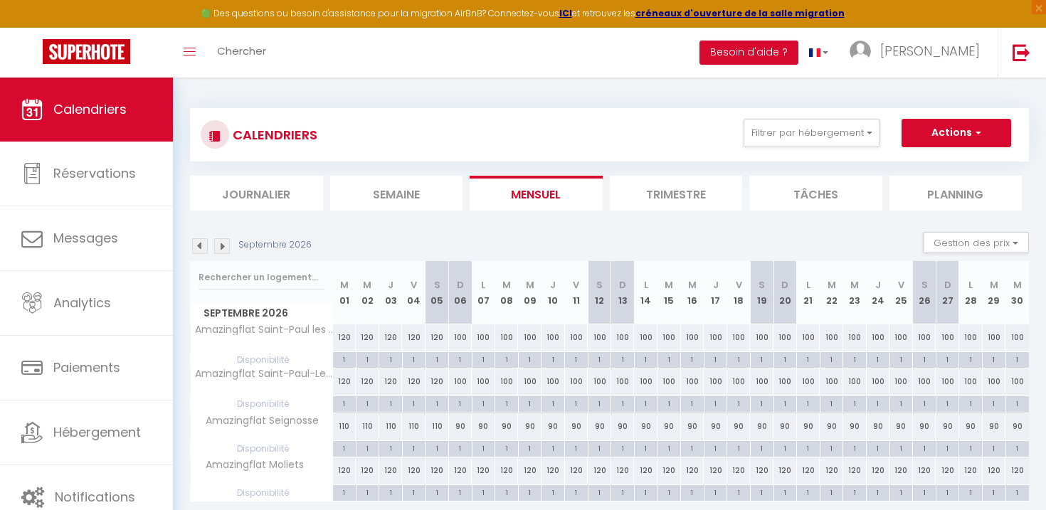
click at [201, 251] on img at bounding box center [200, 246] width 16 height 16
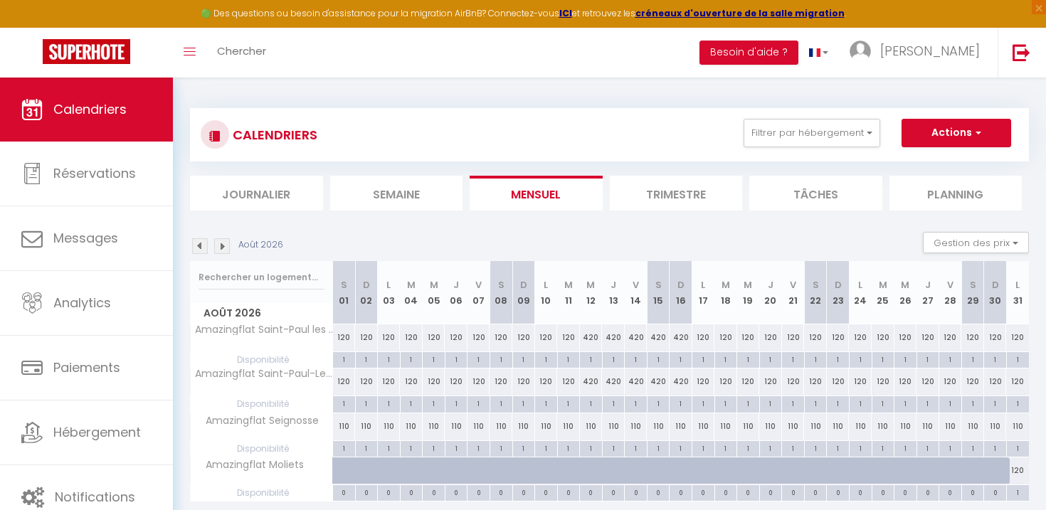
click at [706, 339] on div "120" at bounding box center [703, 337] width 23 height 26
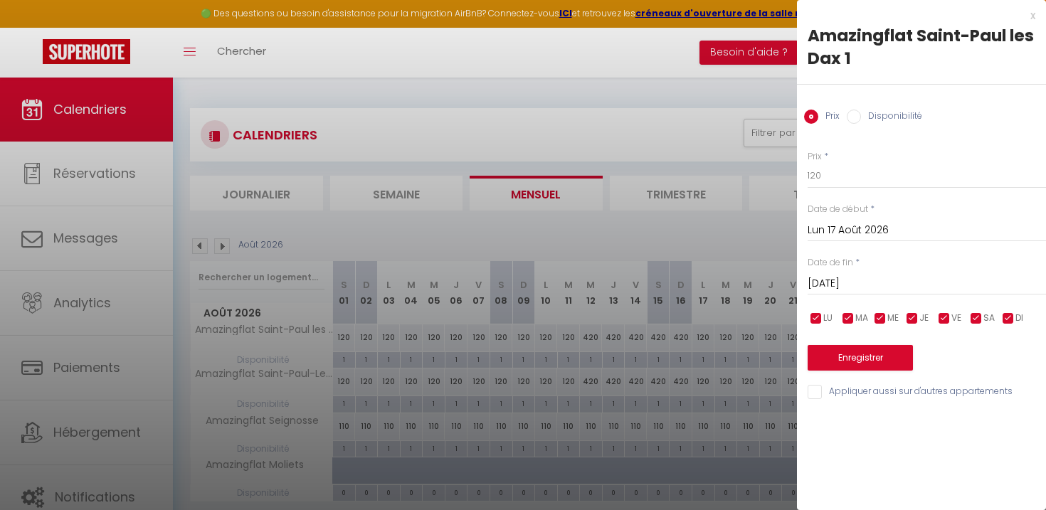
click at [652, 152] on div at bounding box center [523, 255] width 1046 height 510
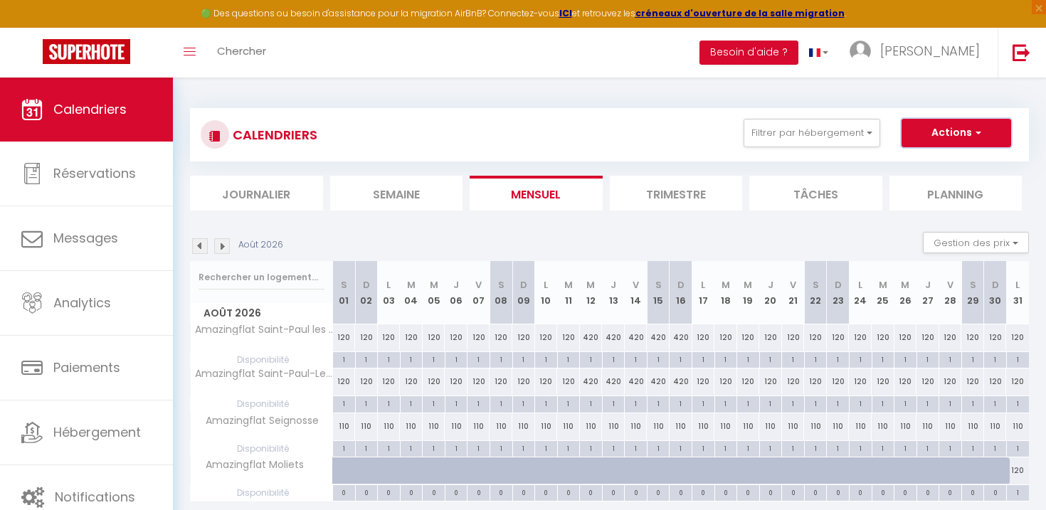
click at [968, 132] on button "Actions" at bounding box center [956, 133] width 110 height 28
click at [984, 242] on button "Gestion des prix" at bounding box center [976, 242] width 106 height 21
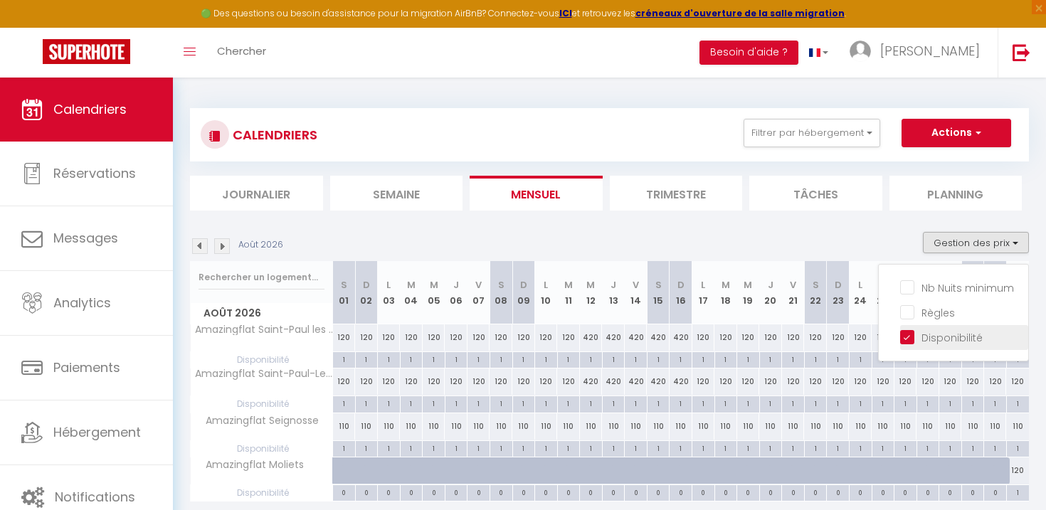
click at [908, 333] on input "Disponibilité" at bounding box center [964, 336] width 128 height 14
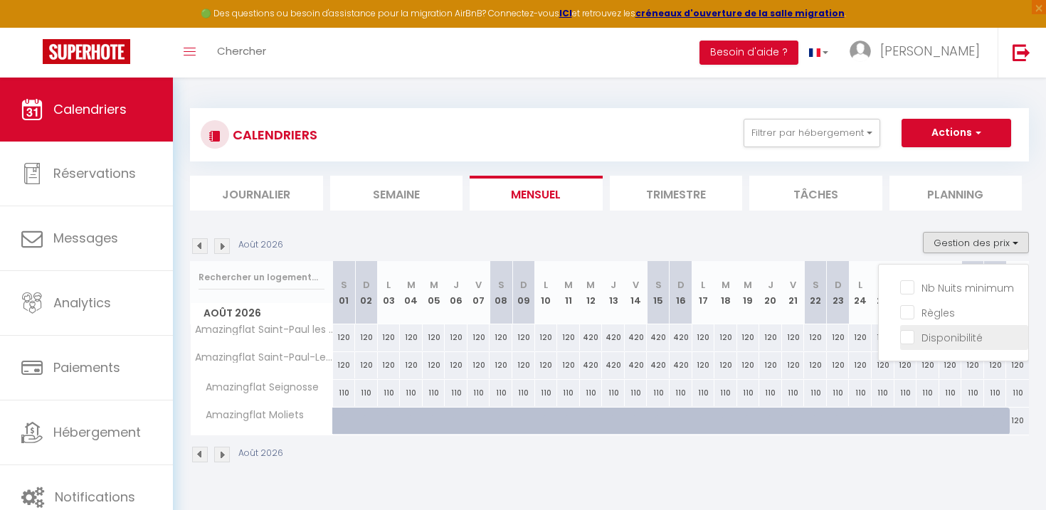
click at [908, 331] on input "Disponibilité" at bounding box center [964, 336] width 128 height 14
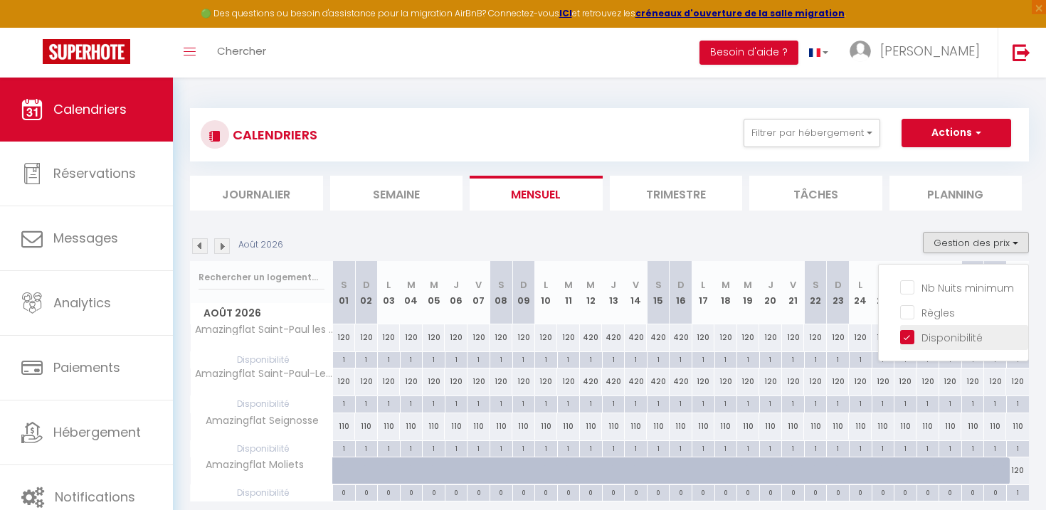
click at [904, 344] on li "Disponibilité" at bounding box center [964, 337] width 128 height 25
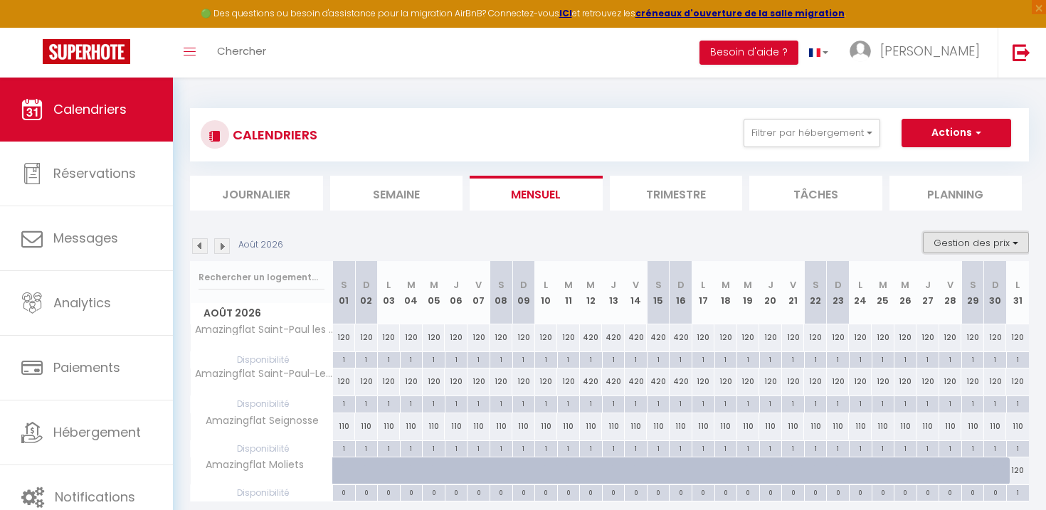
click at [948, 242] on button "Gestion des prix" at bounding box center [976, 242] width 106 height 21
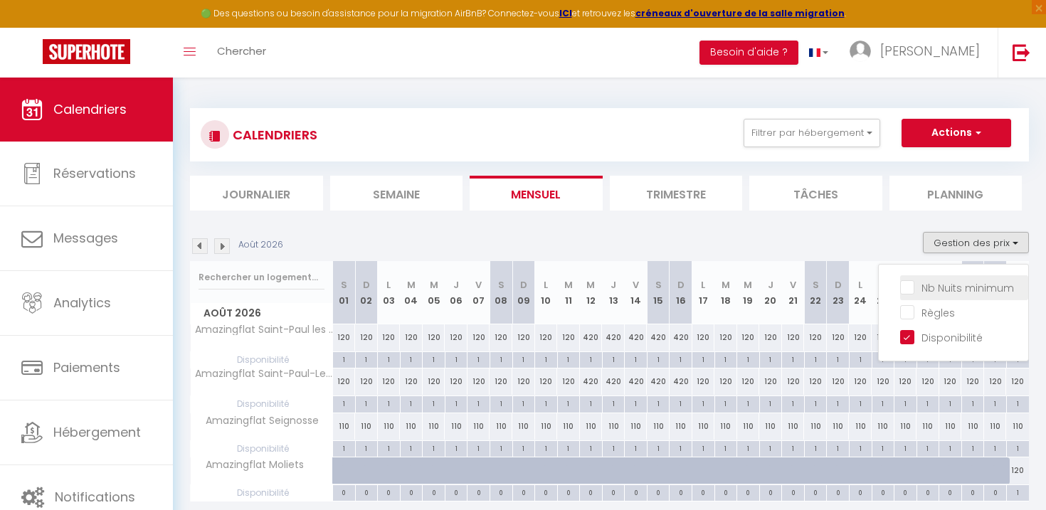
click at [930, 288] on input "Nb Nuits minimum" at bounding box center [964, 287] width 128 height 14
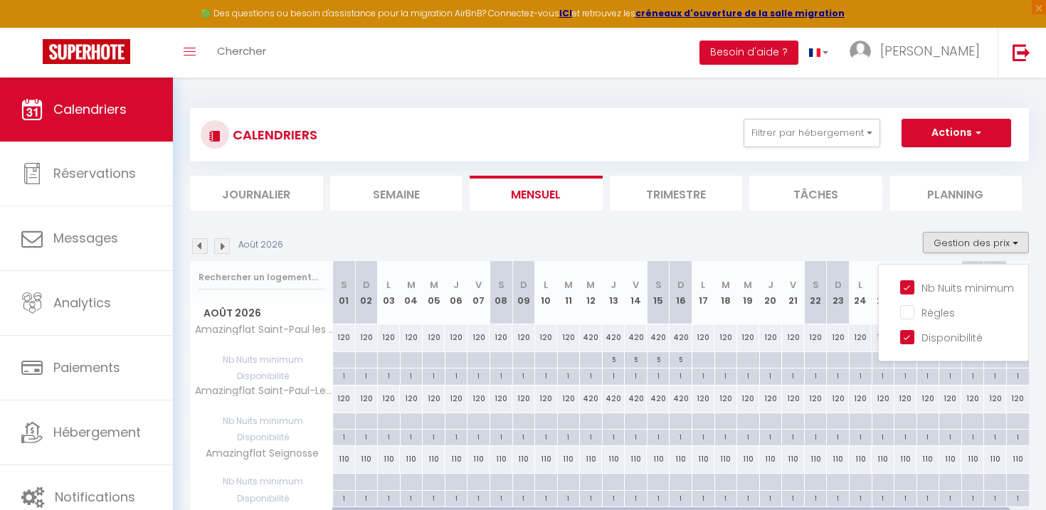
click at [540, 236] on div "[DATE] Gestion des prix Nb Nuits minimum Règles Disponibilité" at bounding box center [609, 246] width 839 height 29
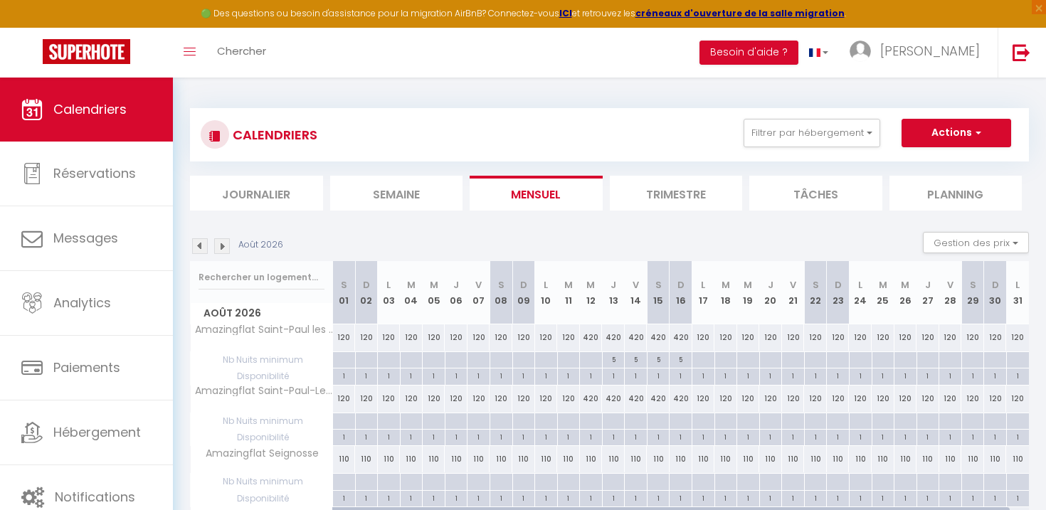
click at [198, 245] on img at bounding box center [200, 246] width 16 height 16
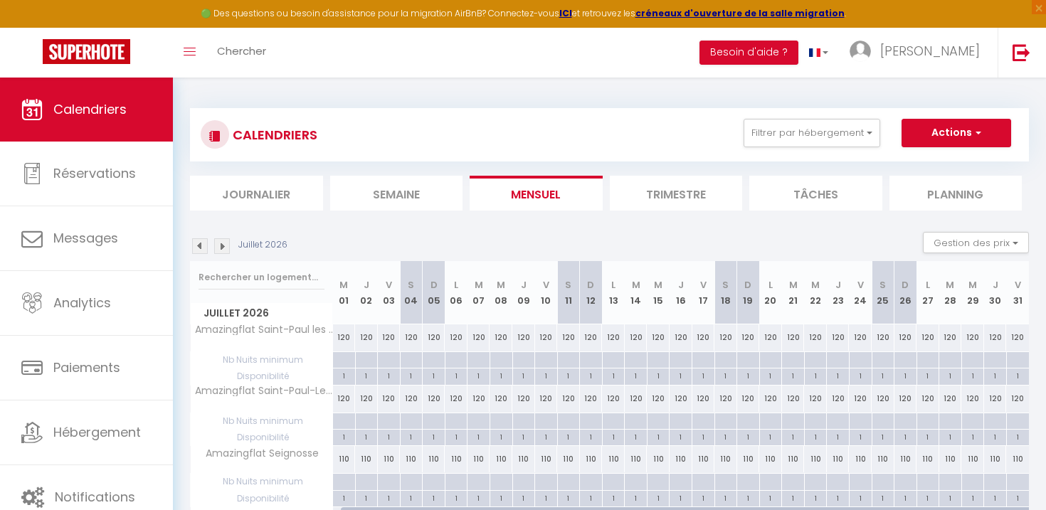
click at [198, 244] on img at bounding box center [200, 246] width 16 height 16
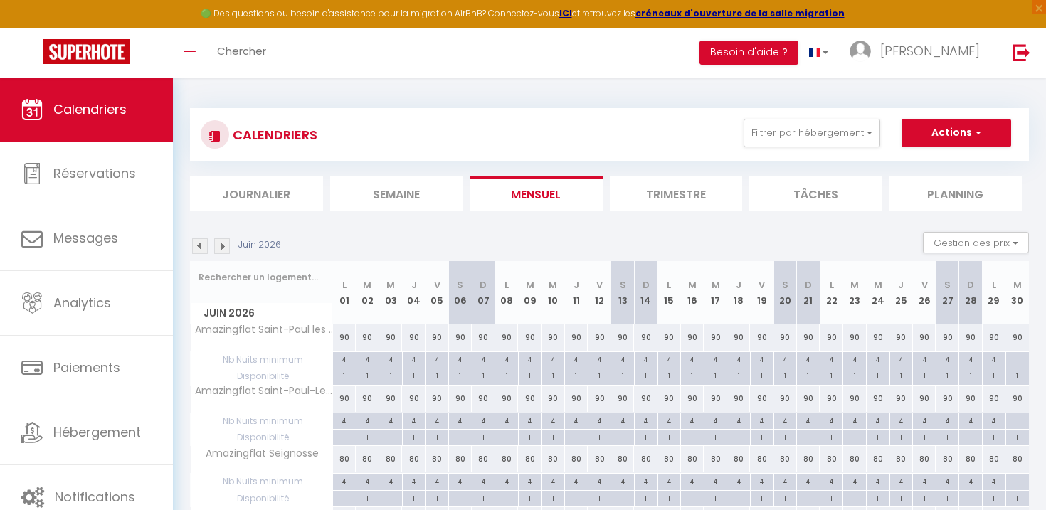
click at [1012, 359] on div at bounding box center [1016, 360] width 23 height 16
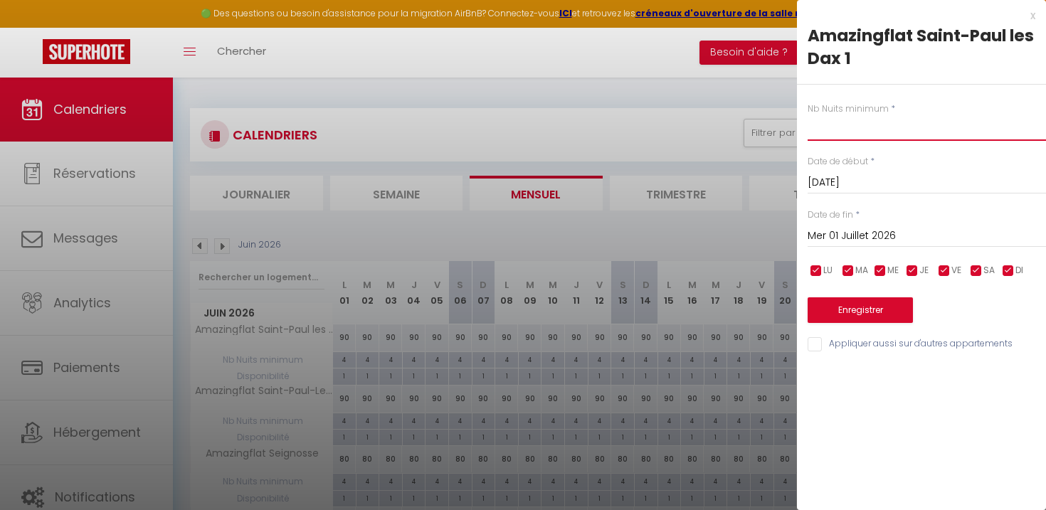
click at [833, 132] on input "text" at bounding box center [926, 128] width 238 height 26
click at [859, 235] on input "Mer 01 Juillet 2026" at bounding box center [926, 236] width 238 height 18
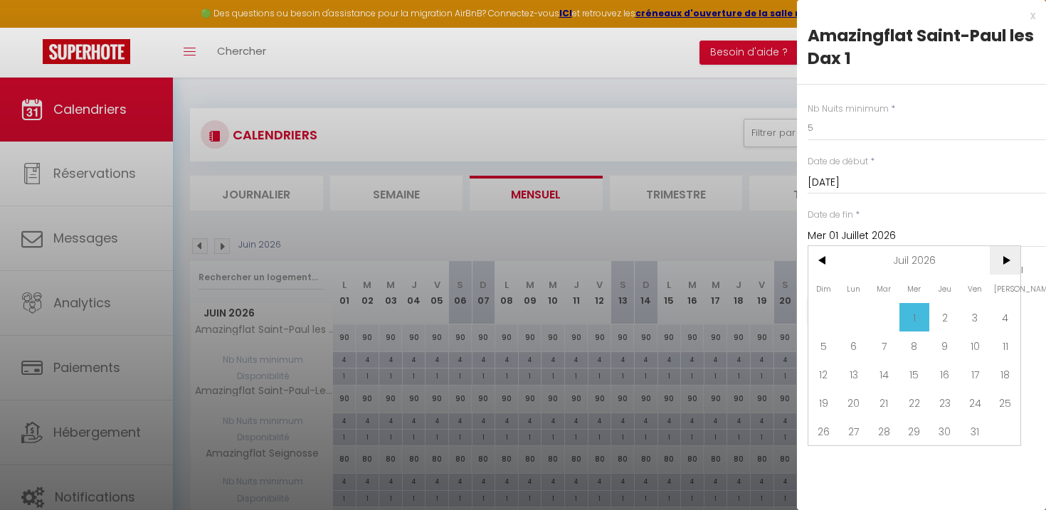
click at [1002, 256] on span ">" at bounding box center [1005, 260] width 31 height 28
click at [999, 258] on span ">" at bounding box center [1005, 260] width 31 height 28
click at [978, 314] on span "2" at bounding box center [975, 317] width 31 height 28
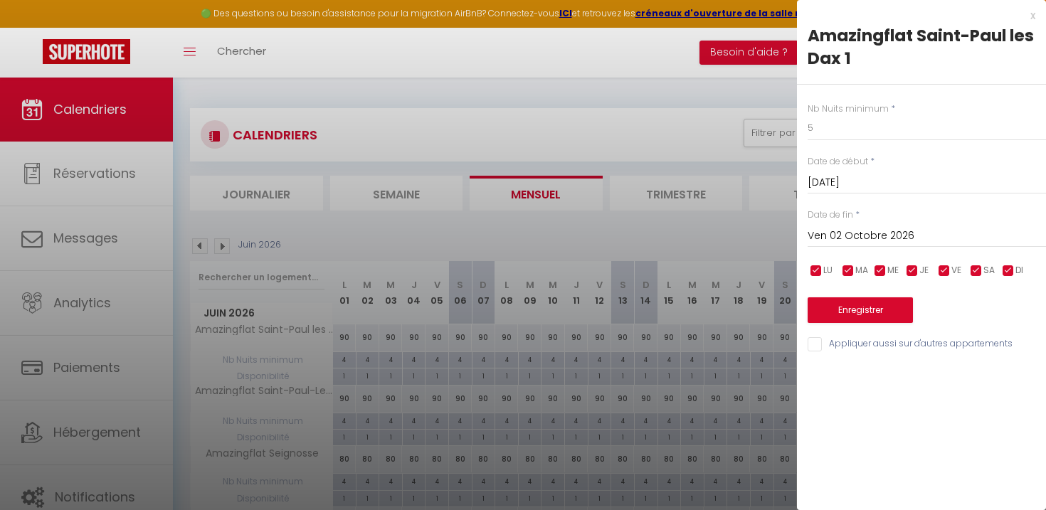
click at [894, 234] on input "Ven 02 Octobre 2026" at bounding box center [926, 236] width 238 height 18
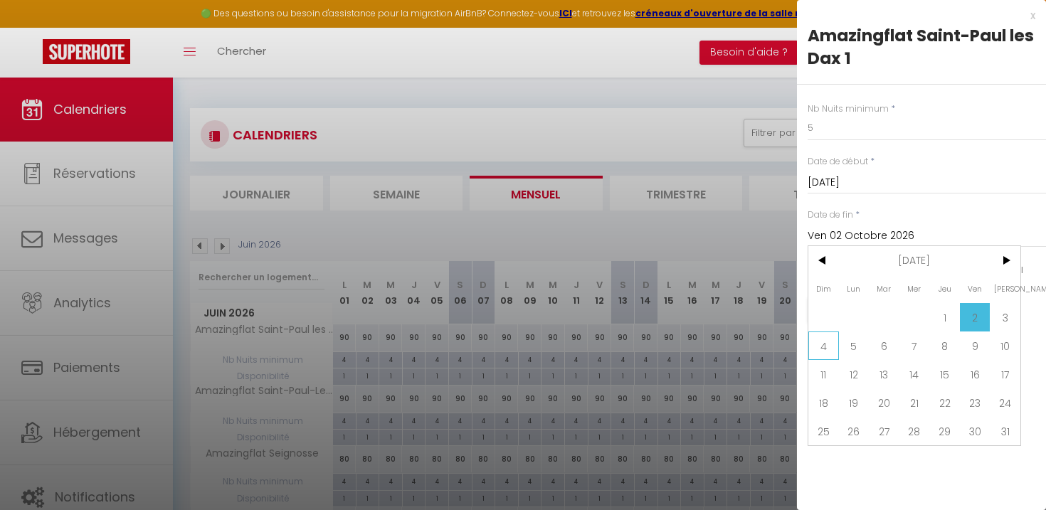
click at [832, 345] on span "4" at bounding box center [823, 346] width 31 height 28
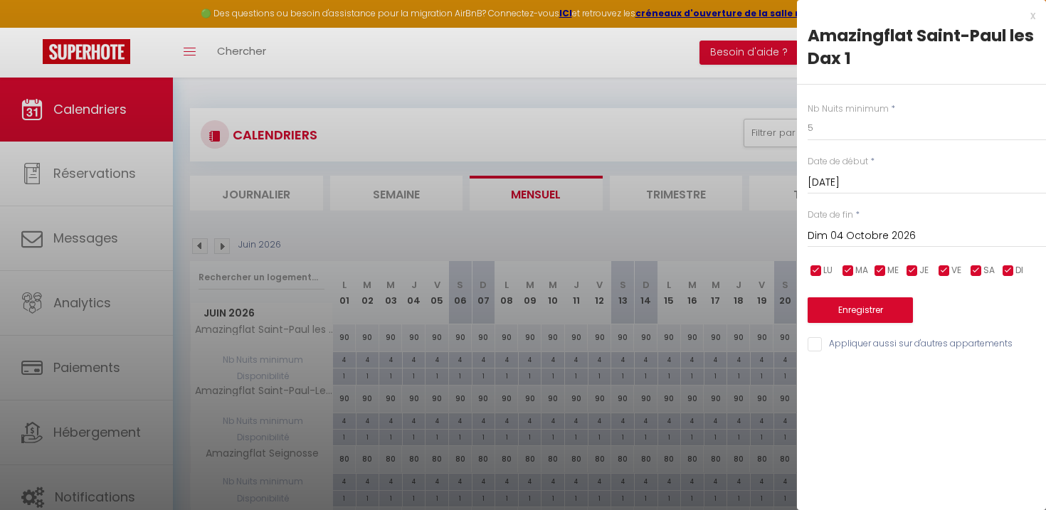
click at [818, 341] on input "Appliquer aussi sur d'autres appartements" at bounding box center [926, 344] width 238 height 14
click at [858, 315] on button "Enregistrer" at bounding box center [859, 310] width 105 height 26
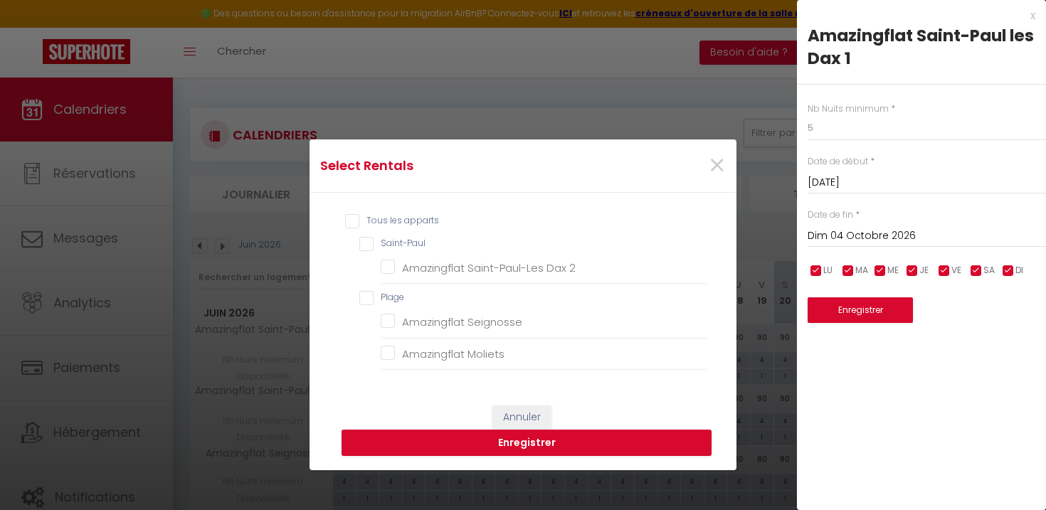
click at [351, 215] on input "Tous les apparts" at bounding box center [526, 221] width 363 height 14
click at [524, 445] on button "Enregistrer" at bounding box center [526, 443] width 370 height 27
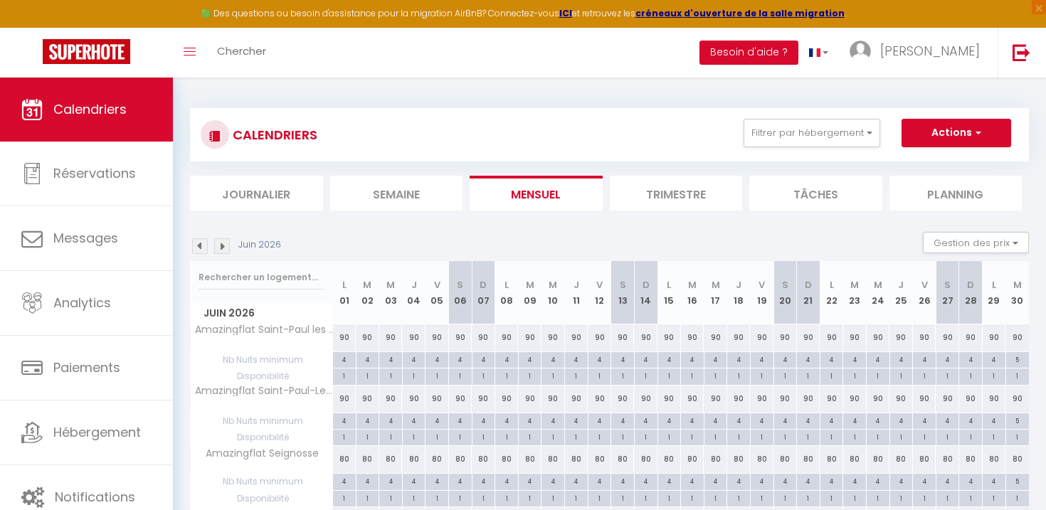
click at [218, 248] on img at bounding box center [222, 246] width 16 height 16
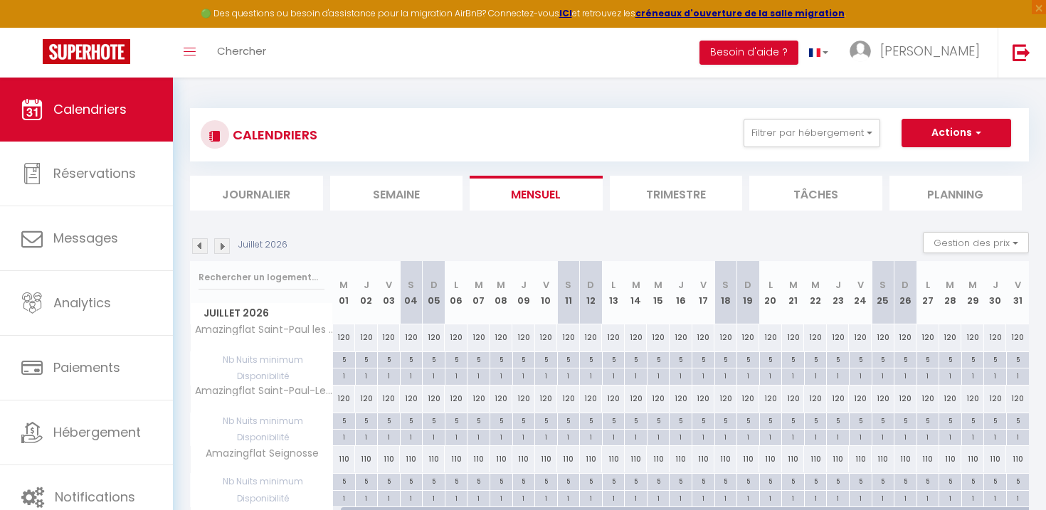
click at [218, 248] on img at bounding box center [222, 246] width 16 height 16
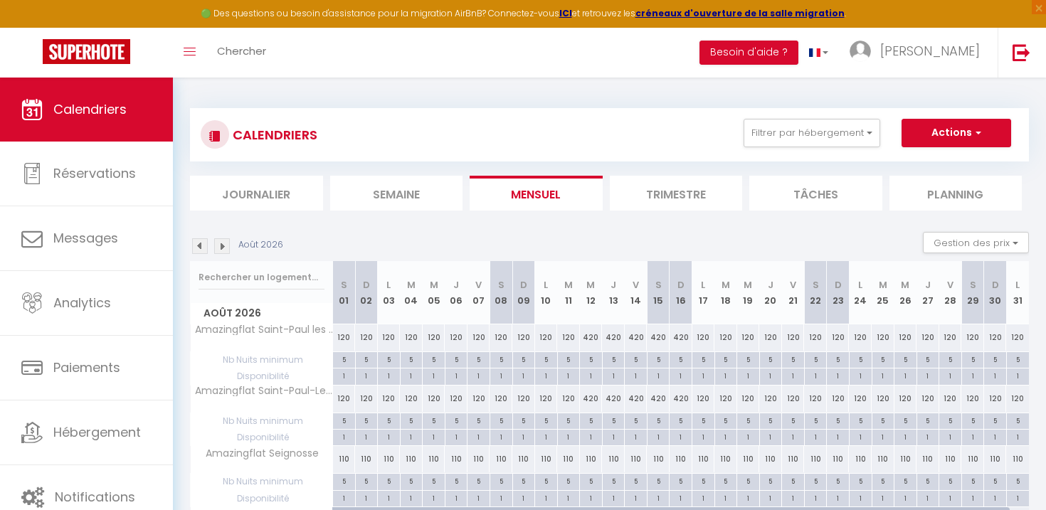
click at [218, 248] on img at bounding box center [222, 246] width 16 height 16
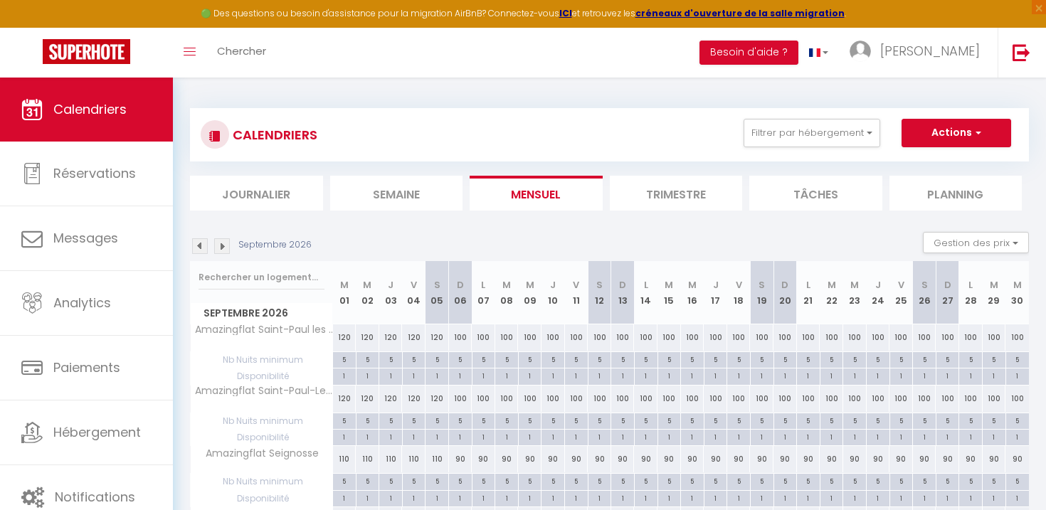
click at [218, 248] on img at bounding box center [222, 246] width 16 height 16
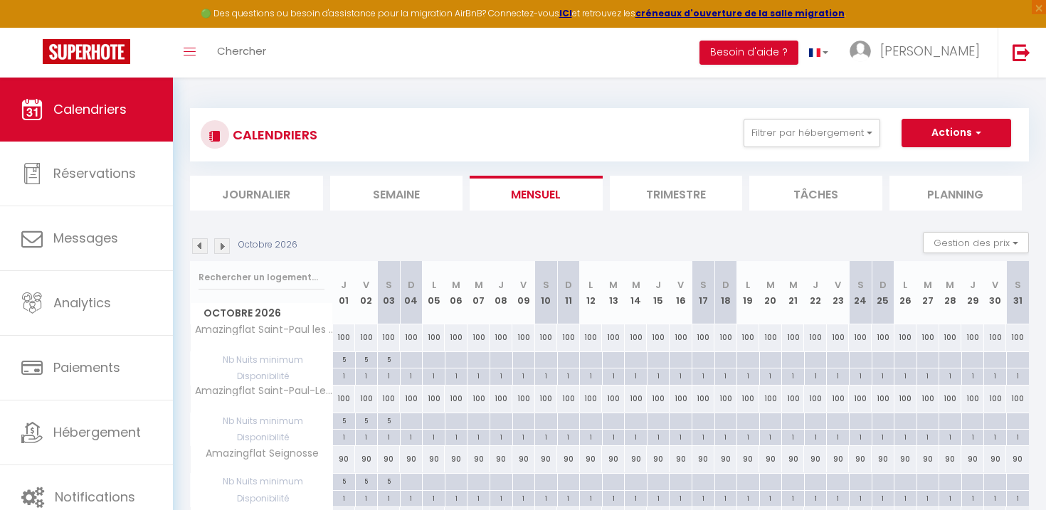
click at [413, 358] on div at bounding box center [411, 360] width 23 height 16
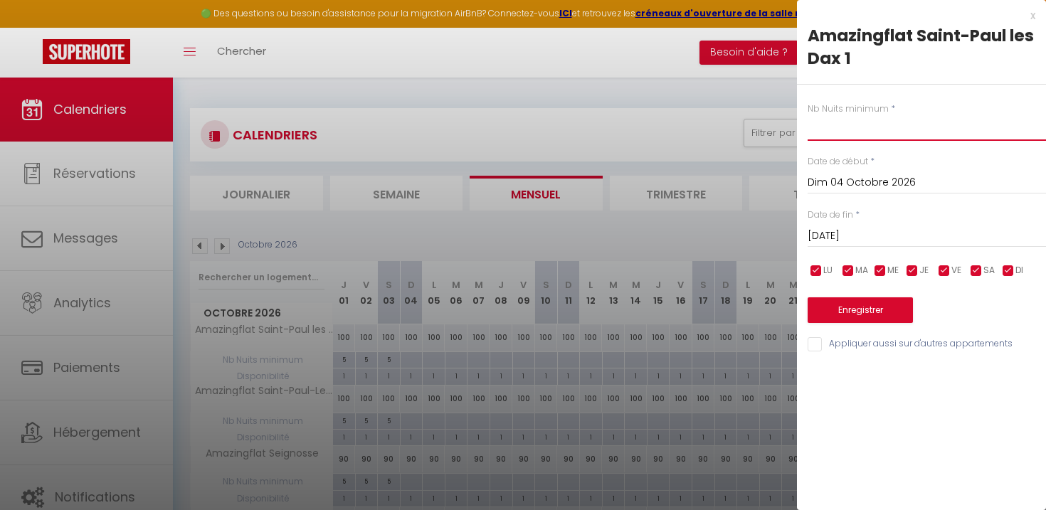
click at [869, 127] on input "text" at bounding box center [926, 128] width 238 height 26
click at [845, 236] on input "[DATE]" at bounding box center [926, 236] width 238 height 18
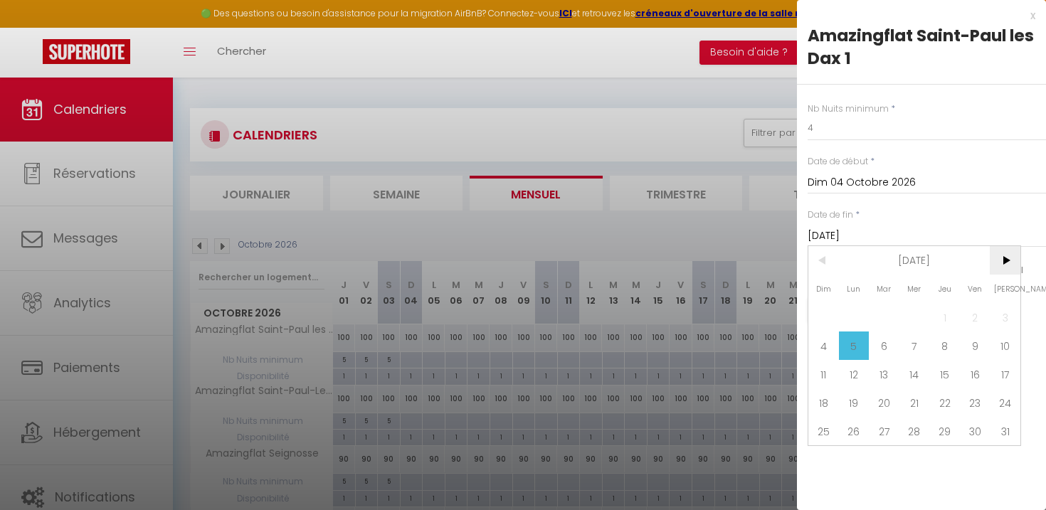
click at [1004, 258] on span ">" at bounding box center [1005, 260] width 31 height 28
click at [829, 344] on span "3" at bounding box center [823, 346] width 31 height 28
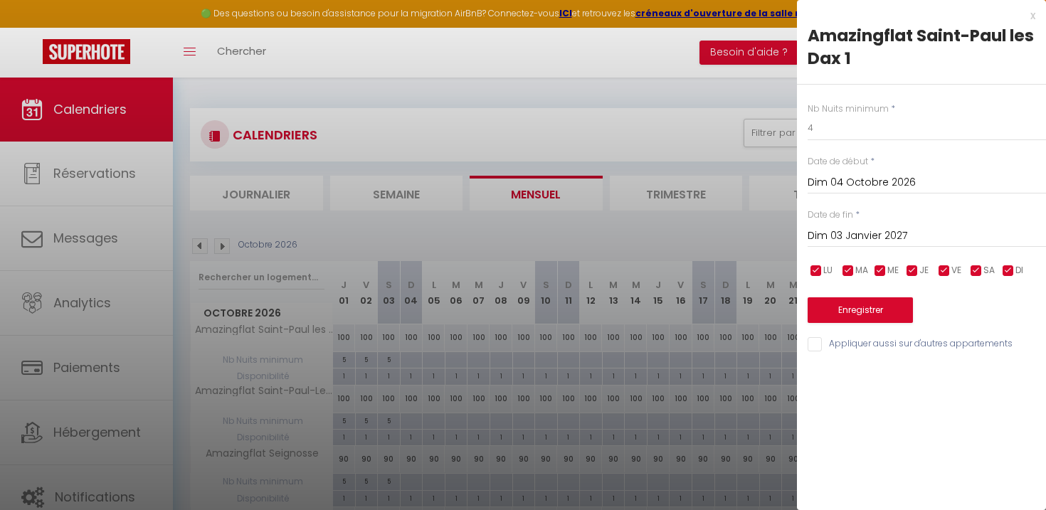
click at [827, 341] on input "Appliquer aussi sur d'autres appartements" at bounding box center [926, 344] width 238 height 14
click at [874, 304] on button "Enregistrer" at bounding box center [859, 310] width 105 height 26
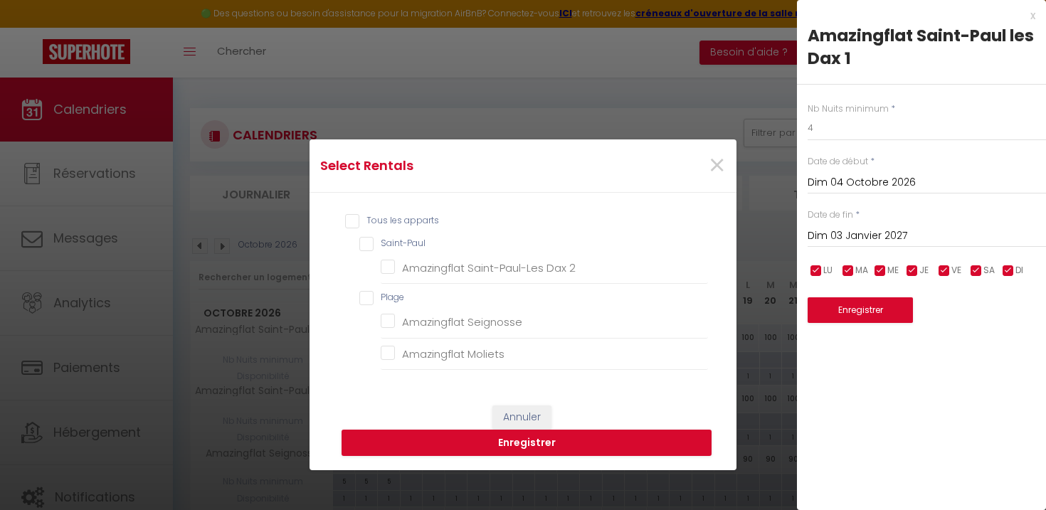
click at [353, 219] on input "Tous les apparts" at bounding box center [526, 221] width 363 height 14
click at [518, 442] on button "Enregistrer" at bounding box center [526, 443] width 370 height 27
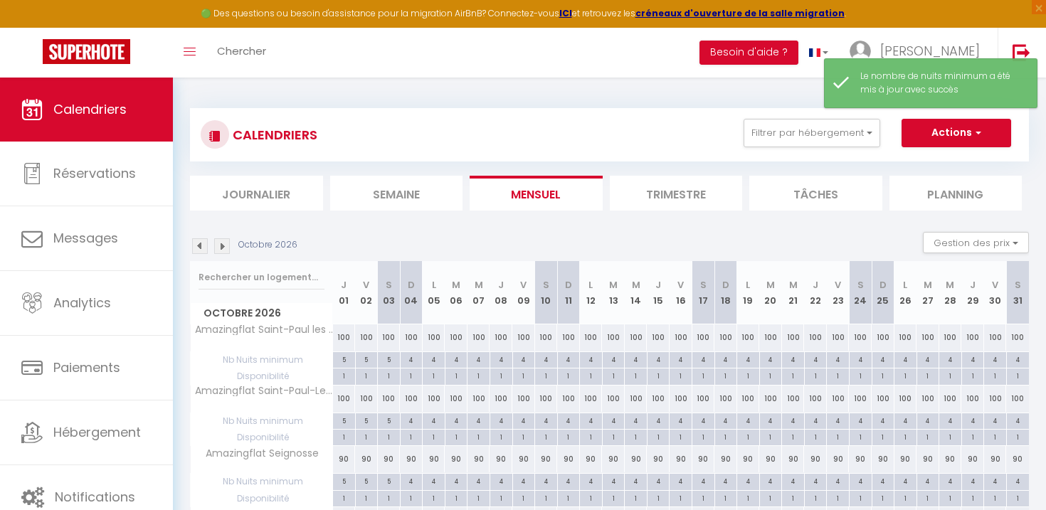
click at [224, 248] on img at bounding box center [222, 246] width 16 height 16
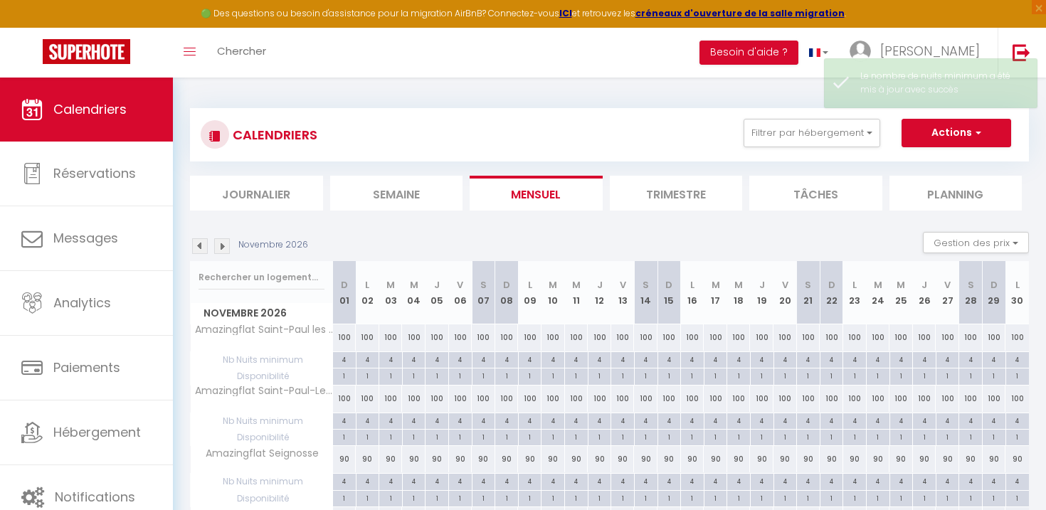
click at [224, 248] on img at bounding box center [222, 246] width 16 height 16
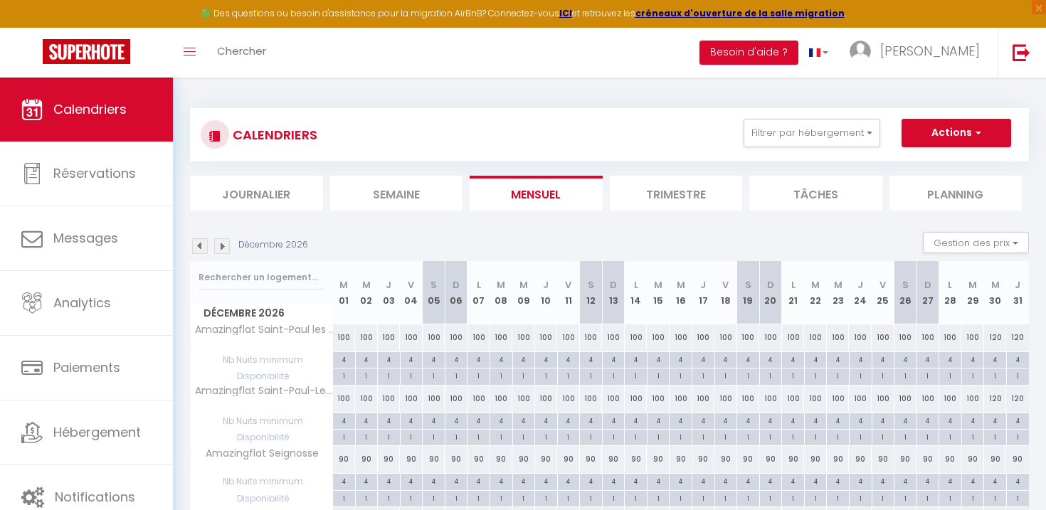
click at [224, 248] on img at bounding box center [222, 246] width 16 height 16
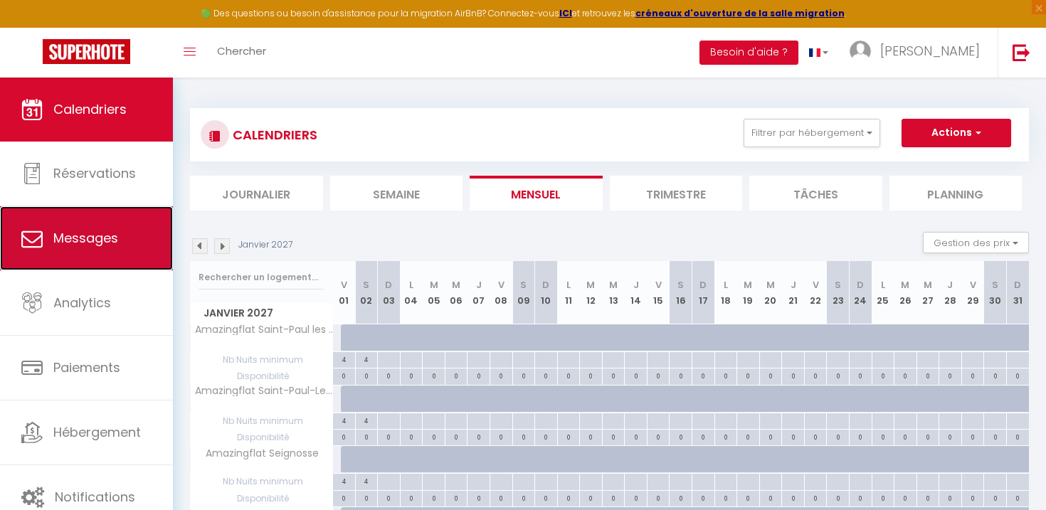
click at [83, 241] on span "Messages" at bounding box center [85, 238] width 65 height 18
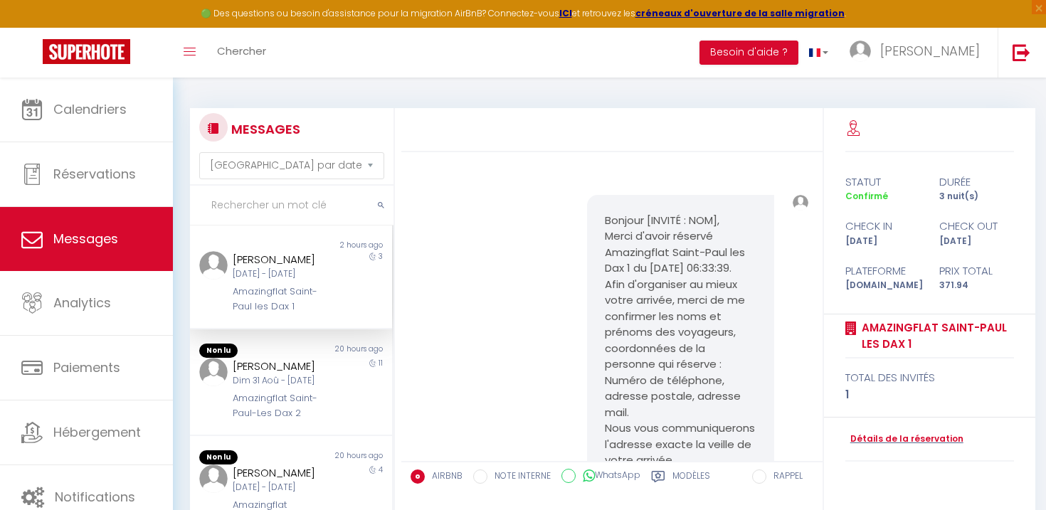
scroll to position [322, 0]
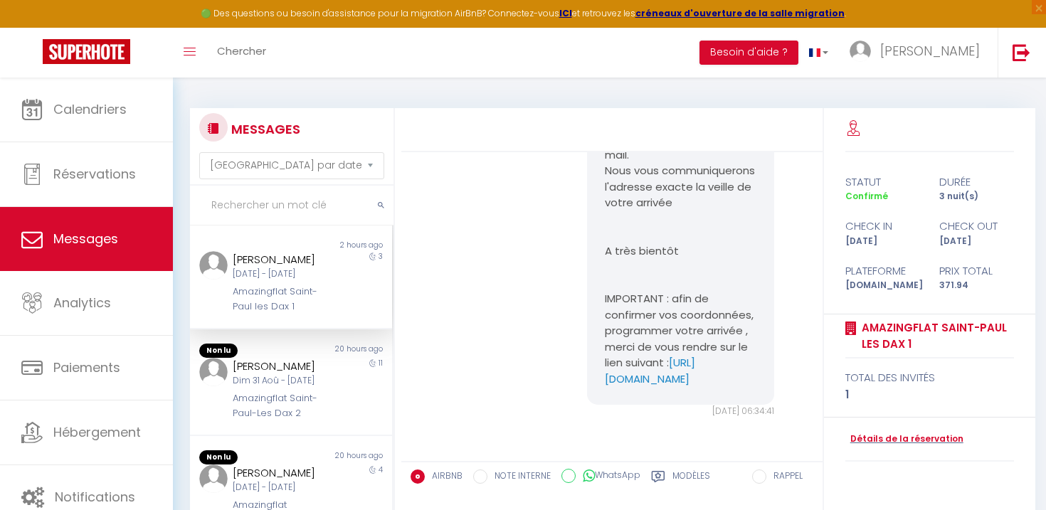
click at [310, 277] on div "[DATE] - [DATE]" at bounding box center [283, 275] width 100 height 14
click at [450, 361] on div "Bonjour [INVITÉ : NOM], Merci d'avoir réservé Amazingflat Saint-Paul les Dax 1 …" at bounding box center [611, 178] width 411 height 538
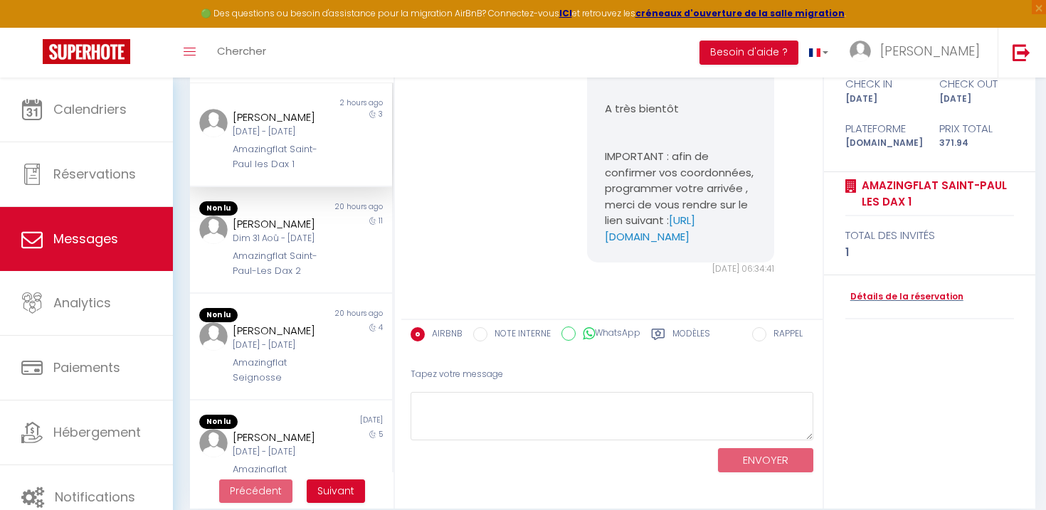
scroll to position [158, 0]
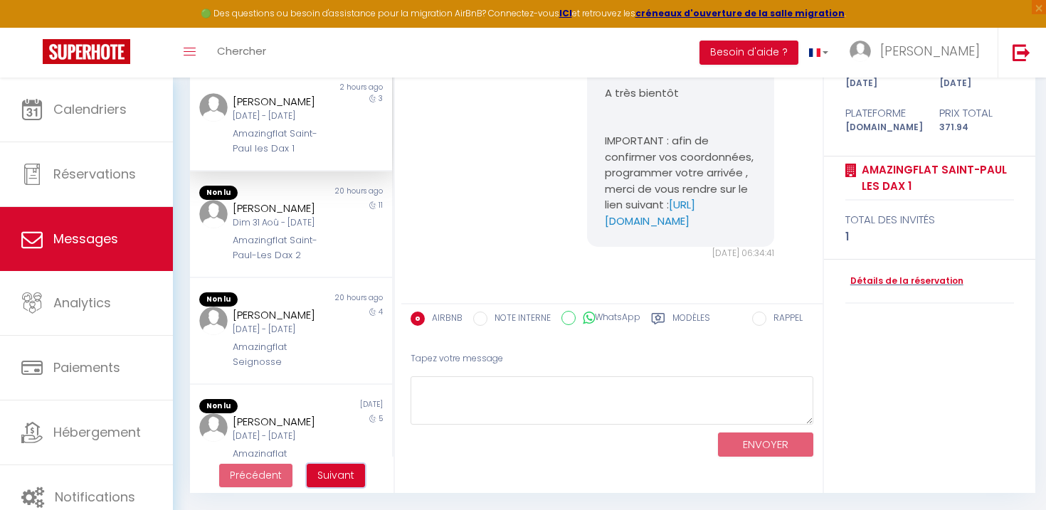
click at [334, 478] on span "Suivant" at bounding box center [335, 475] width 37 height 14
